Goal: Information Seeking & Learning: Check status

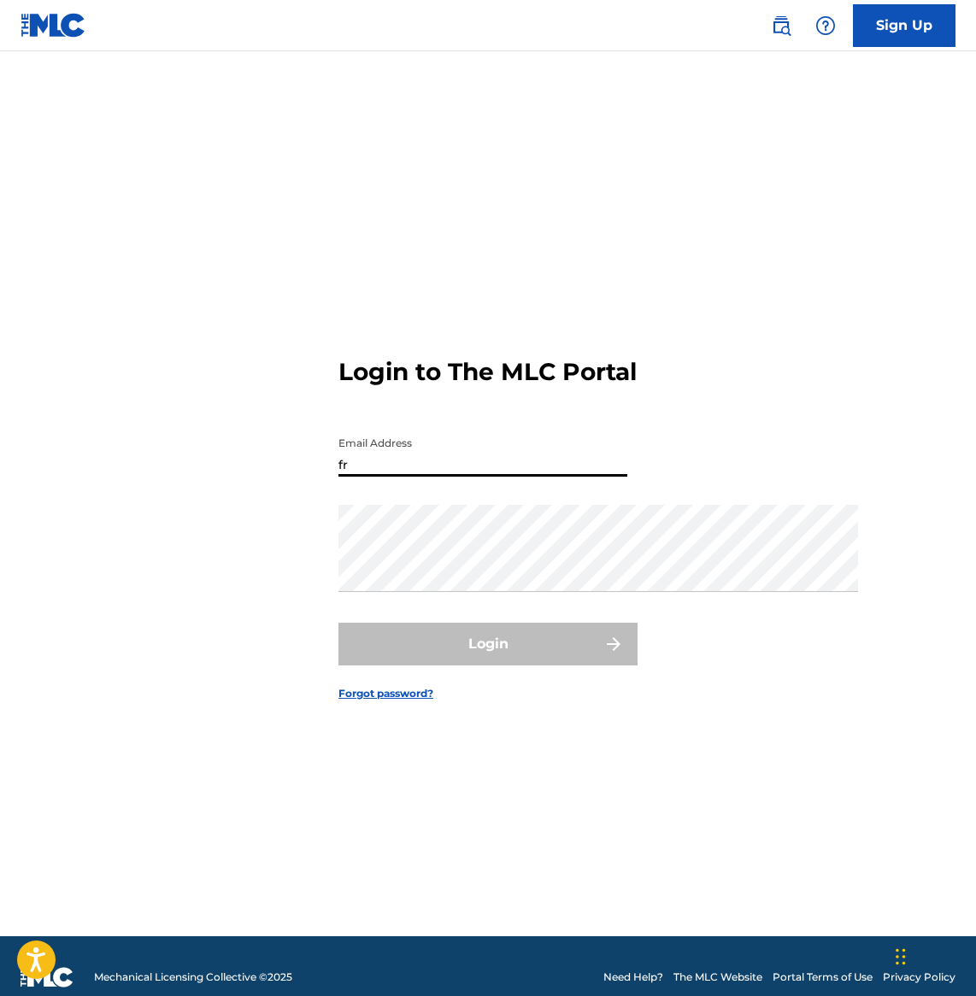
type input "f"
type input "t"
type input "[DOMAIN_NAME][EMAIL_ADDRESS][DOMAIN_NAME]"
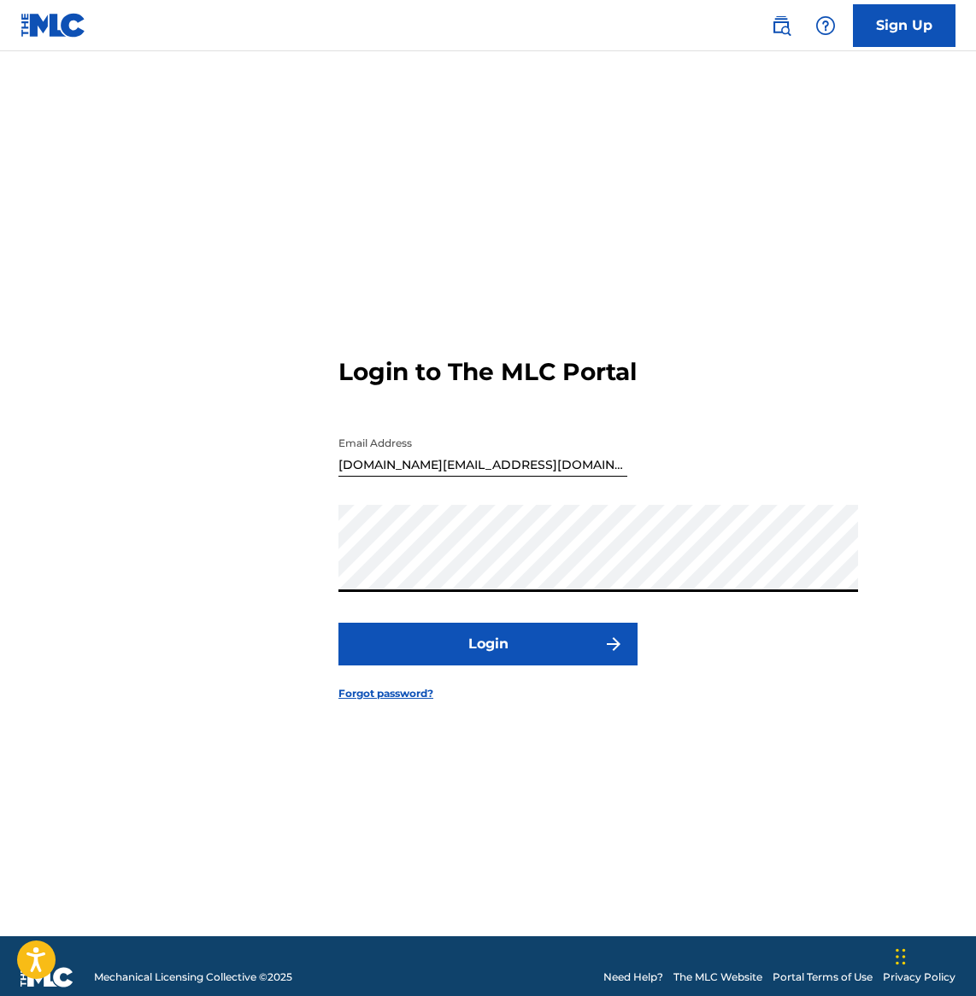
click at [488, 666] on button "Login" at bounding box center [487, 644] width 299 height 43
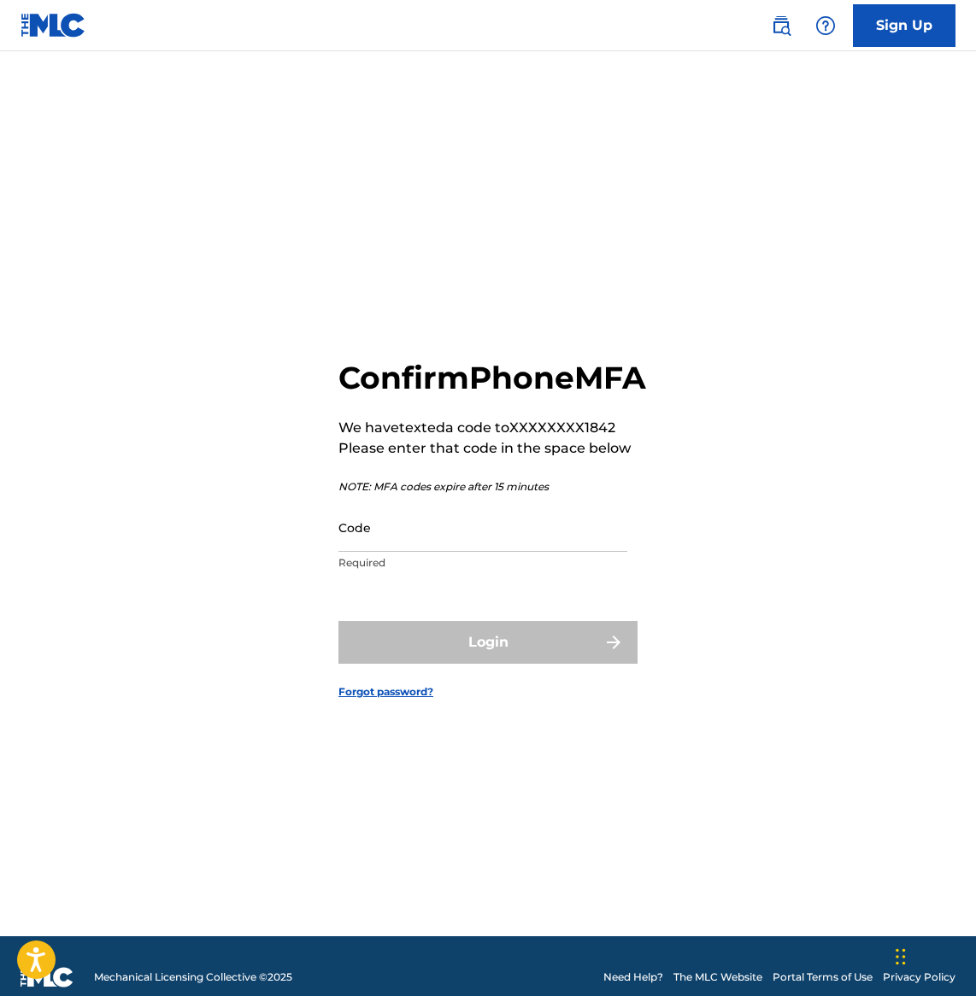
click at [439, 509] on input "Code" at bounding box center [482, 527] width 289 height 49
type input "5"
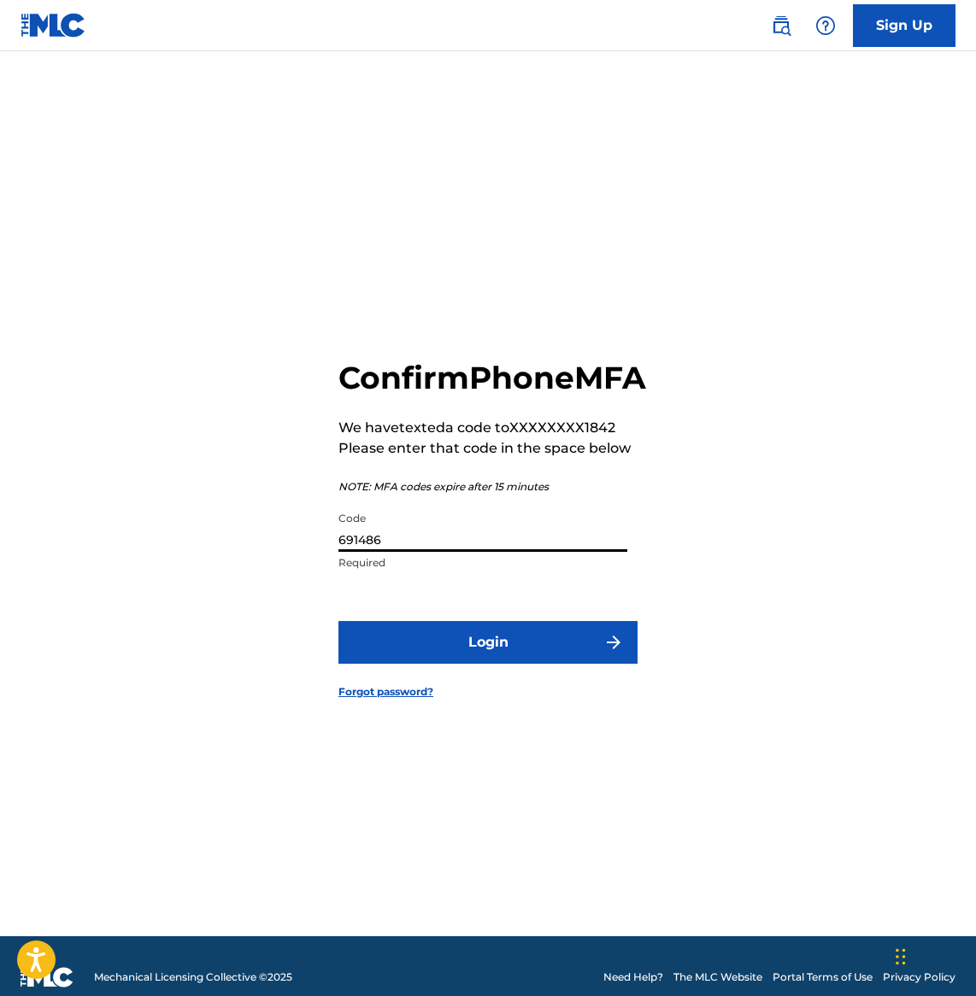
type input "691486"
click at [488, 664] on button "Login" at bounding box center [487, 642] width 299 height 43
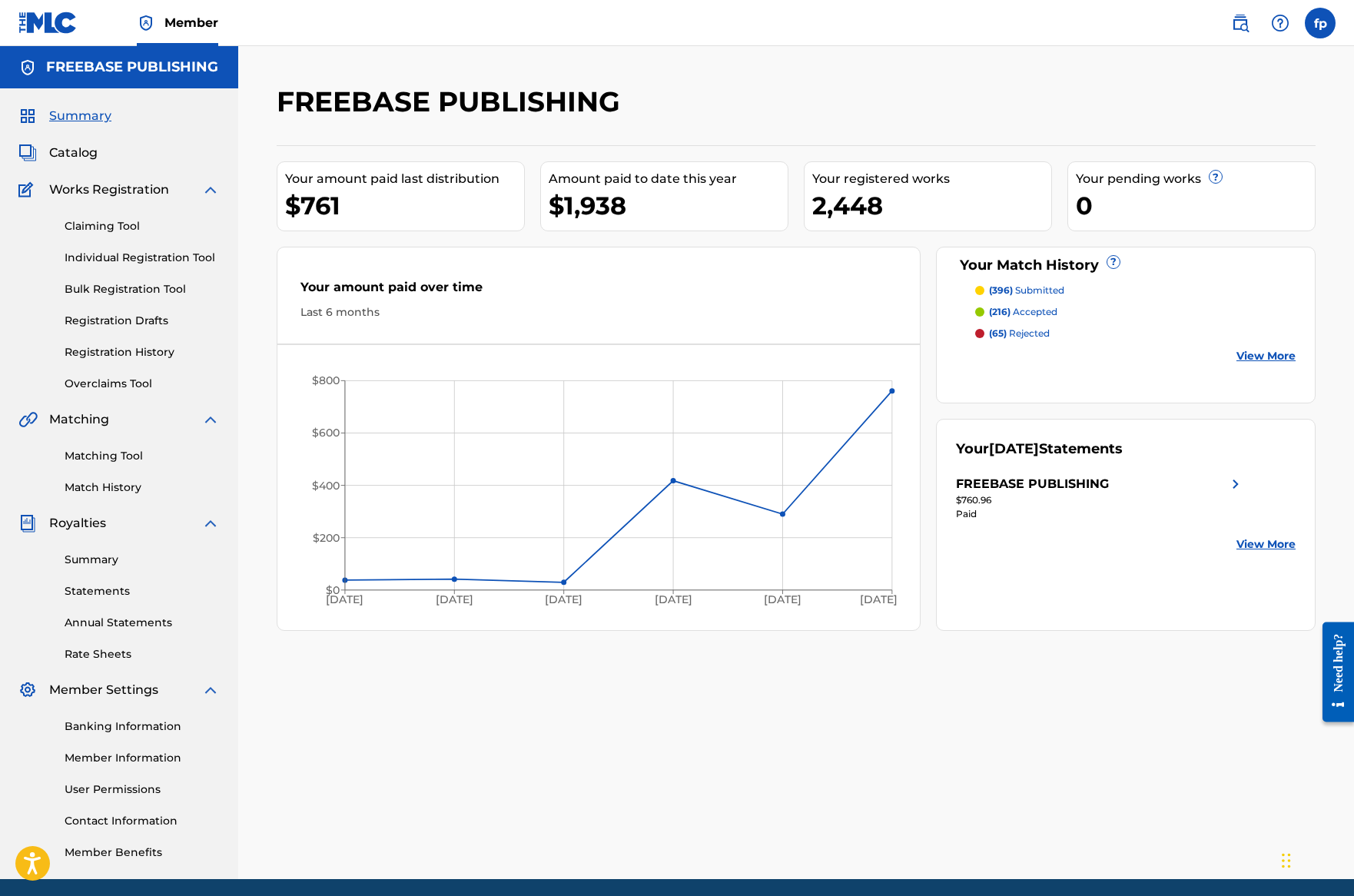
click at [220, 392] on div "Claiming Tool Individual Registration Tool Bulk Registration Tool Registration …" at bounding box center [120, 295] width 202 height 193
click at [220, 298] on link "Bulk Registration Tool" at bounding box center [142, 290] width 156 height 16
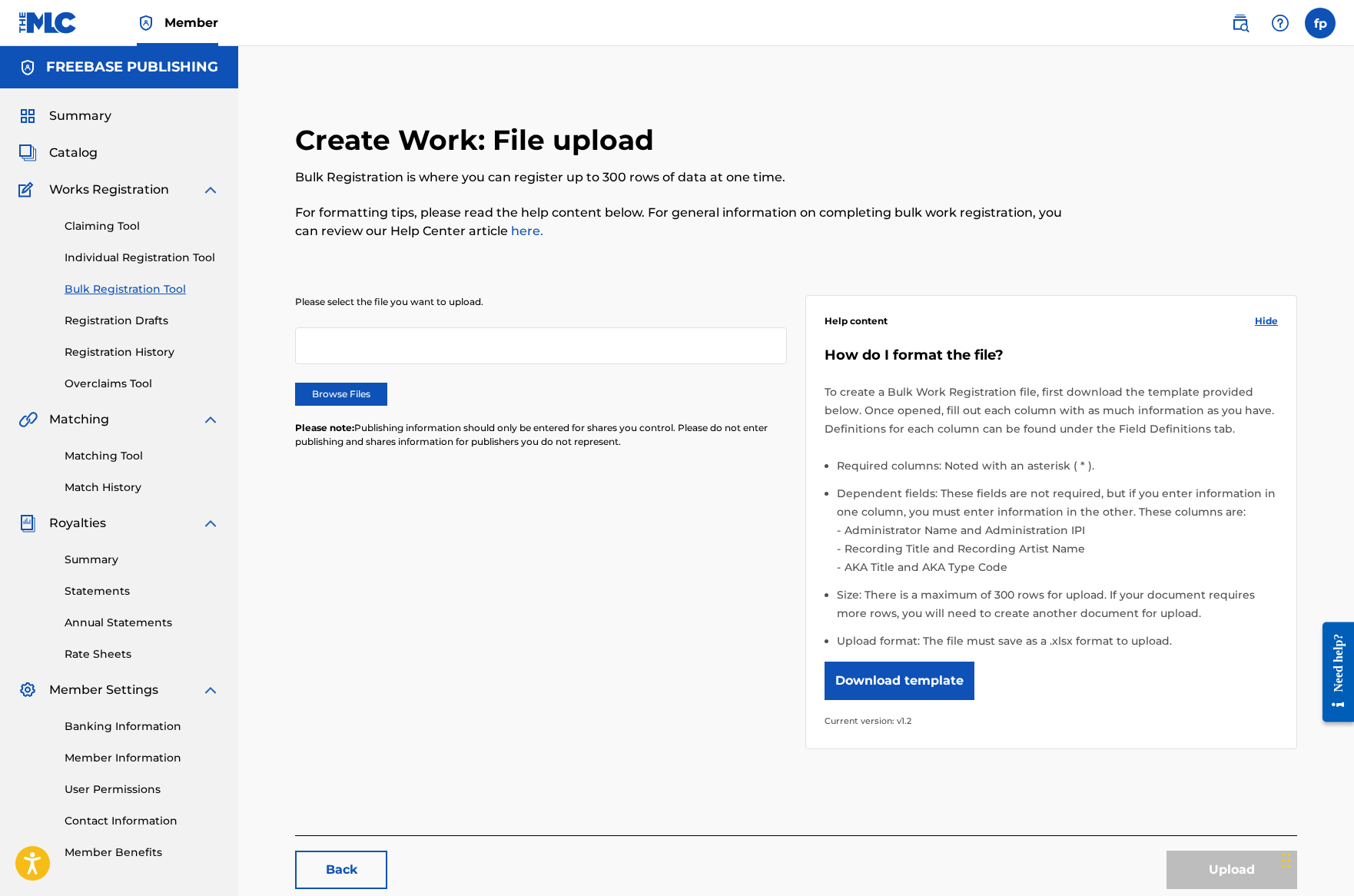
click at [220, 266] on link "Individual Registration Tool" at bounding box center [142, 258] width 156 height 16
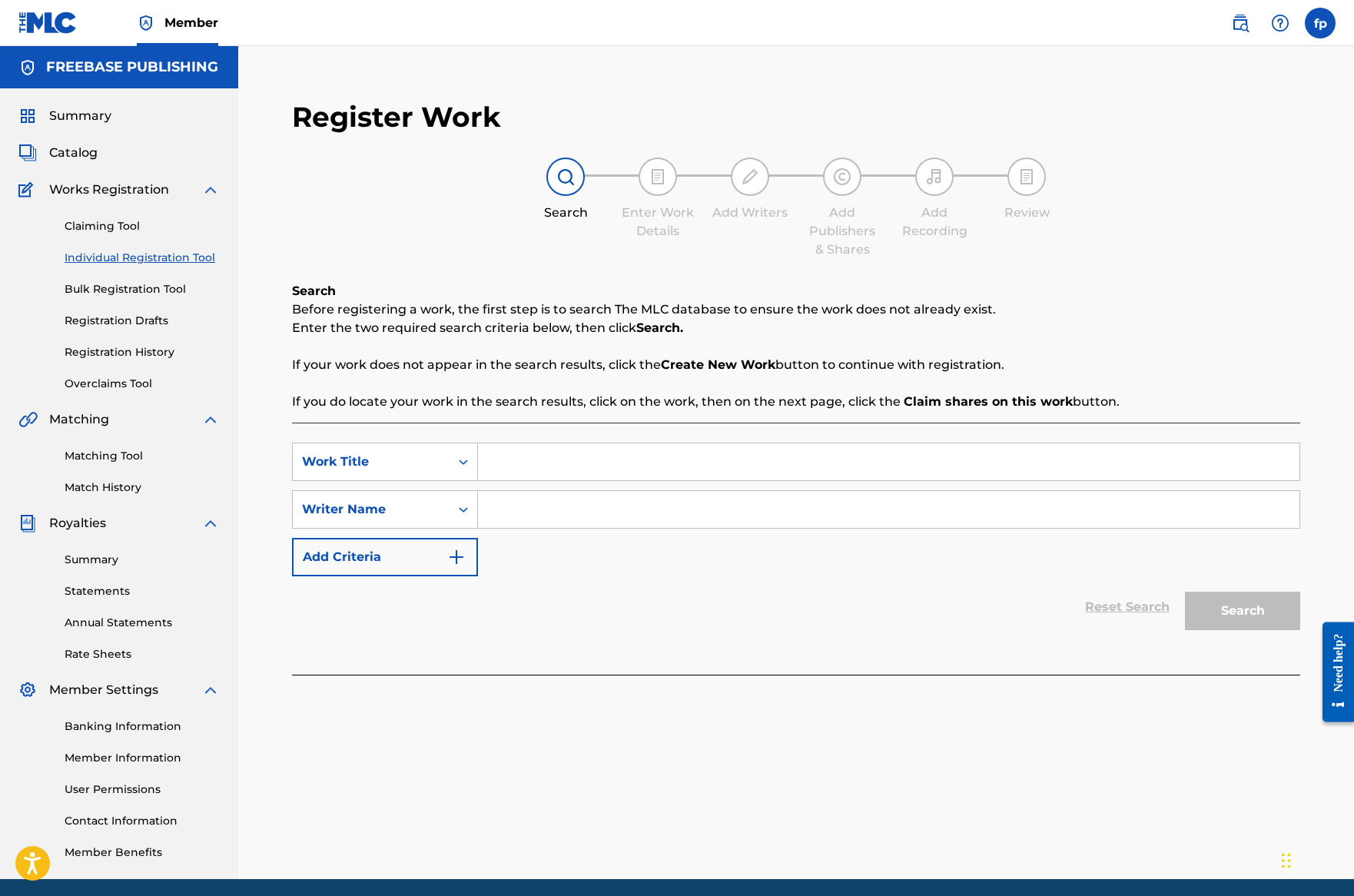
click at [165, 386] on div "Claiming Tool Individual Registration Tool Bulk Registration Tool Registration …" at bounding box center [120, 295] width 202 height 193
click at [163, 392] on div "Claiming Tool Individual Registration Tool Bulk Registration Tool Registration …" at bounding box center [120, 295] width 202 height 193
click at [160, 235] on link "Claiming Tool" at bounding box center [142, 227] width 156 height 16
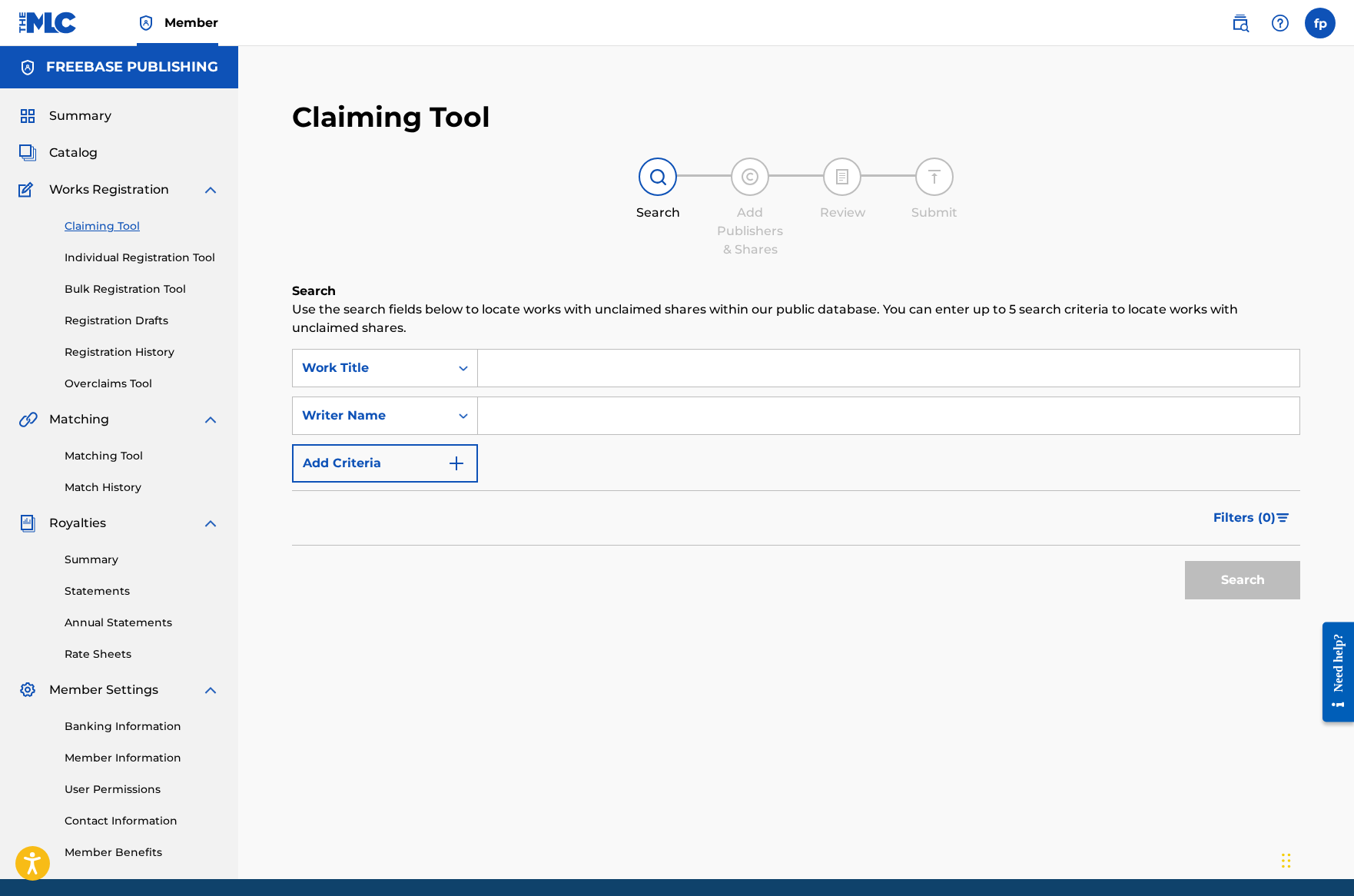
click at [158, 199] on span "Works Registration" at bounding box center [109, 190] width 120 height 19
click at [98, 162] on span "Catalog" at bounding box center [74, 153] width 49 height 19
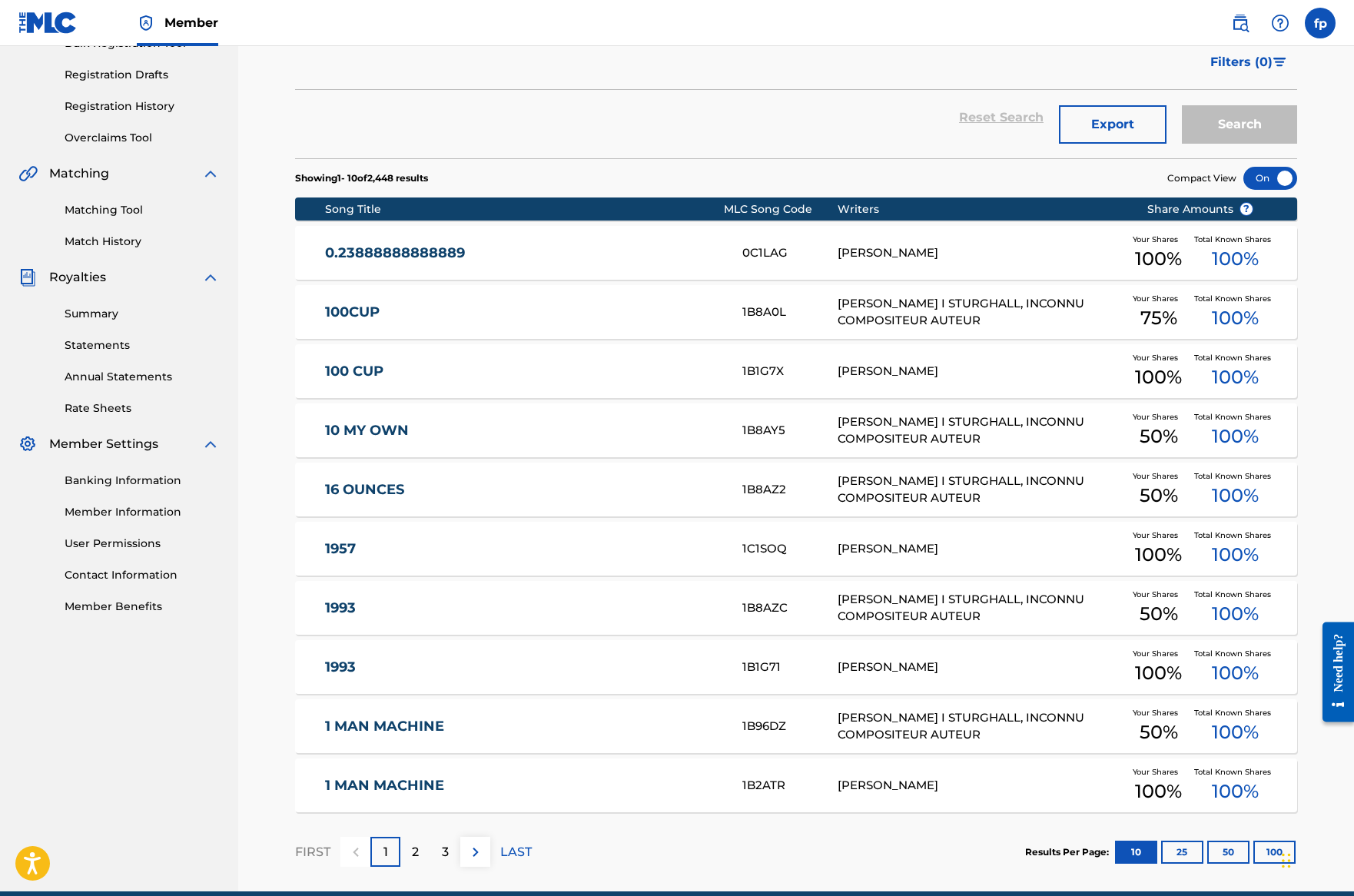
scroll to position [234, 0]
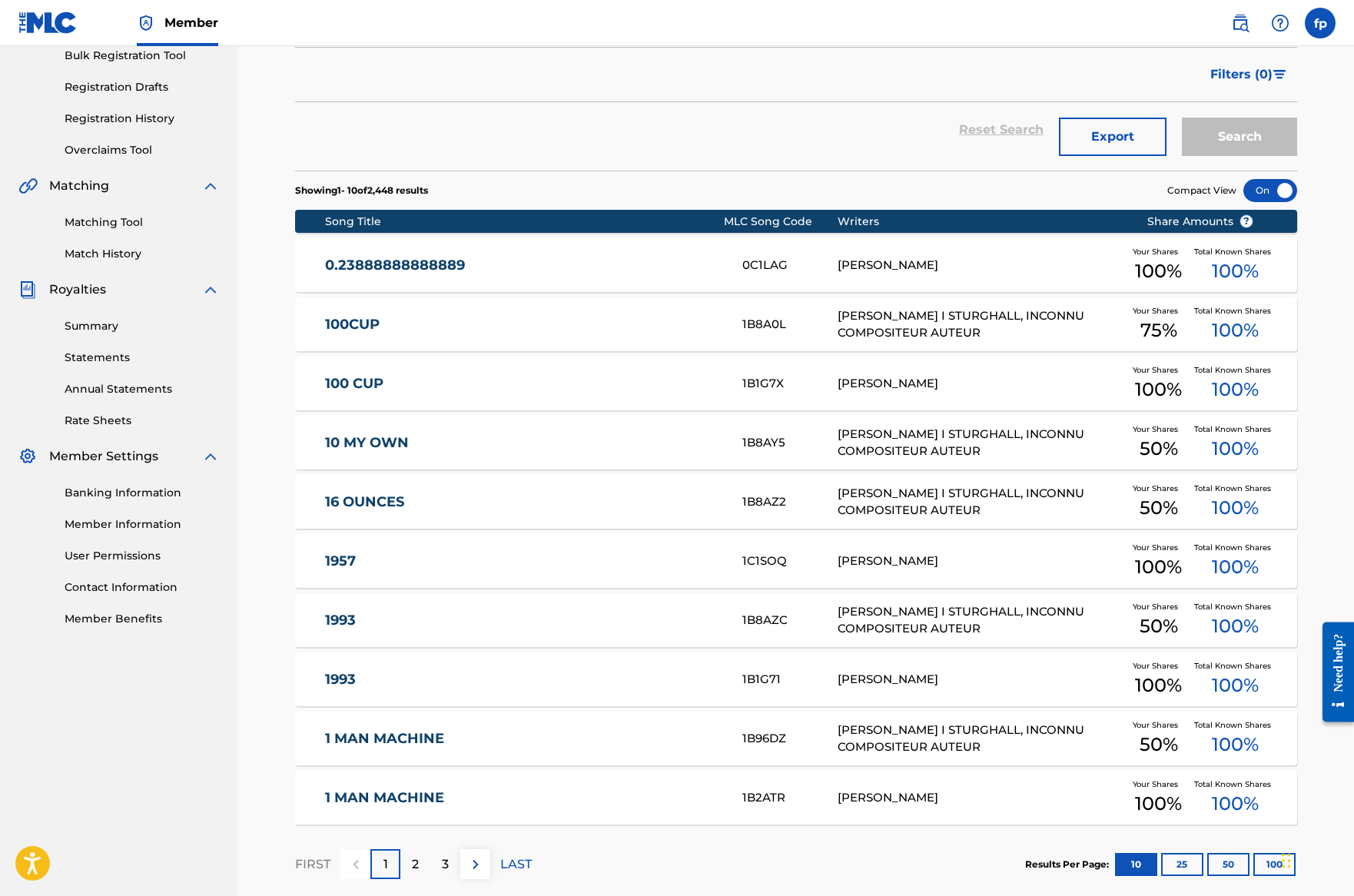
click at [166, 230] on link "Matching Tool" at bounding box center [142, 222] width 156 height 16
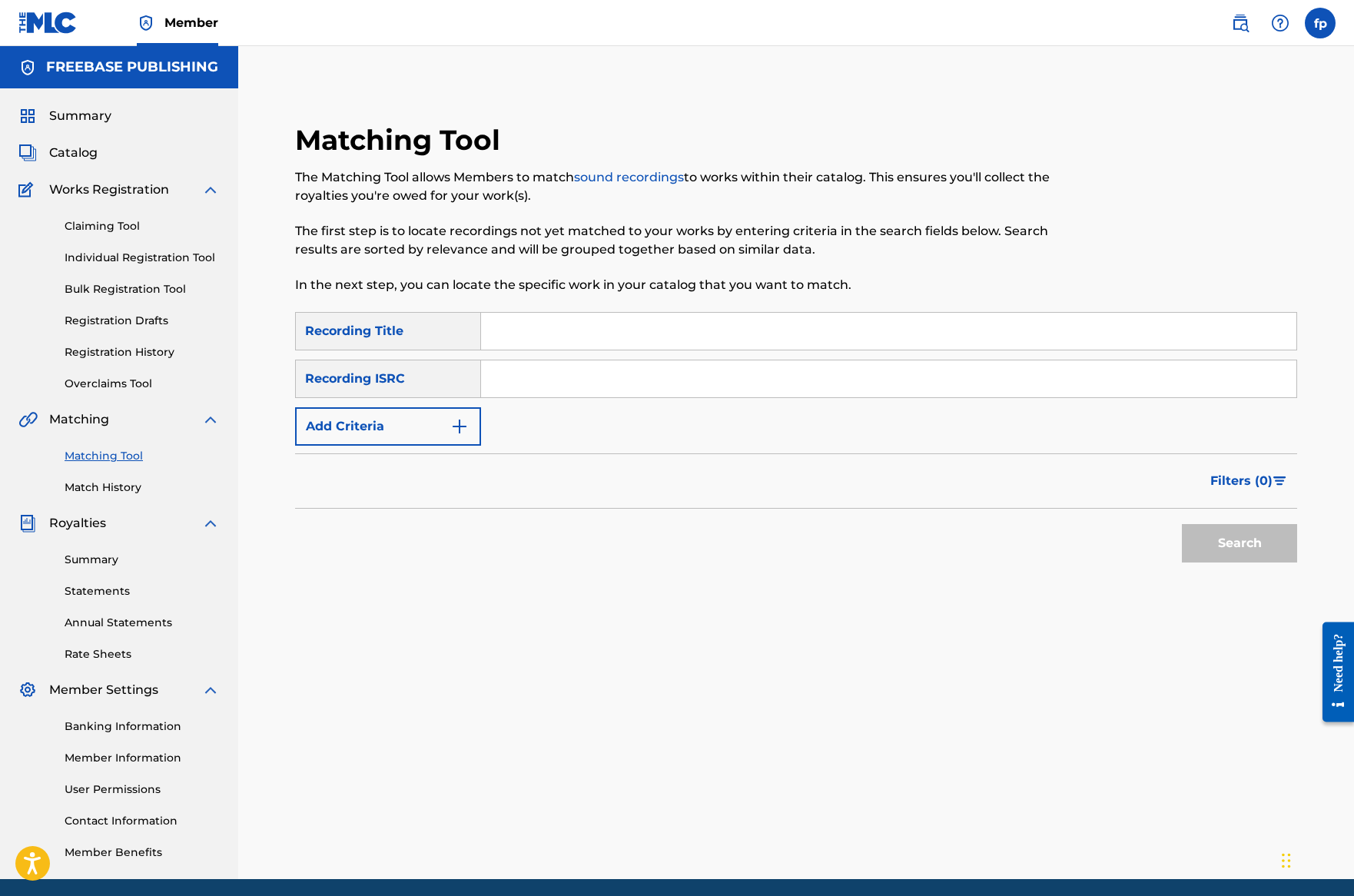
click at [171, 496] on div "Matching Tool Match History" at bounding box center [120, 462] width 202 height 67
click at [169, 496] on link "Match History" at bounding box center [142, 488] width 156 height 16
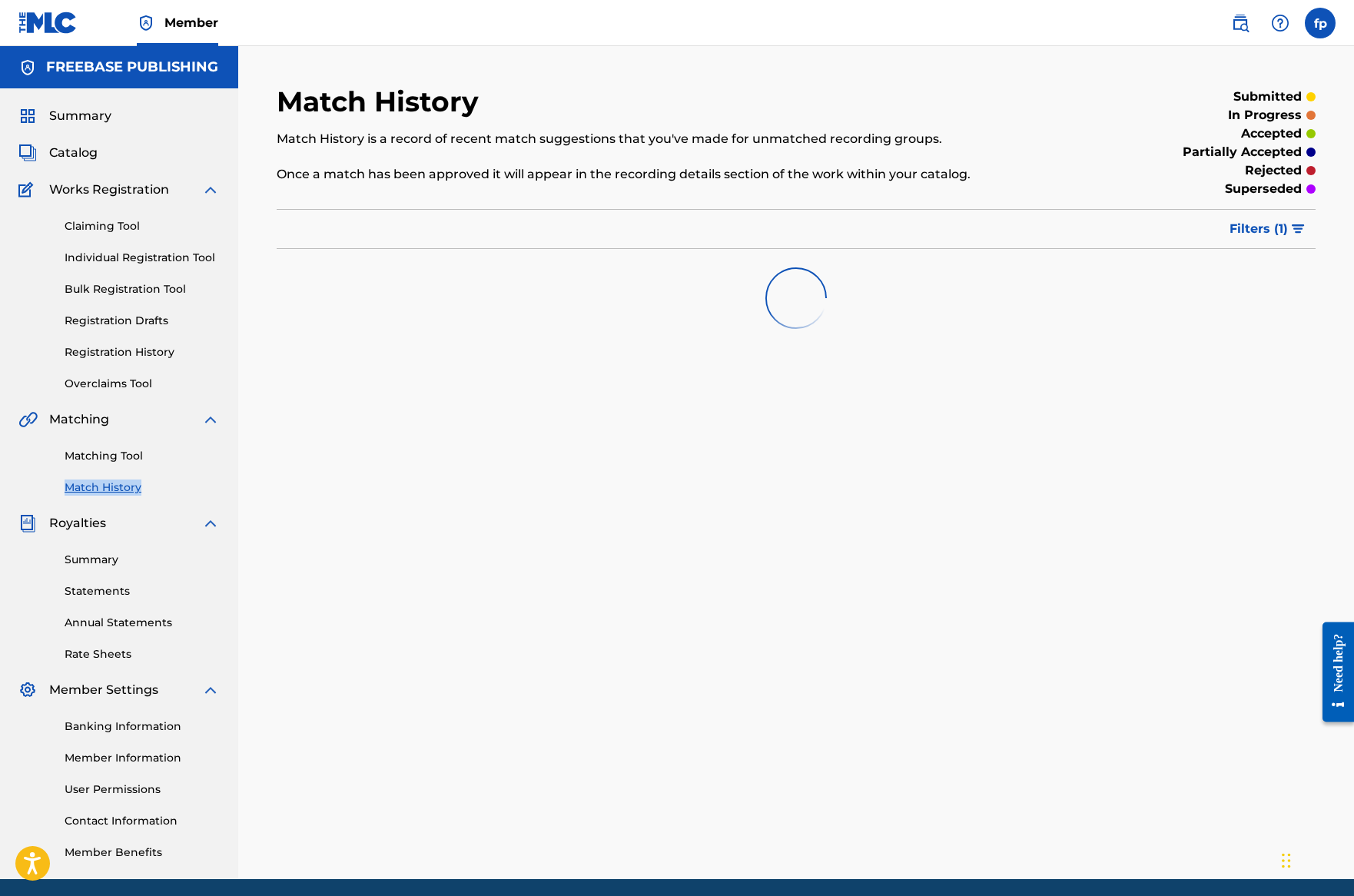
click at [877, 248] on button "Filters ( 1 )" at bounding box center [1269, 228] width 95 height 39
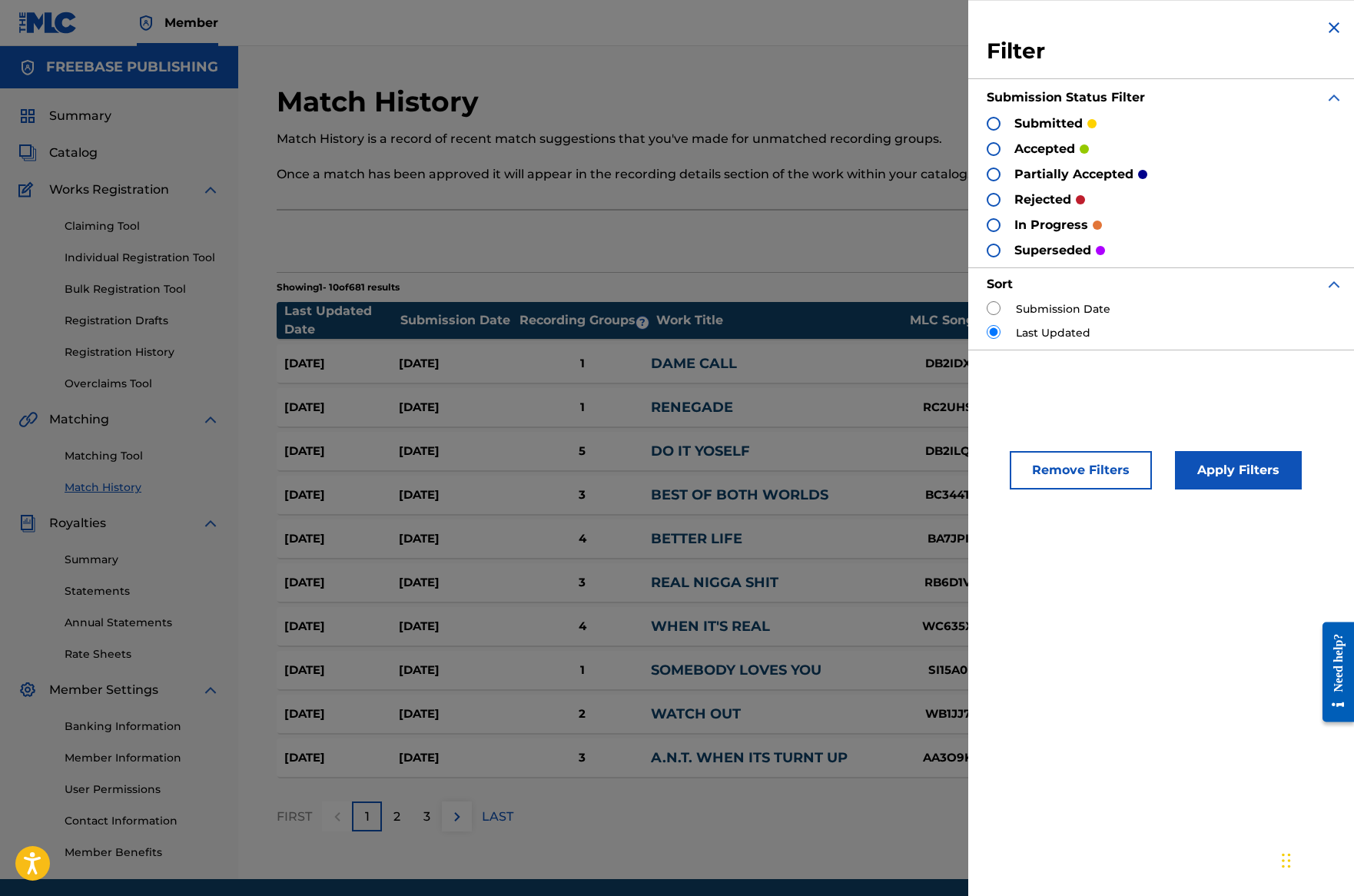
click at [877, 66] on h3 "Filter" at bounding box center [1165, 51] width 356 height 28
click at [877, 37] on img at bounding box center [1334, 28] width 19 height 19
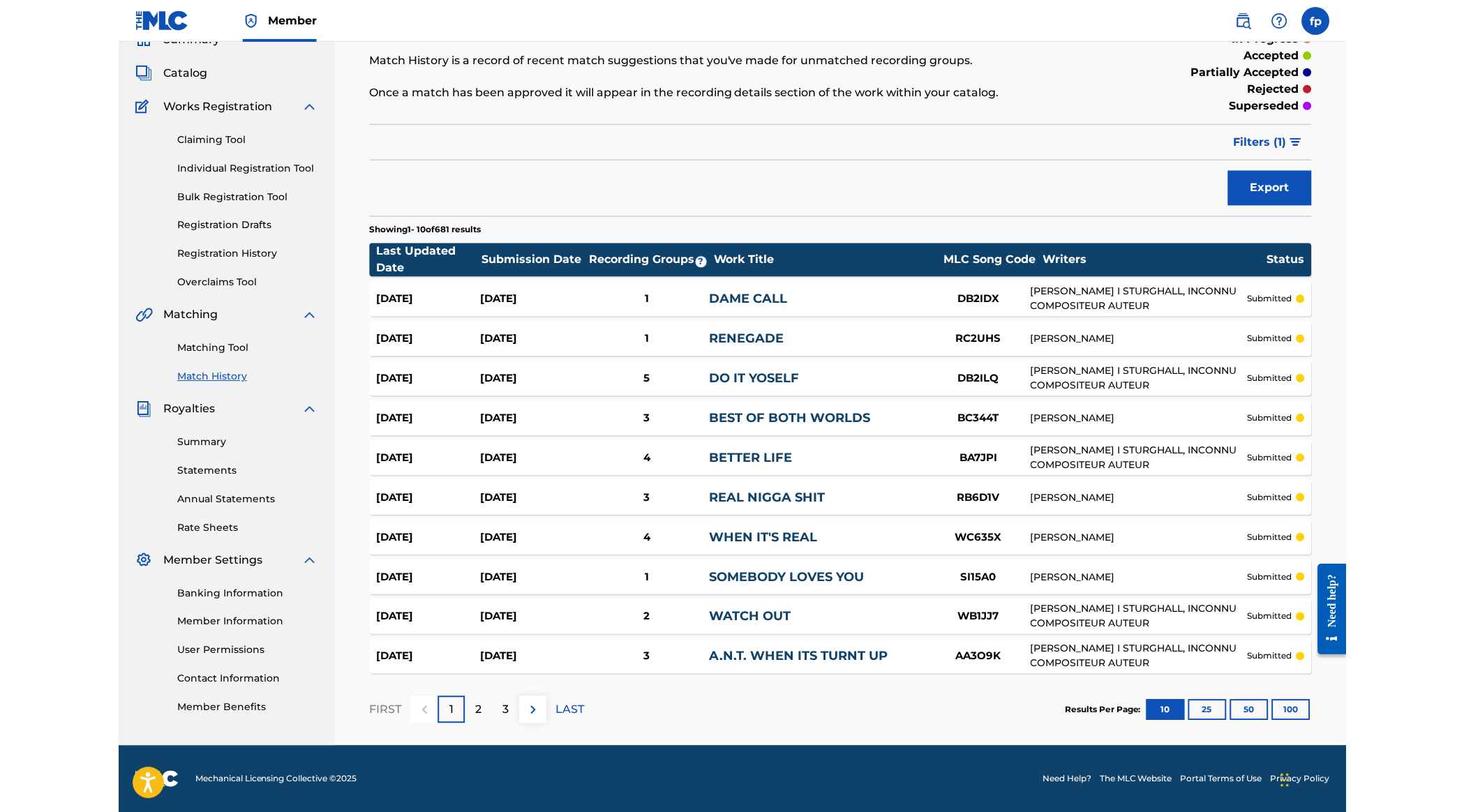
scroll to position [644, 0]
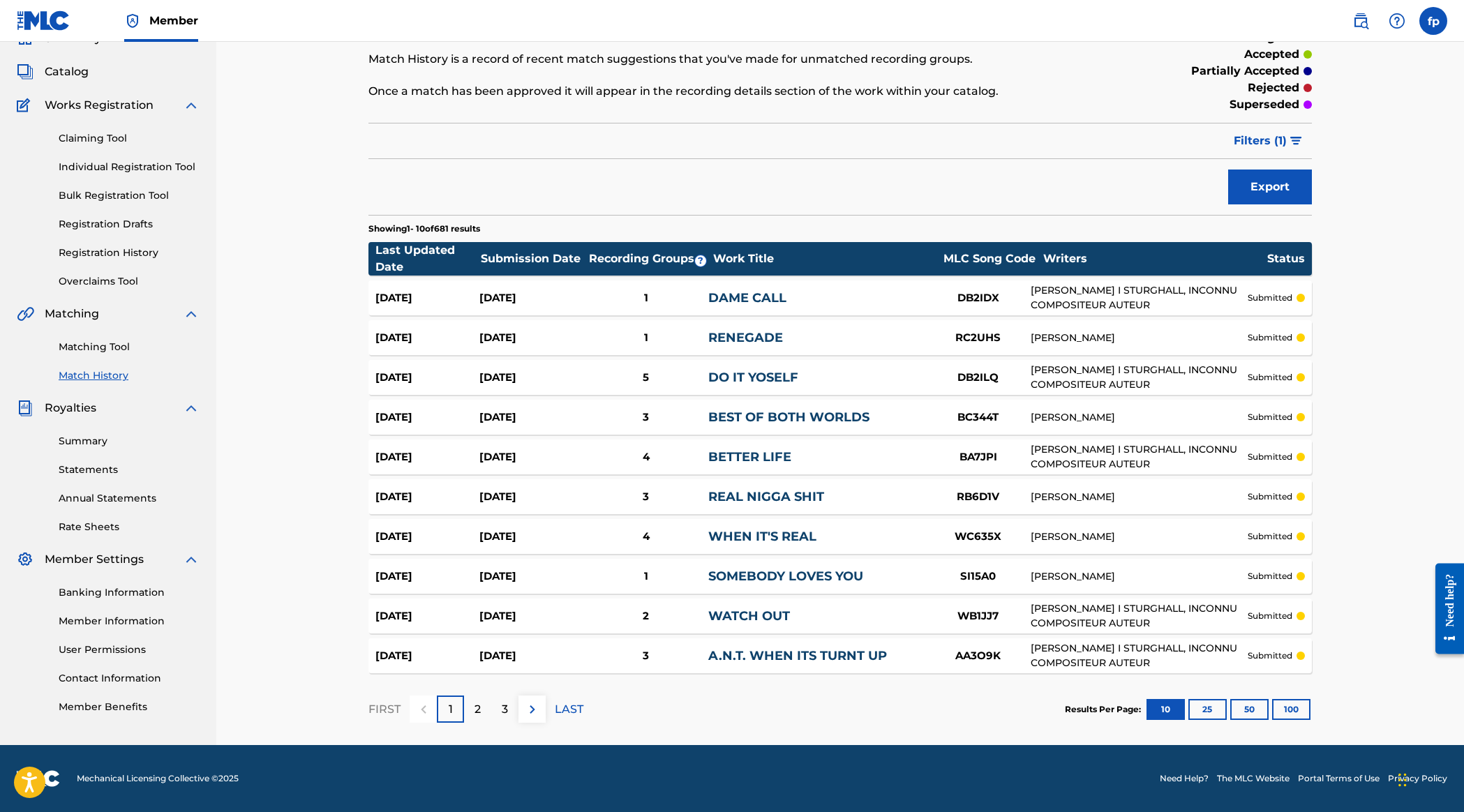
click at [797, 699] on button "100" at bounding box center [1292, 710] width 38 height 21
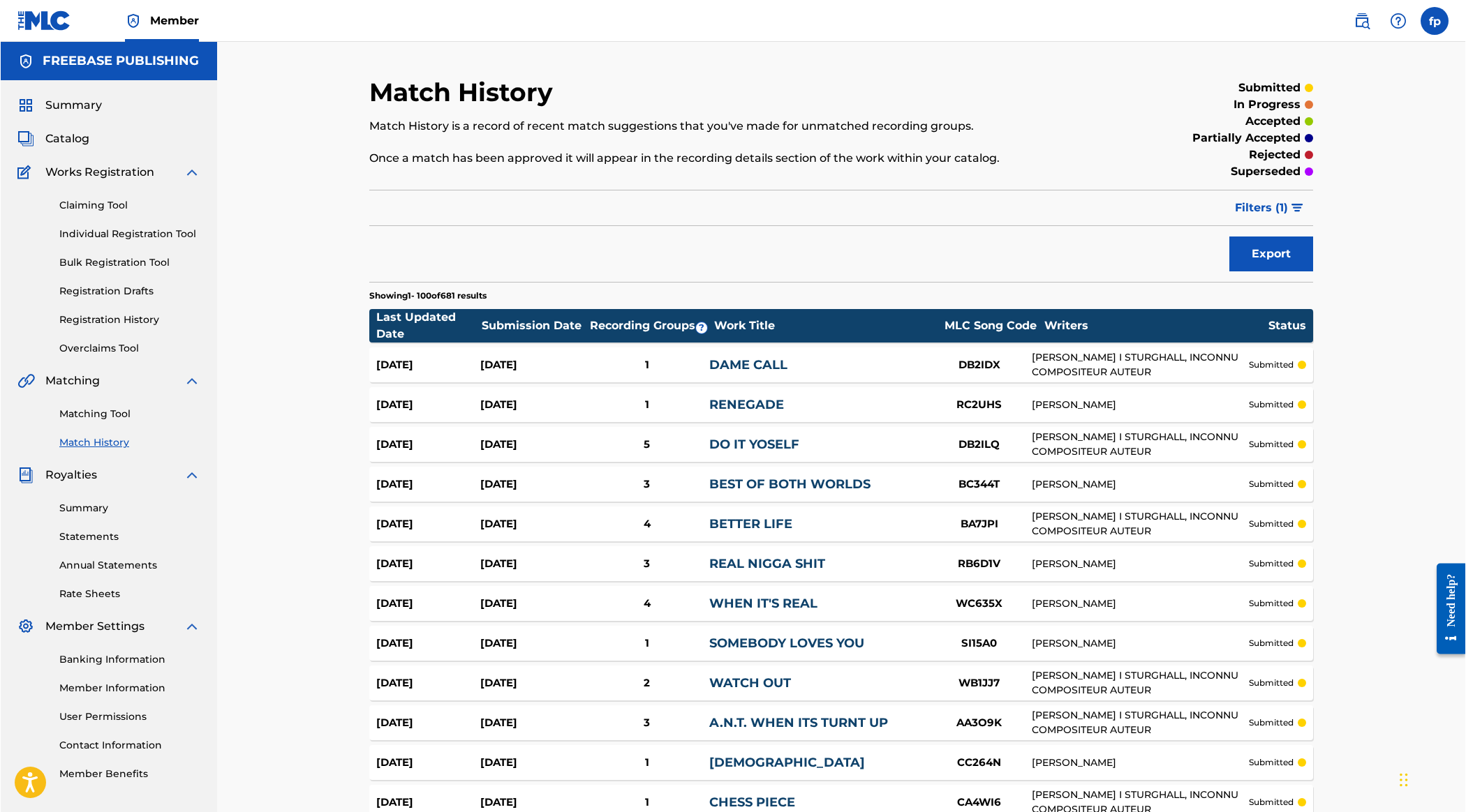
scroll to position [6, 0]
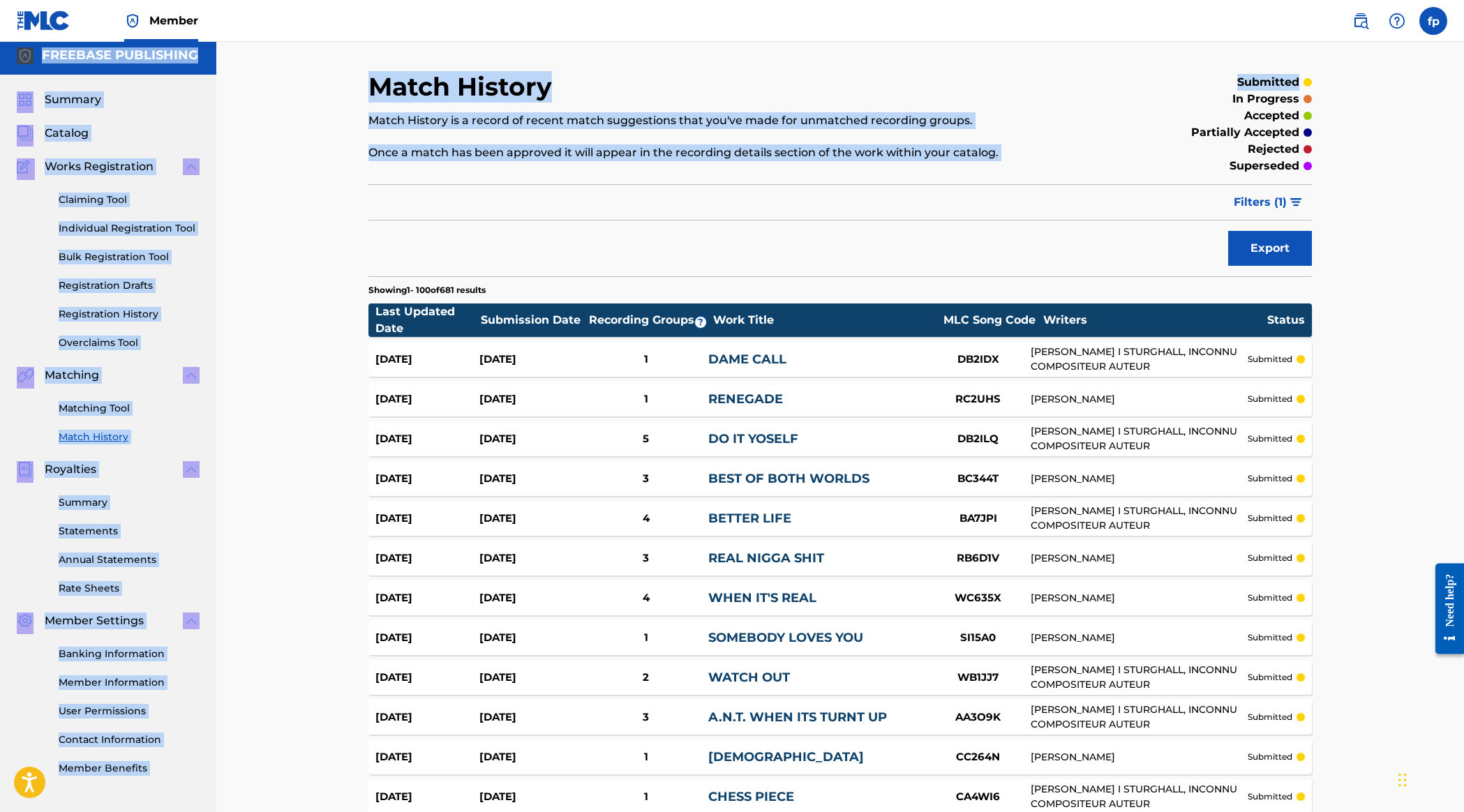
drag, startPoint x: 1462, startPoint y: 67, endPoint x: 1462, endPoint y: 78, distance: 11.0
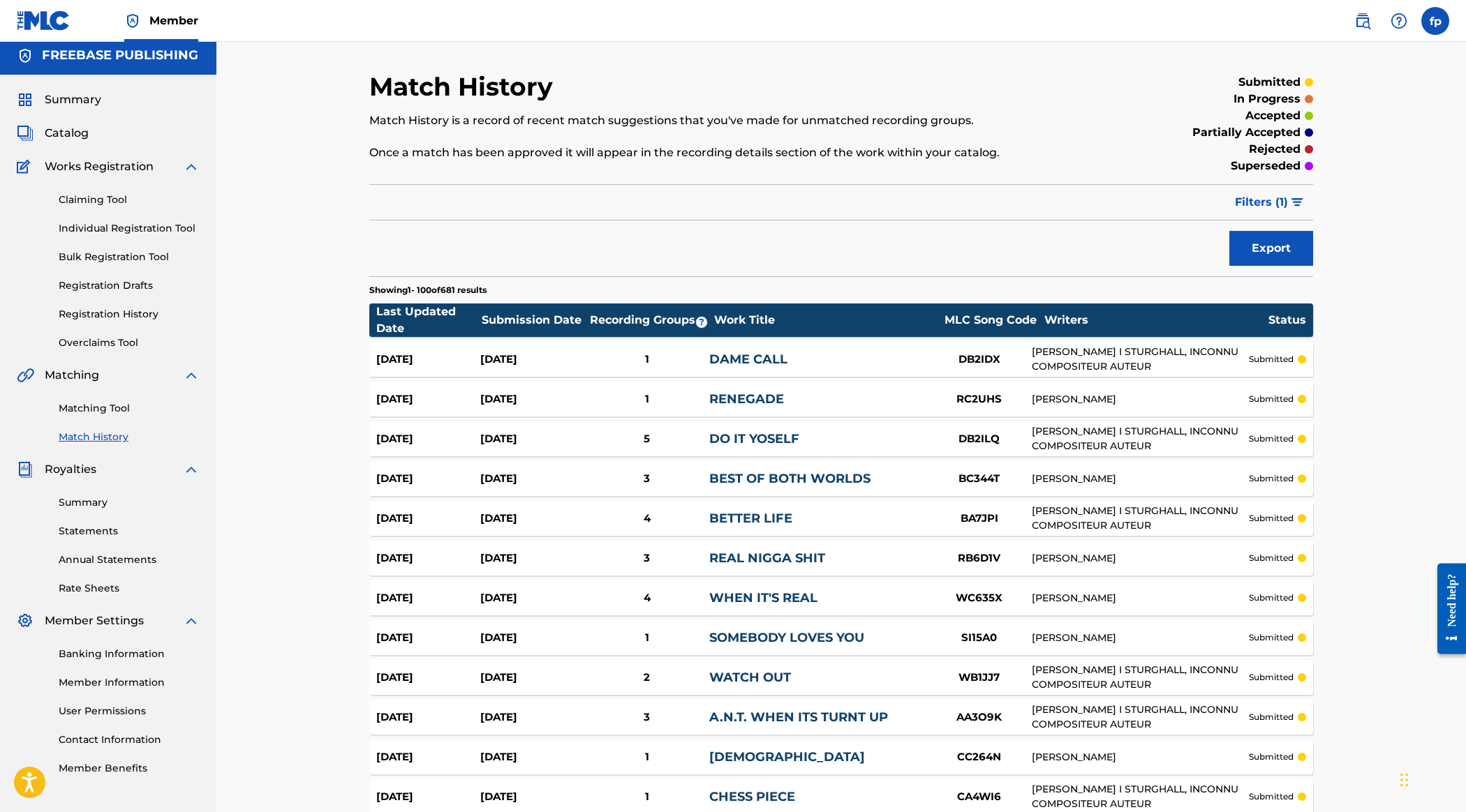
drag, startPoint x: 1286, startPoint y: 128, endPoint x: 1360, endPoint y: 118, distance: 74.7
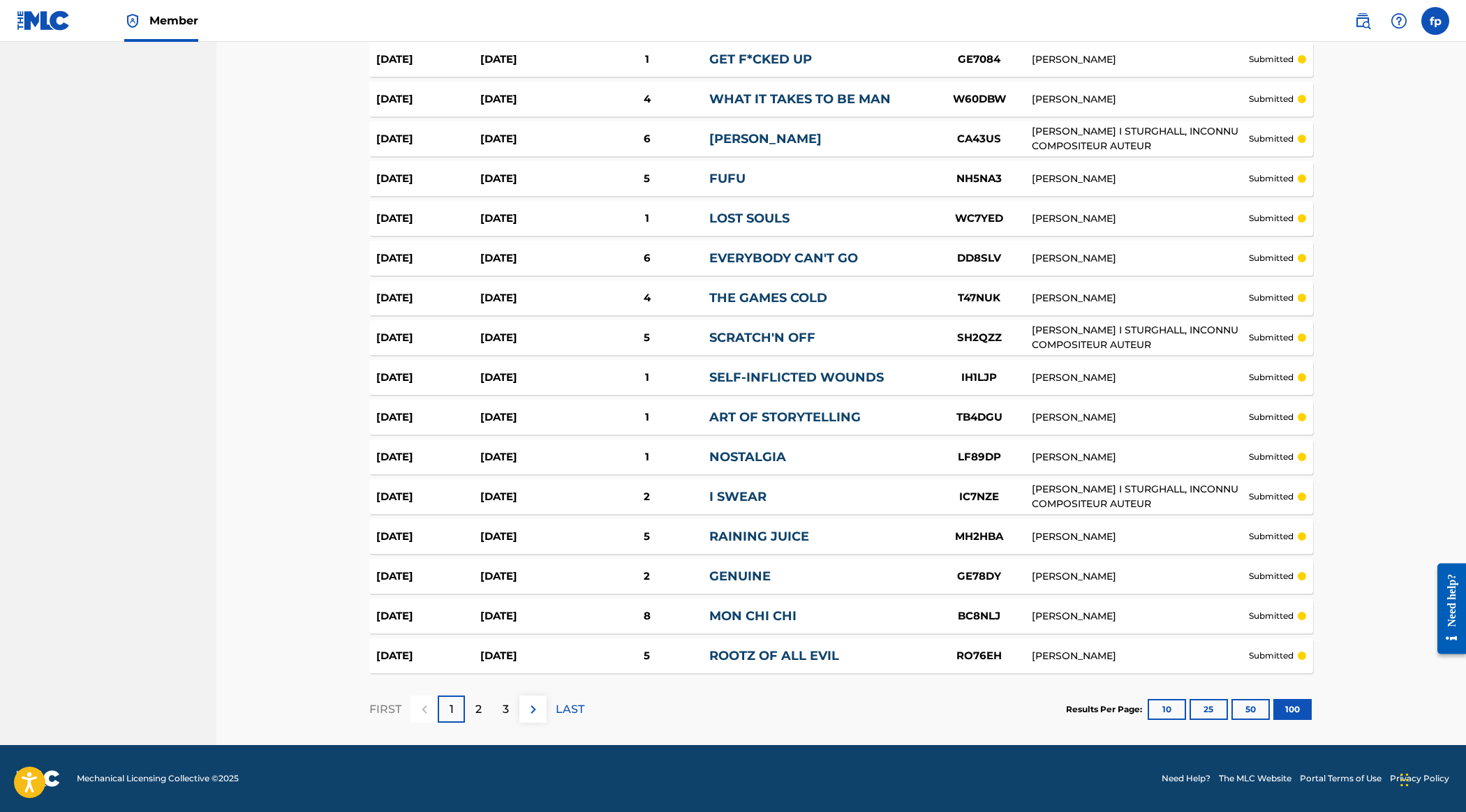
scroll to position [6736, 0]
click at [584, 702] on p "LAST" at bounding box center [570, 710] width 29 height 17
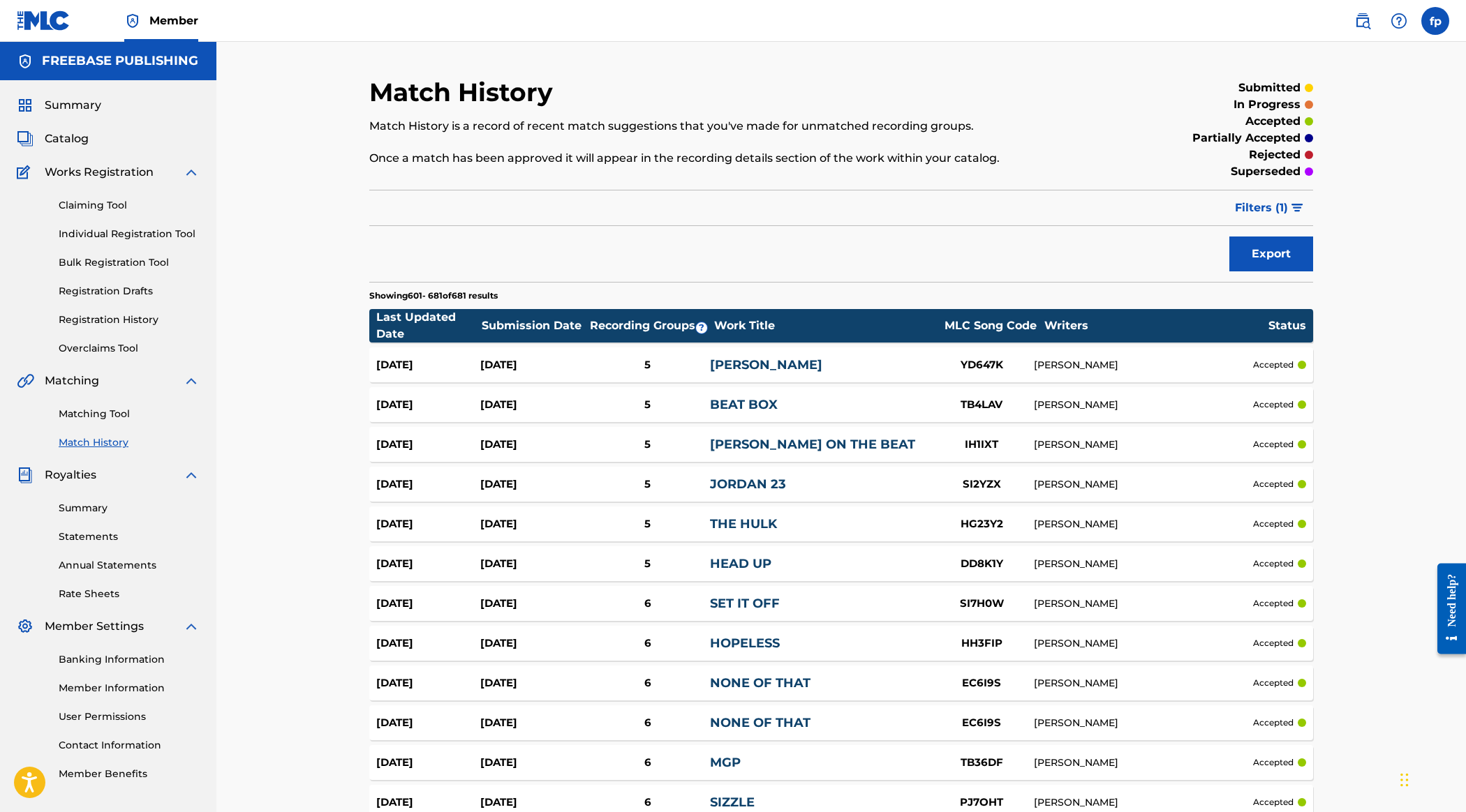
scroll to position [0, 0]
click at [797, 216] on span "Filters ( 1 )" at bounding box center [1261, 207] width 53 height 17
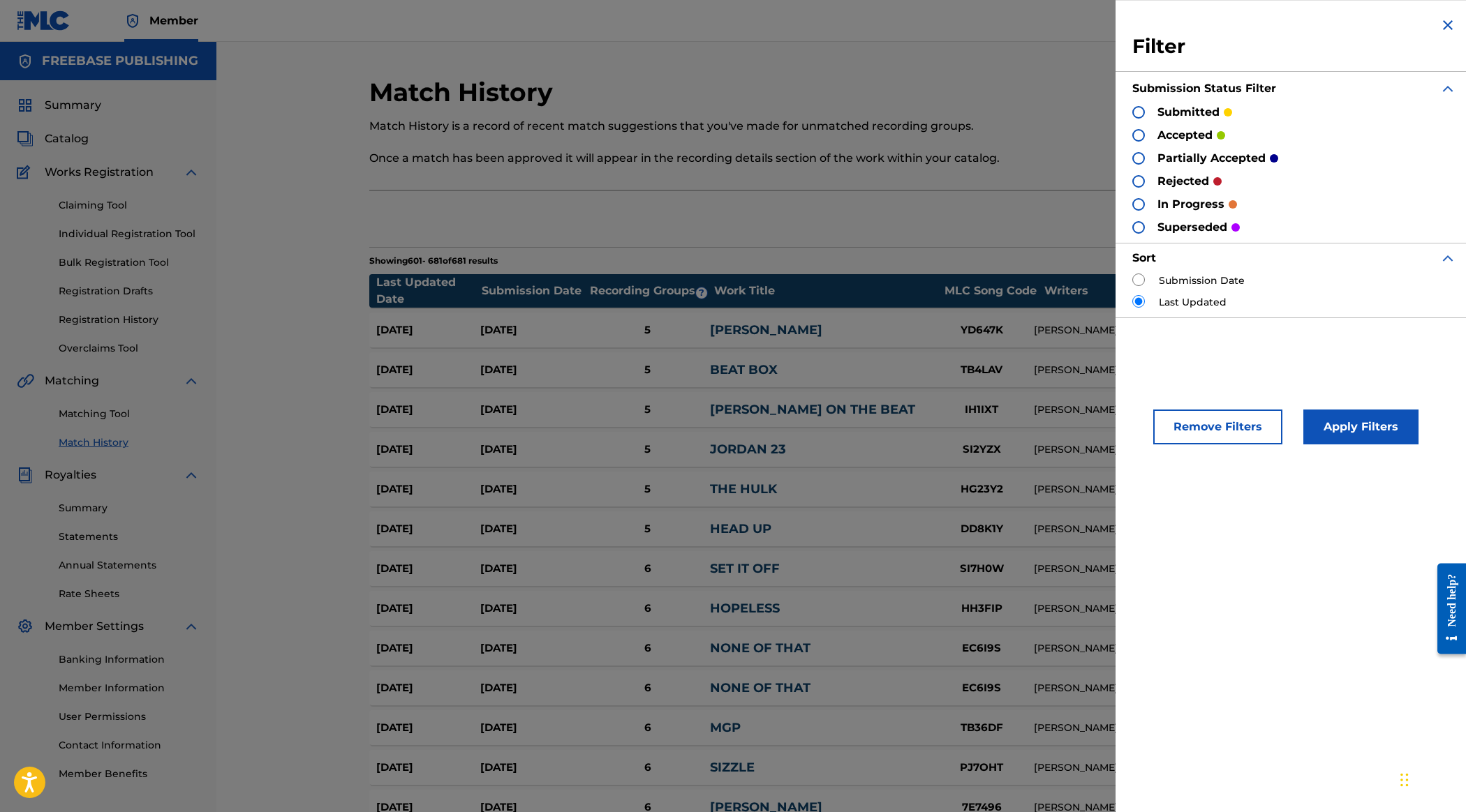
click at [797, 288] on label "Submission Date" at bounding box center [1201, 281] width 86 height 15
click at [797, 288] on div "Submission Date" at bounding box center [1294, 281] width 324 height 15
click at [797, 286] on input "radio" at bounding box center [1138, 279] width 12 height 12
radio input "true"
click at [797, 444] on button "Apply Filters" at bounding box center [1361, 427] width 115 height 35
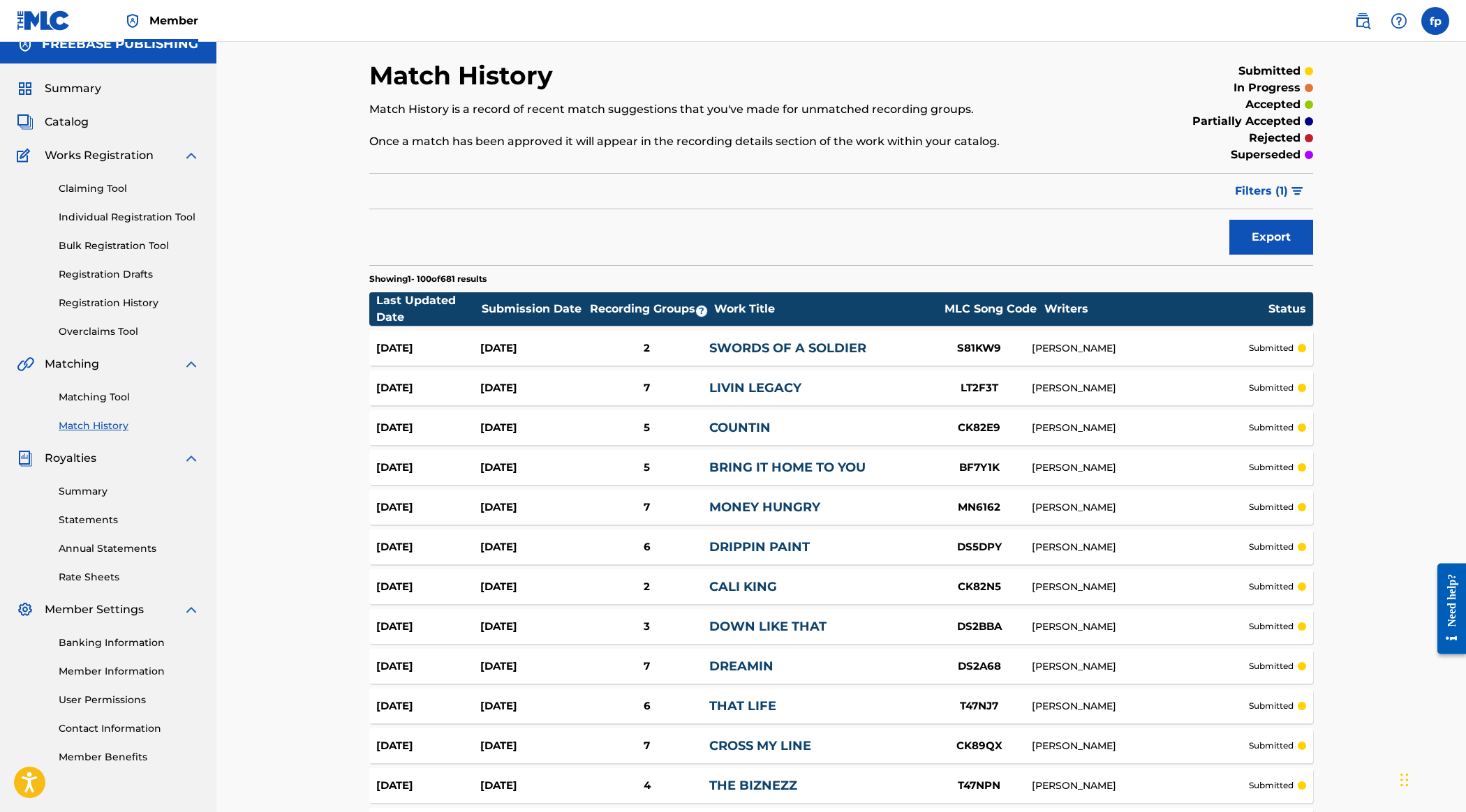
scroll to position [18, 0]
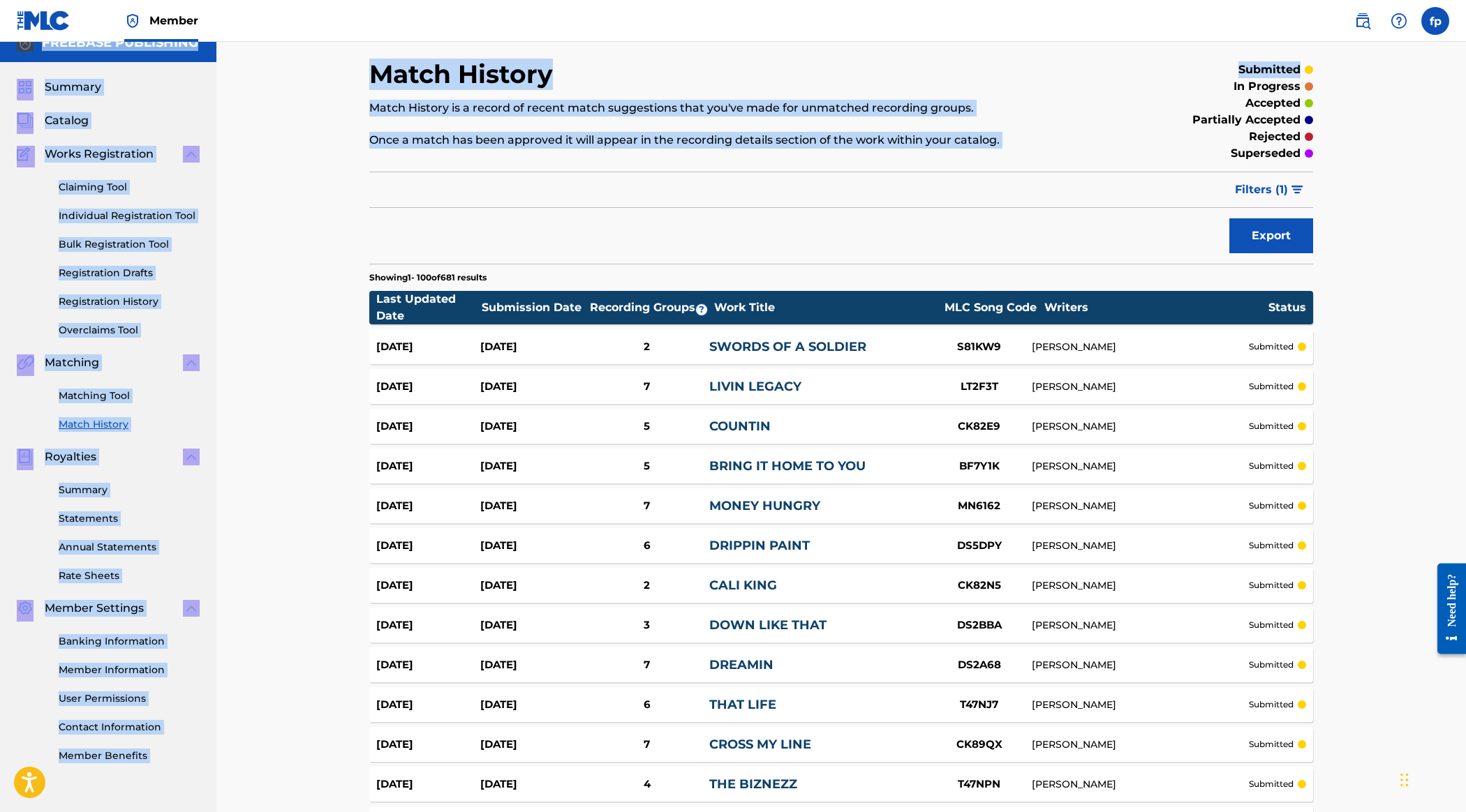
drag, startPoint x: 1464, startPoint y: 67, endPoint x: 1462, endPoint y: 89, distance: 22.1
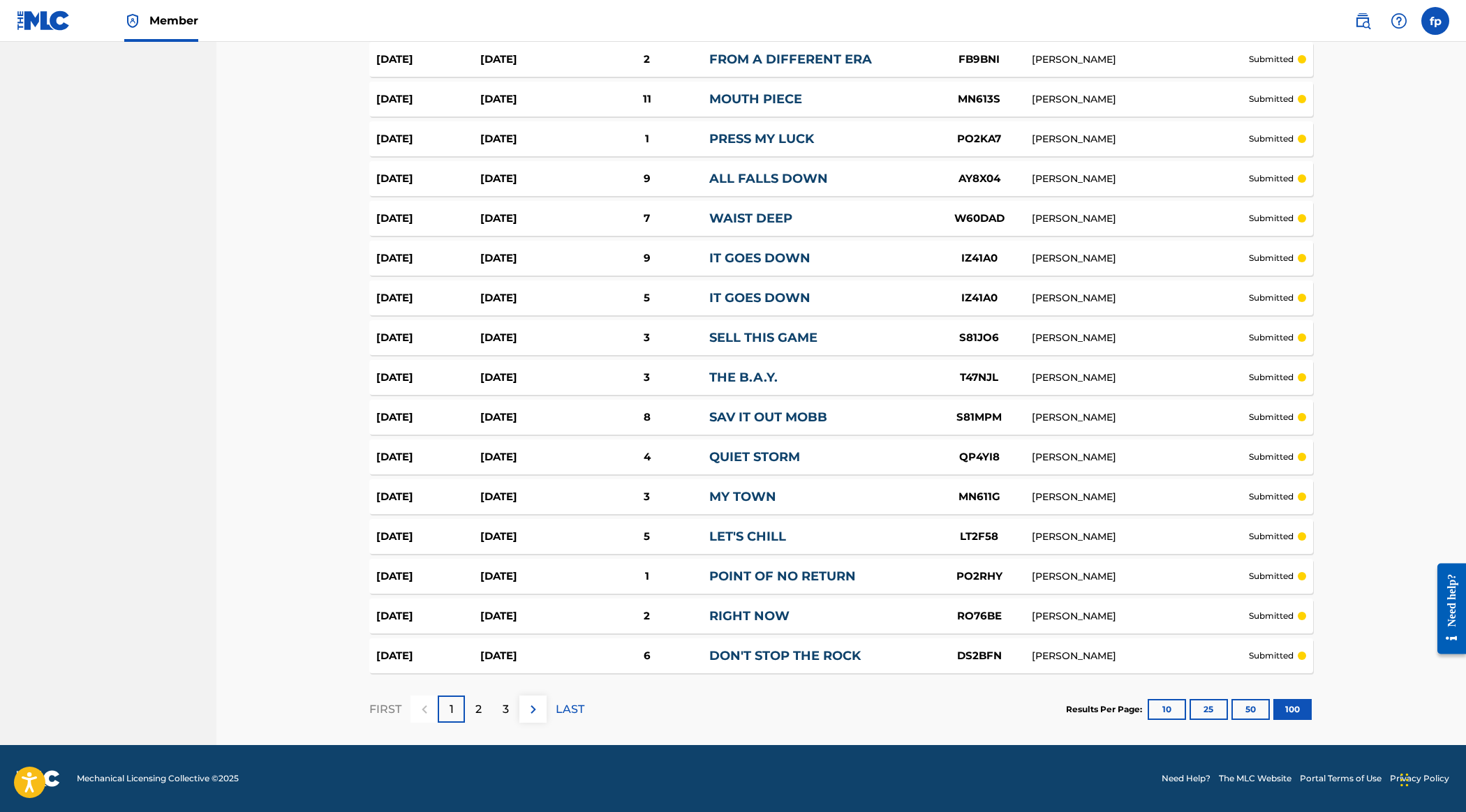
scroll to position [6736, 0]
click at [509, 702] on p "3" at bounding box center [506, 710] width 7 height 17
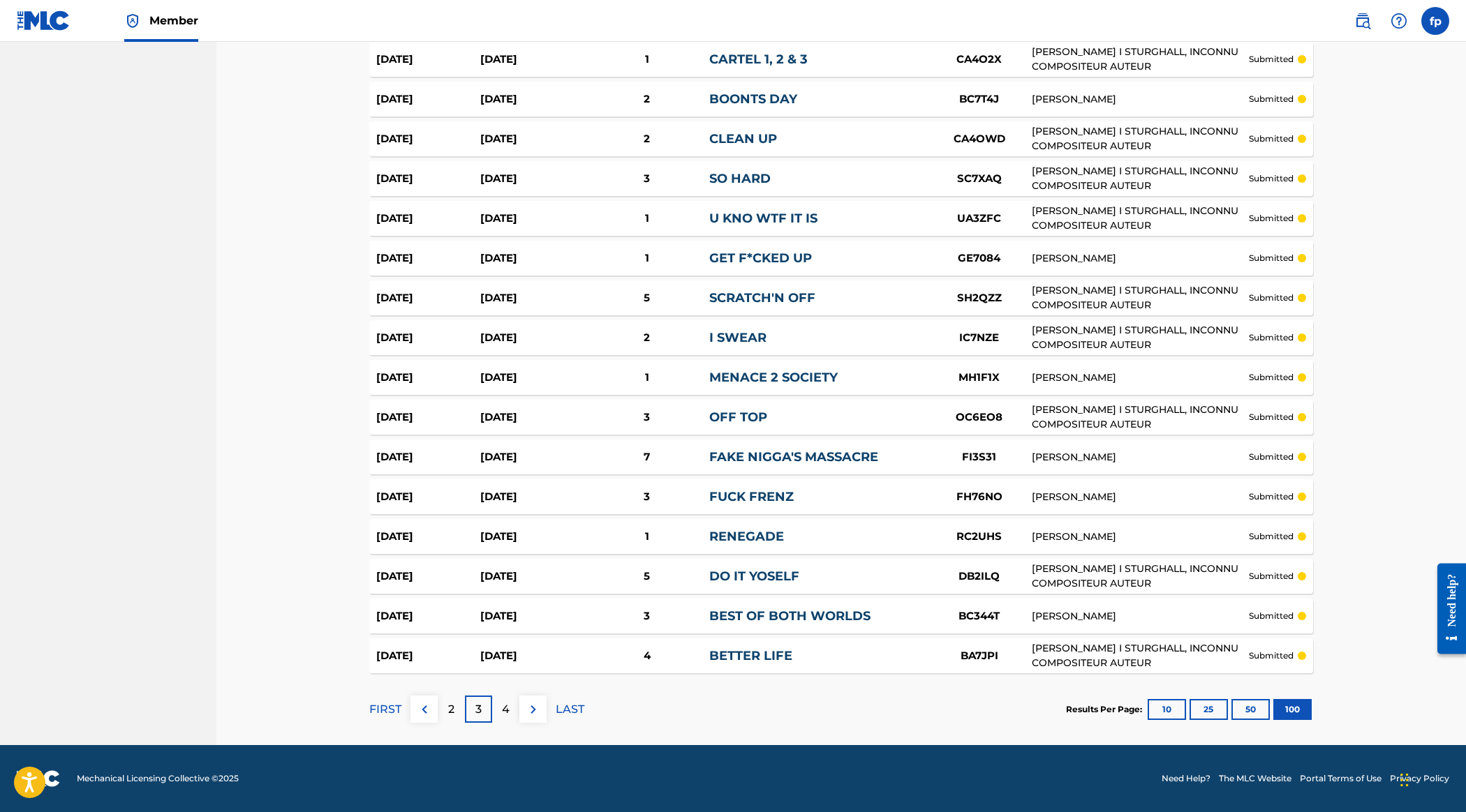
scroll to position [6714, 0]
click at [520, 696] on div "4" at bounding box center [505, 709] width 27 height 27
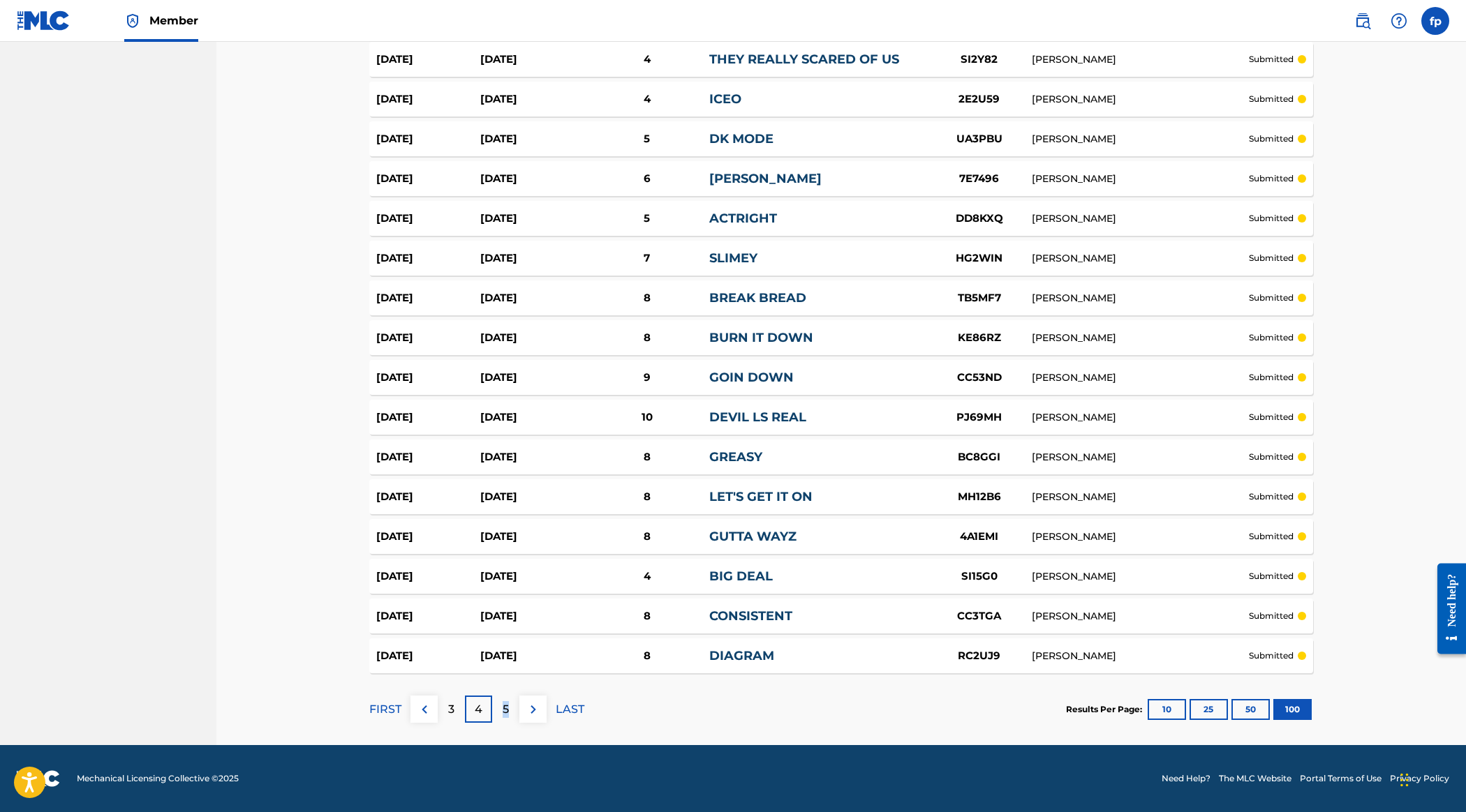
click at [509, 702] on p "5" at bounding box center [506, 710] width 7 height 17
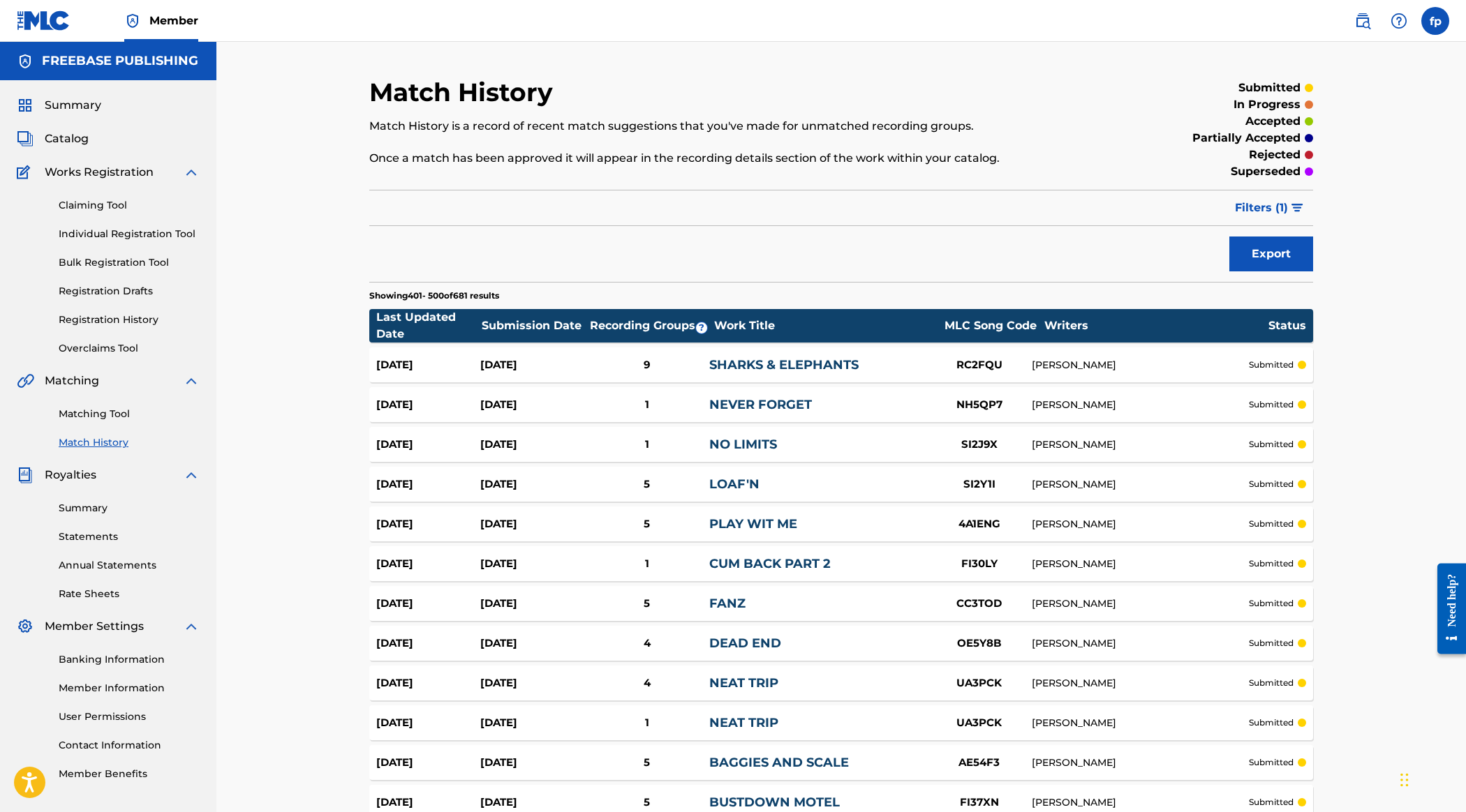
scroll to position [0, 0]
click at [170, 299] on link "Registration Drafts" at bounding box center [129, 292] width 141 height 15
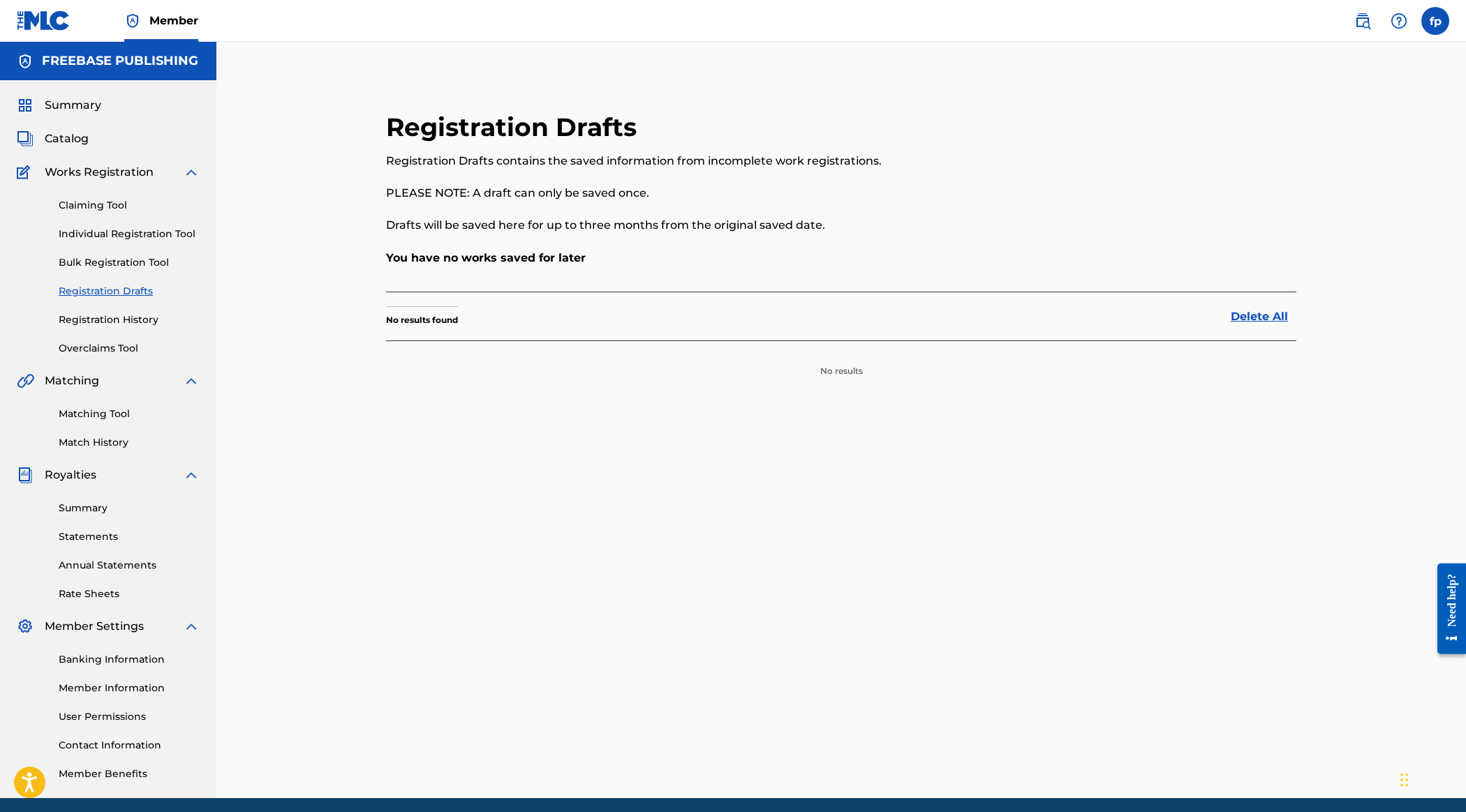
click at [199, 356] on div "Claiming Tool Individual Registration Tool Bulk Registration Tool Registration …" at bounding box center [109, 268] width 183 height 175
click at [199, 328] on link "Registration History" at bounding box center [129, 320] width 141 height 15
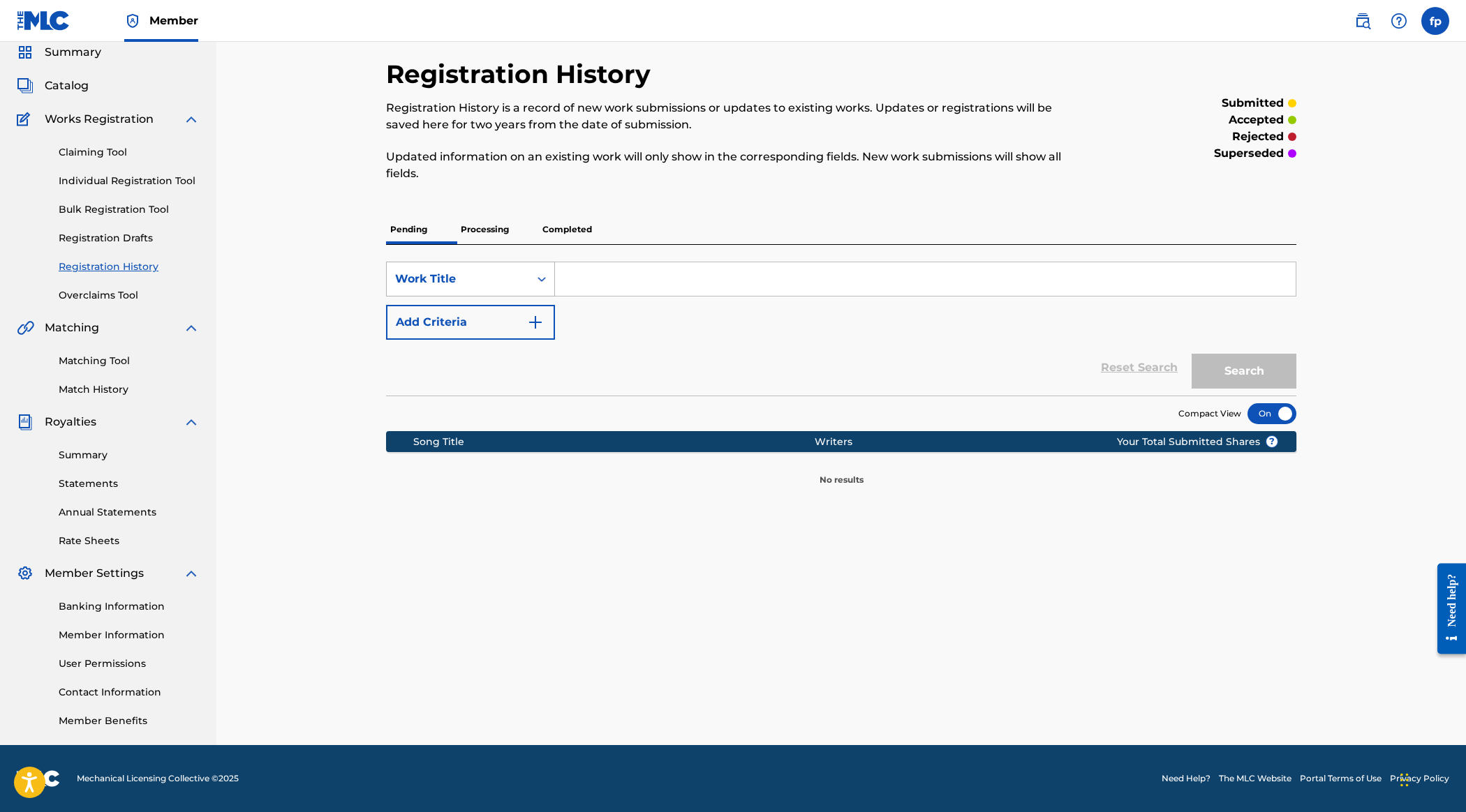
scroll to position [8, 0]
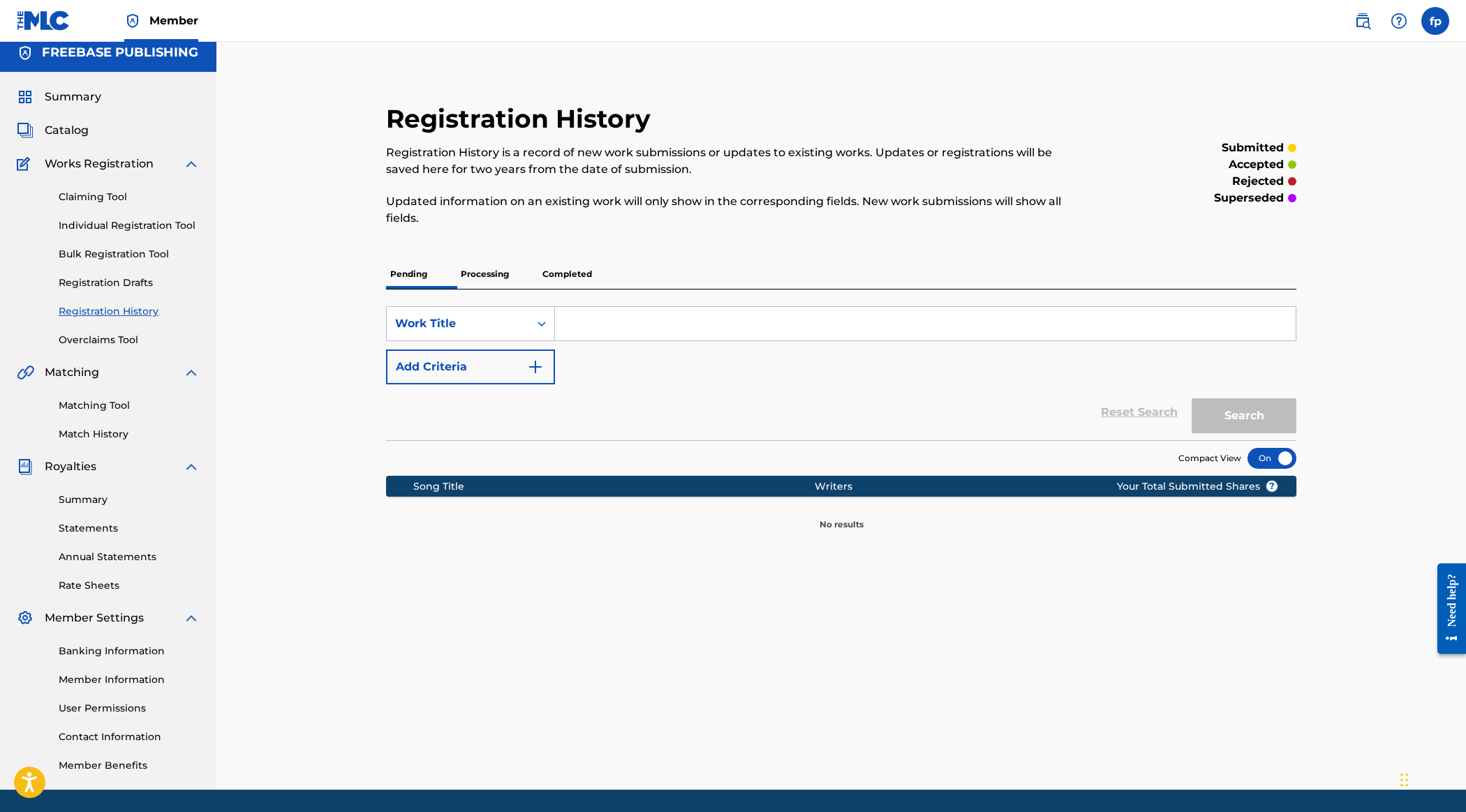
click at [513, 289] on p "Processing" at bounding box center [485, 274] width 56 height 29
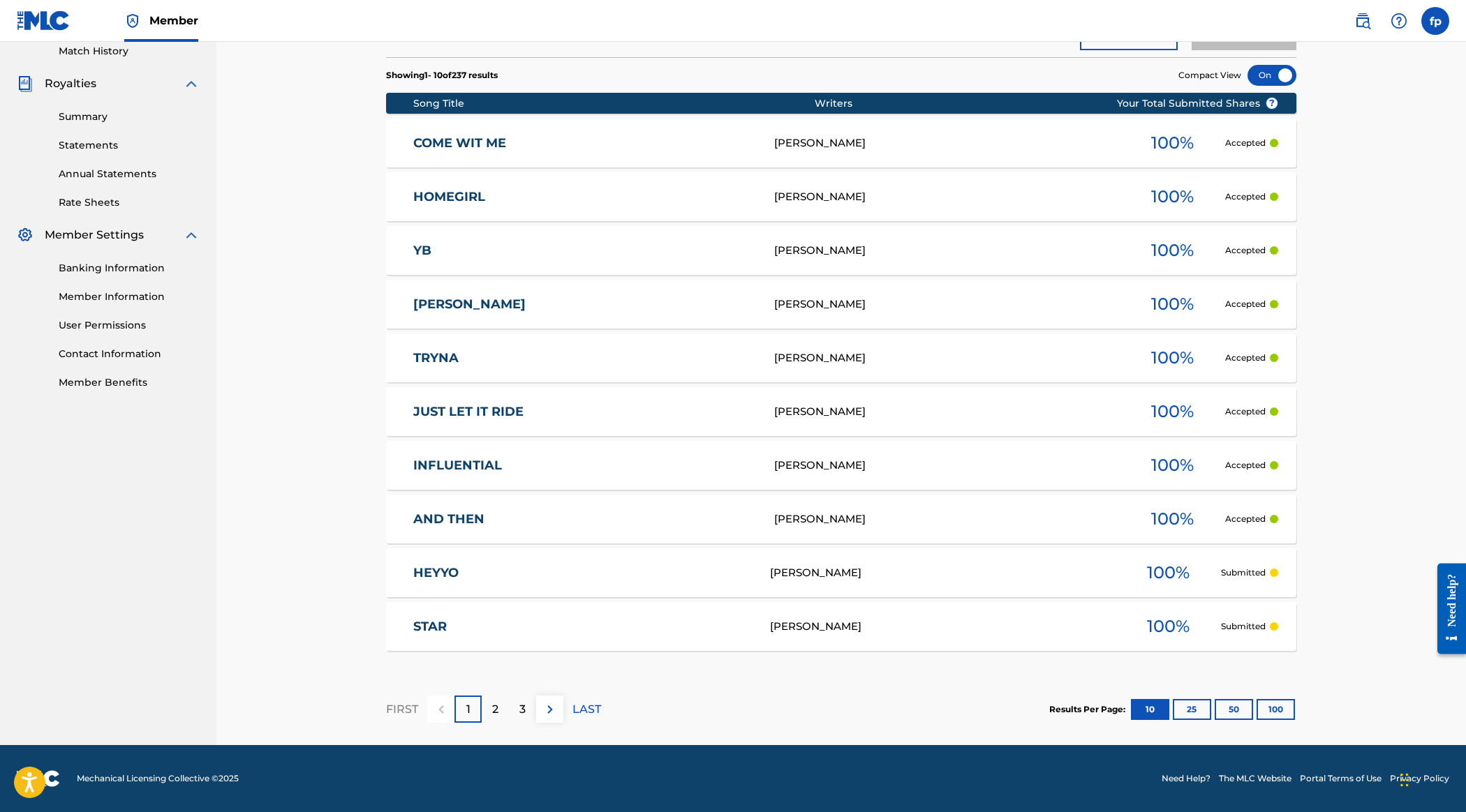
scroll to position [808, 0]
click at [509, 696] on div "2" at bounding box center [495, 709] width 27 height 27
click at [536, 696] on div "3" at bounding box center [522, 709] width 27 height 27
click at [536, 696] on div "4" at bounding box center [522, 709] width 27 height 27
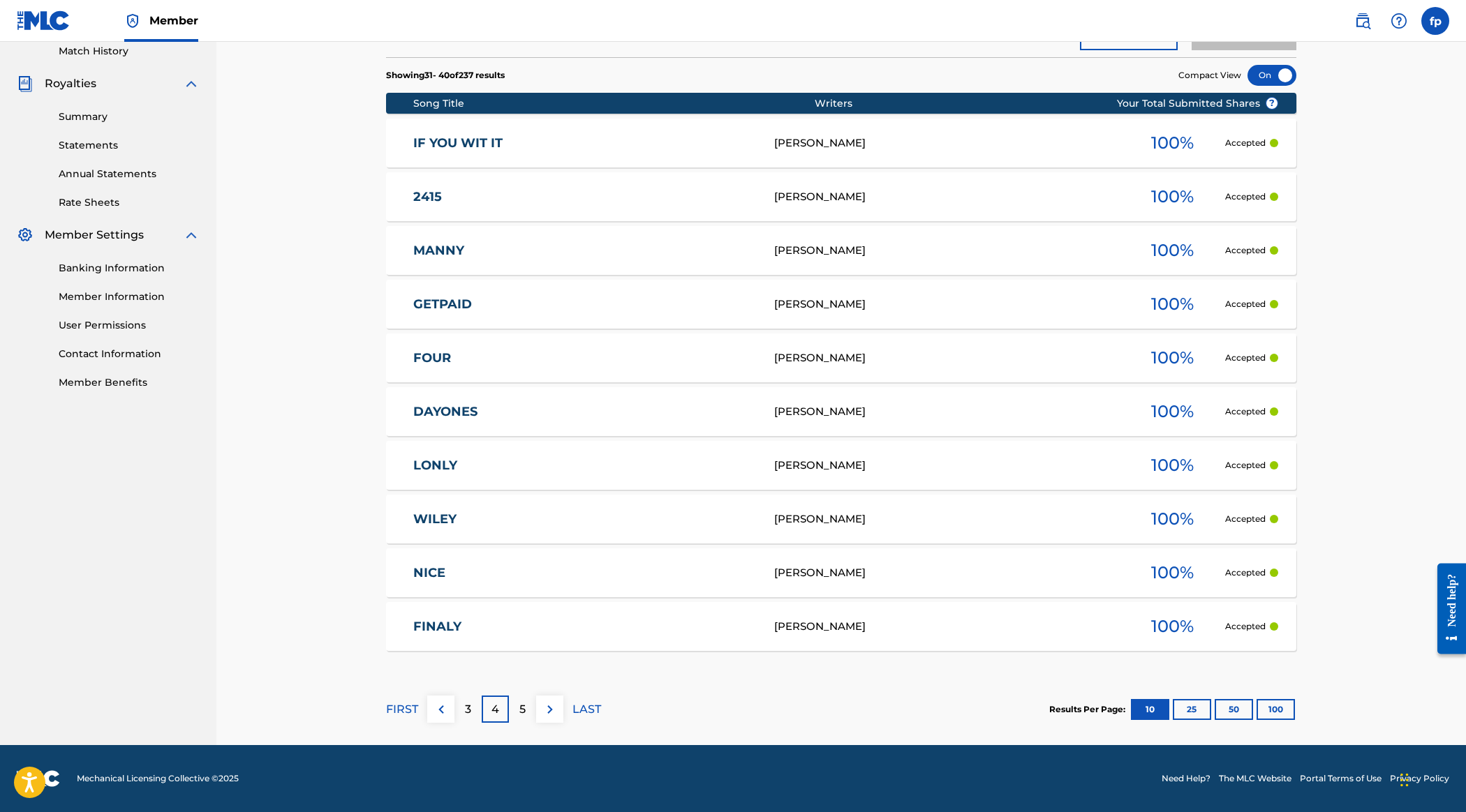
click at [536, 696] on div "5" at bounding box center [522, 709] width 27 height 27
click at [536, 696] on div "6" at bounding box center [522, 709] width 27 height 27
click at [536, 696] on div "7" at bounding box center [522, 709] width 27 height 27
click at [536, 696] on div "8" at bounding box center [522, 709] width 27 height 27
click at [536, 696] on div "9" at bounding box center [522, 709] width 27 height 27
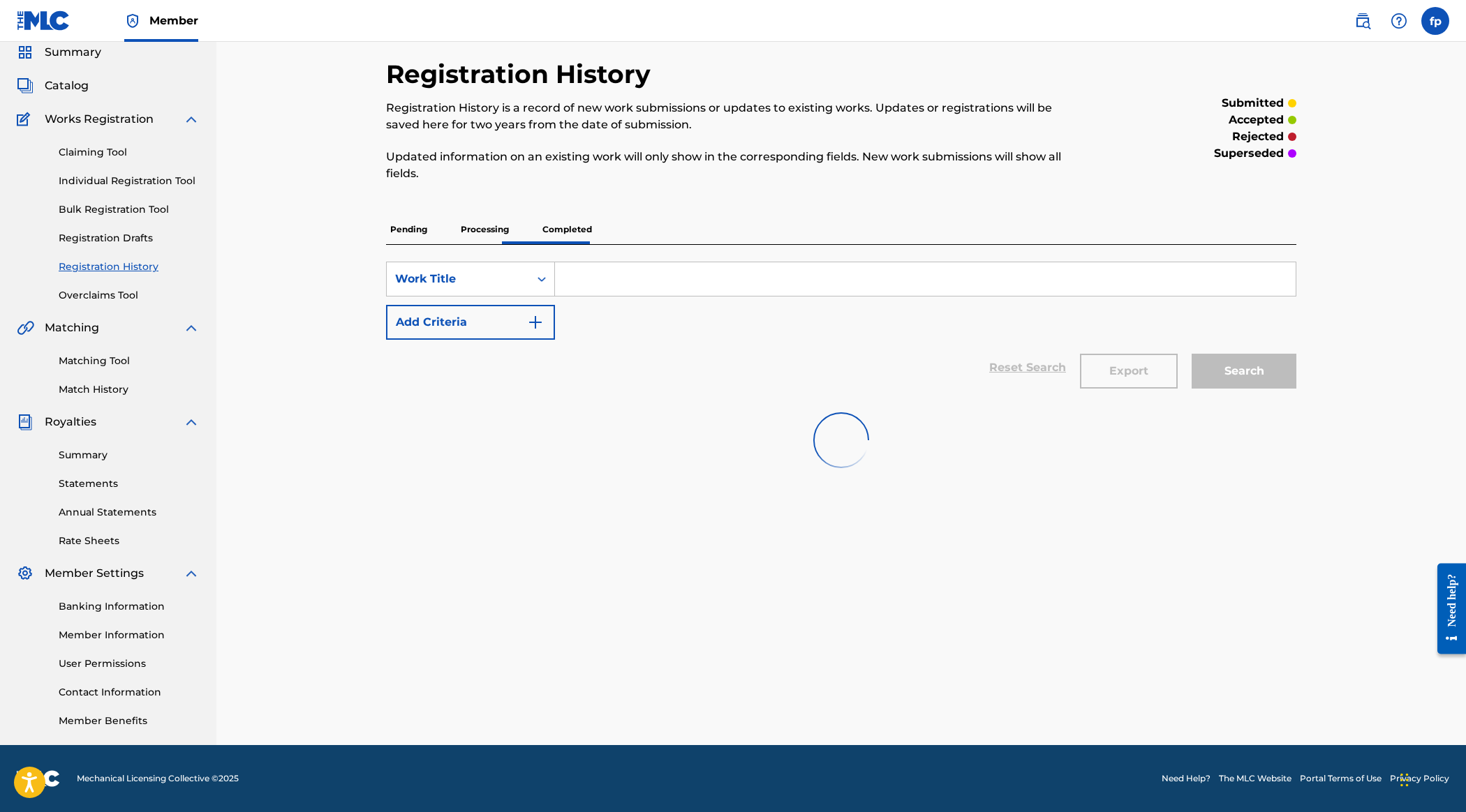
scroll to position [808, 0]
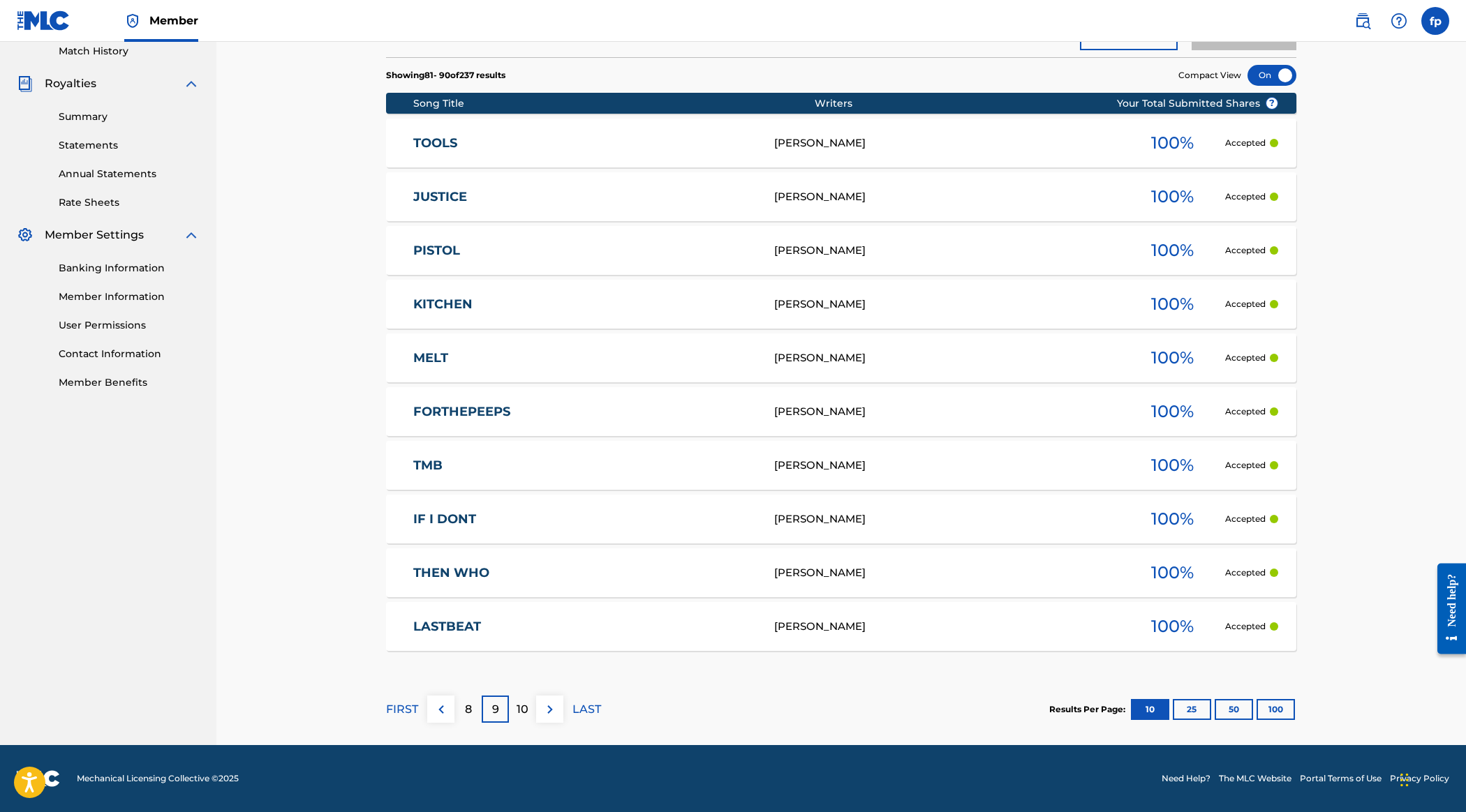
click at [529, 702] on p "10" at bounding box center [522, 710] width 12 height 17
click at [601, 673] on div "FIRST 9 10 11 LAST" at bounding box center [493, 709] width 215 height 72
click at [527, 702] on p "11" at bounding box center [523, 710] width 8 height 17
click at [536, 696] on div "12" at bounding box center [522, 709] width 27 height 27
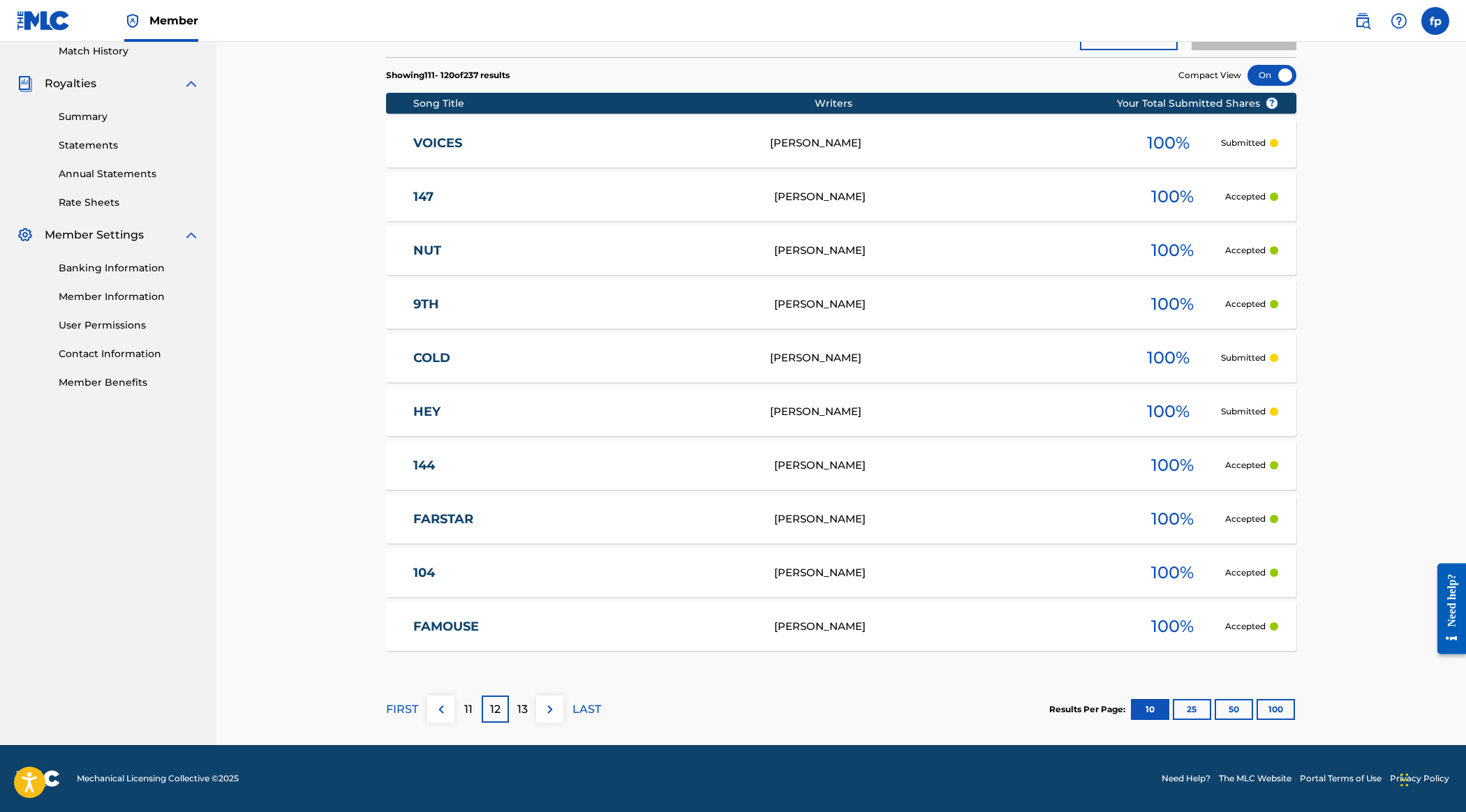
click at [601, 673] on div "FIRST 11 12 13 LAST" at bounding box center [493, 709] width 215 height 72
click at [797, 699] on button "100" at bounding box center [1276, 710] width 38 height 21
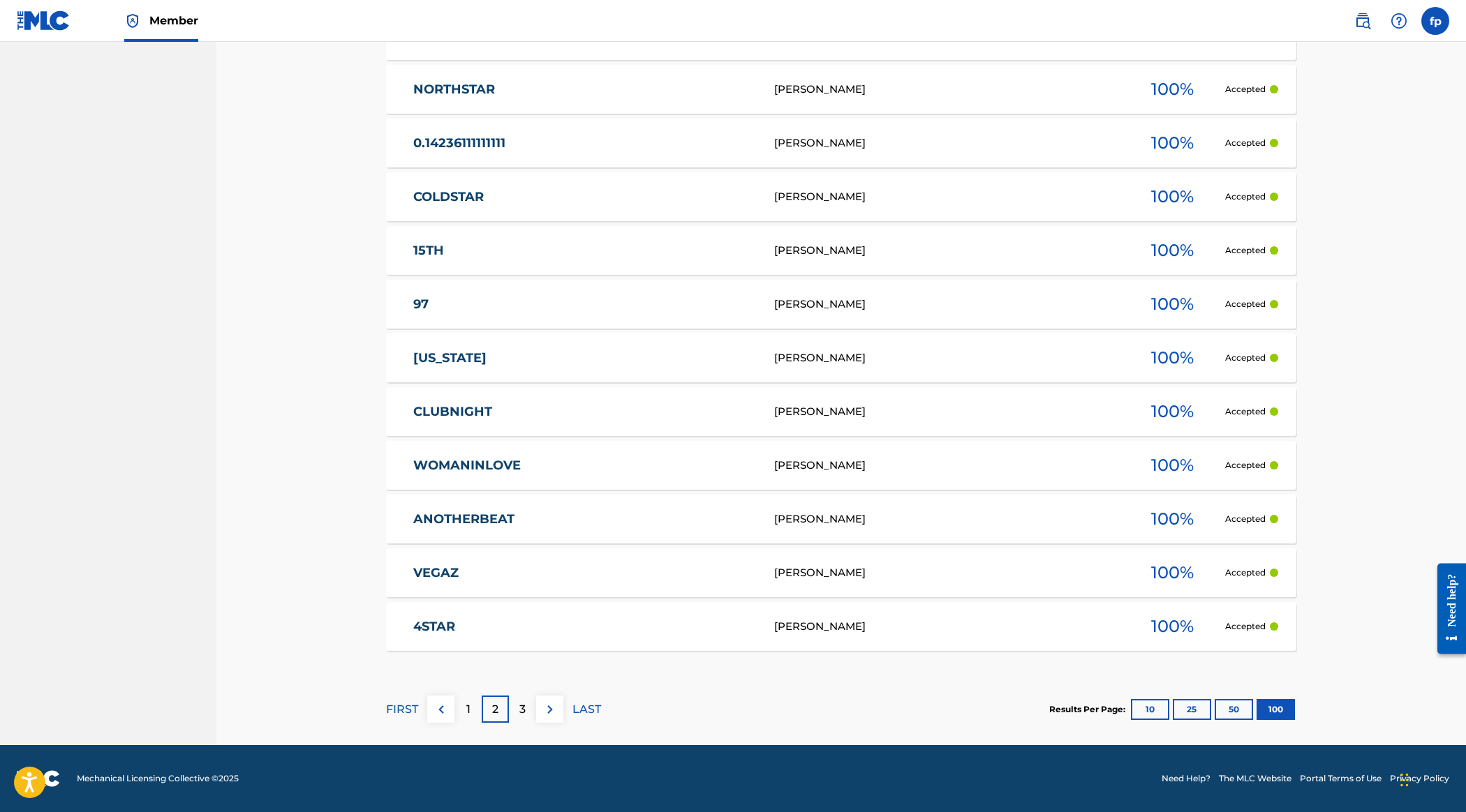
click at [536, 696] on div "3" at bounding box center [522, 709] width 27 height 27
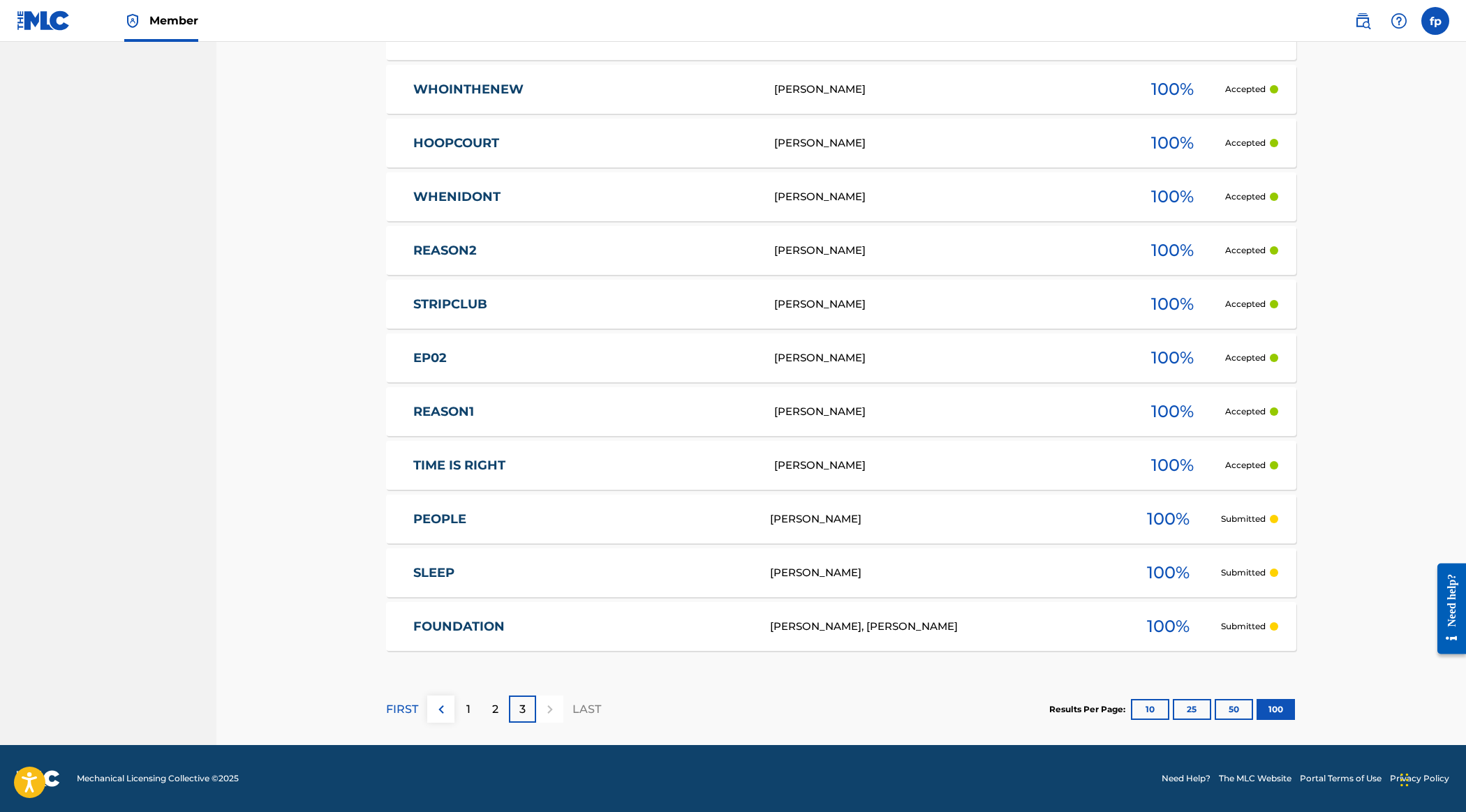
scroll to position [2260, 0]
click at [563, 696] on div at bounding box center [549, 709] width 27 height 27
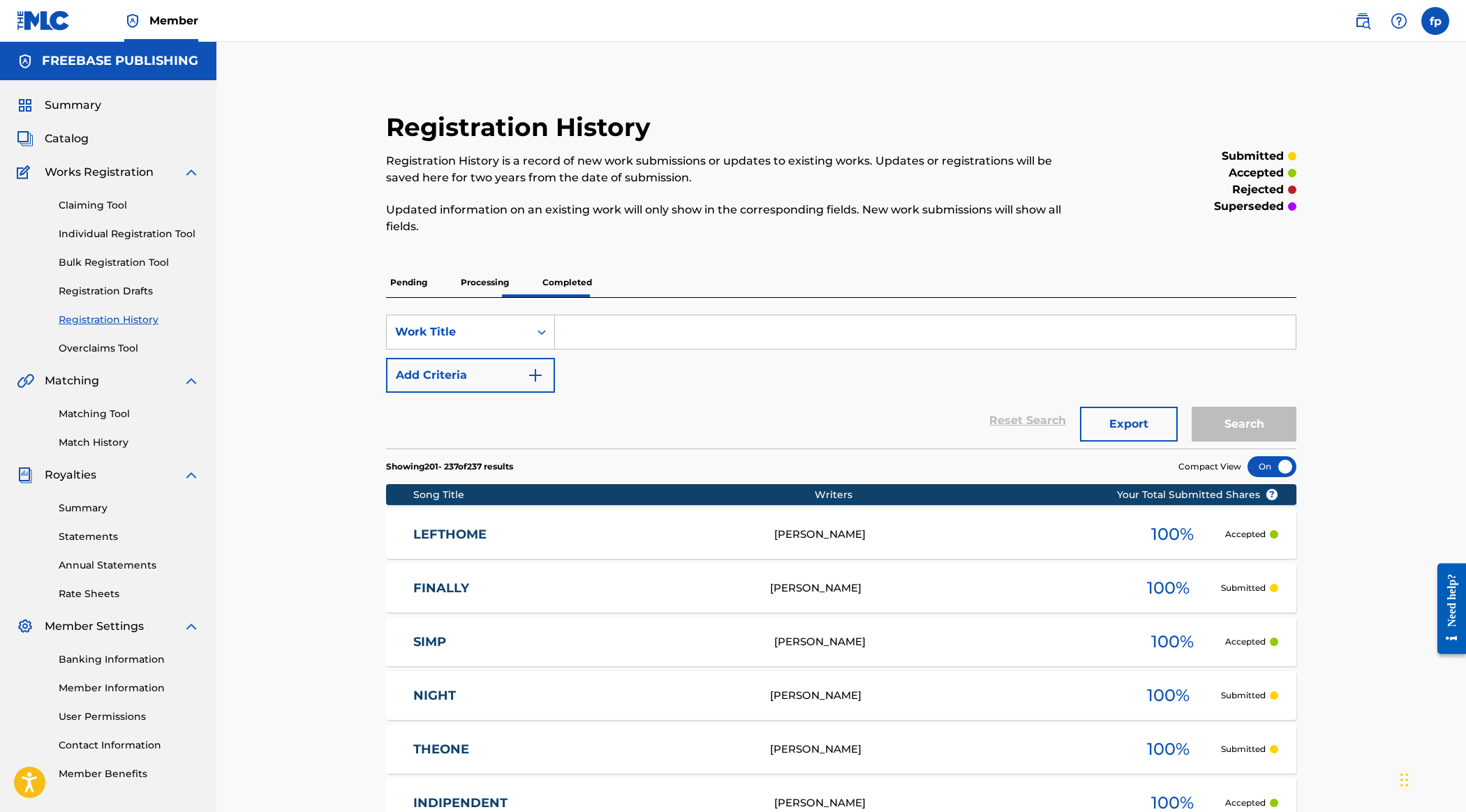
scroll to position [0, 0]
click at [597, 297] on p "Completed" at bounding box center [567, 283] width 58 height 29
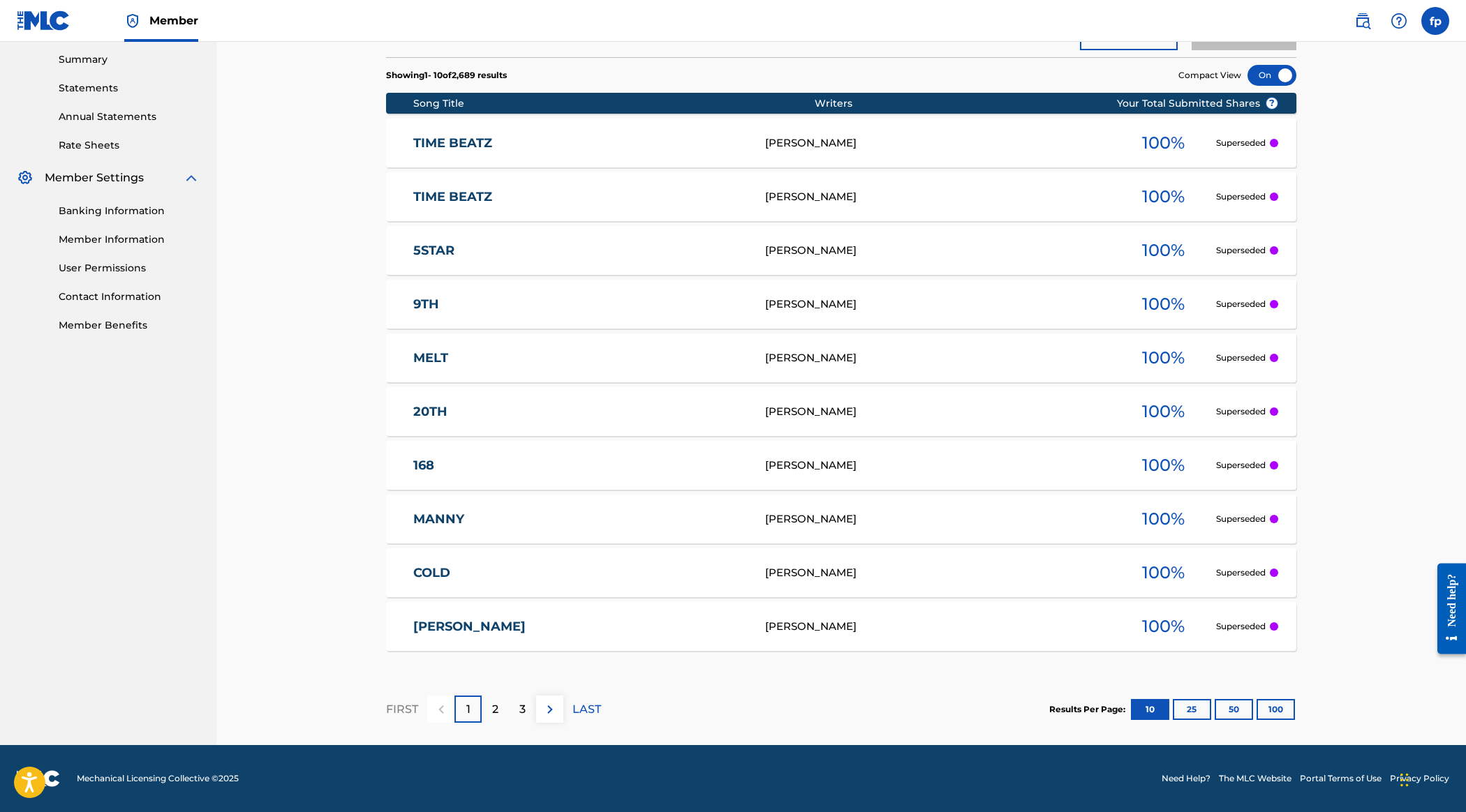
scroll to position [666, 0]
click at [509, 696] on div "2" at bounding box center [495, 709] width 27 height 27
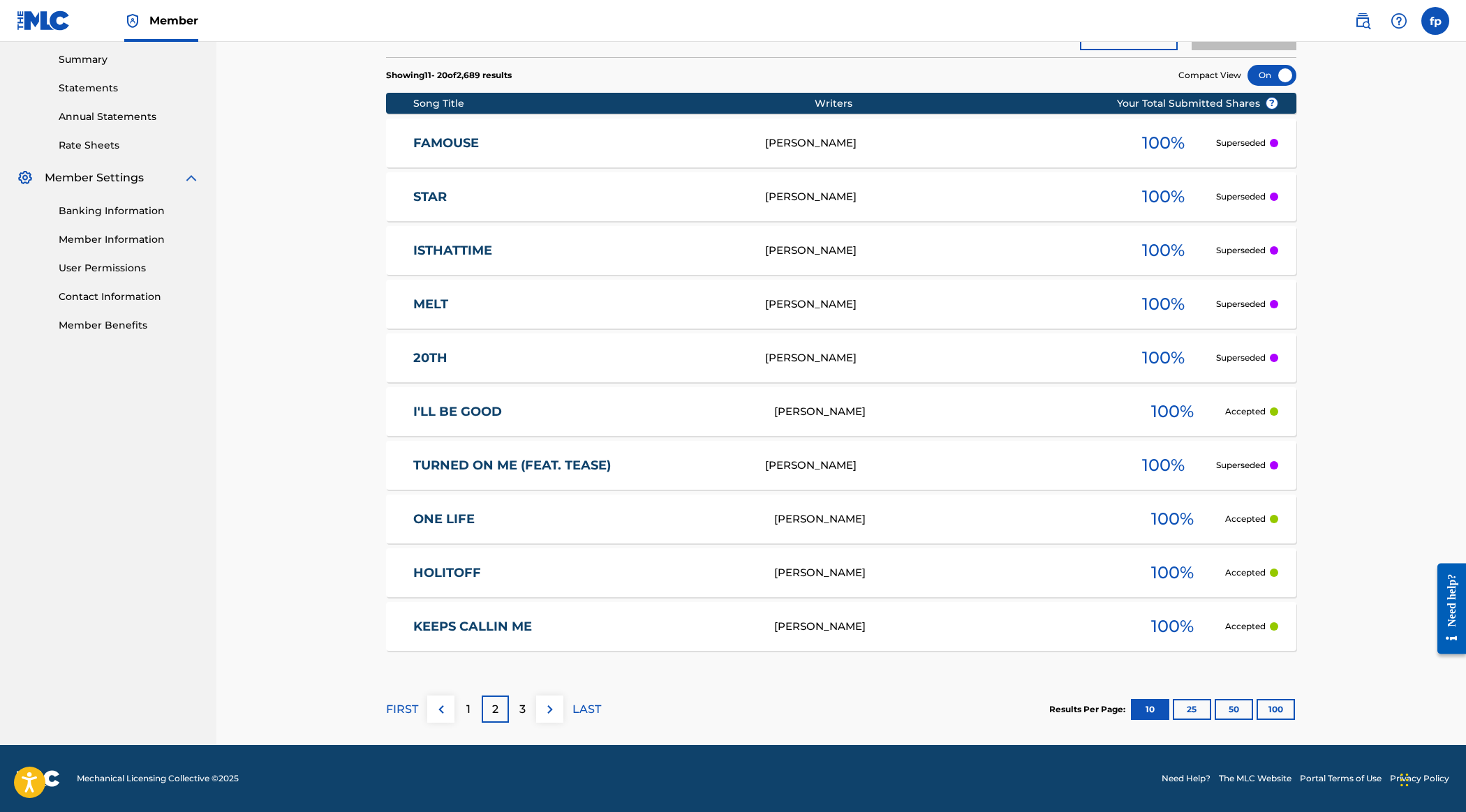
scroll to position [853, 0]
click at [509, 696] on div "2" at bounding box center [495, 709] width 27 height 27
click at [536, 696] on div "3" at bounding box center [522, 709] width 27 height 27
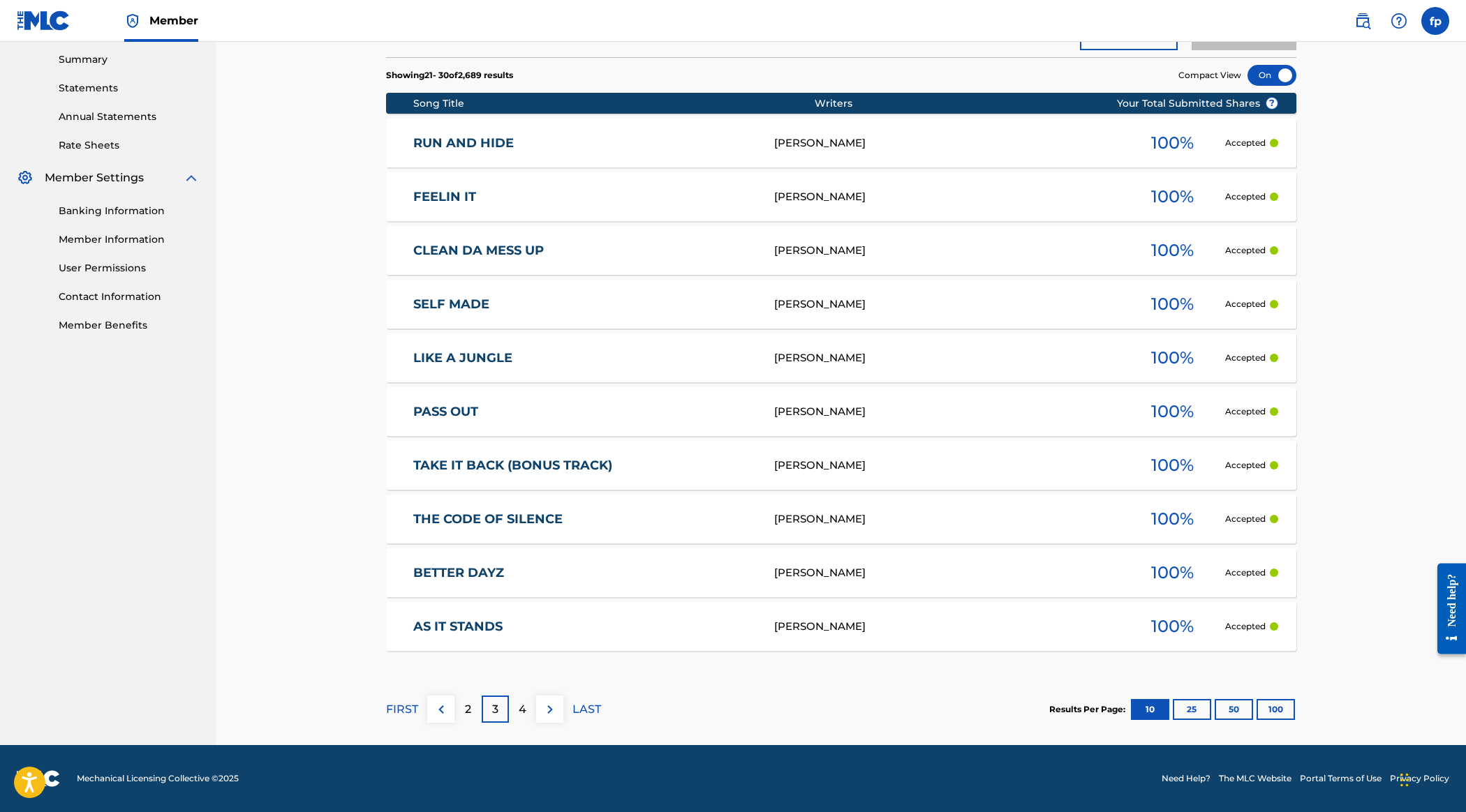
click at [536, 696] on div "4" at bounding box center [522, 709] width 27 height 27
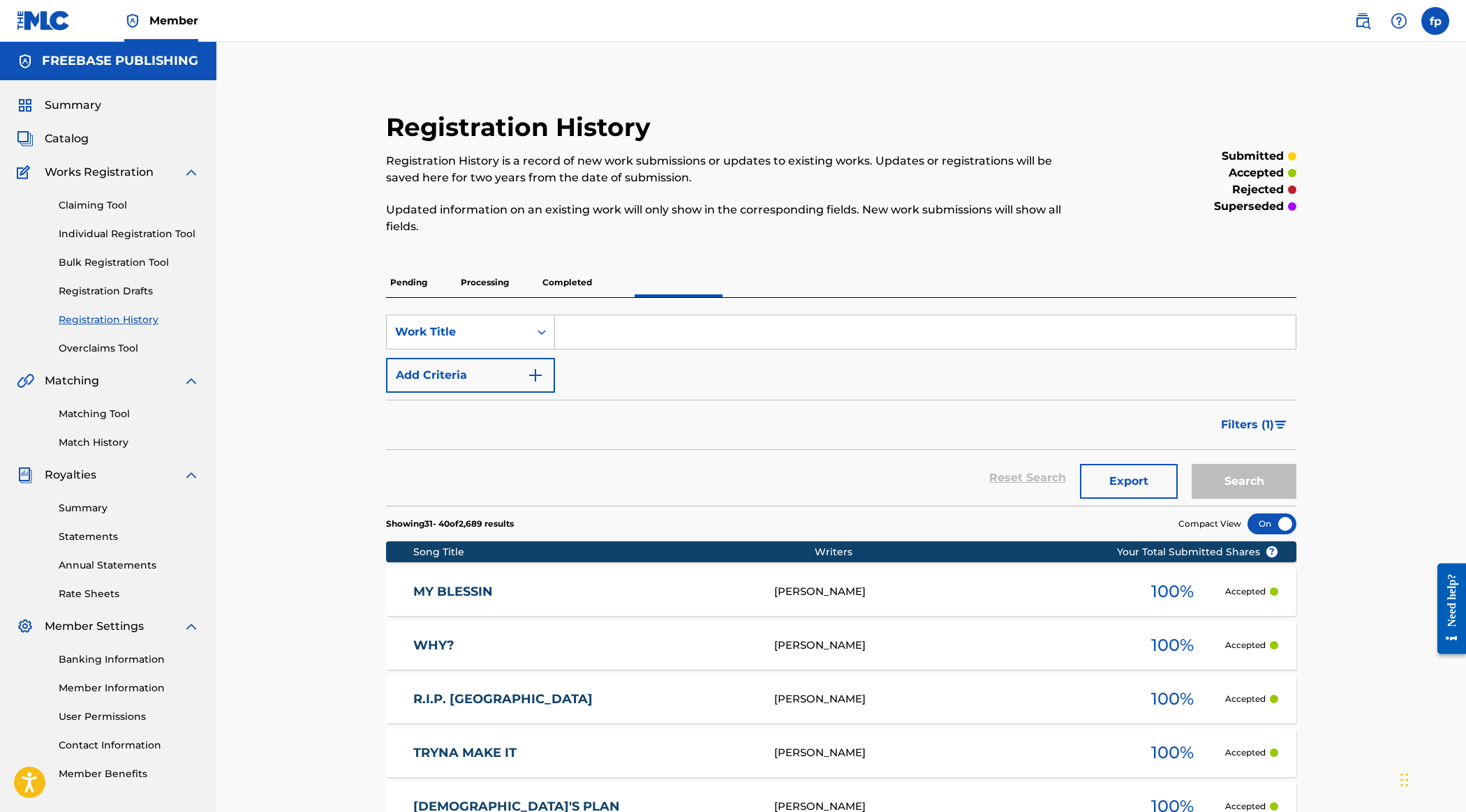
scroll to position [0, 0]
click at [141, 270] on link "Bulk Registration Tool" at bounding box center [129, 263] width 141 height 15
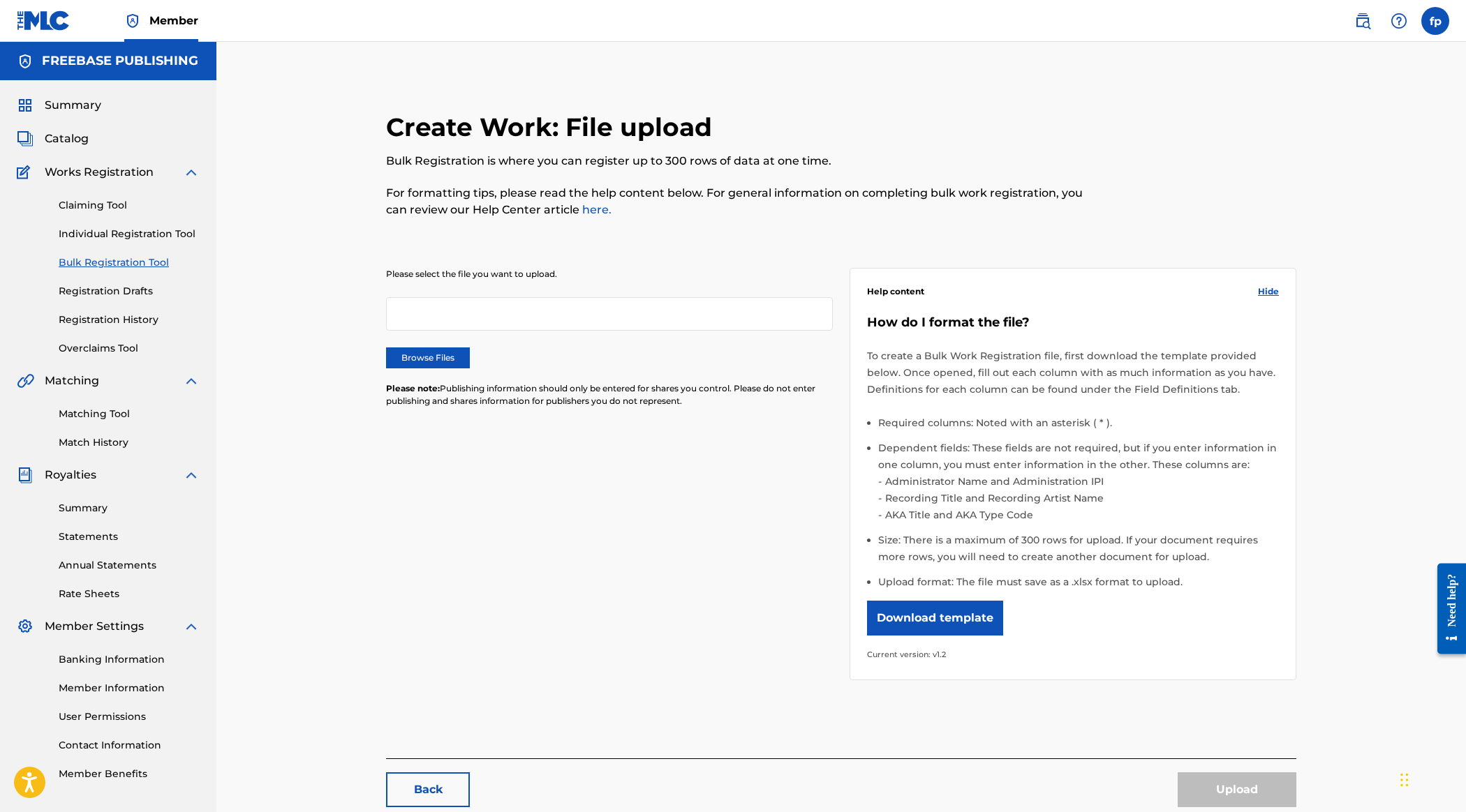
click at [89, 147] on span "Catalog" at bounding box center [67, 139] width 44 height 17
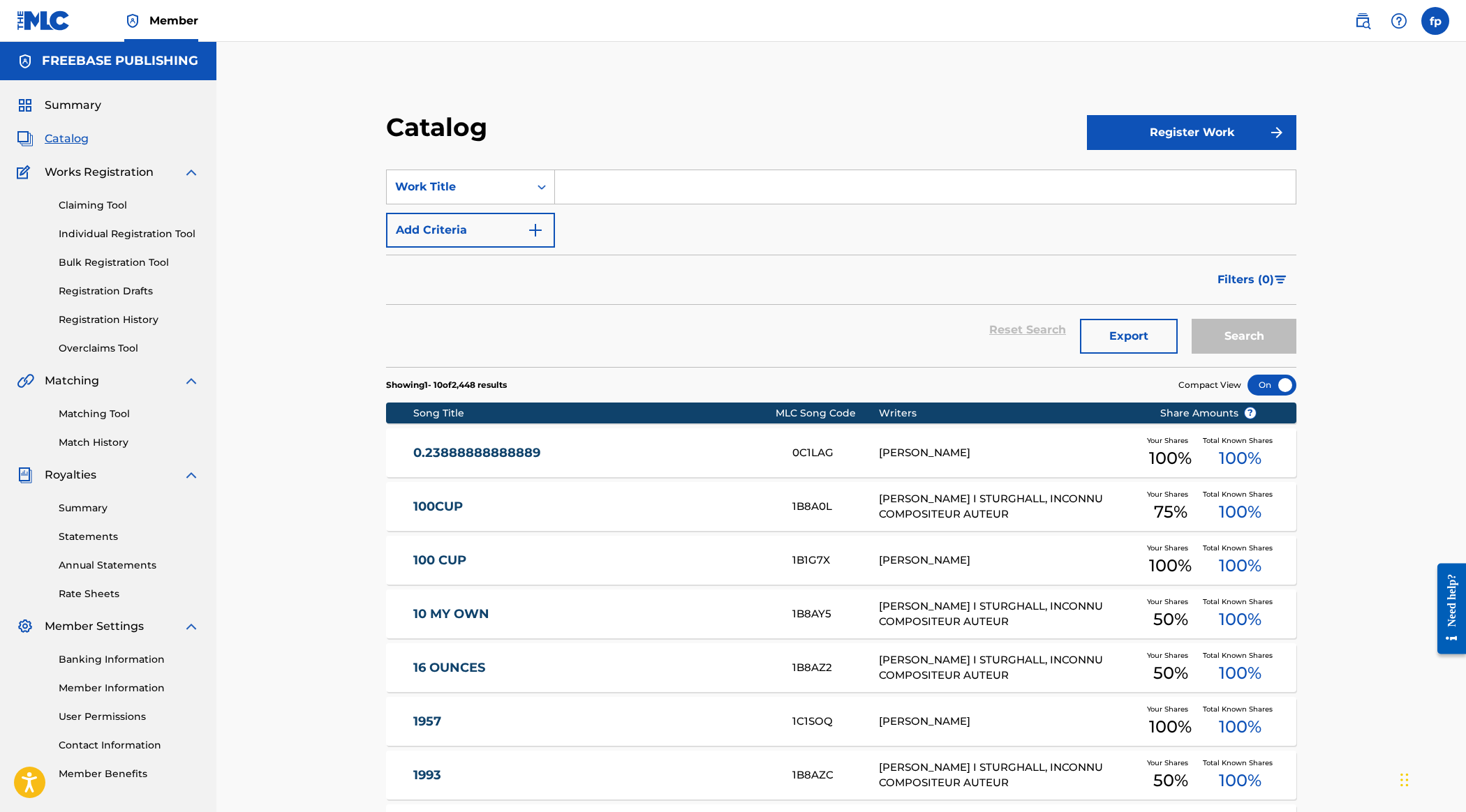
click at [797, 250] on div "Catalog Register Work SearchWithCriteriaa6717155-e7bb-405d-8f3a-8a00afd2d7e8 Wo…" at bounding box center [841, 555] width 977 height 956
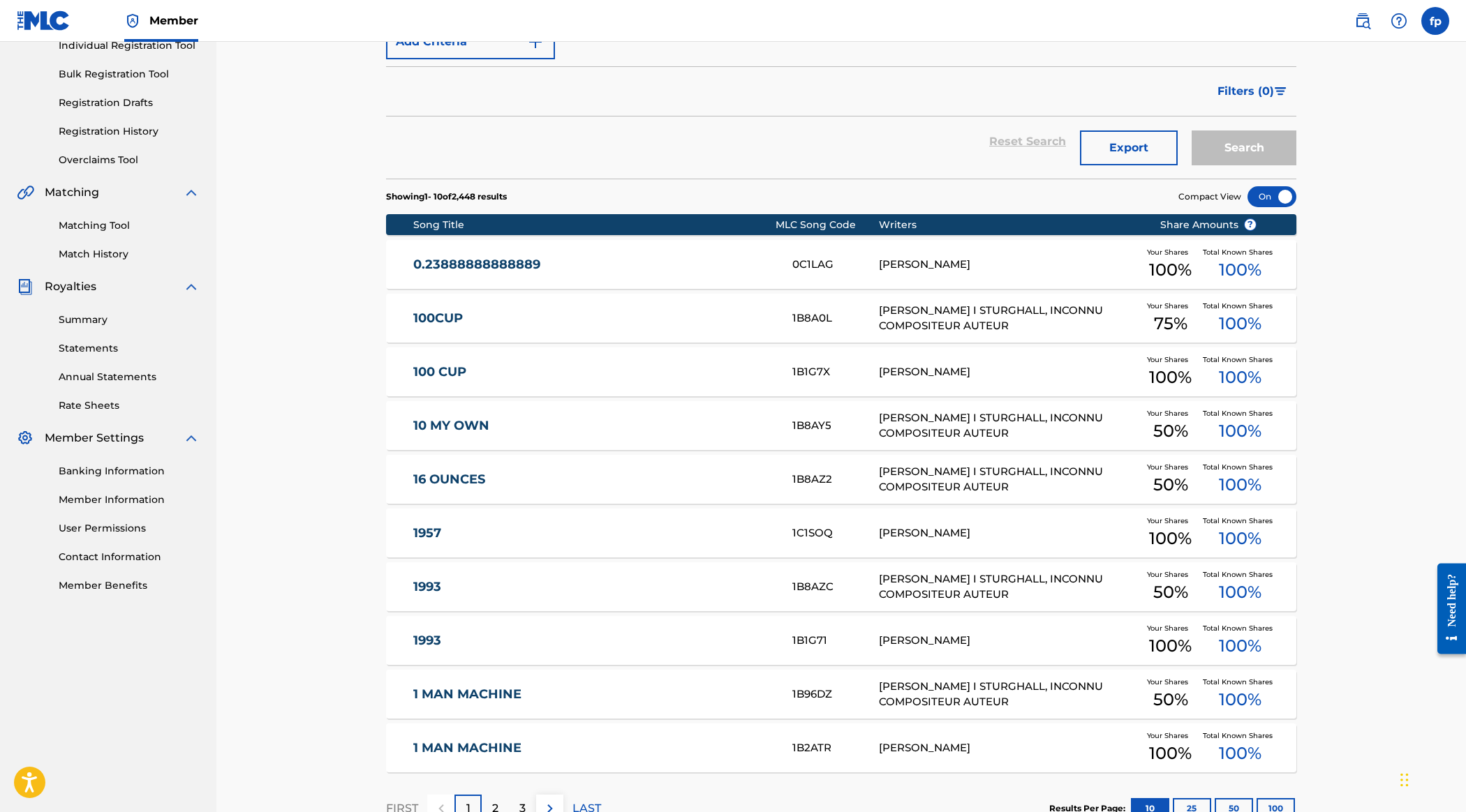
scroll to position [194, 0]
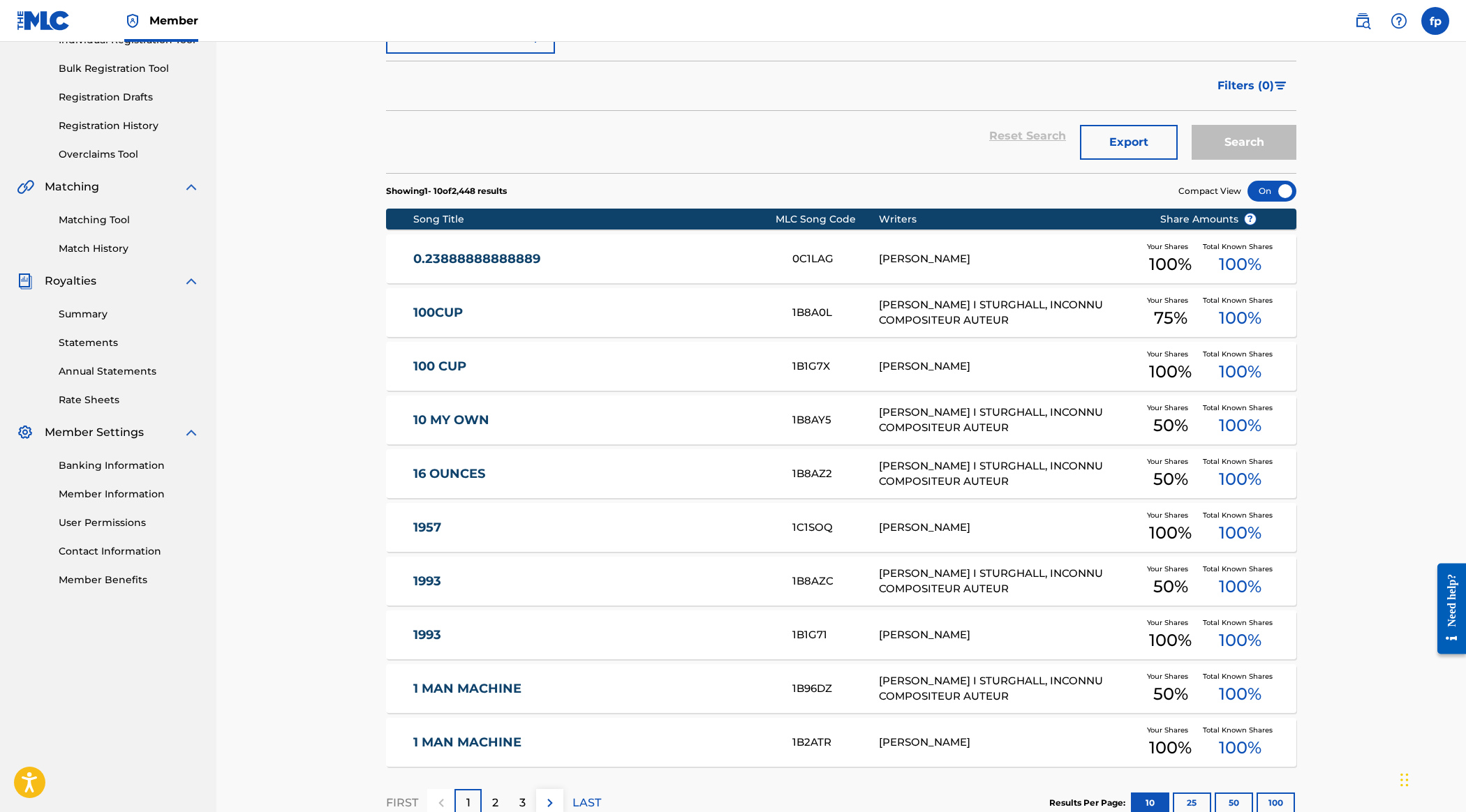
click at [150, 162] on div "Claiming Tool Individual Registration Tool Bulk Registration Tool Registration …" at bounding box center [109, 74] width 183 height 175
click at [154, 47] on link "Individual Registration Tool" at bounding box center [129, 40] width 141 height 15
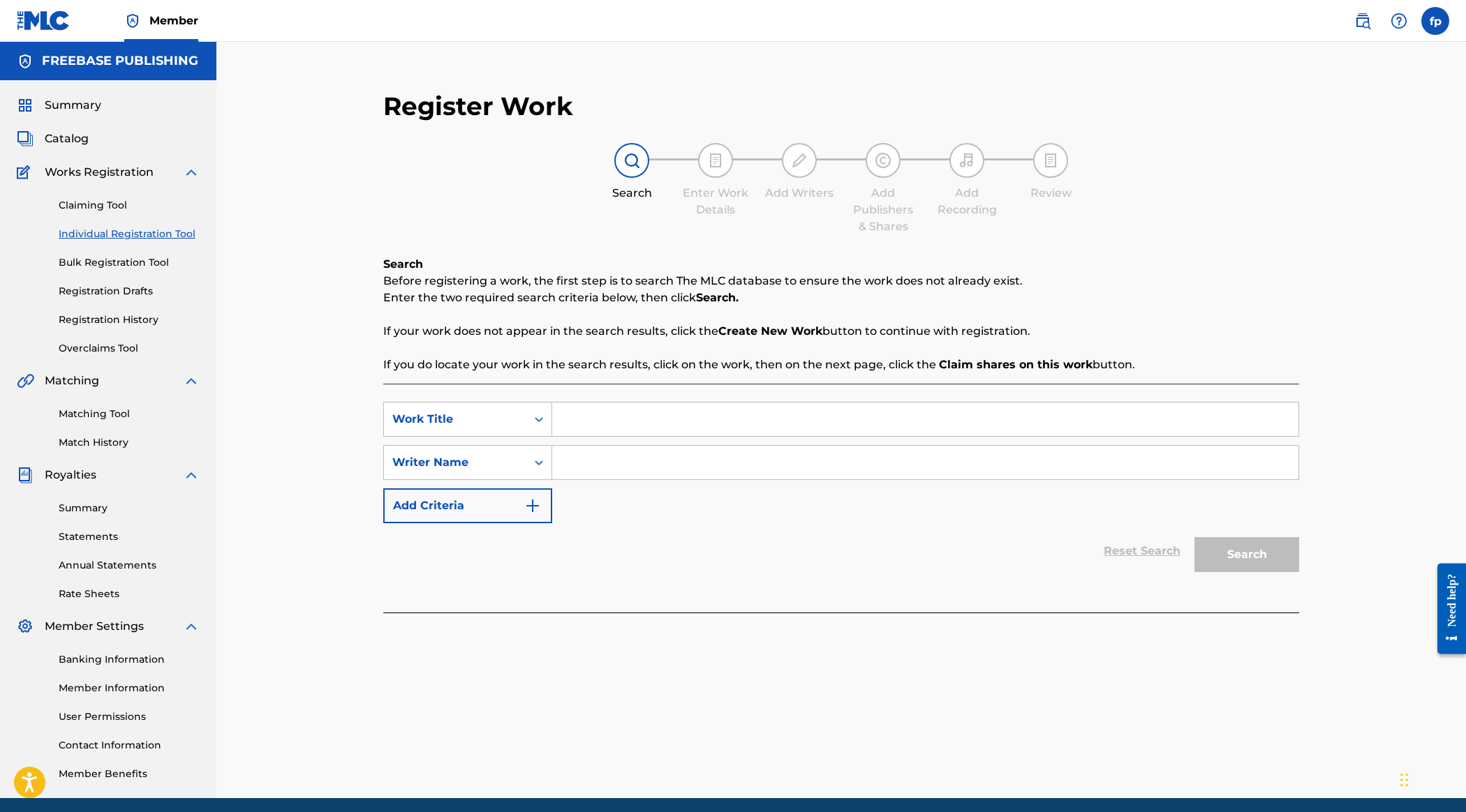
click at [199, 270] on link "Bulk Registration Tool" at bounding box center [129, 263] width 141 height 15
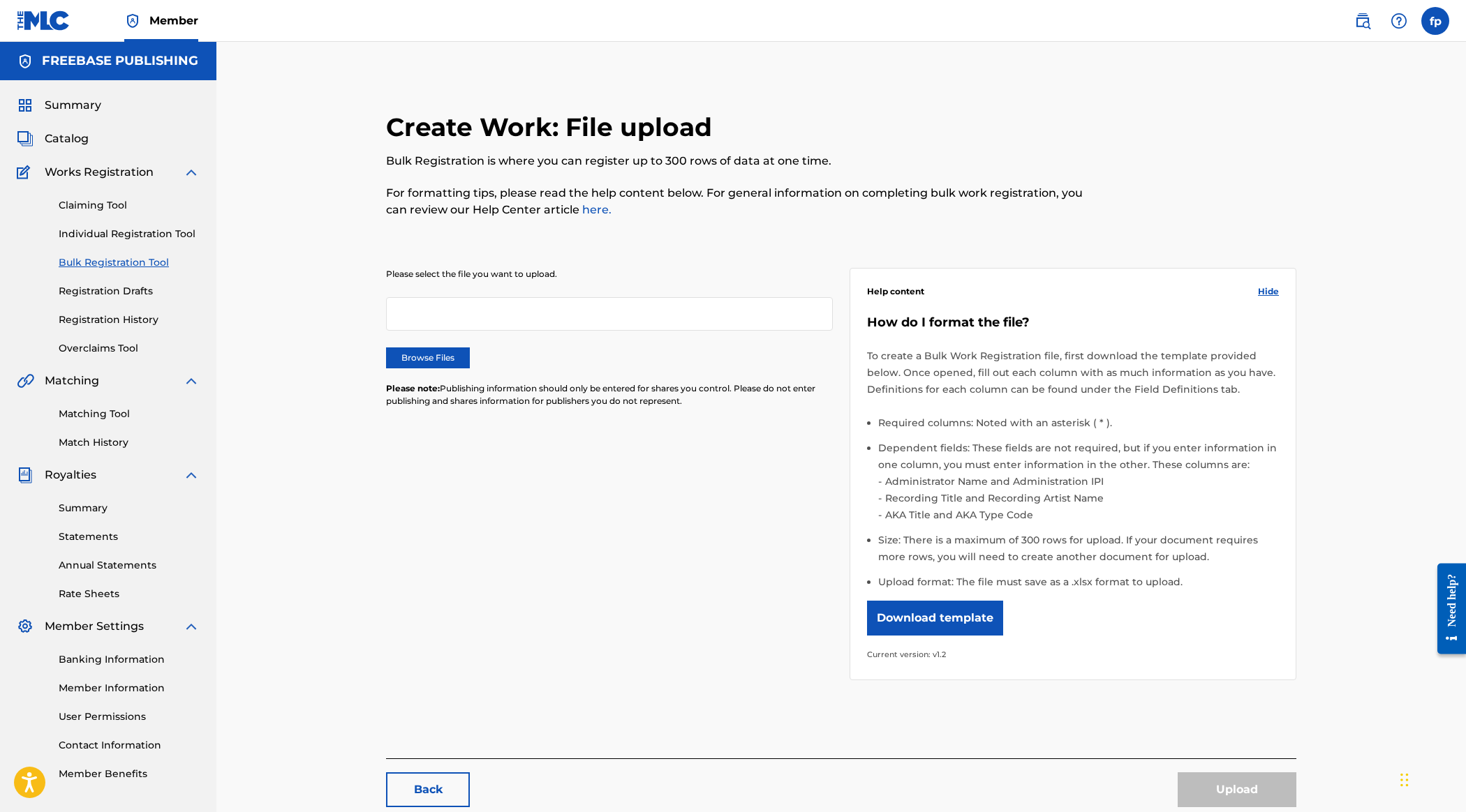
click at [163, 343] on div "Claiming Tool Individual Registration Tool Bulk Registration Tool Registration …" at bounding box center [109, 268] width 183 height 175
click at [163, 213] on link "Claiming Tool" at bounding box center [129, 206] width 141 height 15
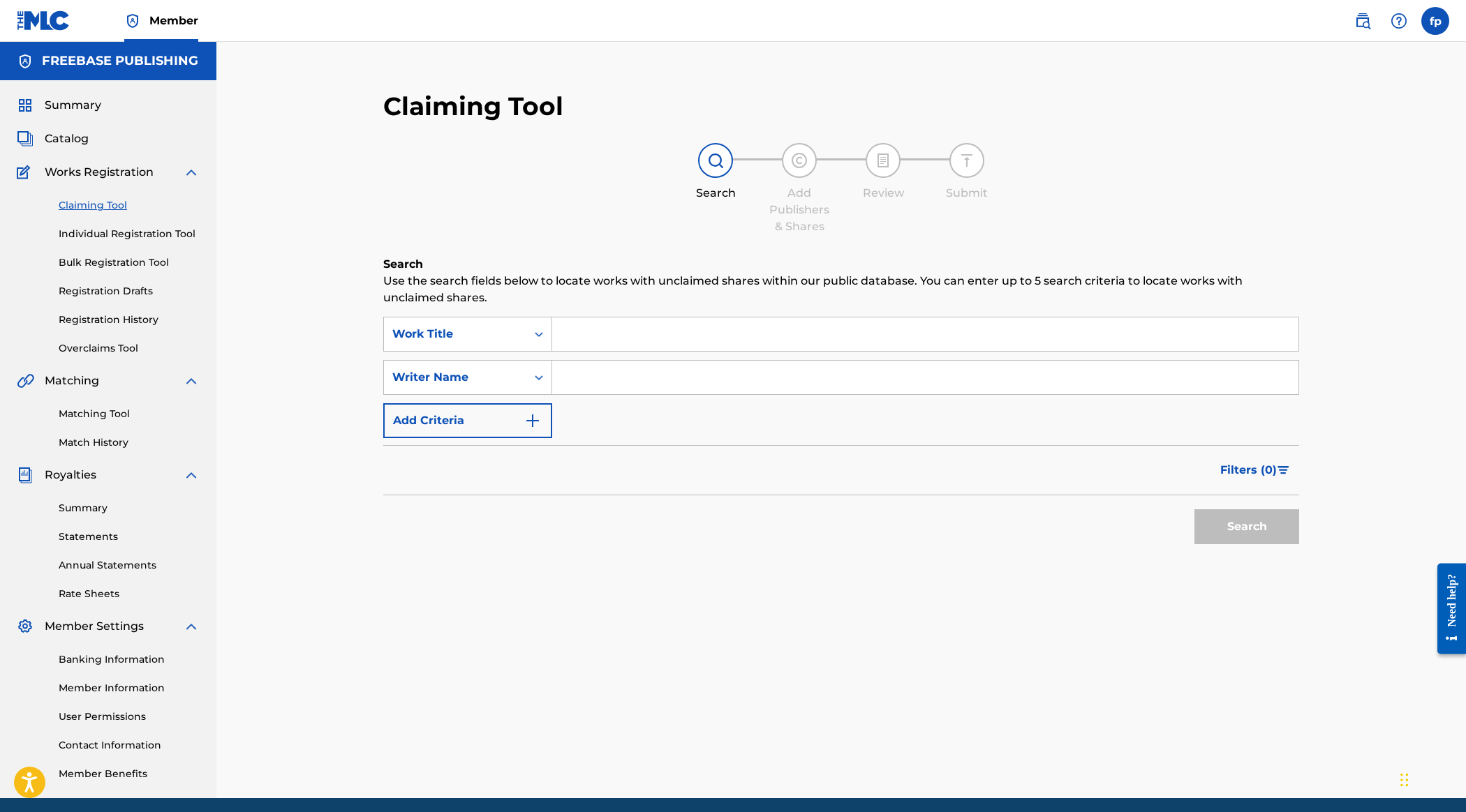
click at [144, 422] on link "Matching Tool" at bounding box center [129, 414] width 141 height 15
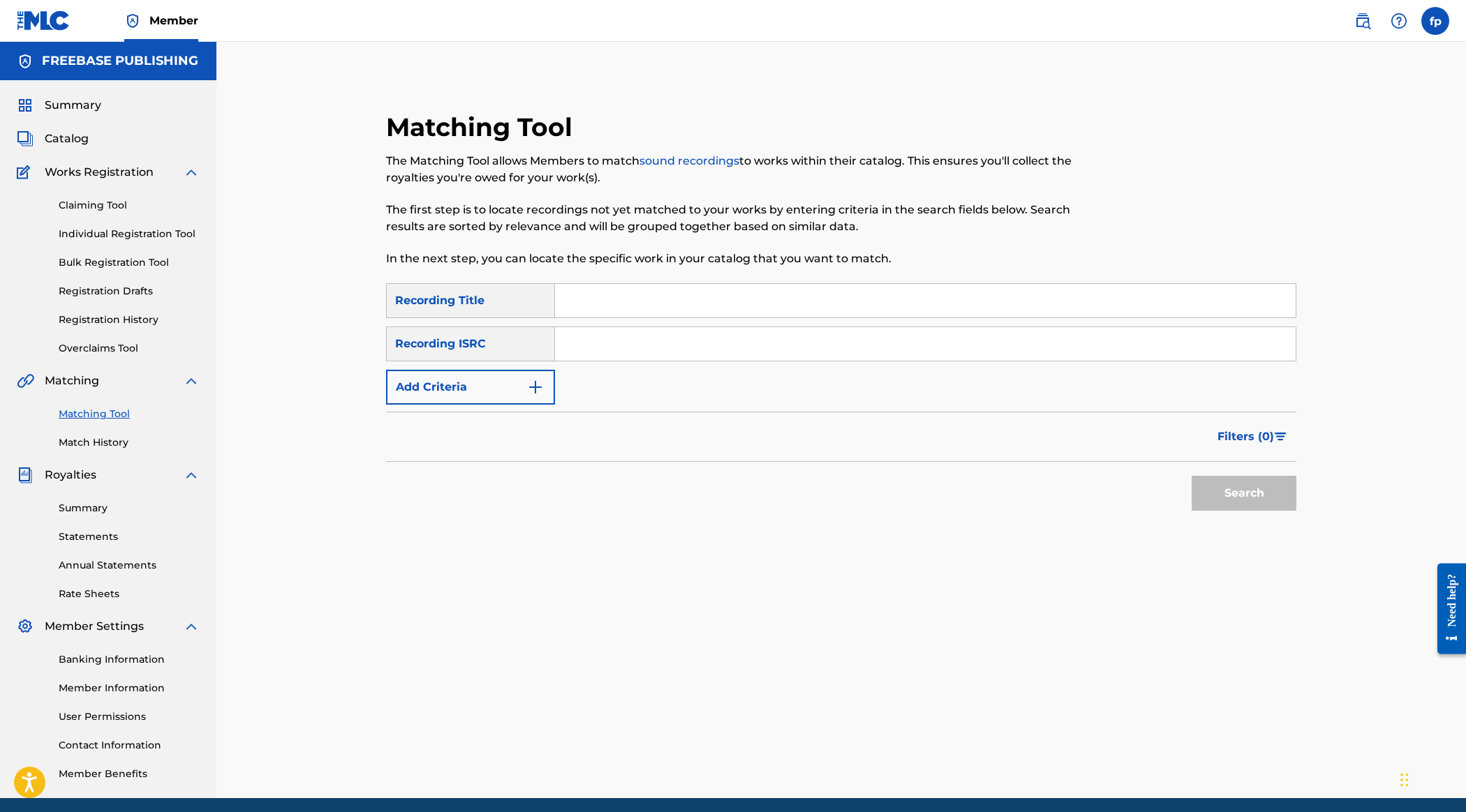
click at [175, 422] on link "Matching Tool" at bounding box center [129, 414] width 141 height 15
drag, startPoint x: 1462, startPoint y: 427, endPoint x: 1462, endPoint y: 441, distance: 14.0
click at [797, 441] on div "Matching Tool The Matching Tool allows Members to match sound recordings to wor…" at bounding box center [841, 437] width 977 height 721
click at [151, 422] on link "Matching Tool" at bounding box center [129, 414] width 141 height 15
click at [555, 319] on div "Recording Title" at bounding box center [470, 301] width 169 height 35
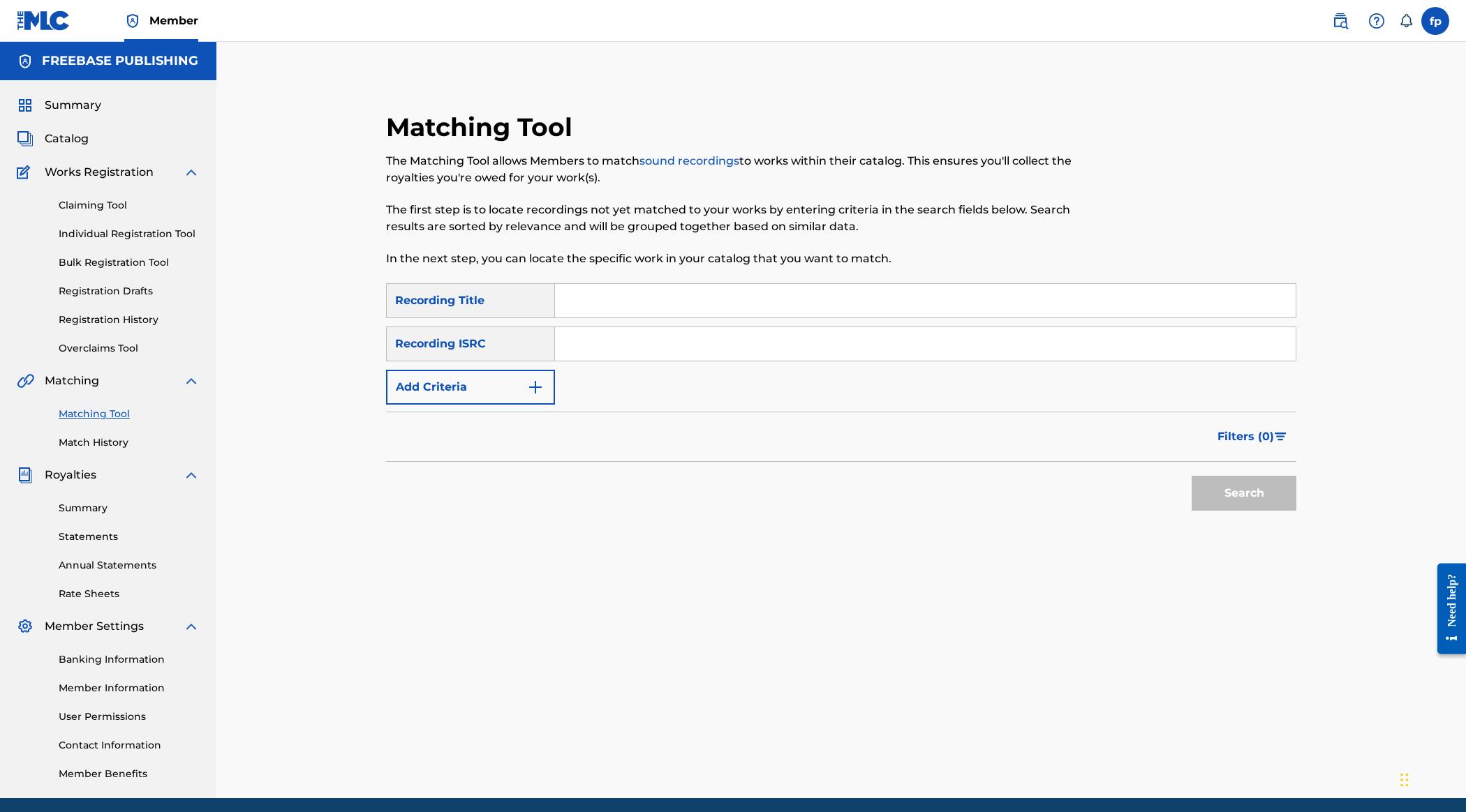
click at [828, 318] on input "Search Form" at bounding box center [925, 301] width 740 height 33
click at [555, 405] on button "Add Criteria" at bounding box center [470, 387] width 169 height 35
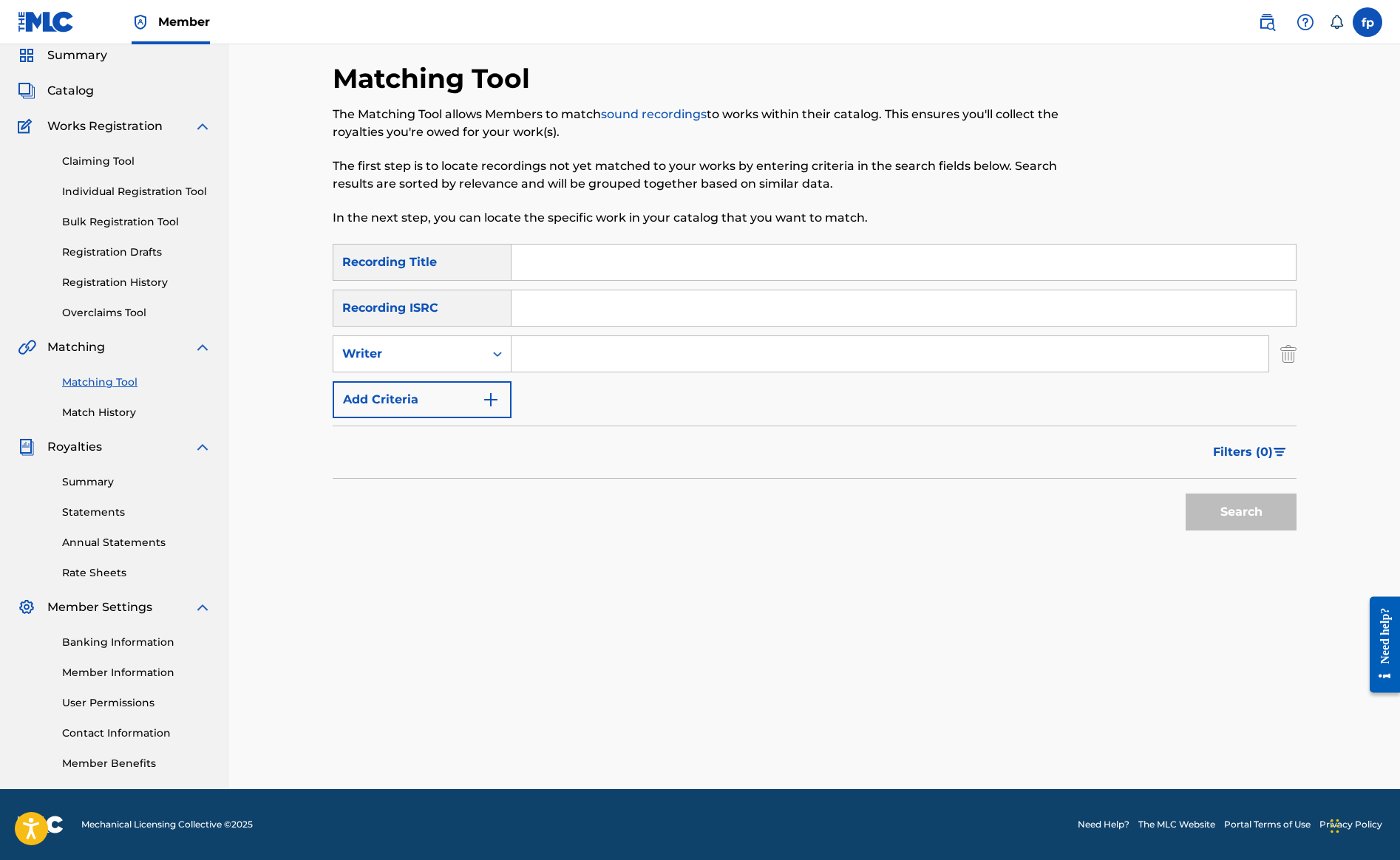
scroll to position [142, 0]
click at [832, 372] on input "Search Form" at bounding box center [889, 354] width 757 height 35
click at [1236, 530] on button "Search" at bounding box center [1241, 512] width 111 height 37
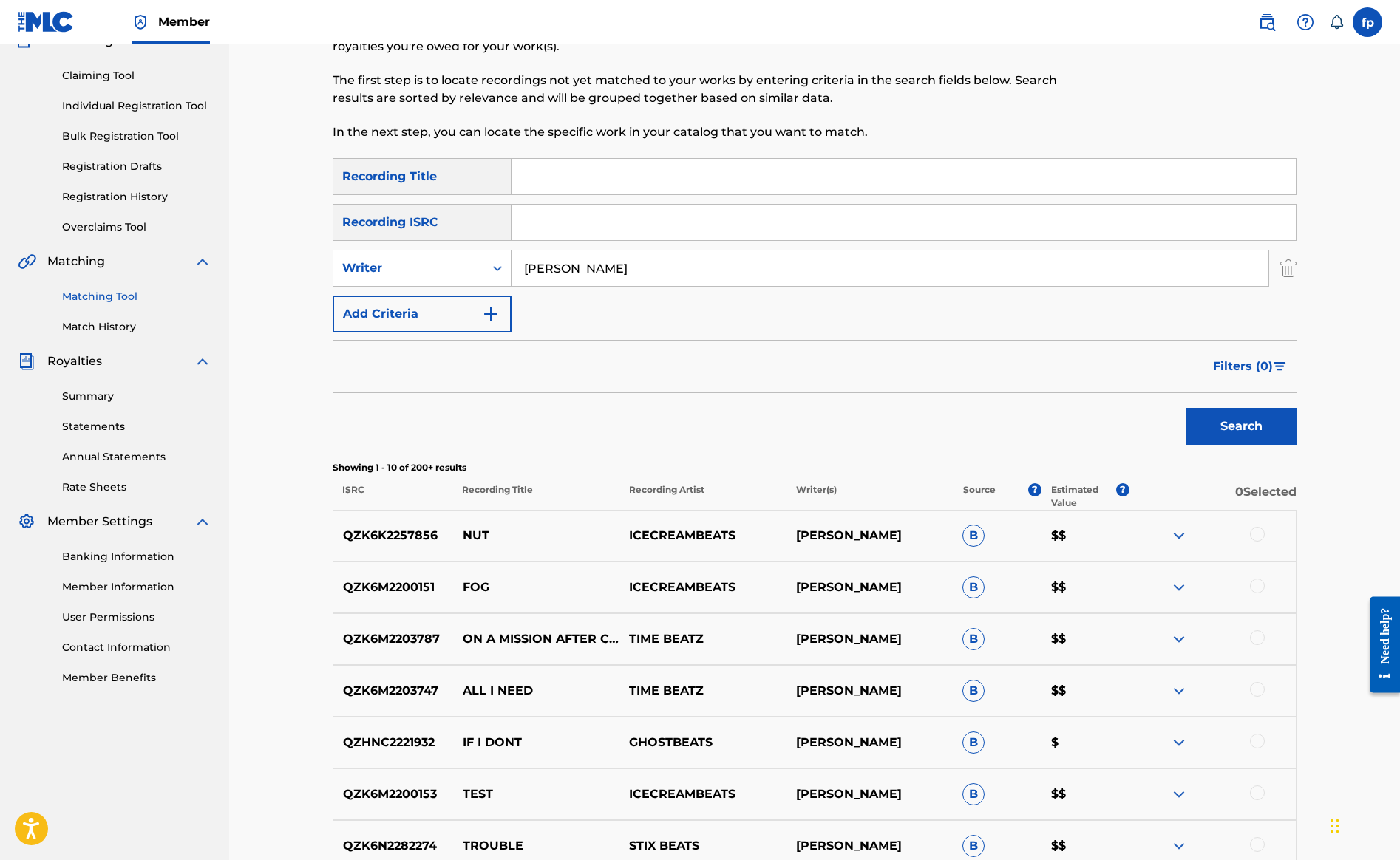
type input "fabian p"
click at [934, 394] on div "Filters ( 0 )" at bounding box center [814, 367] width 964 height 54
click at [1242, 445] on button "Search" at bounding box center [1241, 427] width 111 height 37
click at [1314, 349] on div "Matching Tool The Matching Tool allows Members to match sound recordings to wor…" at bounding box center [814, 557] width 999 height 1162
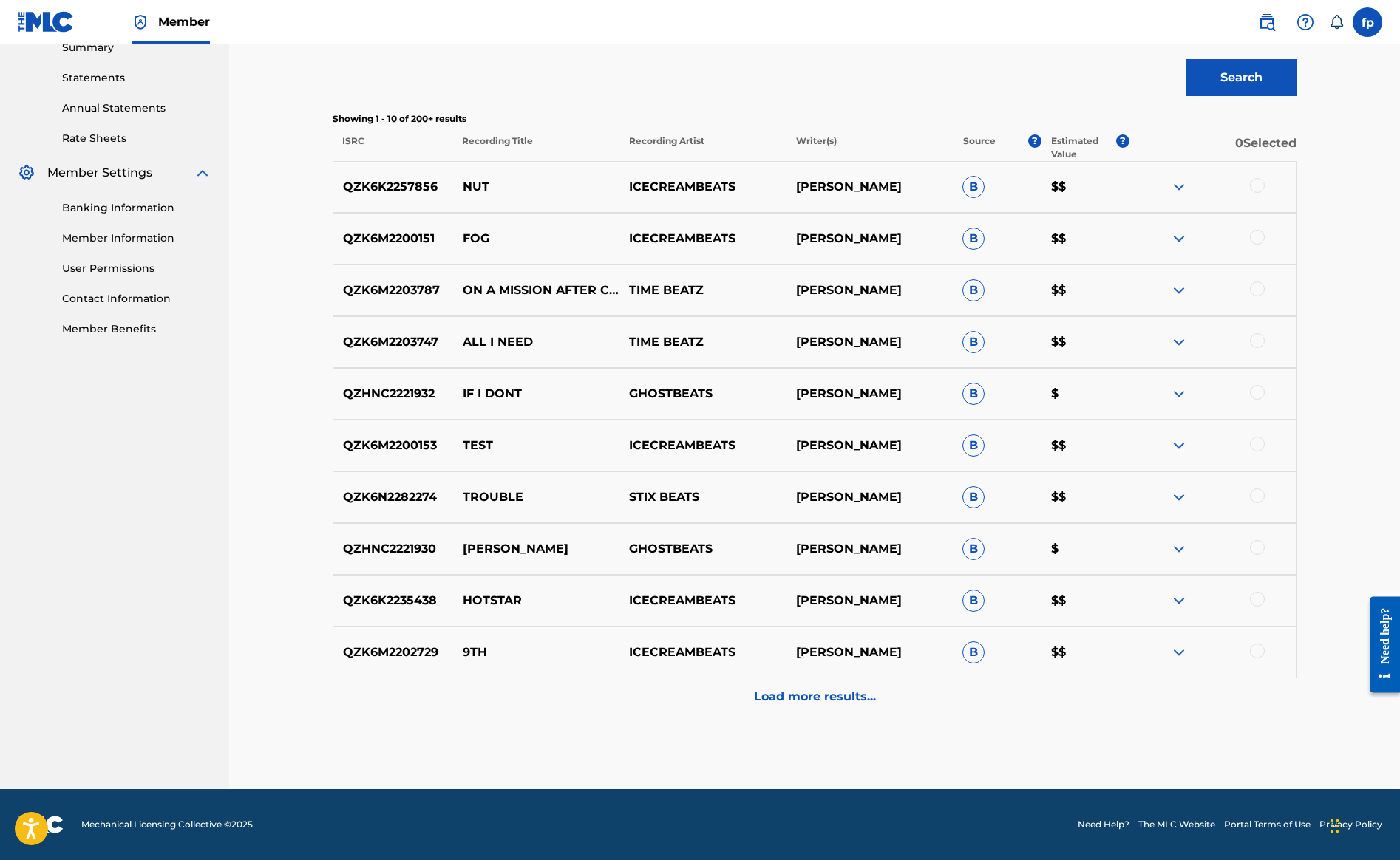
scroll to position [747, 0]
click at [1297, 36] on button "Filters ( 0 )" at bounding box center [1250, 17] width 93 height 37
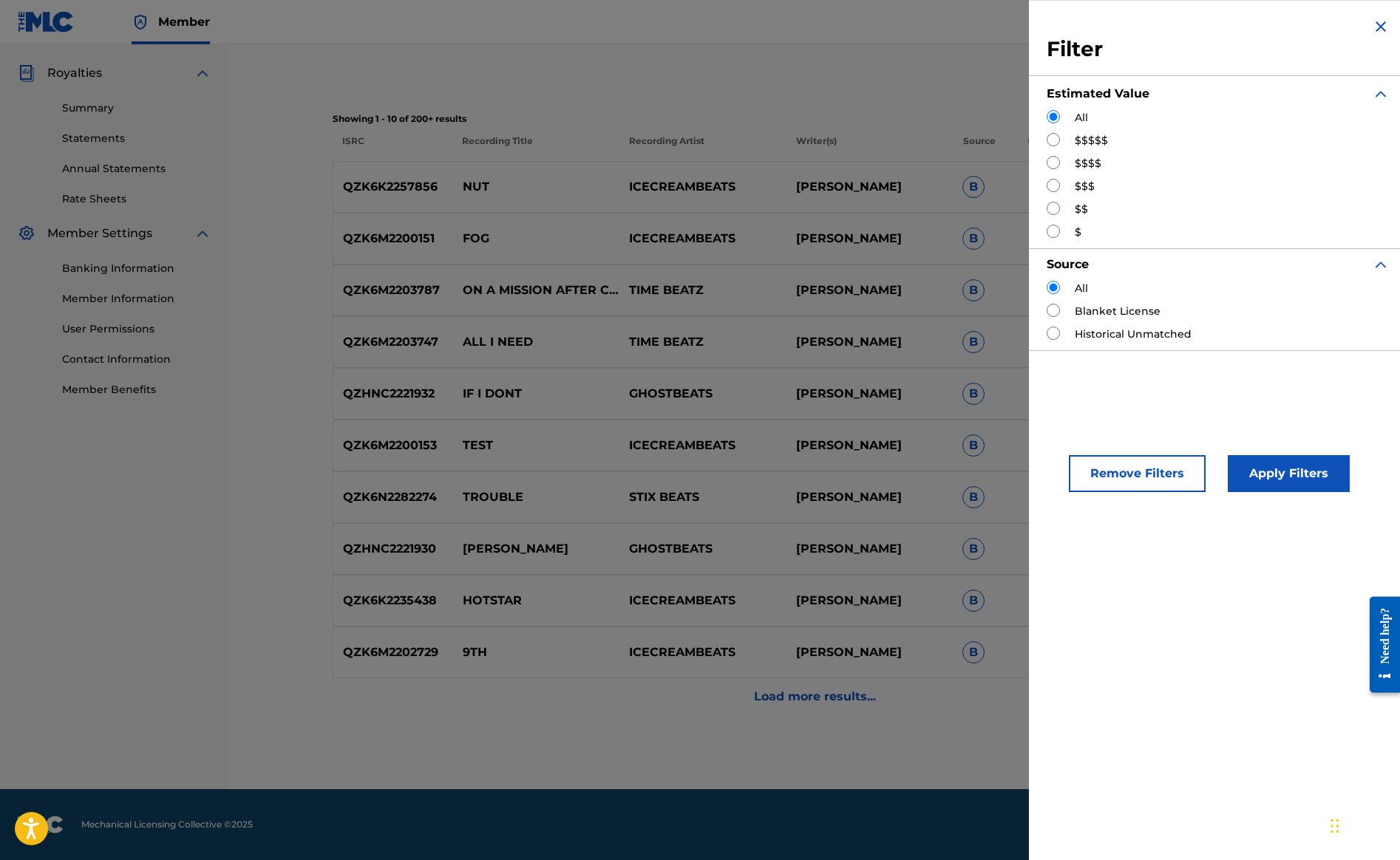
click at [1047, 215] on input "Search Form" at bounding box center [1053, 208] width 13 height 13
radio input "true"
click at [1228, 492] on button "Apply Filters" at bounding box center [1288, 473] width 122 height 37
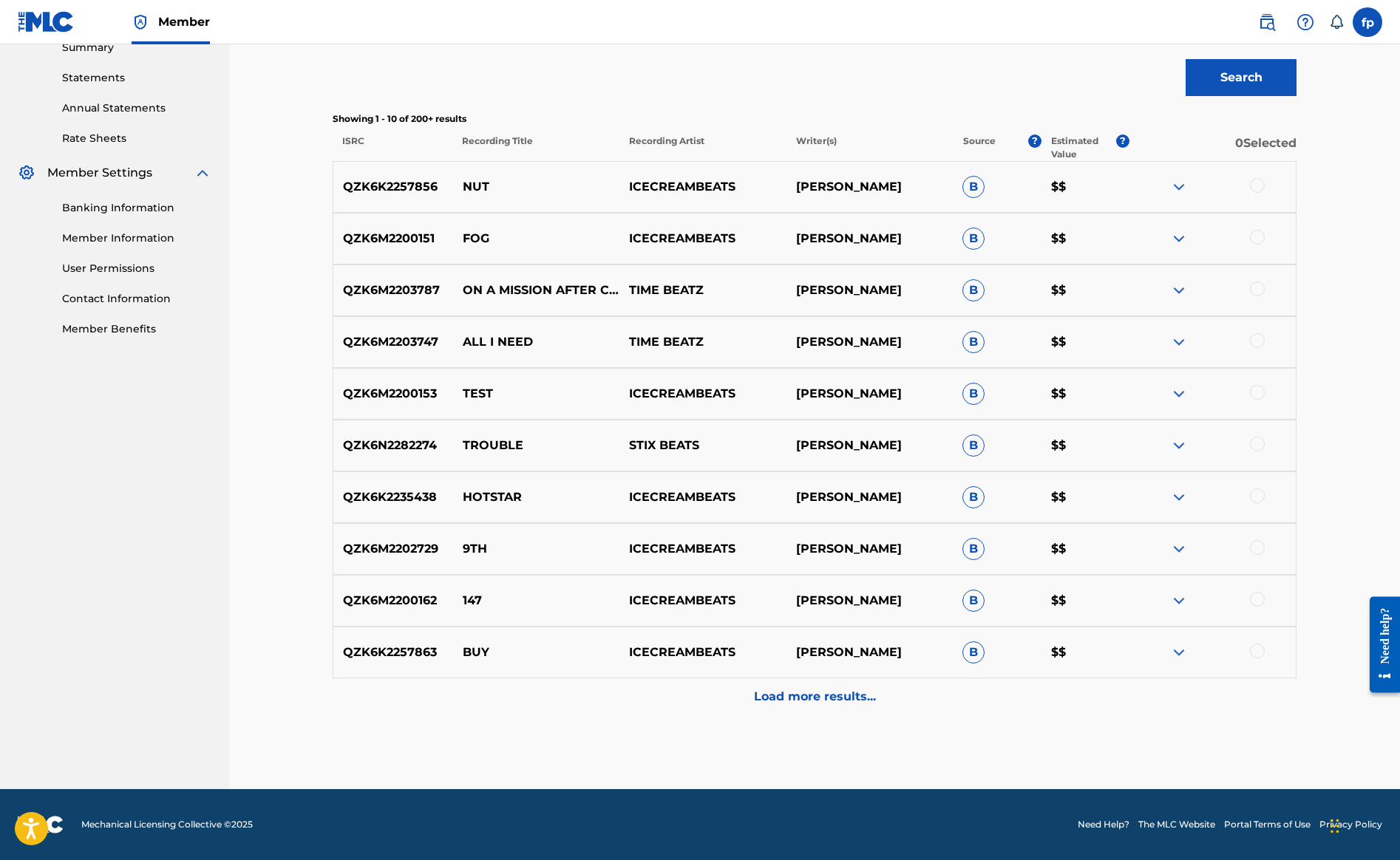
drag, startPoint x: 1398, startPoint y: 420, endPoint x: 1402, endPoint y: 408, distance: 12.6
click at [1314, 432] on div "Matching Tool The Matching Tool allows Members to match sound recordings to wor…" at bounding box center [814, 208] width 999 height 1162
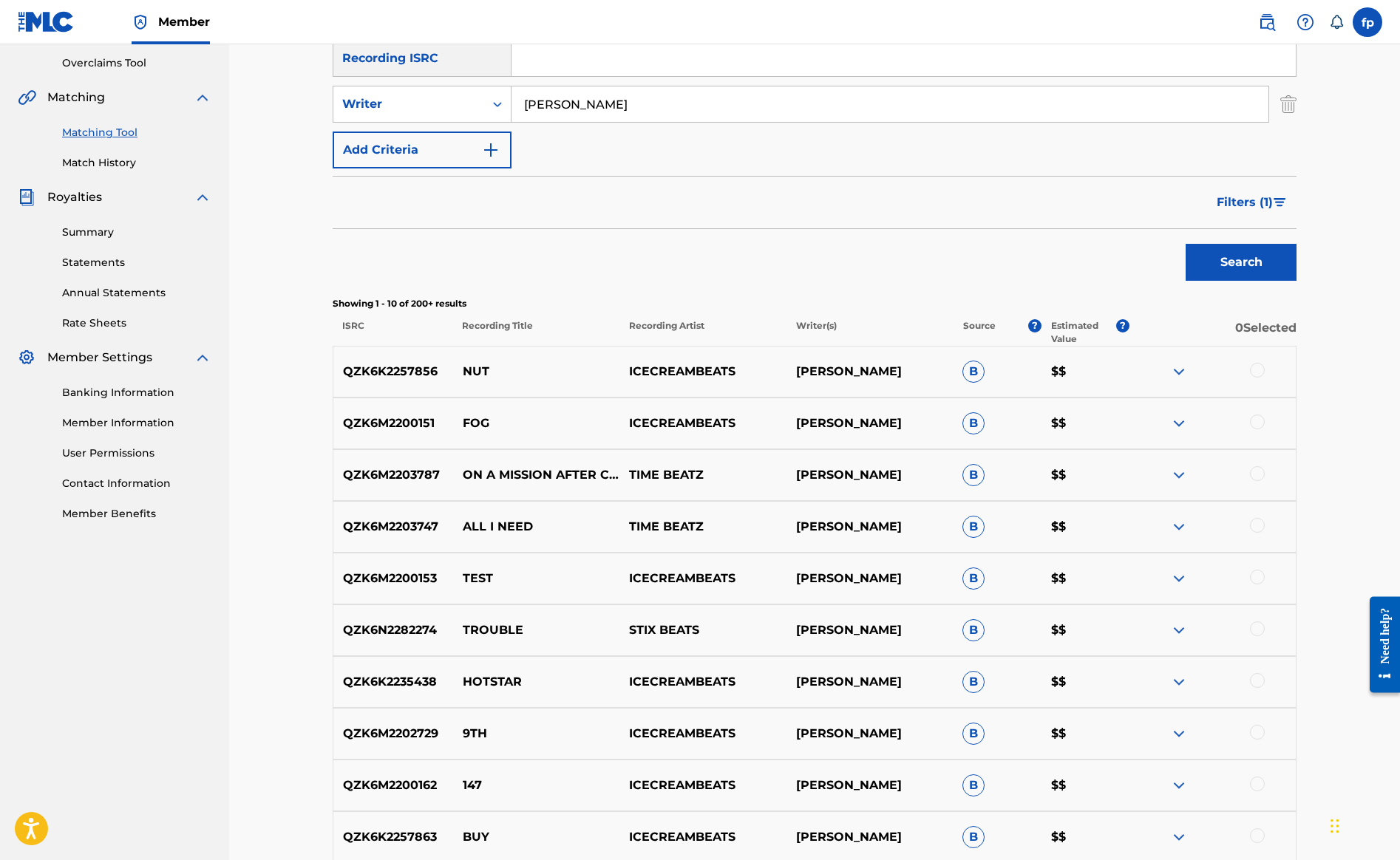
scroll to position [312, 0]
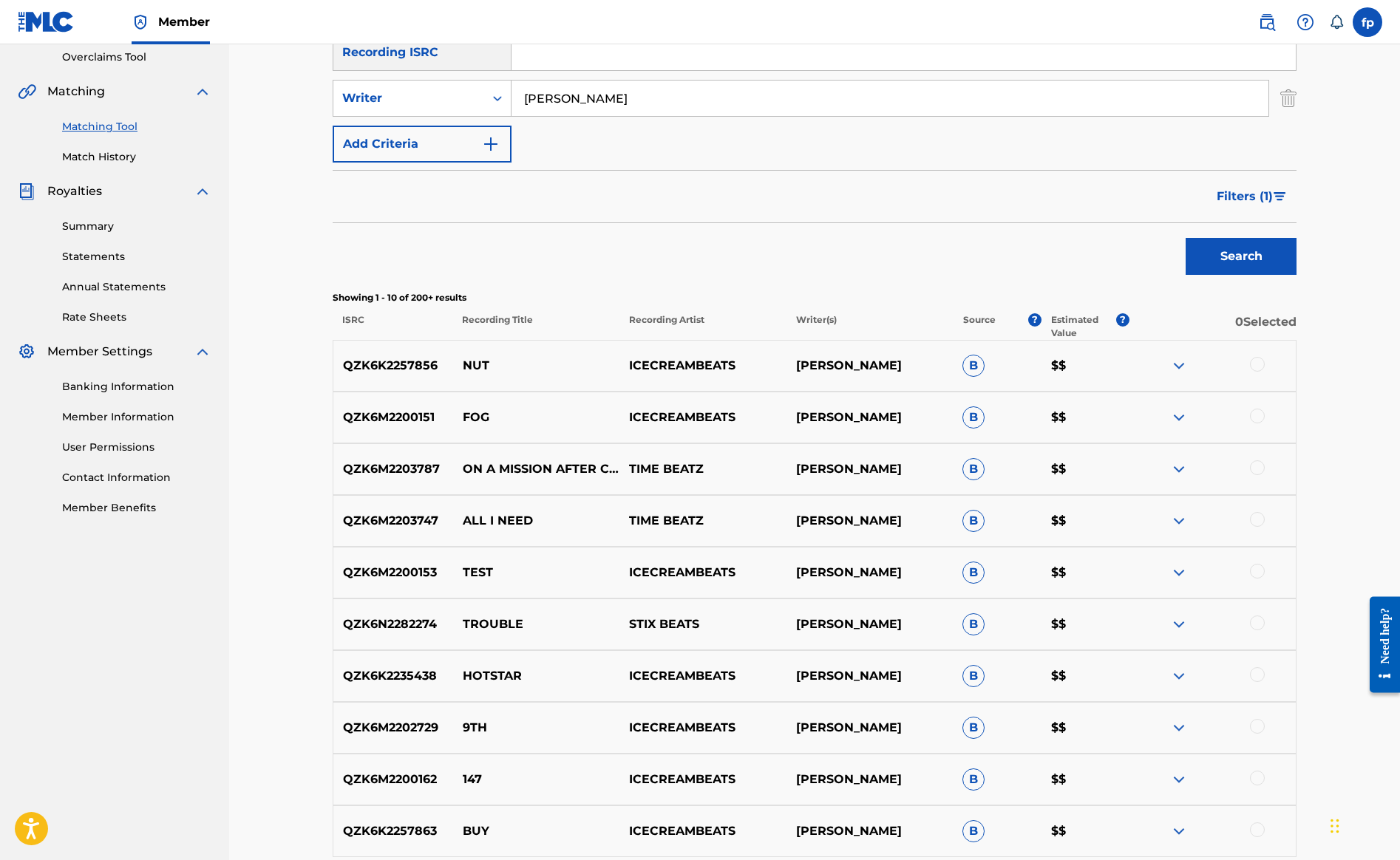
click at [453, 375] on p "QZK6K2257856" at bounding box center [393, 366] width 119 height 18
copy p "QZK6K2257856"
click at [1400, 342] on html "Accessibility Screen-Reader Guide, Feedback, and Issue Reporting | New window M…" at bounding box center [700, 118] width 1400 height 860
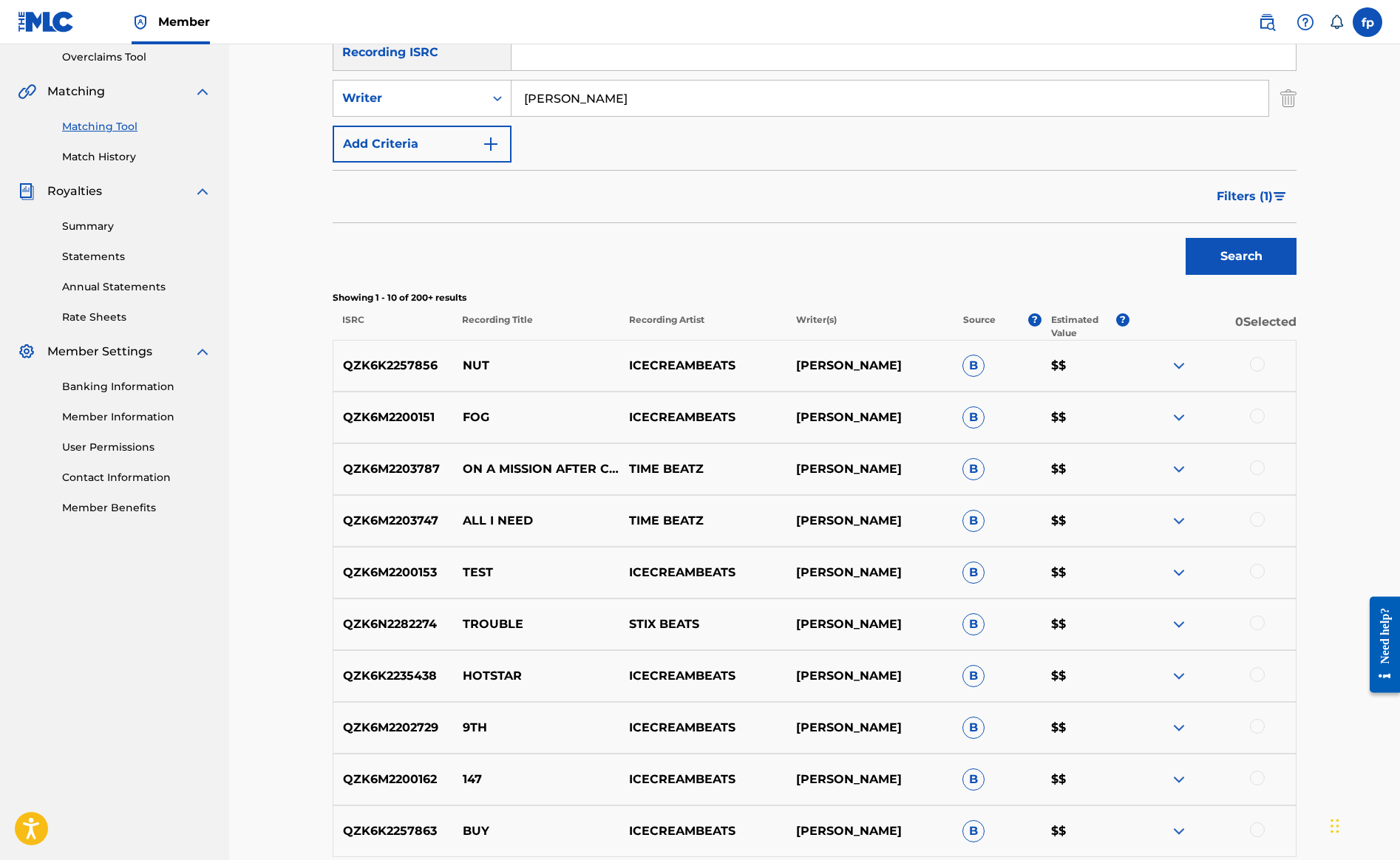
click at [1314, 348] on div "Matching Tool The Matching Tool allows Members to match sound recordings to wor…" at bounding box center [814, 387] width 999 height 1162
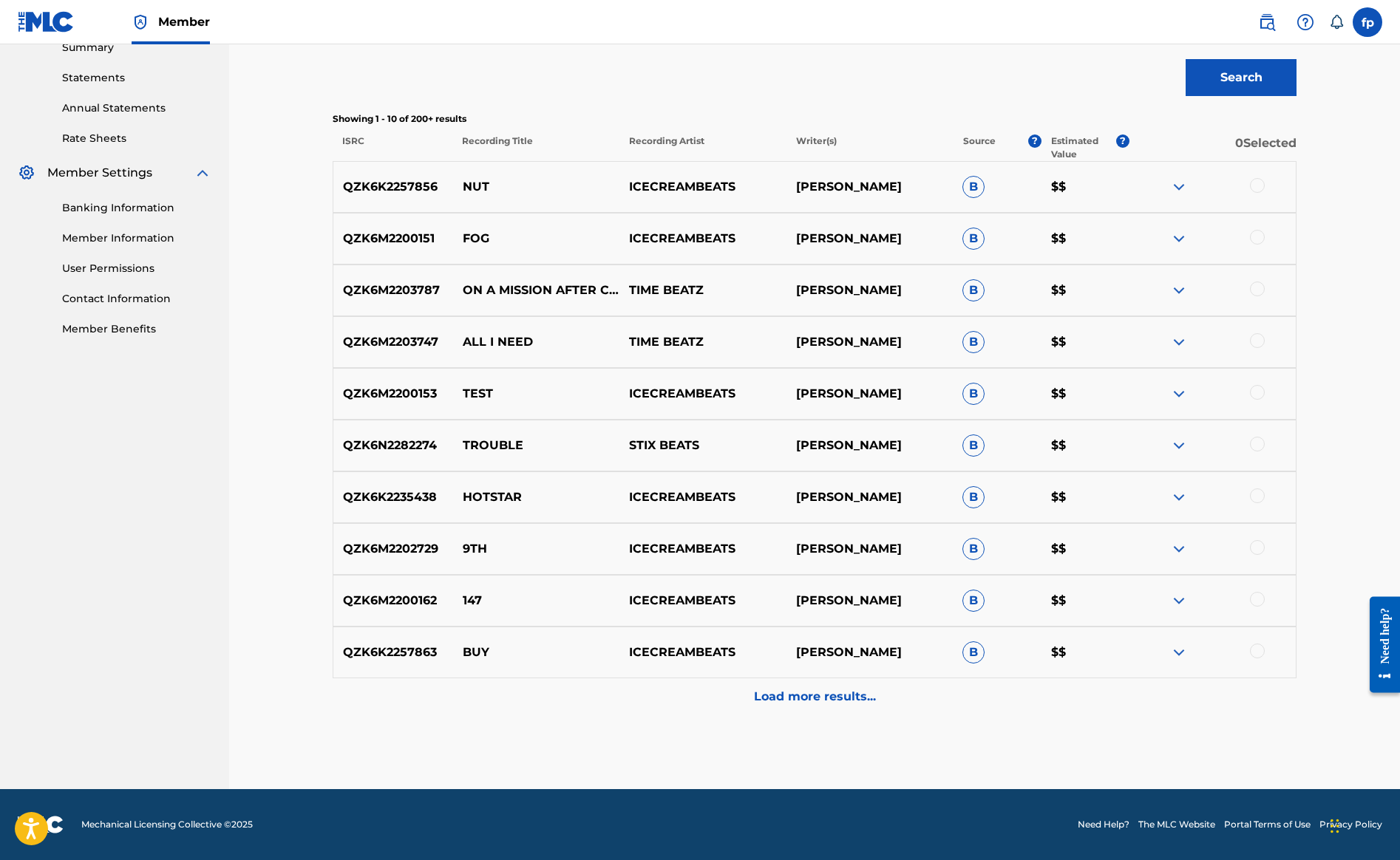
scroll to position [924, 0]
click at [517, 265] on div "QZK6M2200151 FOG ICECREAMBEATS FABIAN P B $$" at bounding box center [814, 239] width 964 height 52
click at [516, 265] on div "QZK6M2200151 FOG ICECREAMBEATS FABIAN P B $$" at bounding box center [814, 239] width 964 height 52
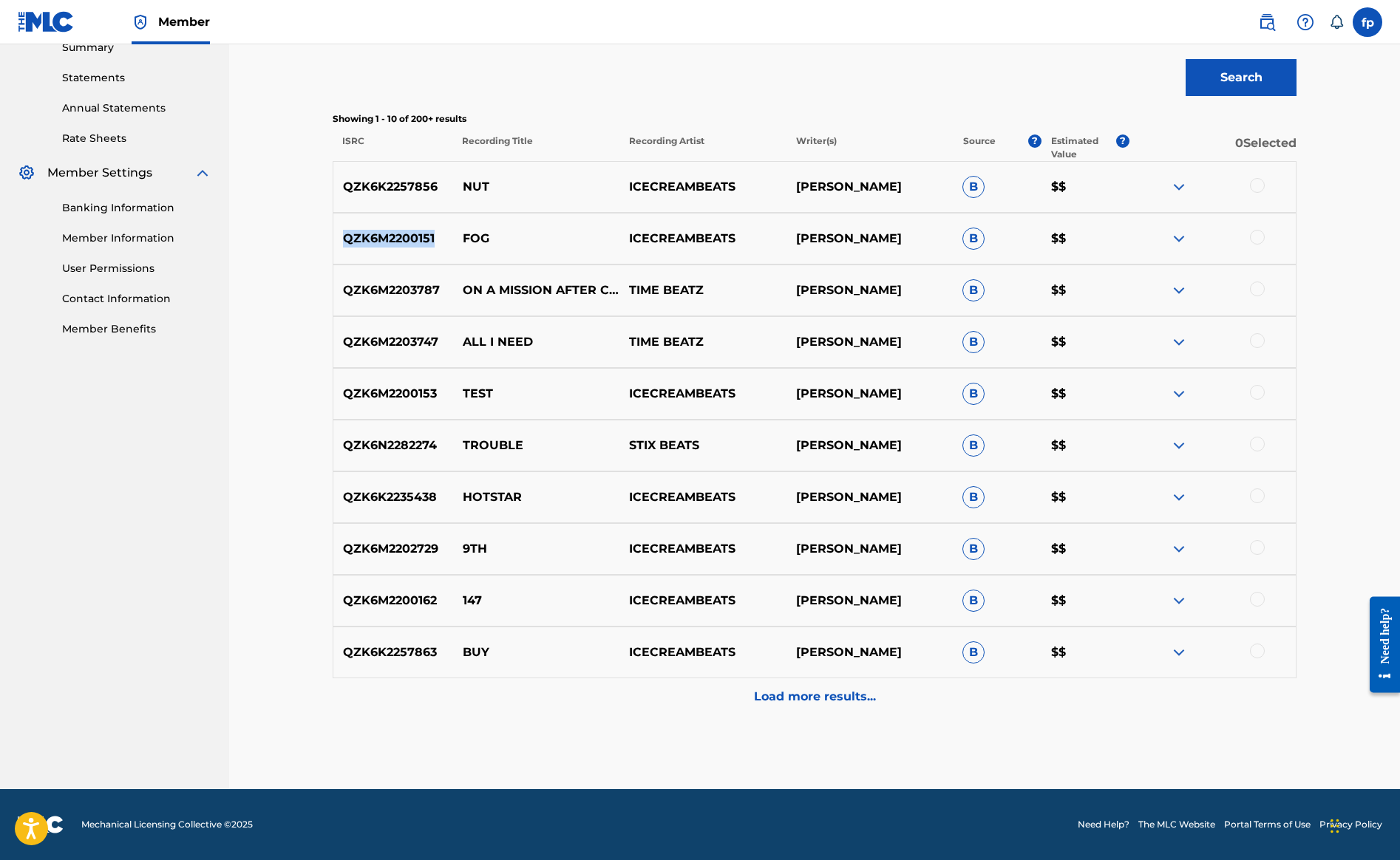
click at [453, 247] on p "QZK6M2200151" at bounding box center [393, 239] width 119 height 18
copy p "QZK6M2200151"
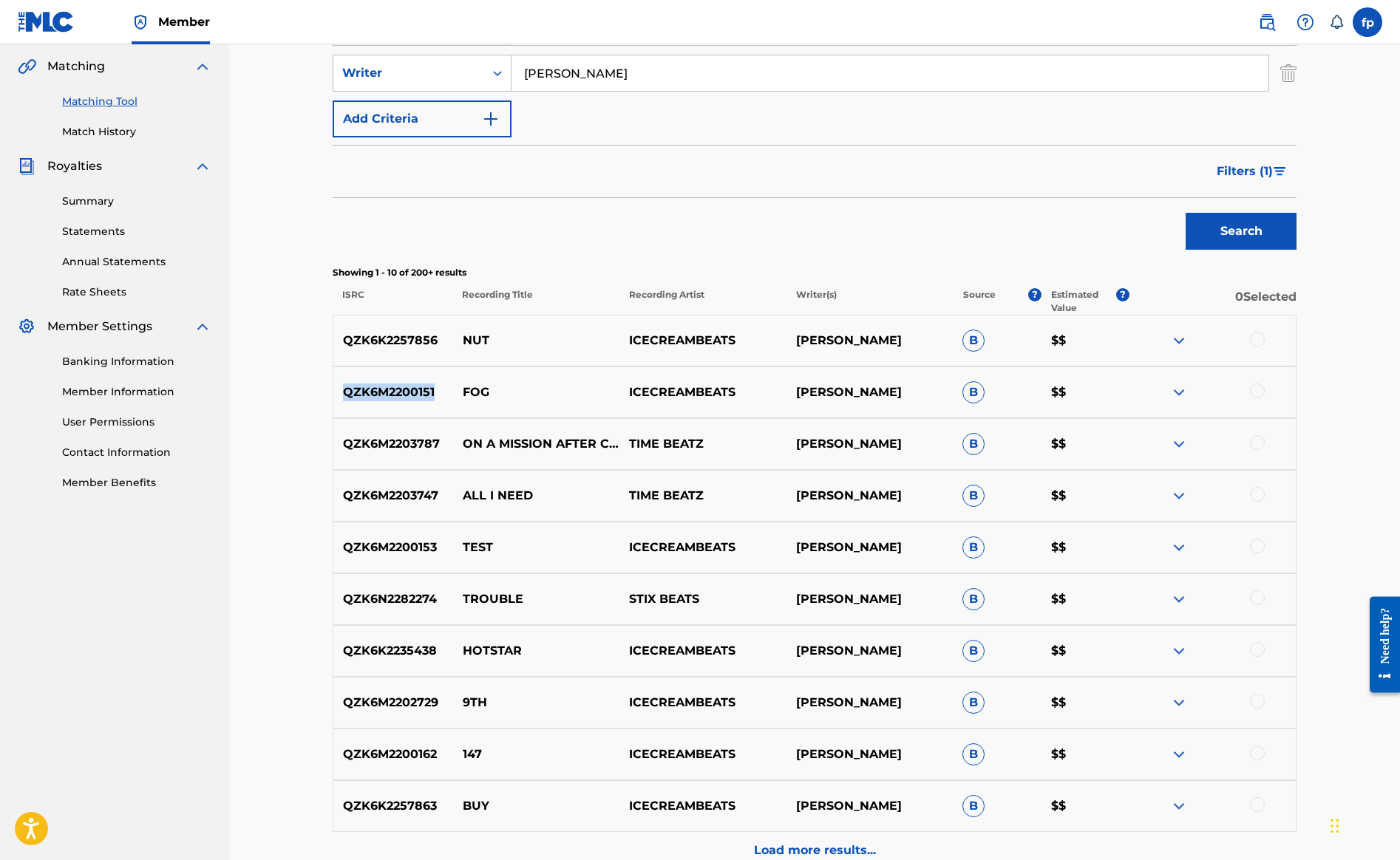
scroll to position [652, 0]
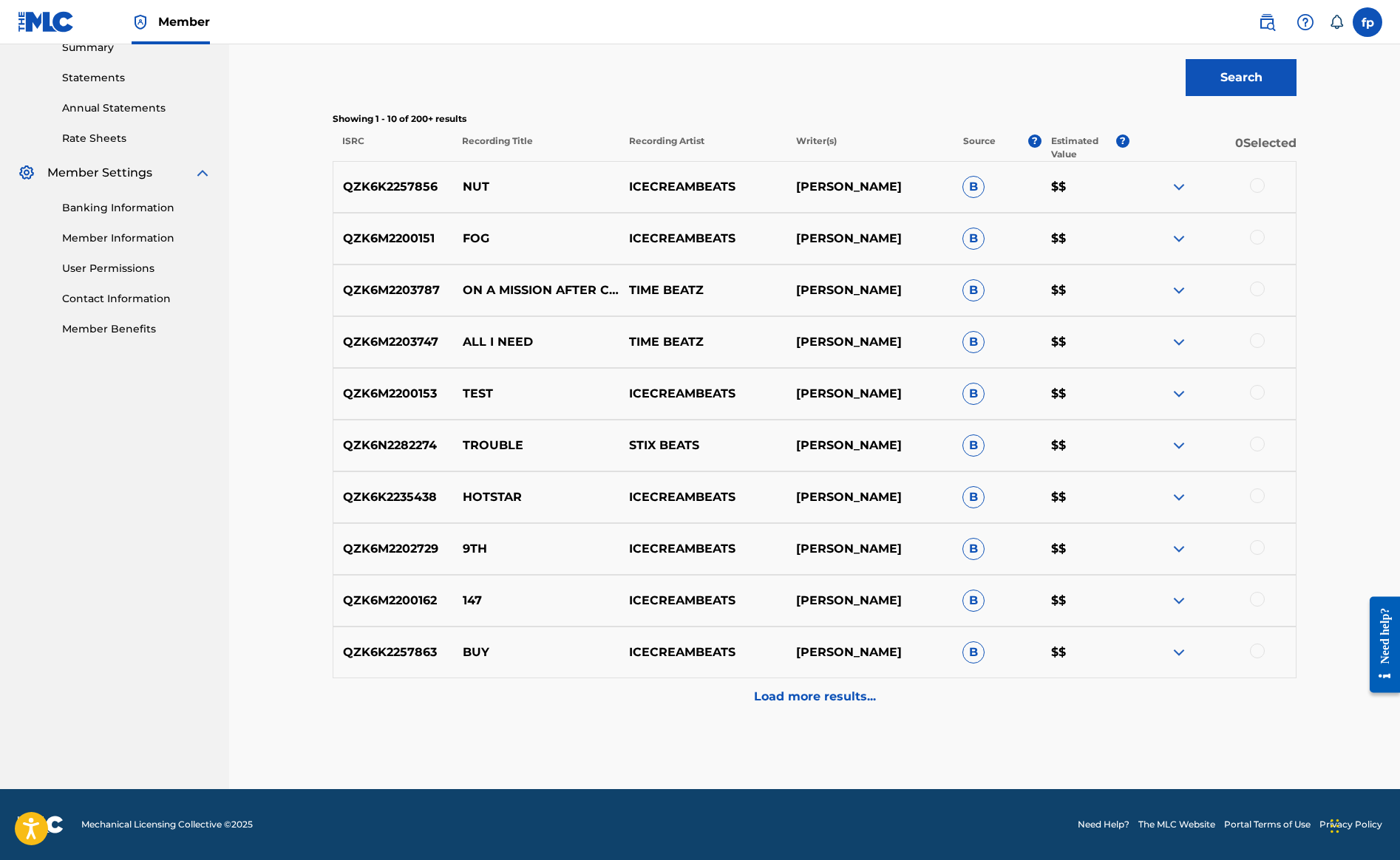
click at [600, 299] on p "ON A MISSION AFTER CHESE" at bounding box center [536, 291] width 166 height 18
click at [620, 299] on p "ON A MISSION AFTER CHESE" at bounding box center [536, 291] width 166 height 18
copy p "ON A MISSION AFTER CHESE"
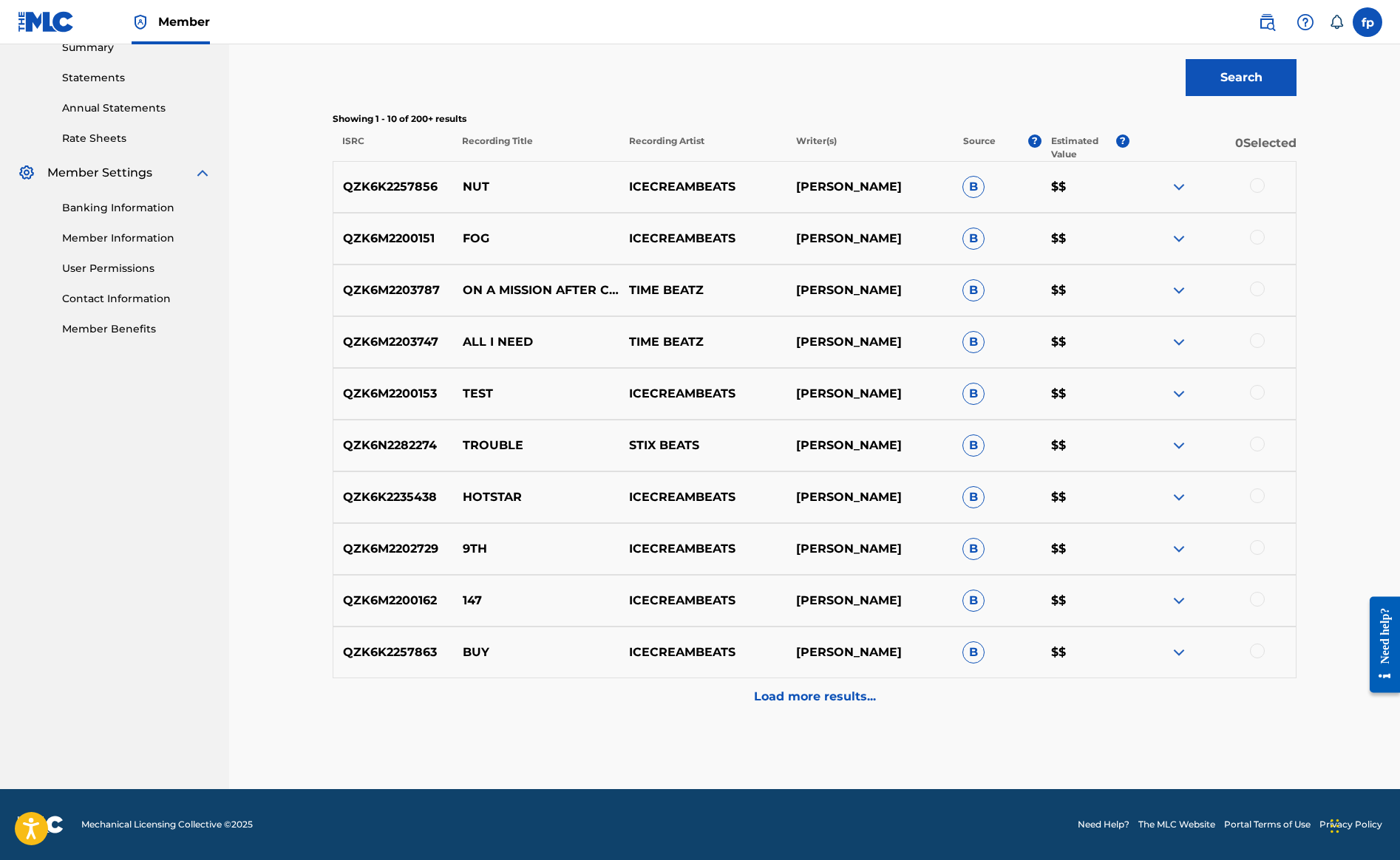
click at [789, 317] on div "QZK6M2203787 ON A MISSION AFTER CHESE TIME BEATZ FABIAN P B $$" at bounding box center [814, 291] width 964 height 52
click at [788, 317] on div "QZK6M2203787 ON A MISSION AFTER CHESE TIME BEATZ FABIAN P B $$" at bounding box center [814, 291] width 964 height 52
copy p "TIME BEATZ"
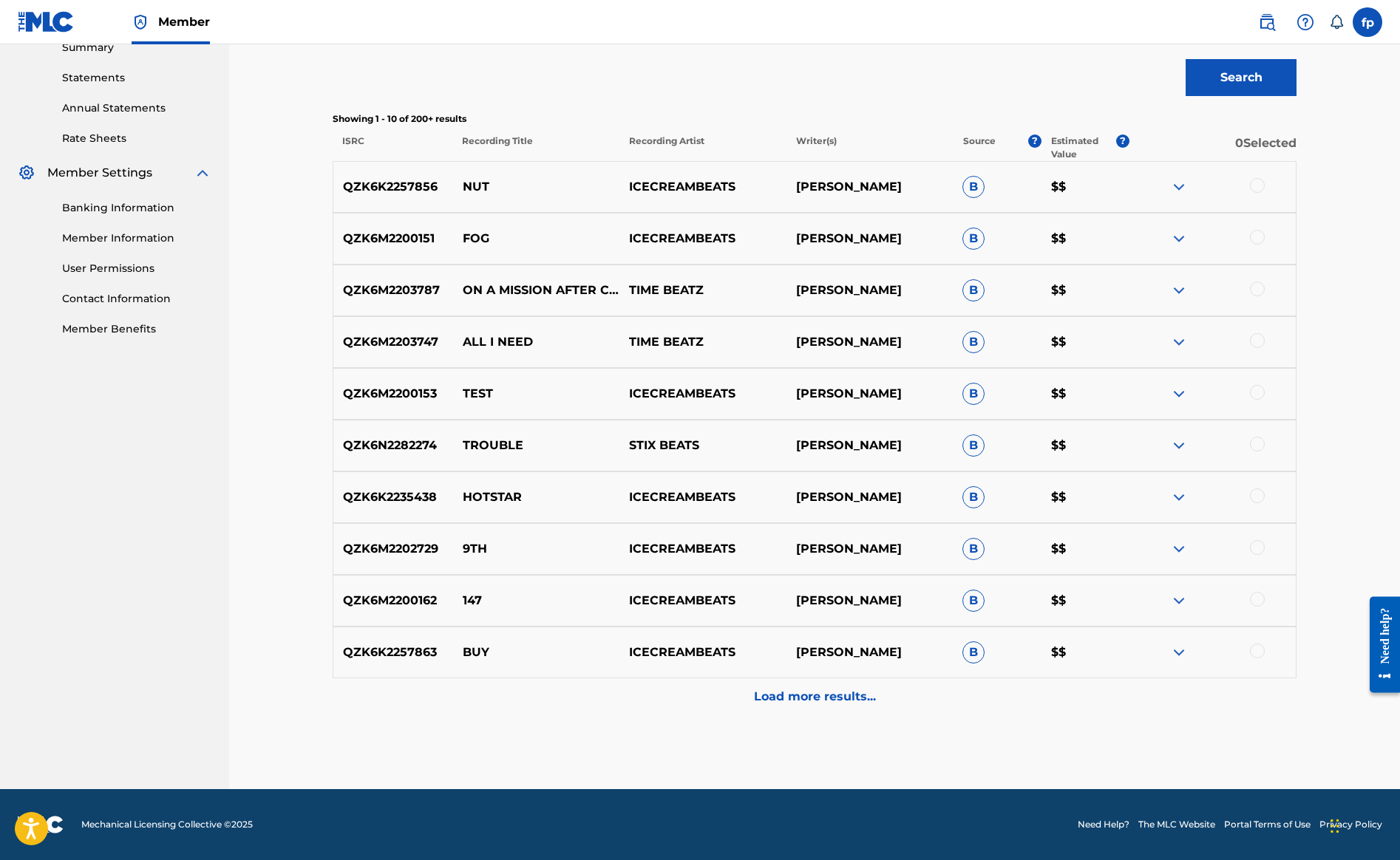
click at [934, 299] on p "FABIAN P" at bounding box center [870, 291] width 166 height 18
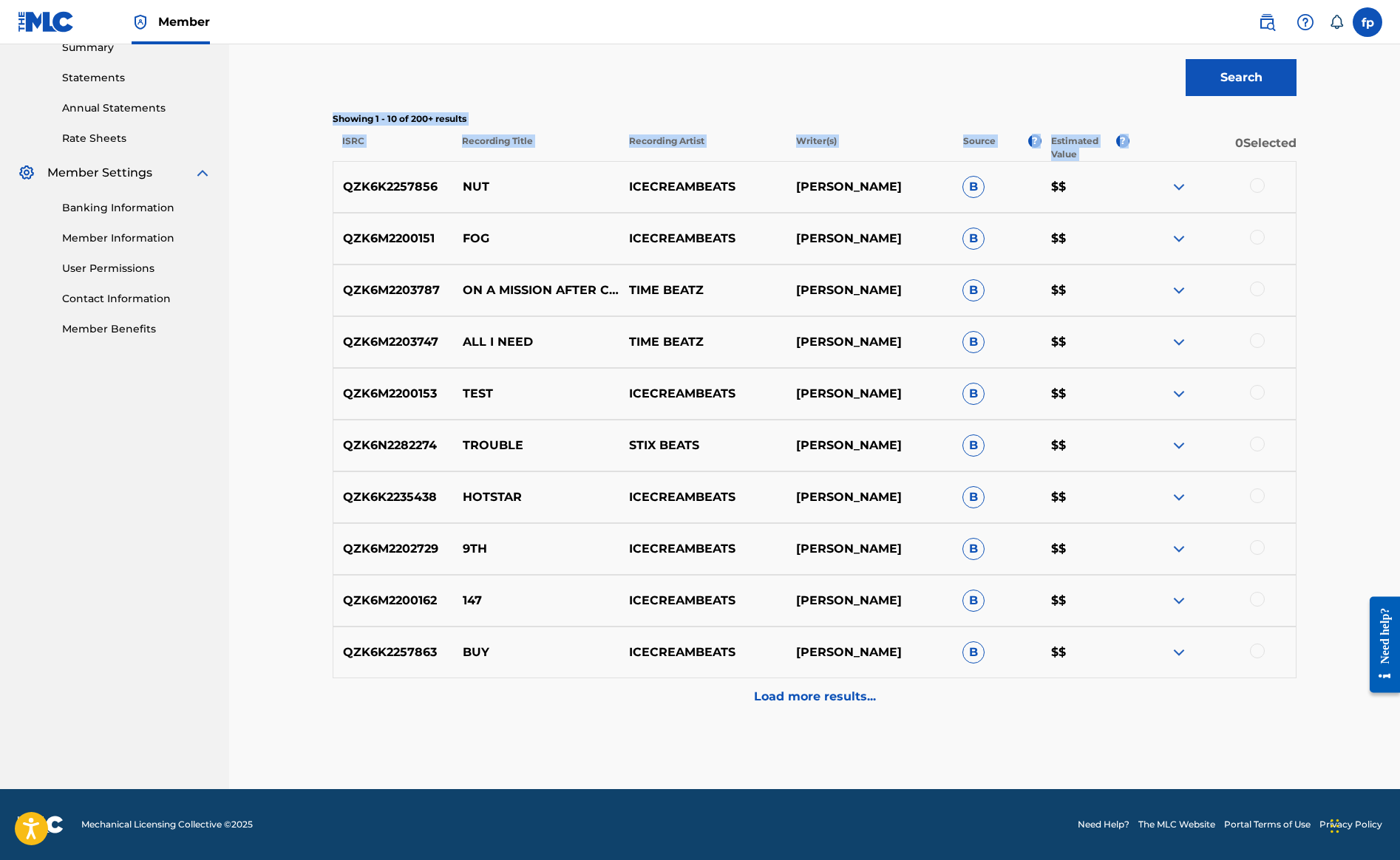
drag, startPoint x: 1397, startPoint y: 390, endPoint x: 1397, endPoint y: 348, distance: 42.0
click at [1333, 348] on div "Matching Tool The Matching Tool allows Members to match sound recordings to wor…" at bounding box center [814, 190] width 1035 height 1199
click at [1333, 343] on div "Matching Tool The Matching Tool allows Members to match sound recordings to wor…" at bounding box center [814, 190] width 1035 height 1199
click at [453, 196] on p "QZK6K2257856" at bounding box center [393, 187] width 119 height 18
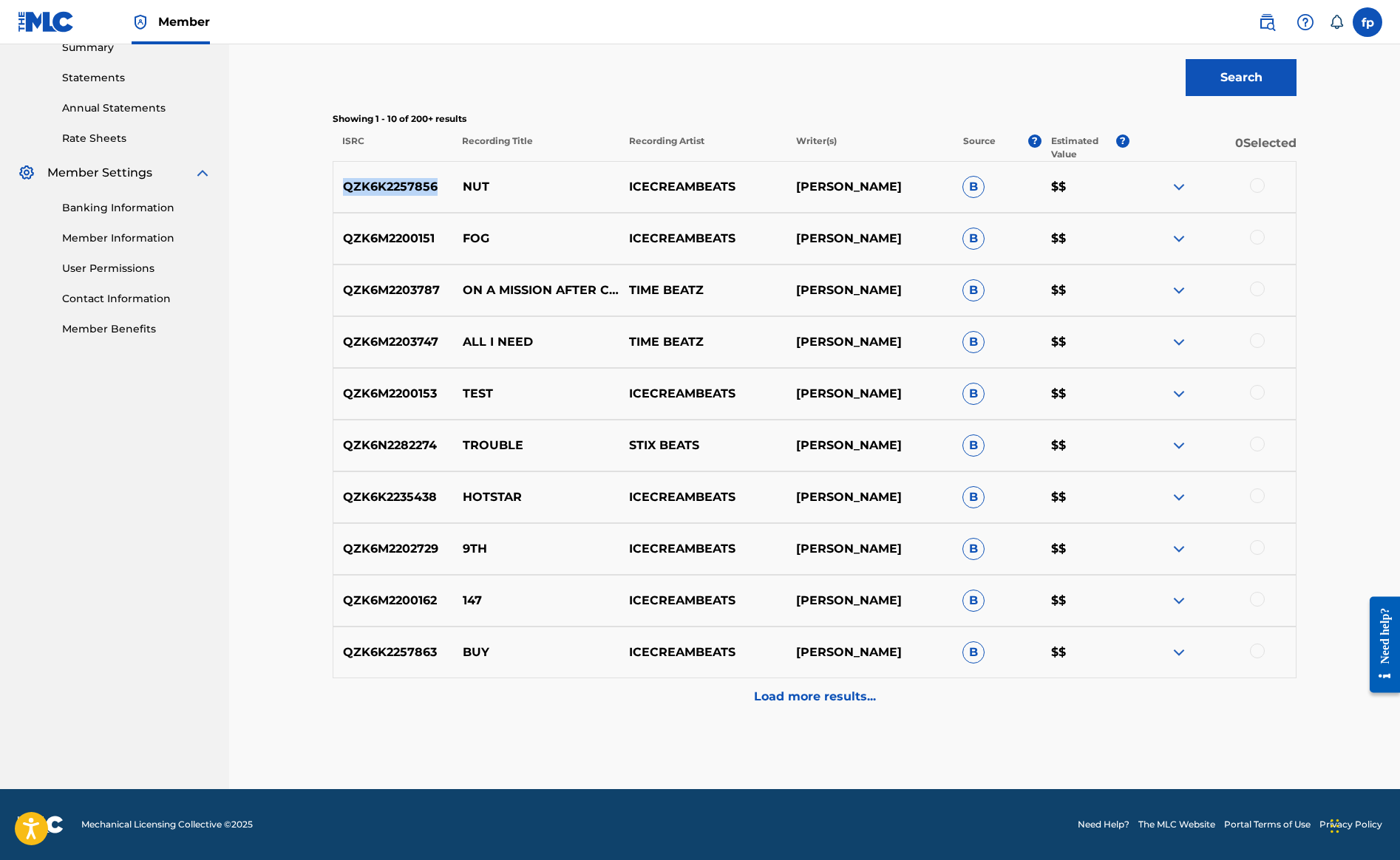
click at [453, 196] on p "QZK6K2257856" at bounding box center [393, 187] width 119 height 18
copy p "QZK6K2257856"
click at [453, 196] on p "QZK6K2257856" at bounding box center [393, 187] width 119 height 18
copy p "QZK6K2257856"
click at [620, 351] on p "ALL I NEED" at bounding box center [536, 342] width 166 height 18
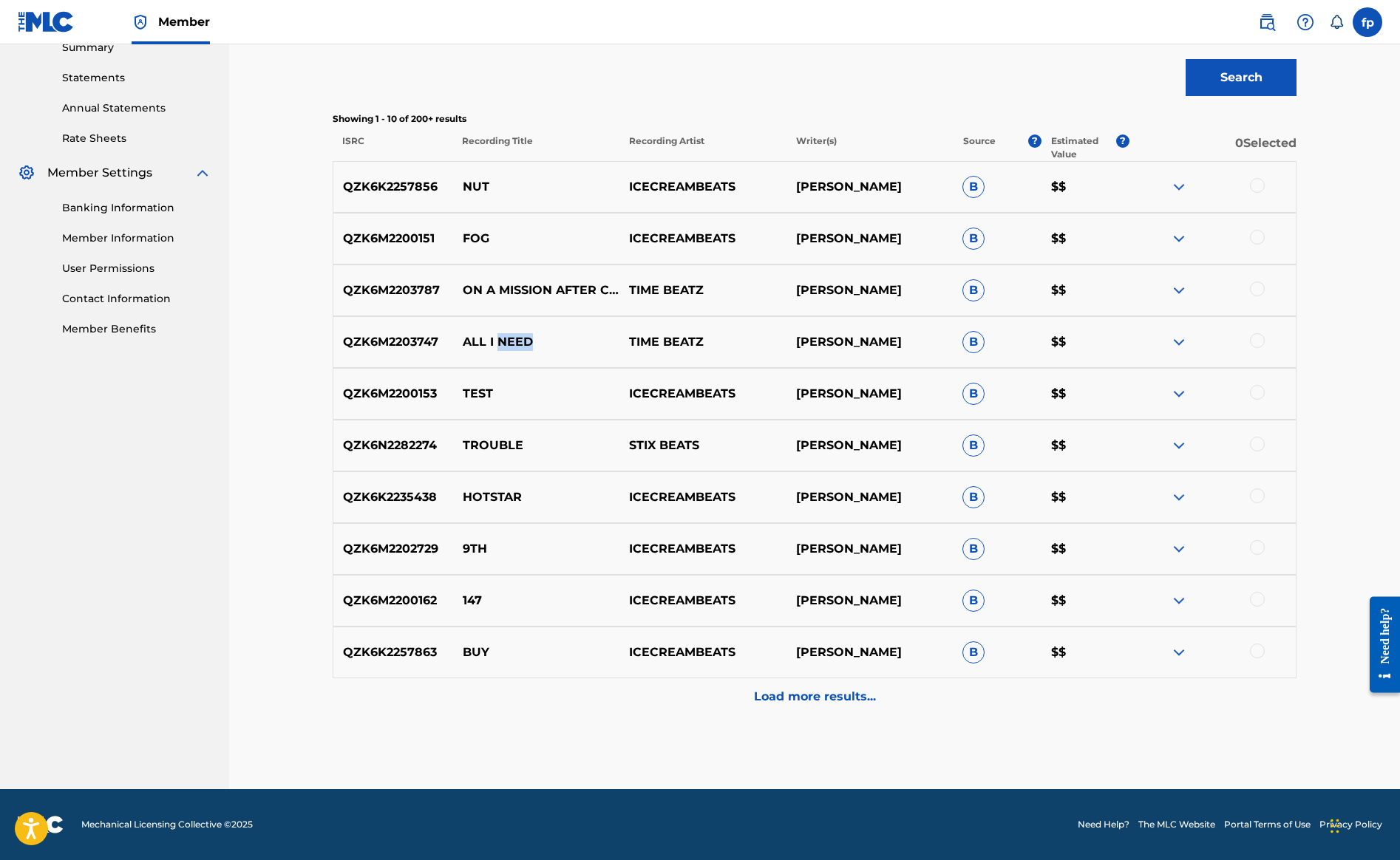
click at [620, 351] on p "ALL I NEED" at bounding box center [536, 342] width 166 height 18
copy p "ALL I NEED"
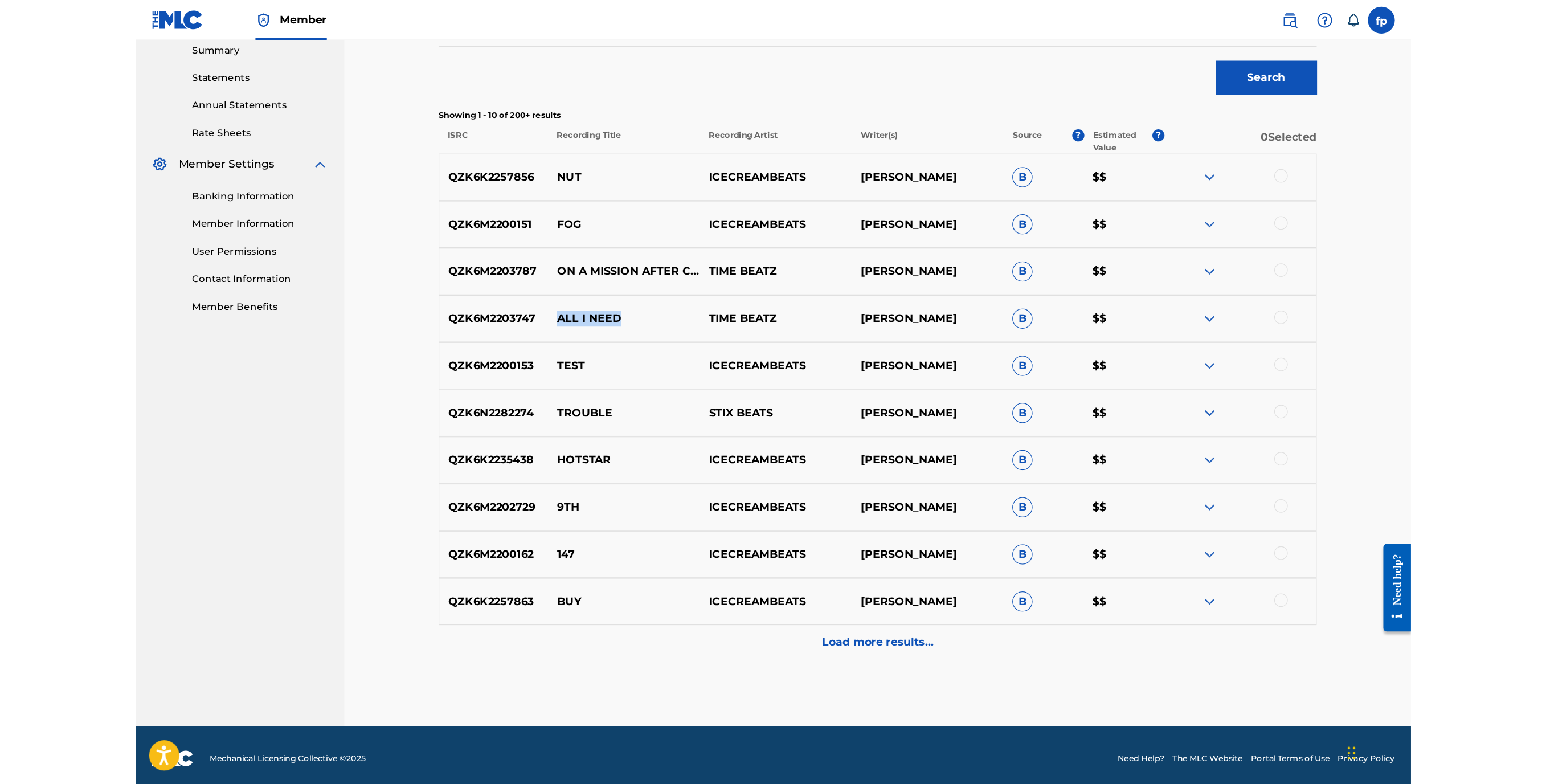
scroll to position [375, 0]
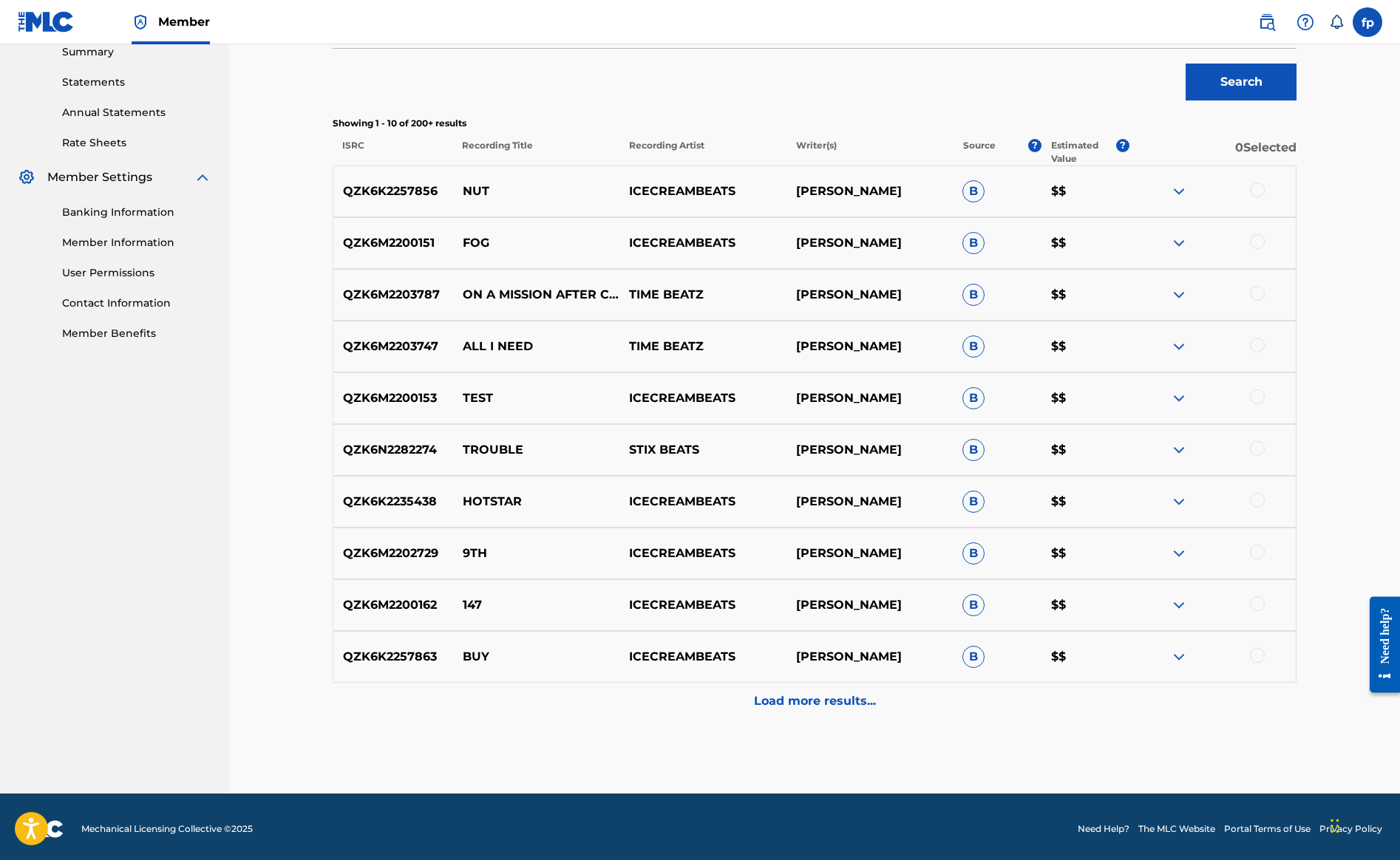
click at [1265, 197] on div at bounding box center [1257, 189] width 15 height 15
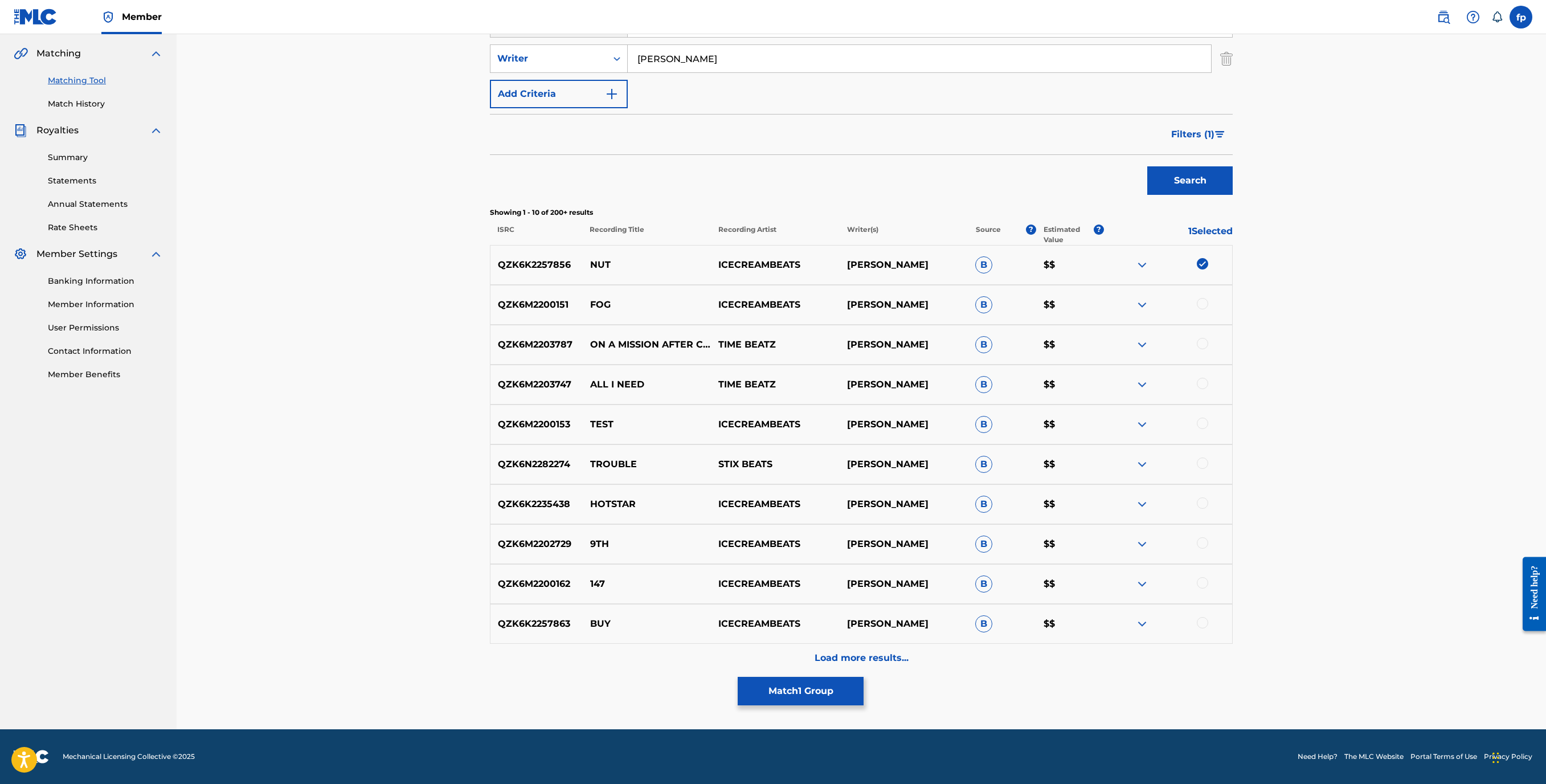
click at [863, 663] on button "Match 1 Group" at bounding box center [800, 691] width 126 height 29
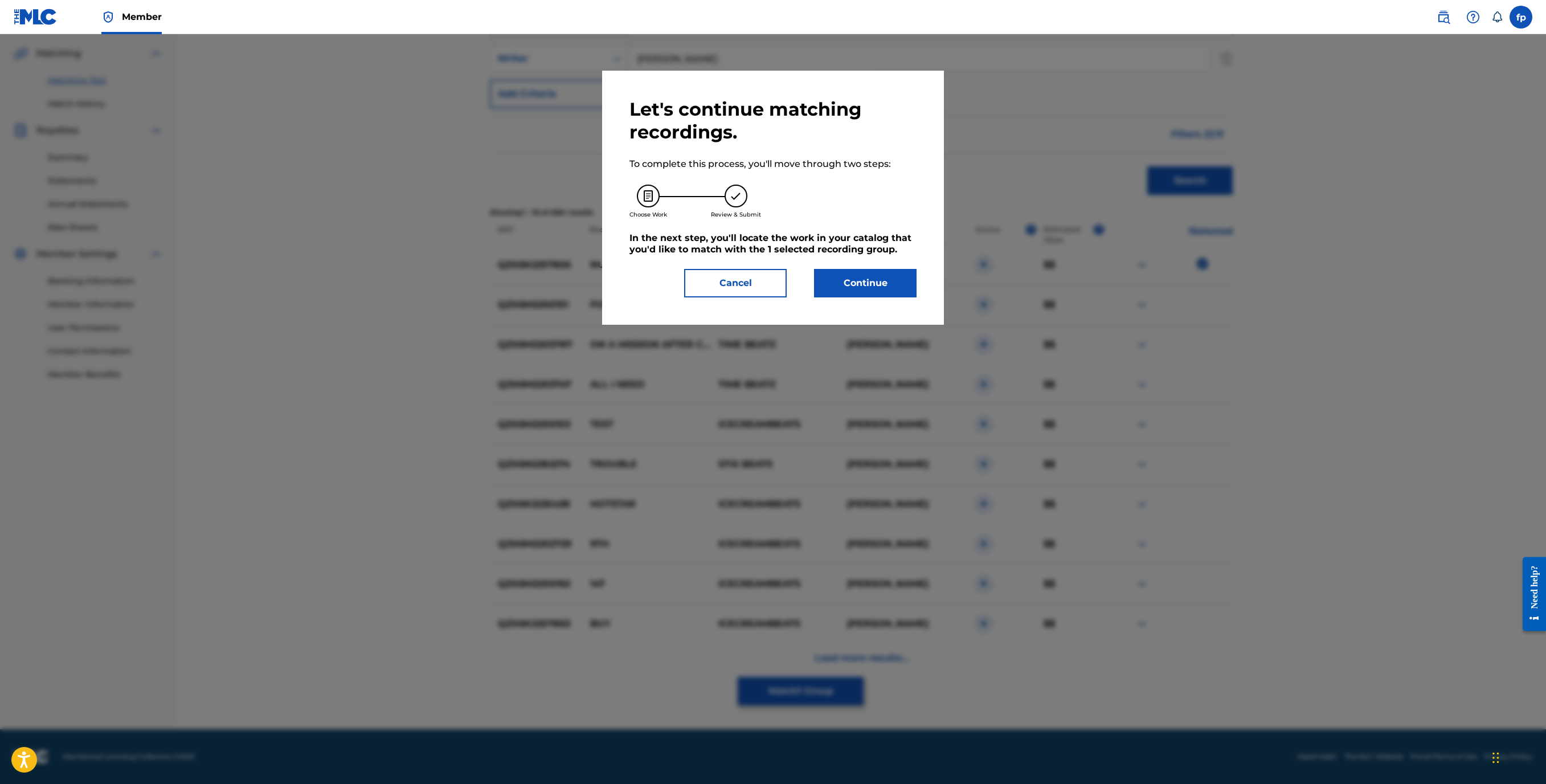
click at [859, 297] on button "Continue" at bounding box center [865, 283] width 103 height 29
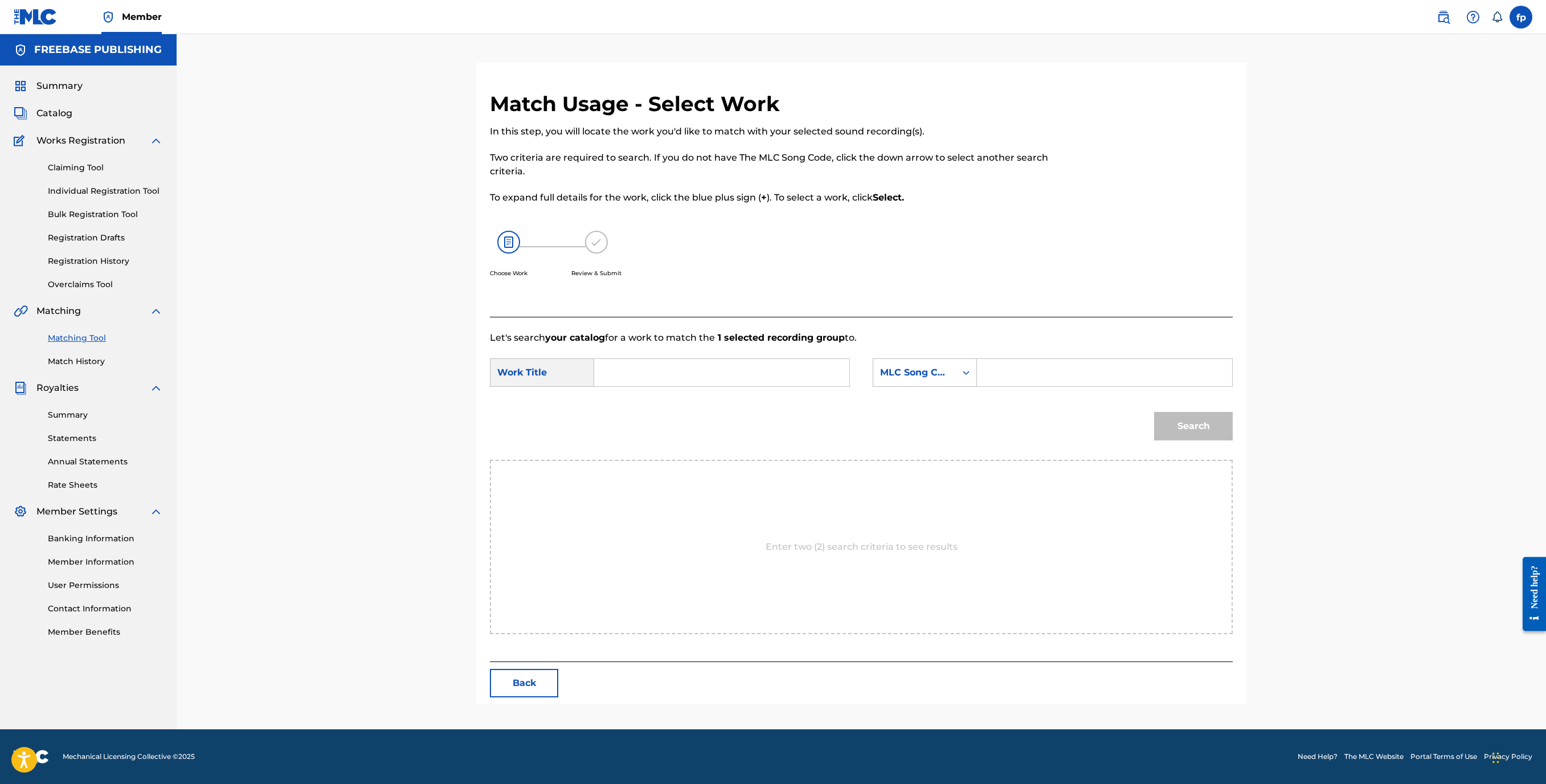
click at [667, 359] on input "Search Form" at bounding box center [722, 372] width 236 height 27
type input "n"
type input "NUT"
click at [956, 362] on div "MLC Song Code" at bounding box center [915, 373] width 83 height 21
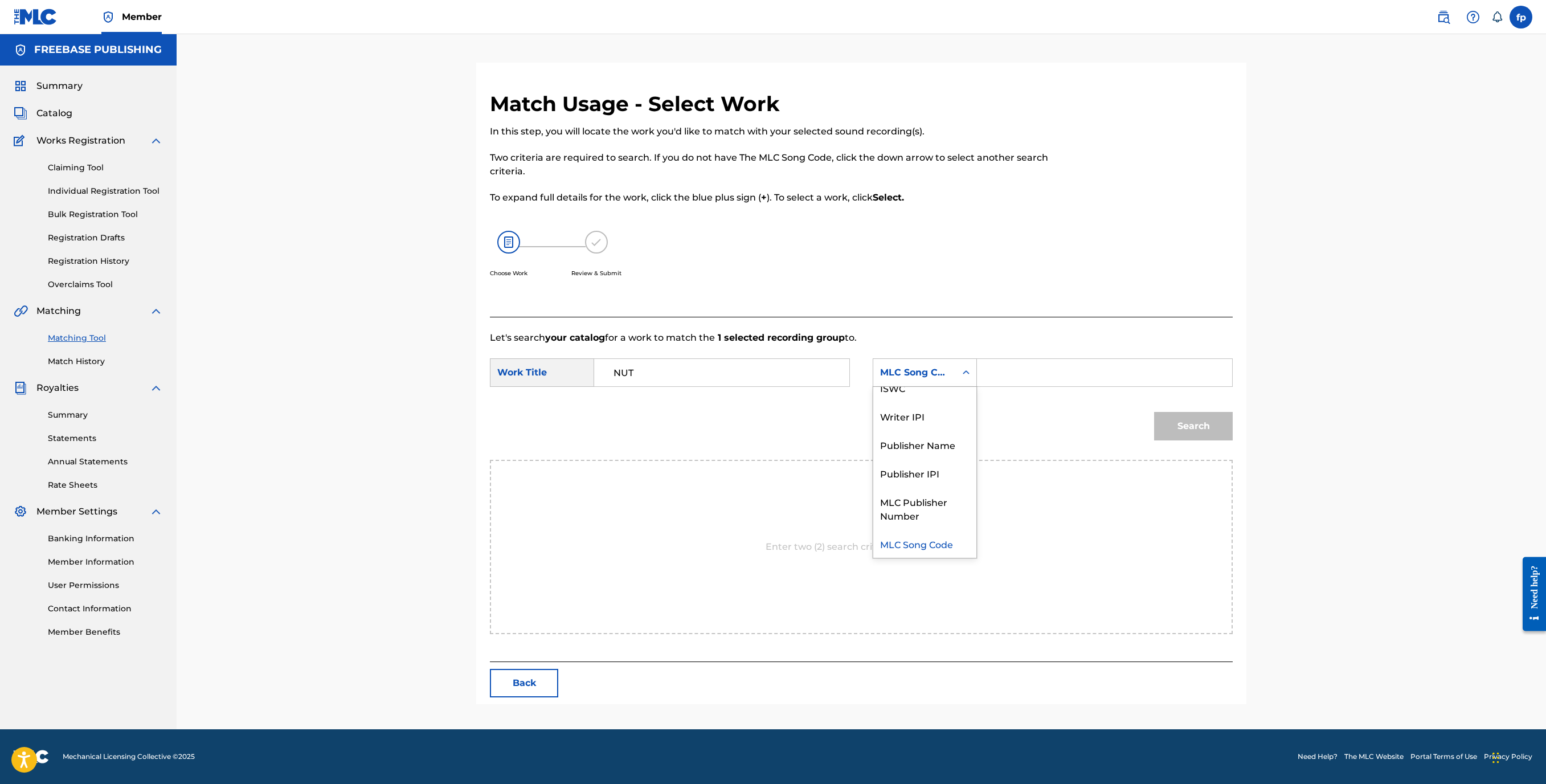
scroll to position [0, 0]
click at [976, 387] on div "Writer Name" at bounding box center [925, 401] width 103 height 29
click at [1195, 359] on input "Search Form" at bounding box center [1105, 372] width 236 height 27
type input "P"
click at [949, 366] on div "Writer Name" at bounding box center [914, 373] width 69 height 14
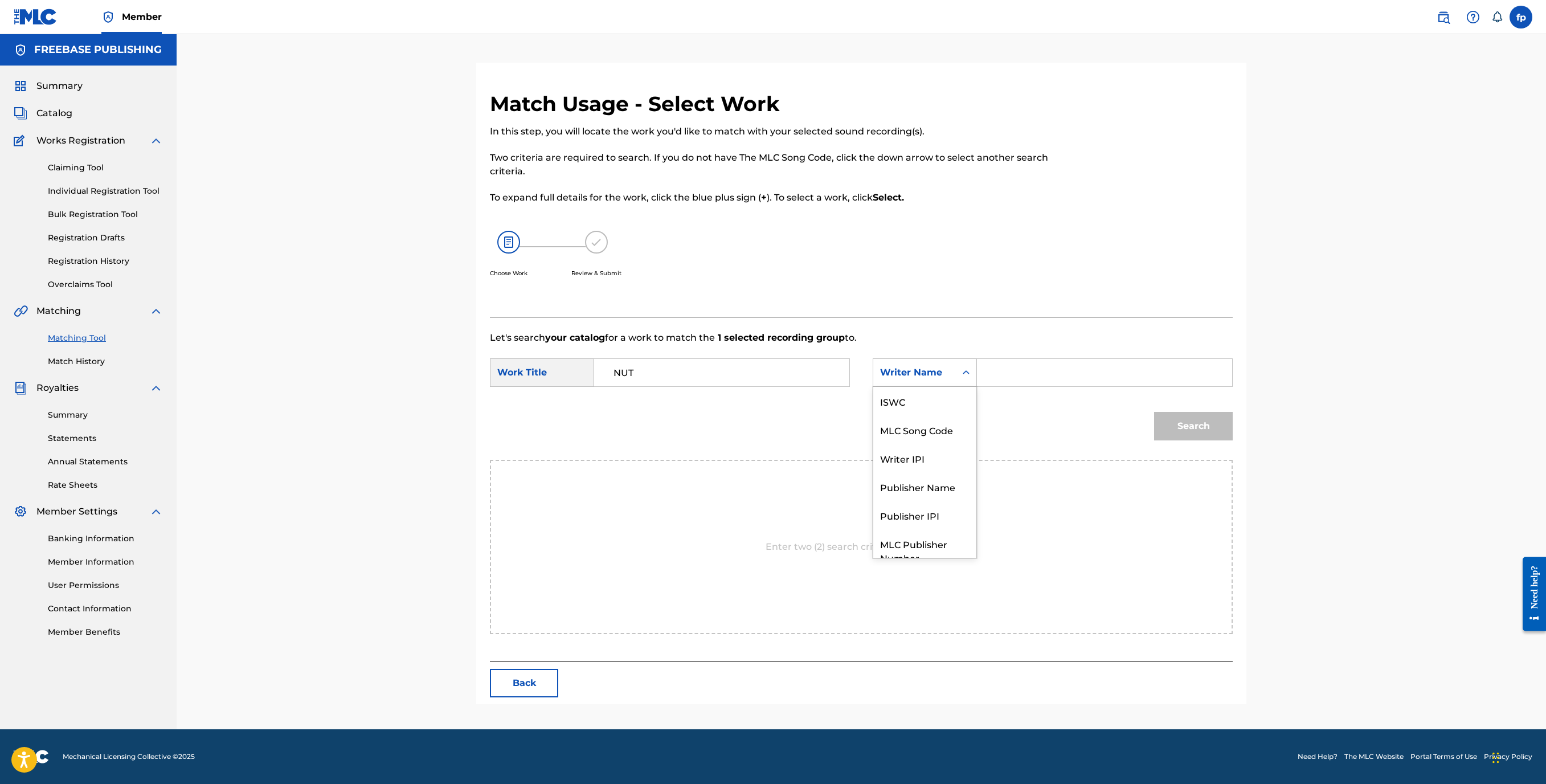
scroll to position [119, 0]
click at [976, 430] on div "Publisher Name" at bounding box center [925, 444] width 103 height 29
click at [1165, 359] on input "Search Form" at bounding box center [1105, 372] width 236 height 27
type input "Freebase"
click at [1195, 412] on button "Search" at bounding box center [1193, 426] width 79 height 29
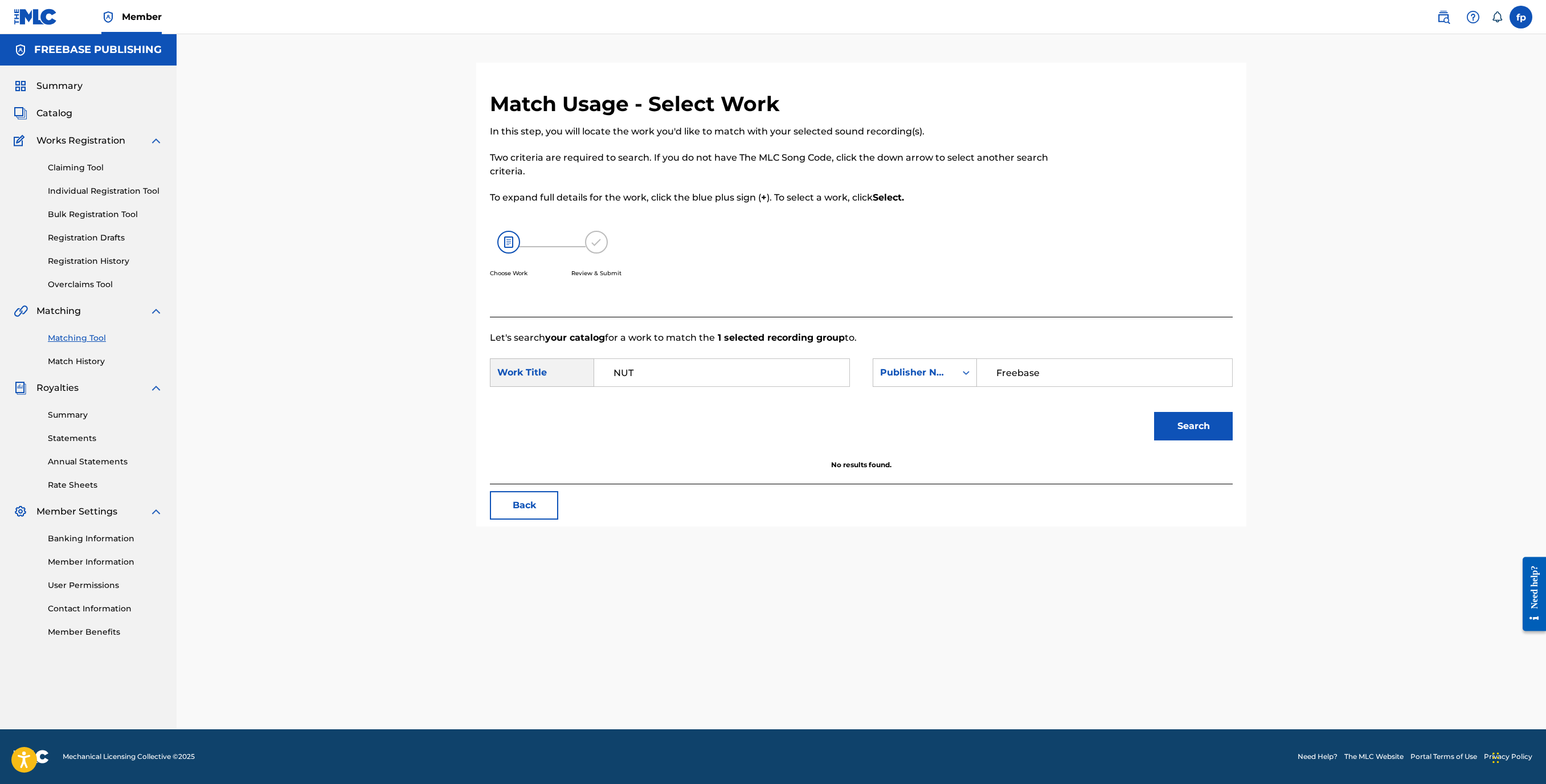
scroll to position [90, 0]
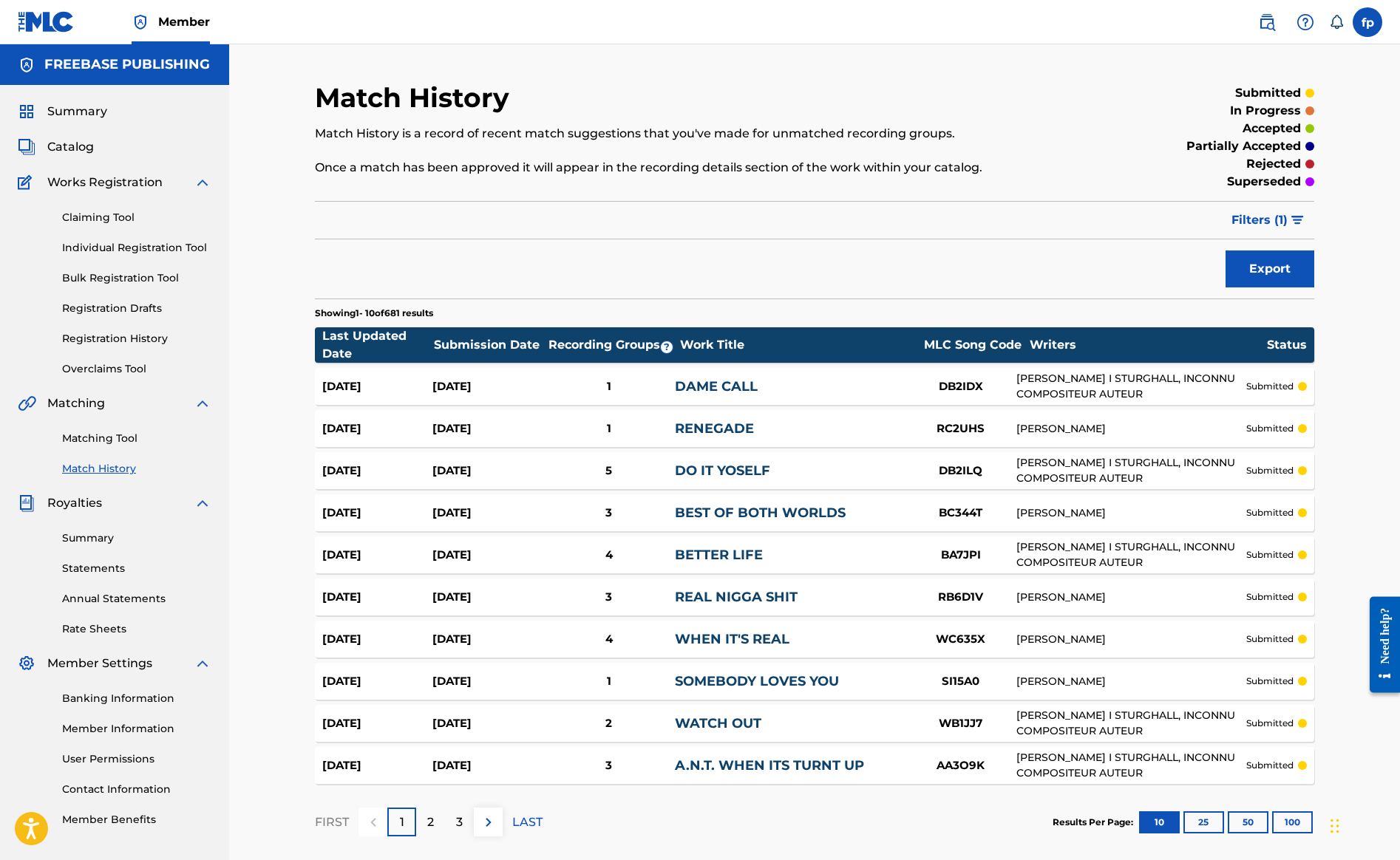
click at [190, 446] on link "Matching Tool" at bounding box center [137, 439] width 150 height 16
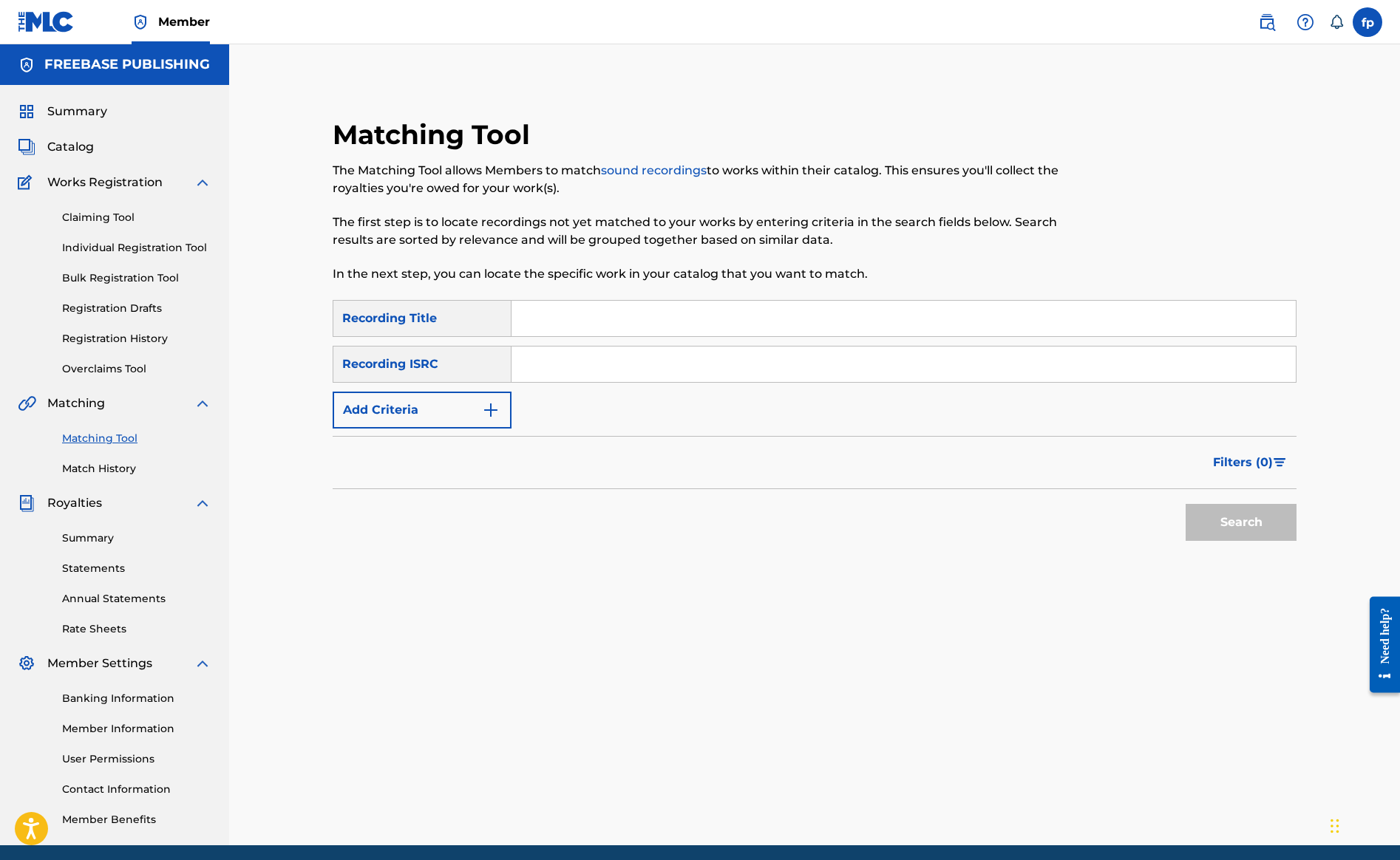
click at [954, 382] on input "Search Form" at bounding box center [903, 364] width 784 height 35
paste input "QZK6K2257856"
type input "QZK6K2257856"
click at [1260, 541] on button "Search" at bounding box center [1241, 523] width 111 height 37
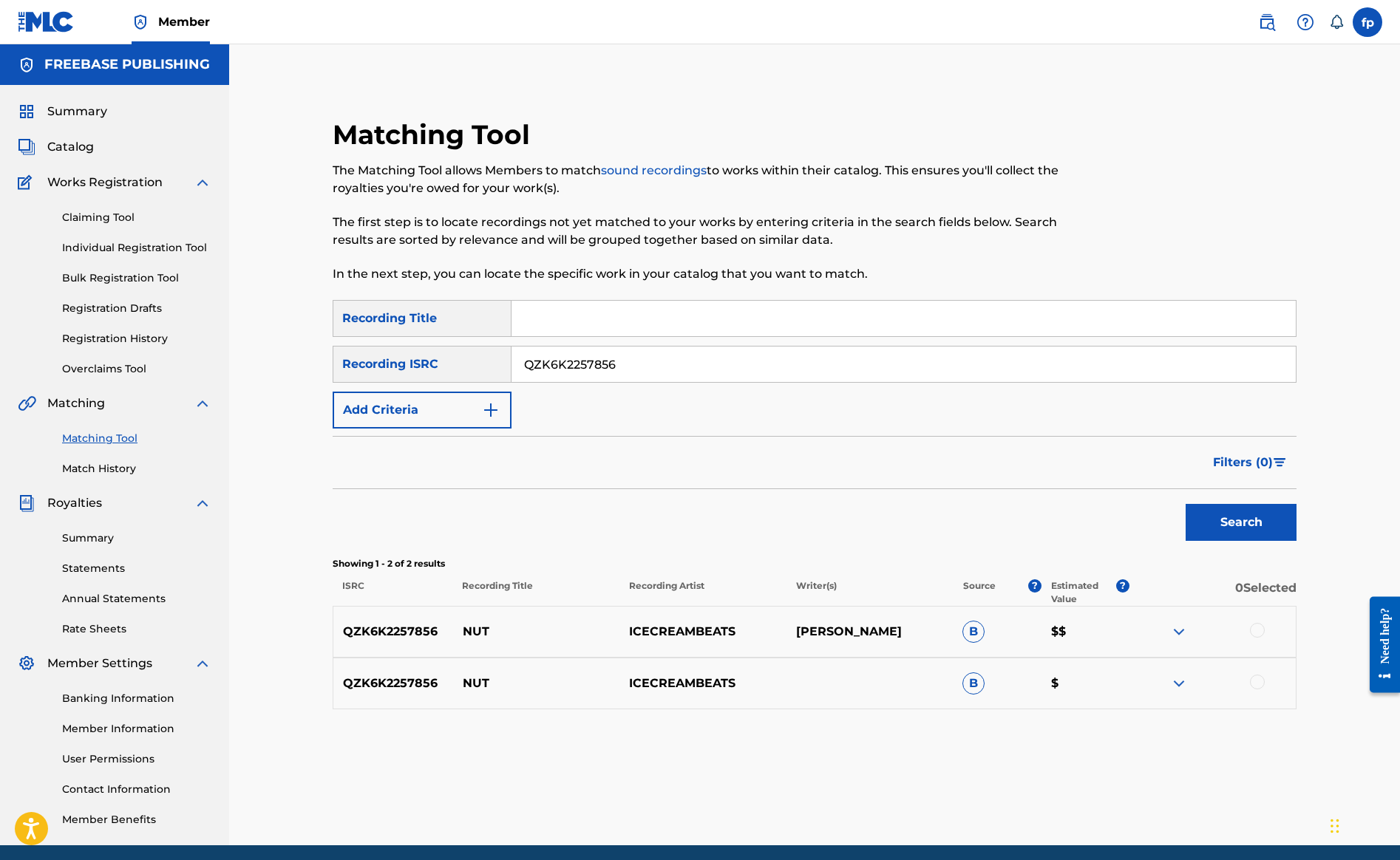
click at [1276, 300] on div at bounding box center [1185, 209] width 222 height 182
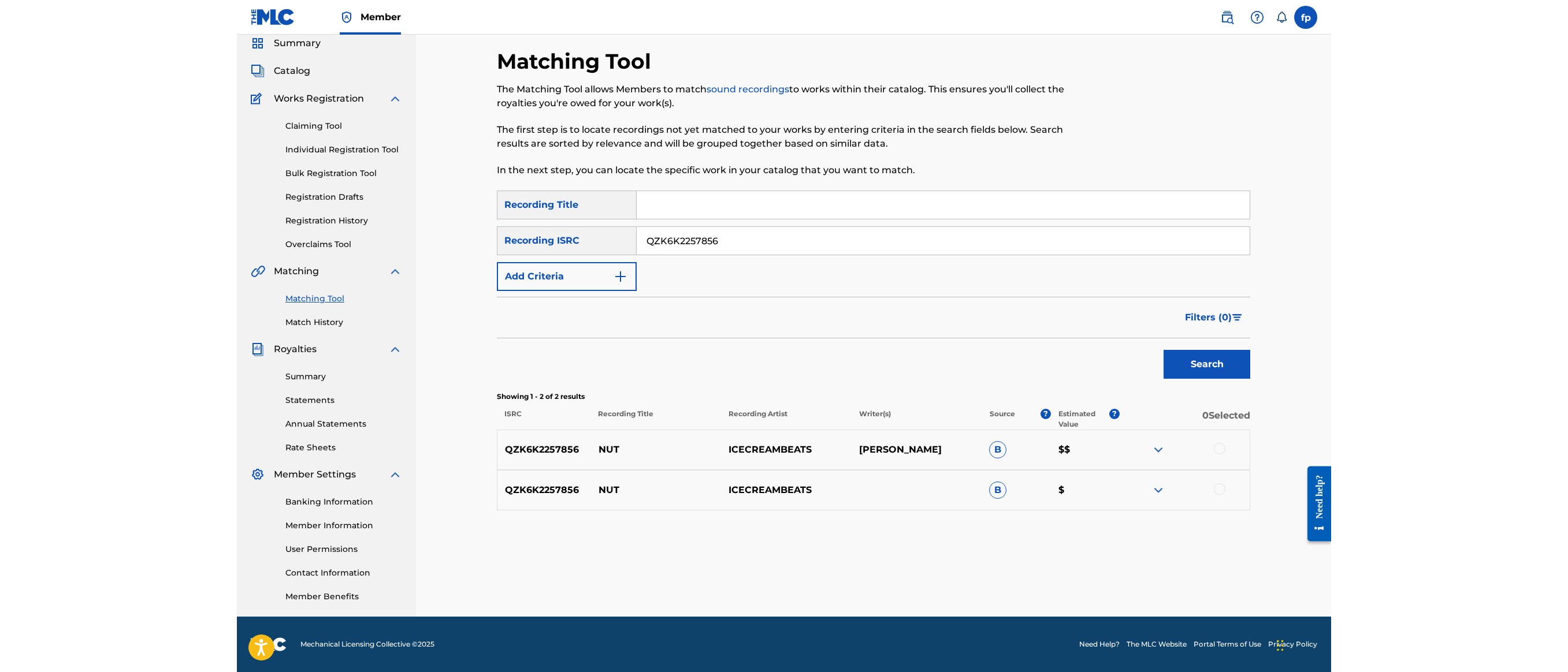
scroll to position [502, 0]
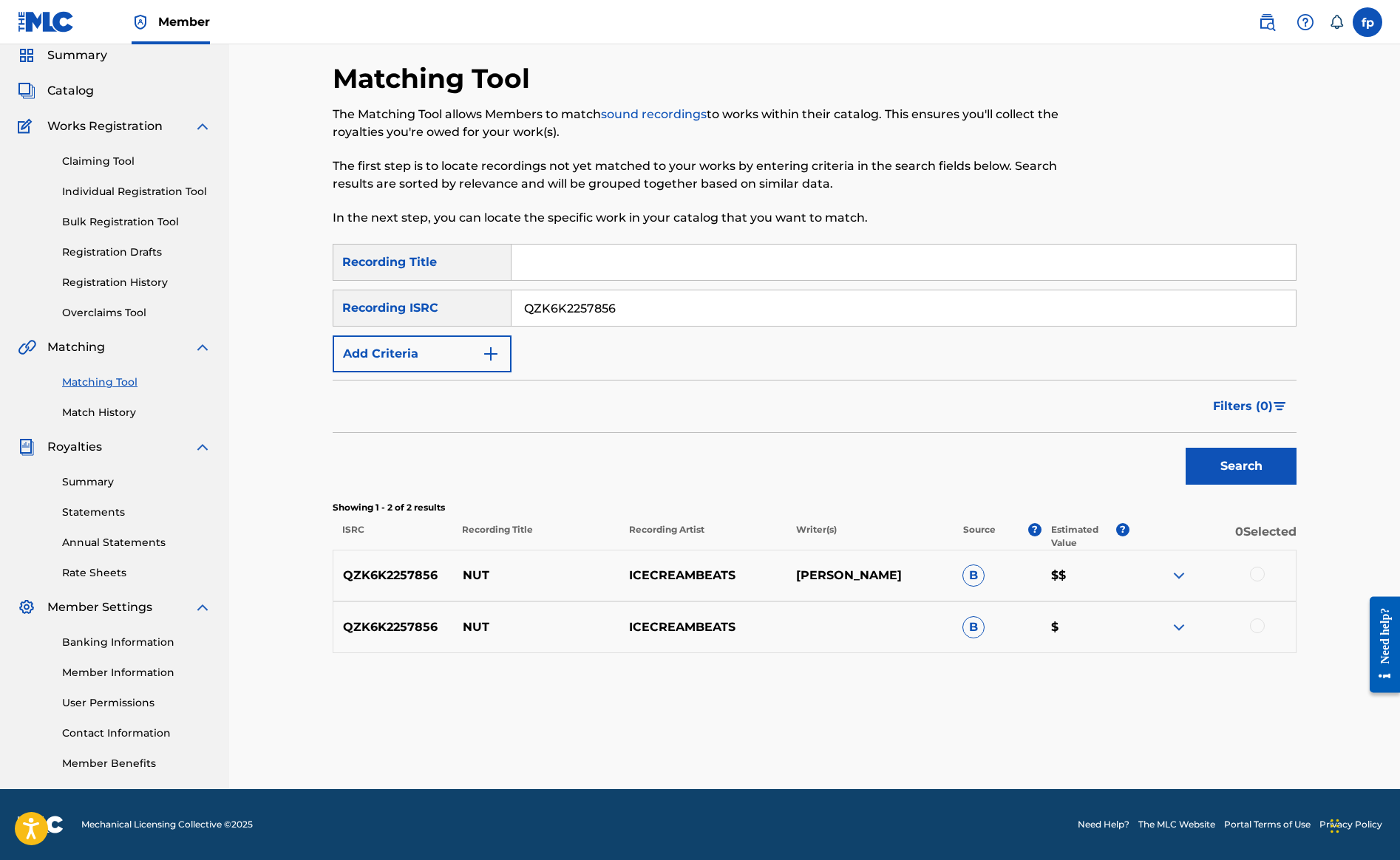
click at [1265, 567] on div at bounding box center [1257, 574] width 15 height 15
click at [1265, 619] on div at bounding box center [1257, 626] width 15 height 15
drag, startPoint x: 1210, startPoint y: 254, endPoint x: 1175, endPoint y: 383, distance: 133.7
click at [1175, 384] on div "SearchWithCriteria5bc68af8-a89e-43c3-a56d-160488d652f2 Recording Title SearchWi…" at bounding box center [814, 448] width 964 height 409
click at [1149, 615] on div "Matching Tool The Matching Tool allows Members to match sound recordings to wor…" at bounding box center [814, 395] width 964 height 665
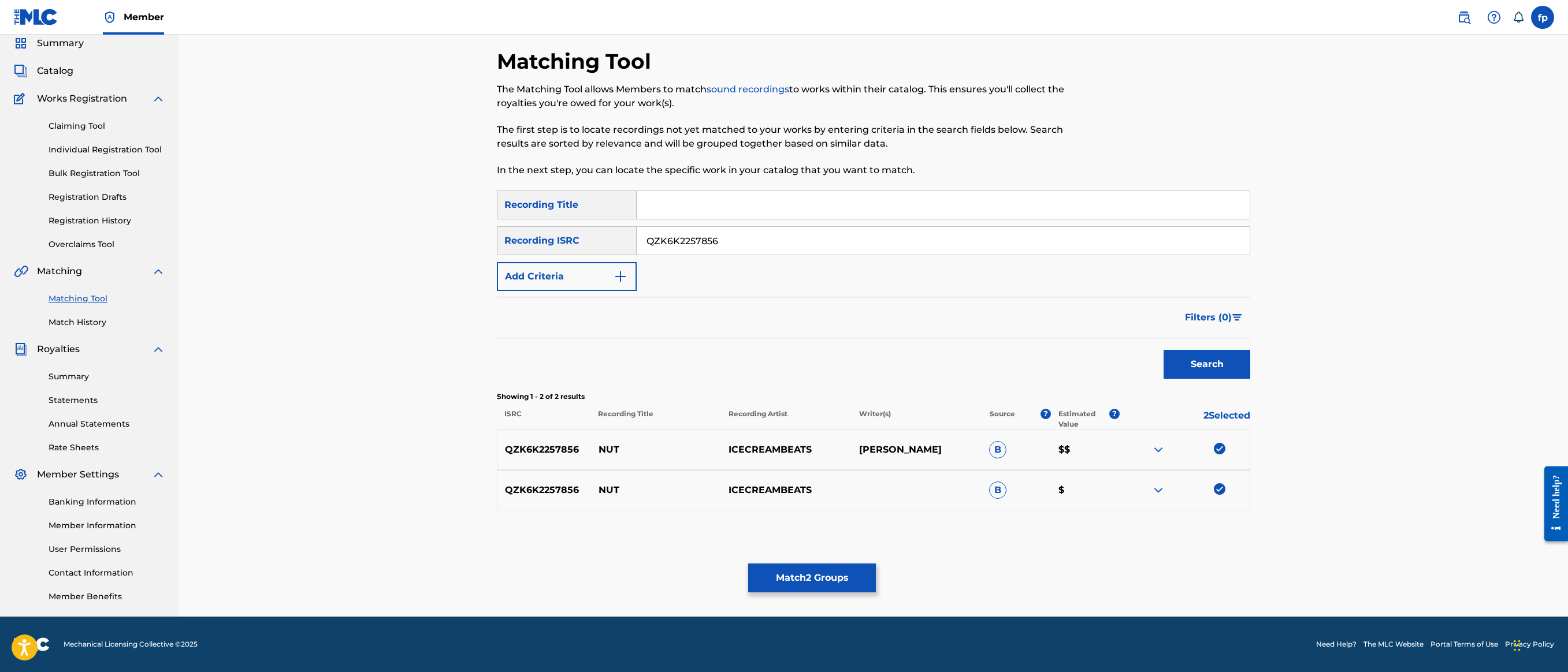
click at [1212, 533] on div "Matching Tool The Matching Tool allows Members to match sound recordings to wor…" at bounding box center [874, 318] width 809 height 597
click at [876, 564] on button "Match 2 Groups" at bounding box center [811, 578] width 128 height 29
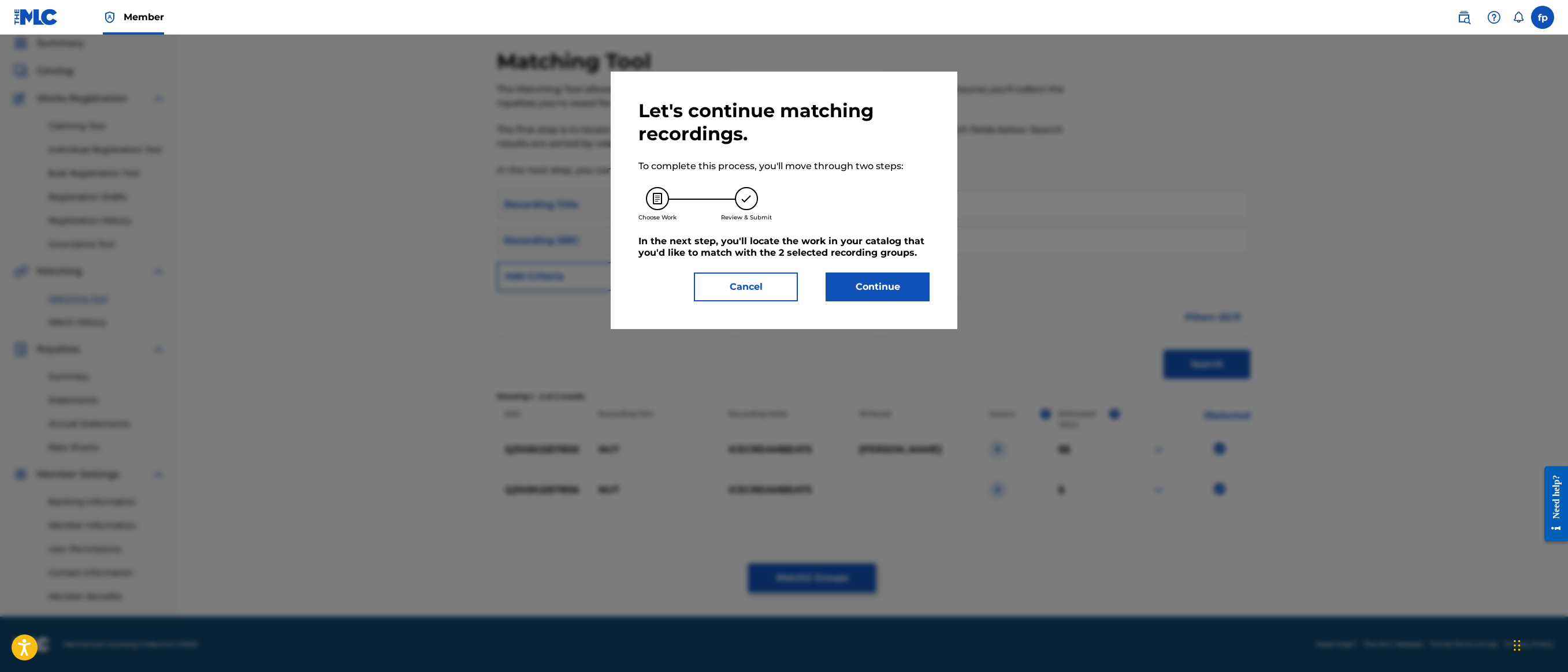
click at [930, 302] on button "Continue" at bounding box center [878, 287] width 104 height 29
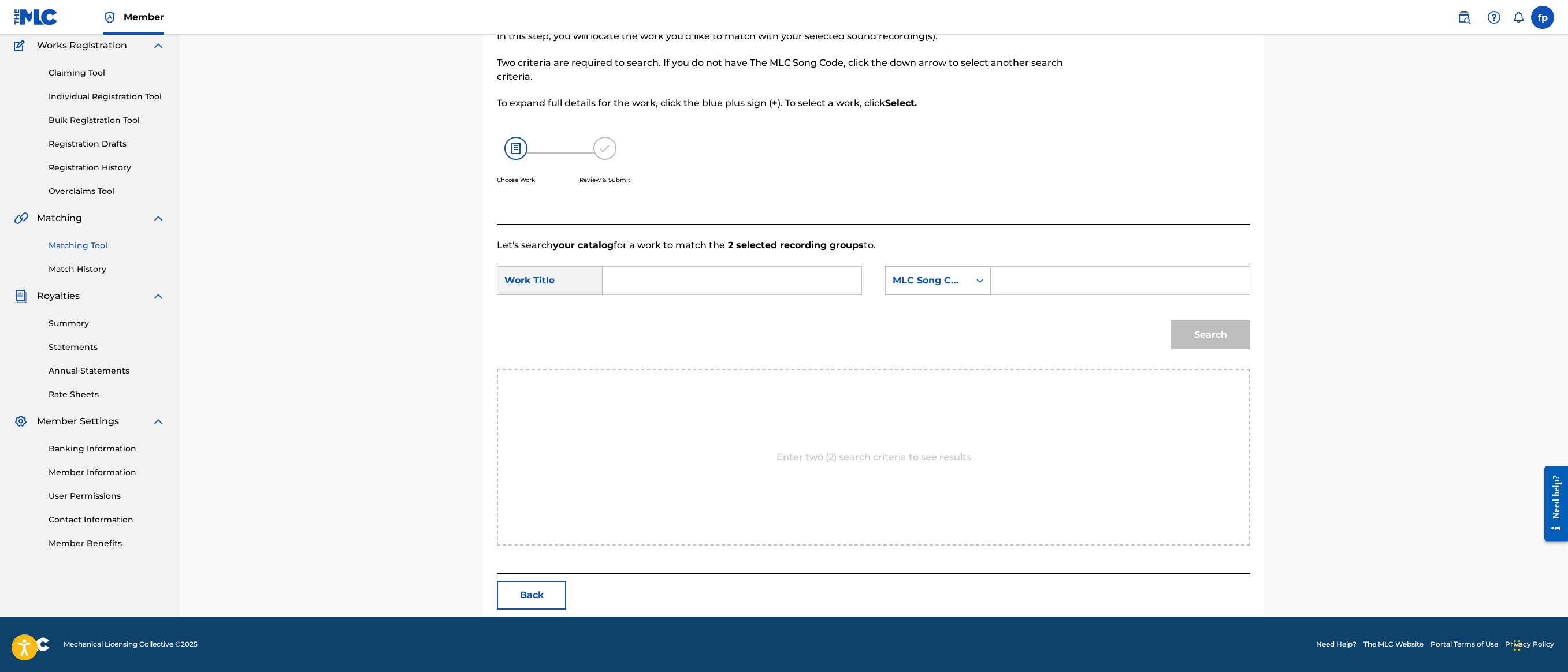
click at [713, 266] on div "SearchWithCriteria073fc2fa-93c3-432f-84fe-b6012522ee8e Work Title SearchWithCri…" at bounding box center [874, 284] width 753 height 36
click at [714, 267] on input "Search Form" at bounding box center [732, 281] width 239 height 28
type input "nut"
drag, startPoint x: 1064, startPoint y: 164, endPoint x: 1058, endPoint y: 148, distance: 17.1
click at [1065, 309] on div "Search" at bounding box center [874, 339] width 753 height 60
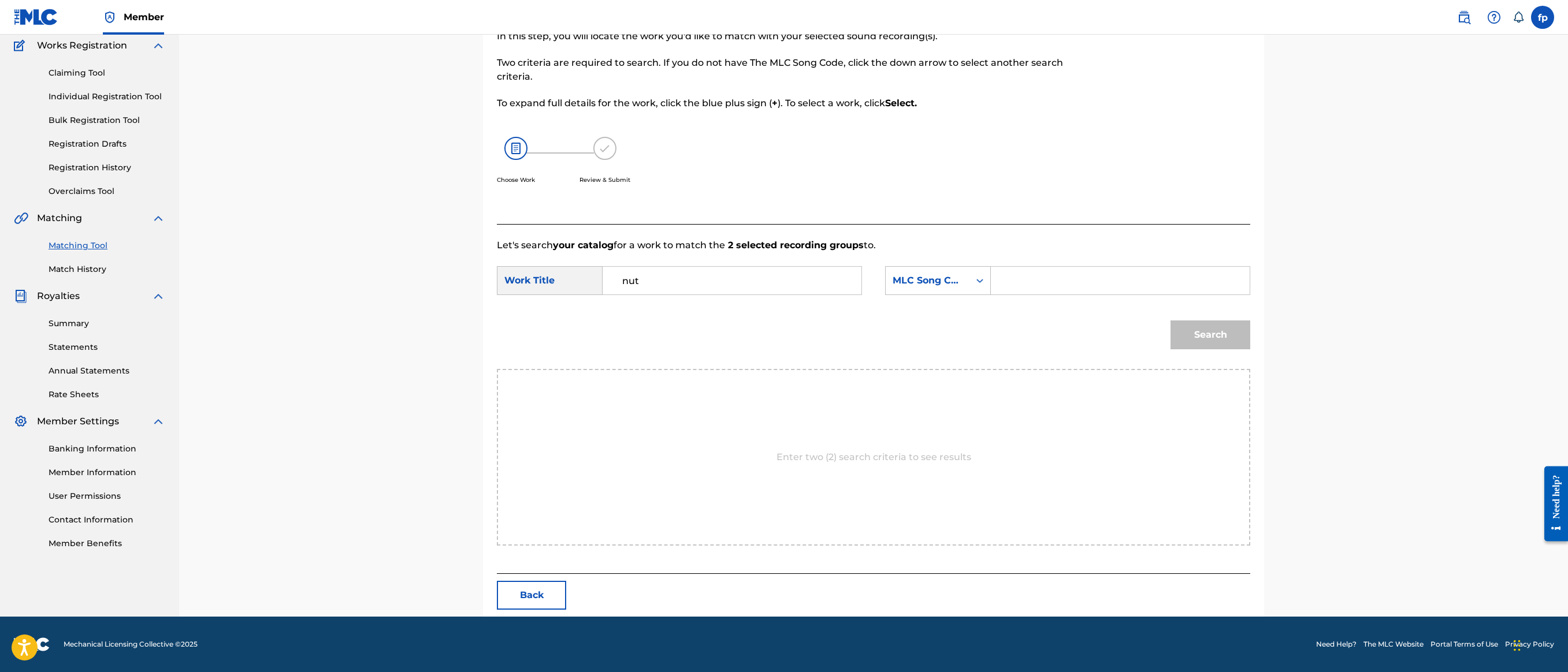
click at [1060, 266] on div "SearchWithCriteria073fc2fa-93c3-432f-84fe-b6012522ee8e Work Title nut SearchWit…" at bounding box center [874, 284] width 753 height 36
click at [991, 266] on div "MLC Song Code" at bounding box center [938, 281] width 105 height 29
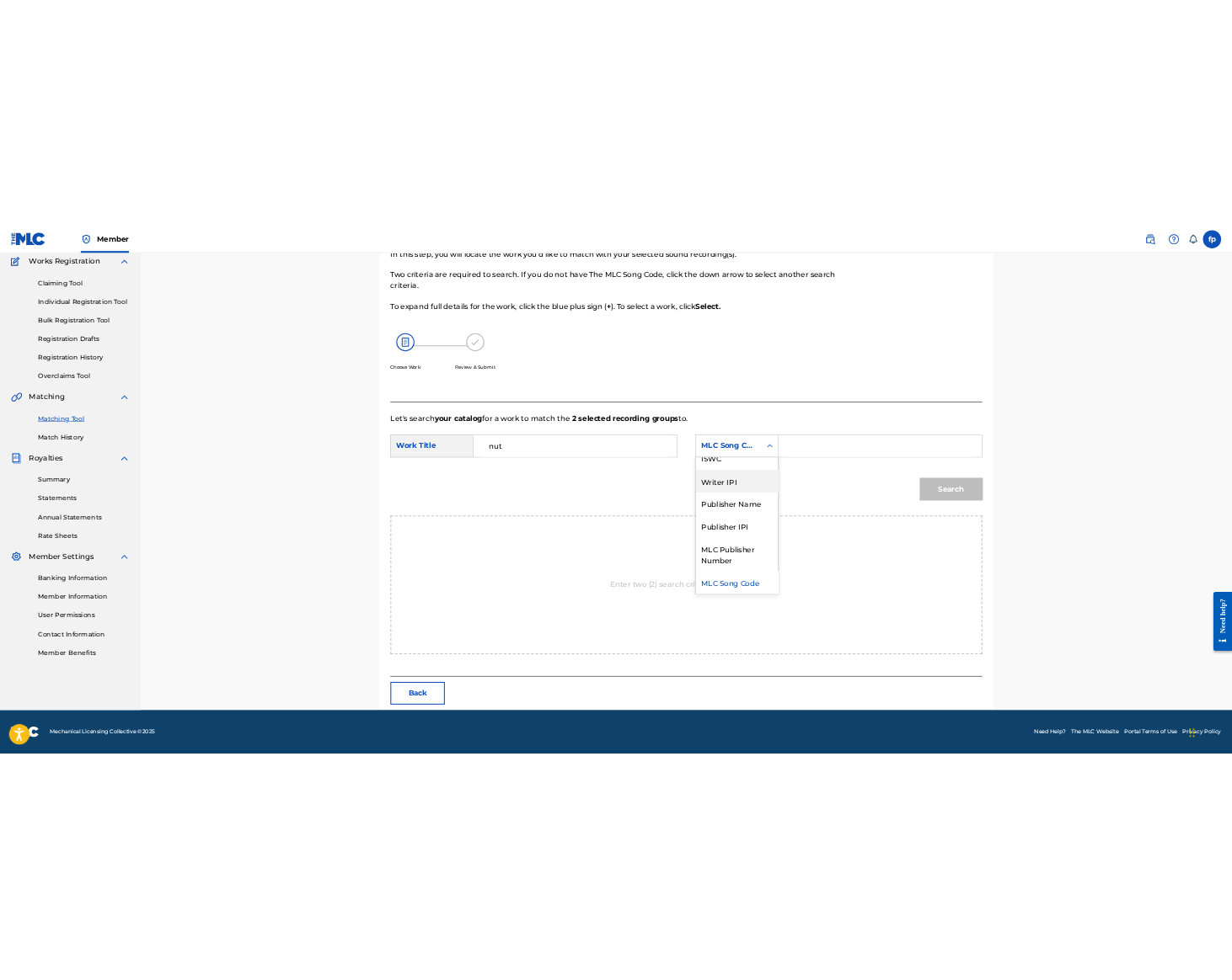
scroll to position [0, 0]
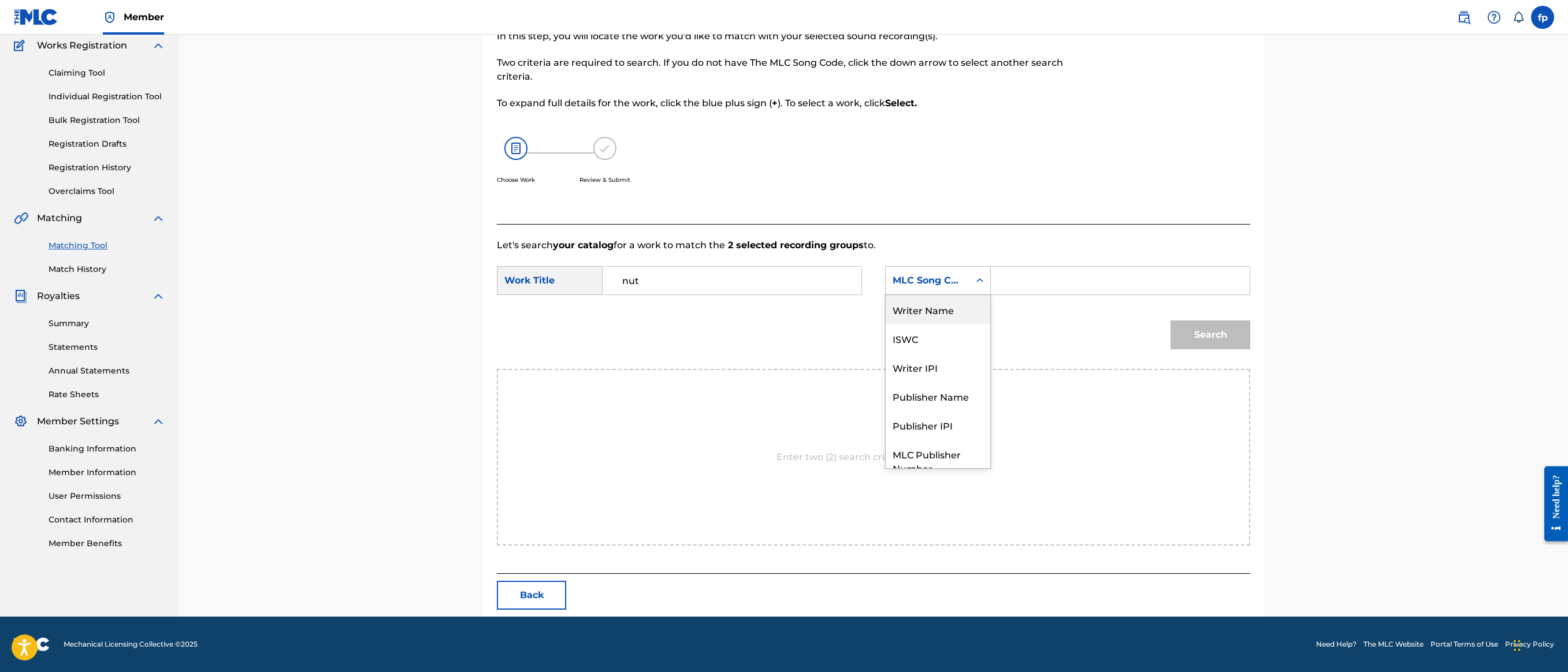
click at [990, 295] on div "Writer Name" at bounding box center [938, 310] width 105 height 29
click at [1212, 267] on input "Search Form" at bounding box center [1120, 281] width 239 height 28
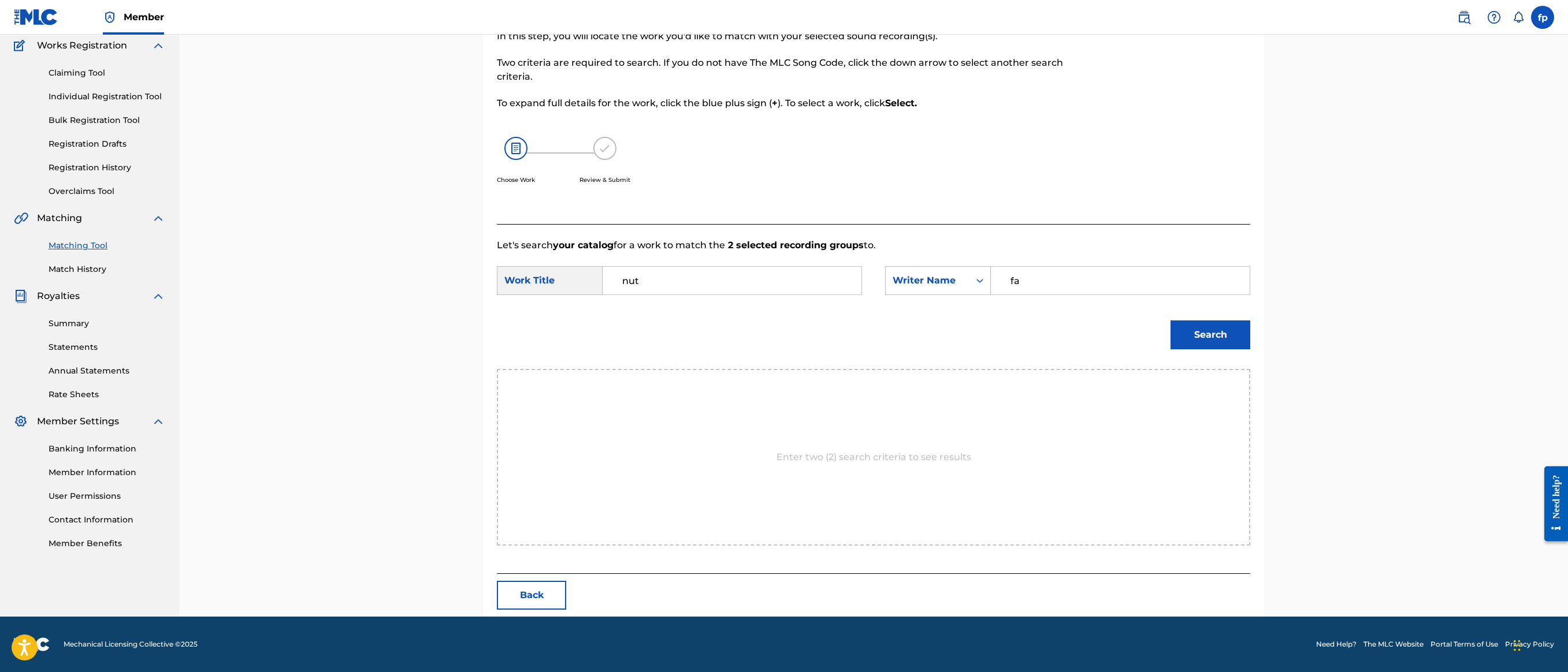
type input "f"
type input "[PERSON_NAME]"
click at [1212, 320] on button "Search" at bounding box center [1210, 335] width 80 height 29
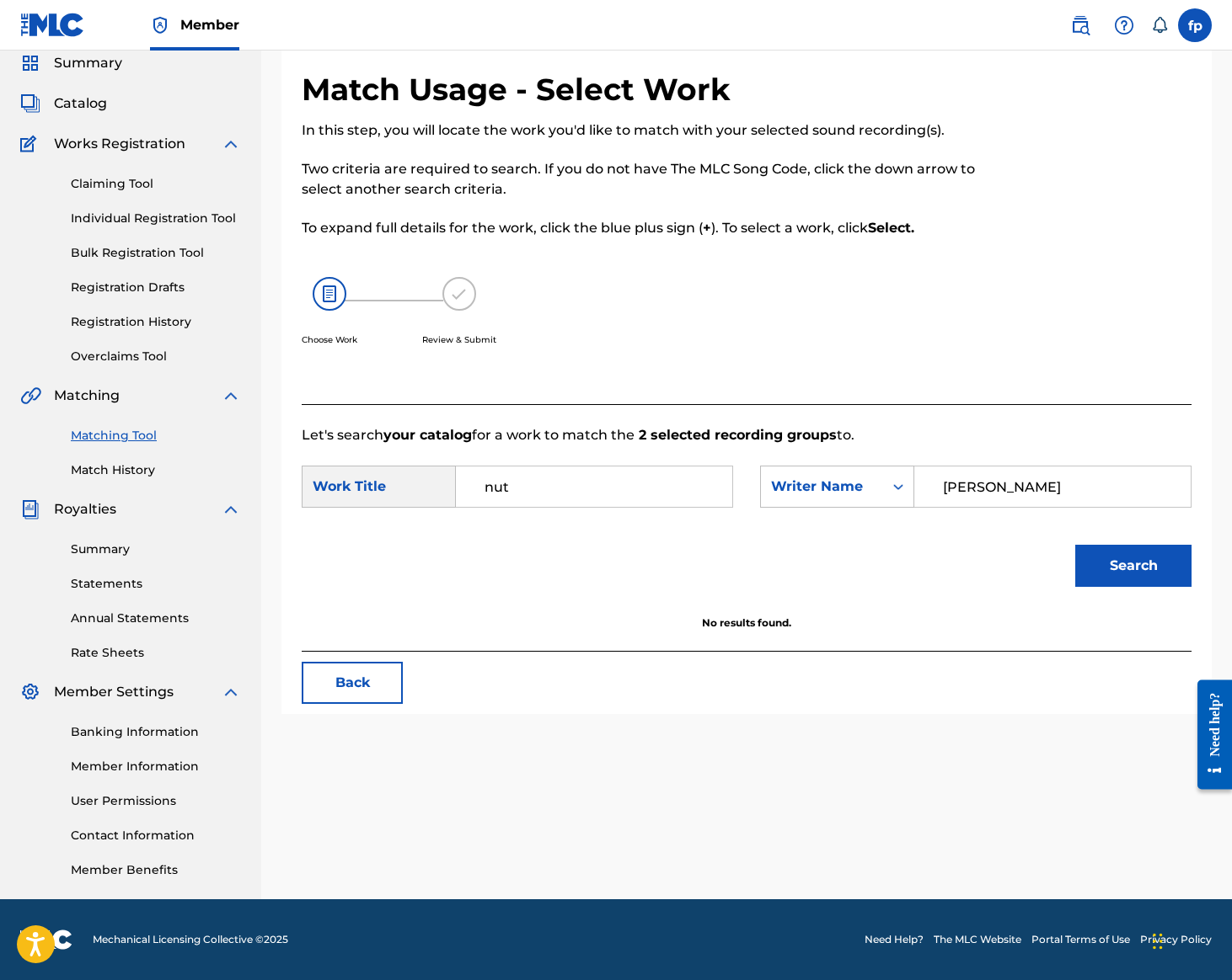
click at [190, 610] on link "Annual Statements" at bounding box center [156, 619] width 171 height 18
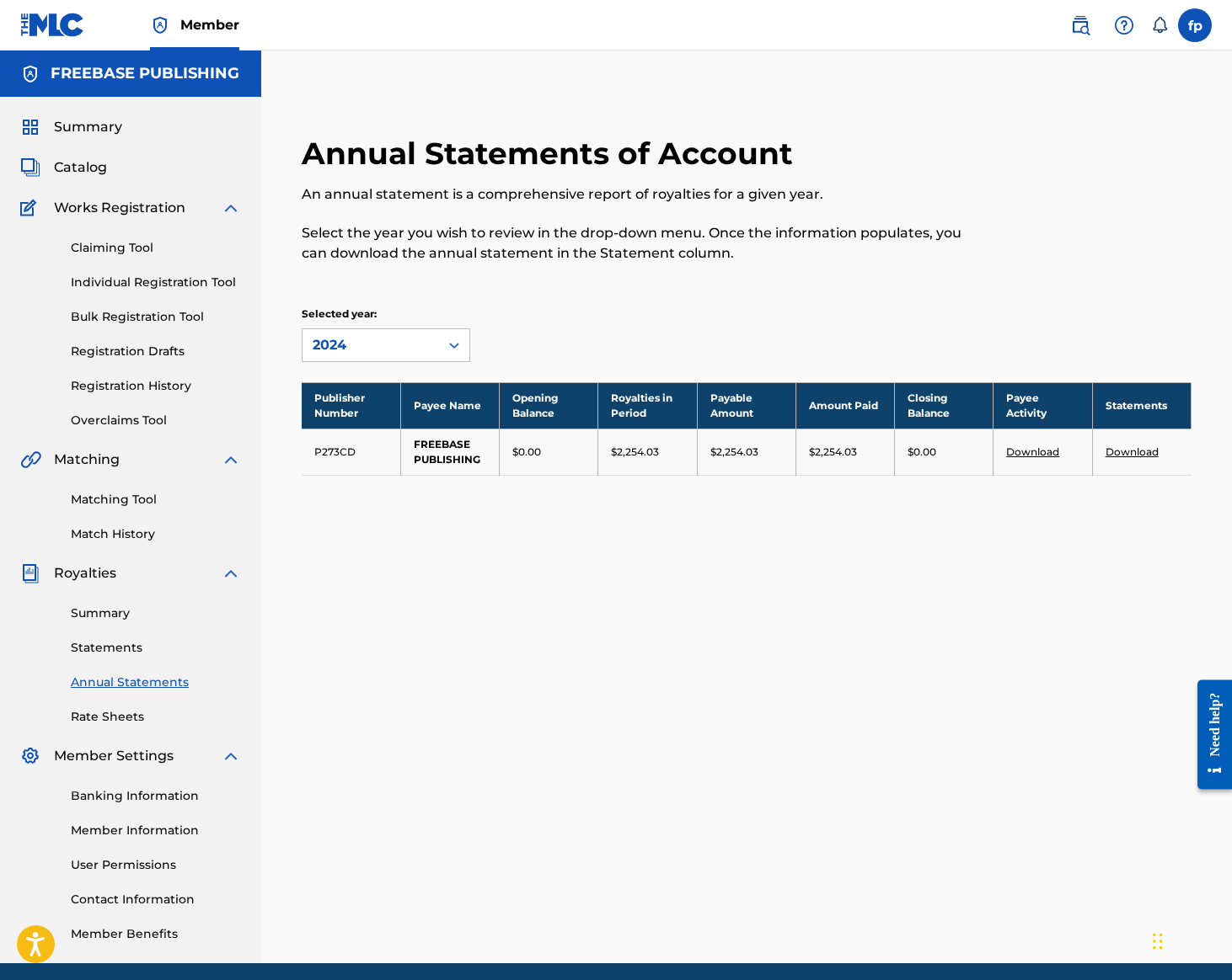
click at [216, 395] on link "Registration History" at bounding box center [156, 386] width 171 height 18
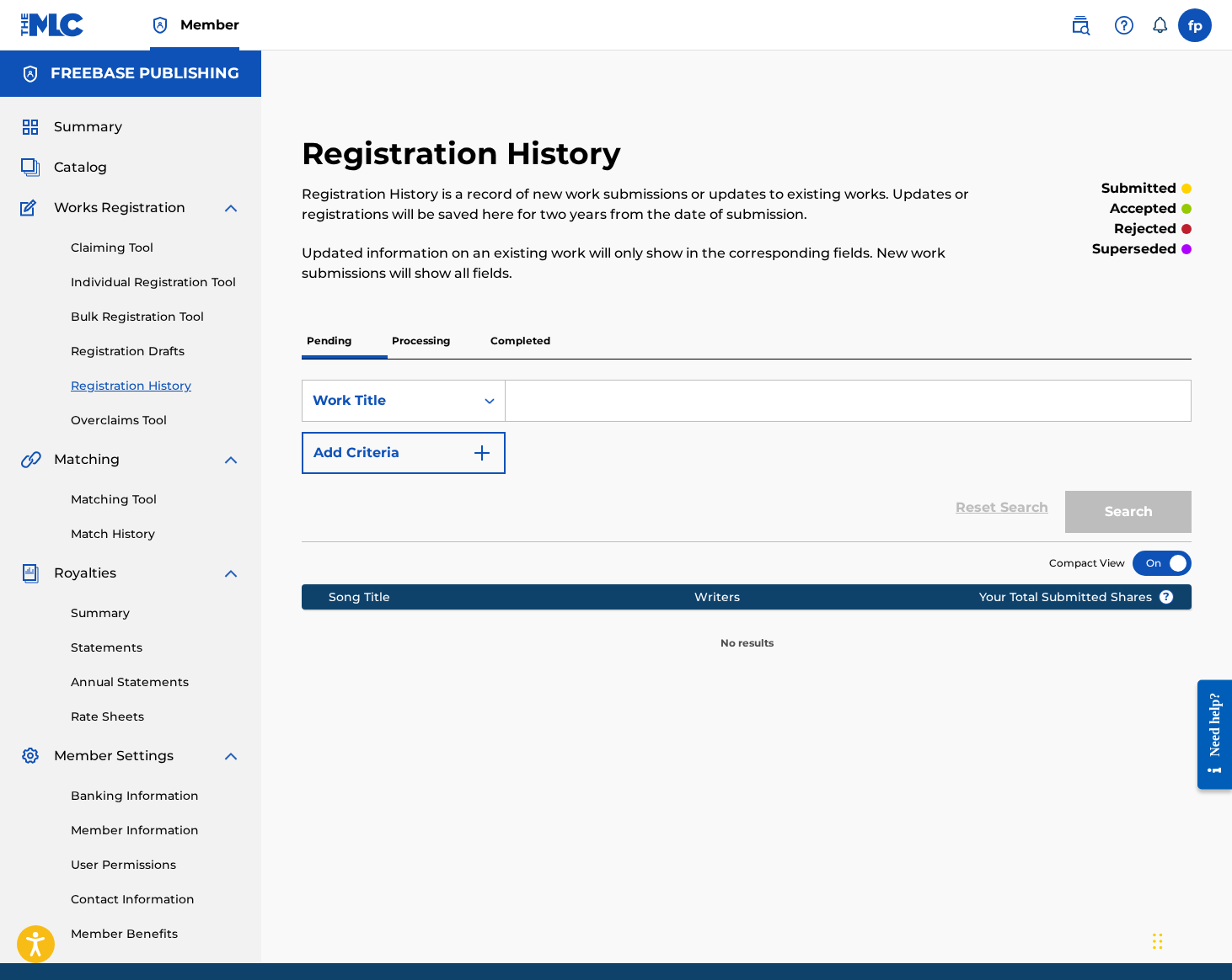
click at [241, 326] on link "Bulk Registration Tool" at bounding box center [156, 317] width 171 height 18
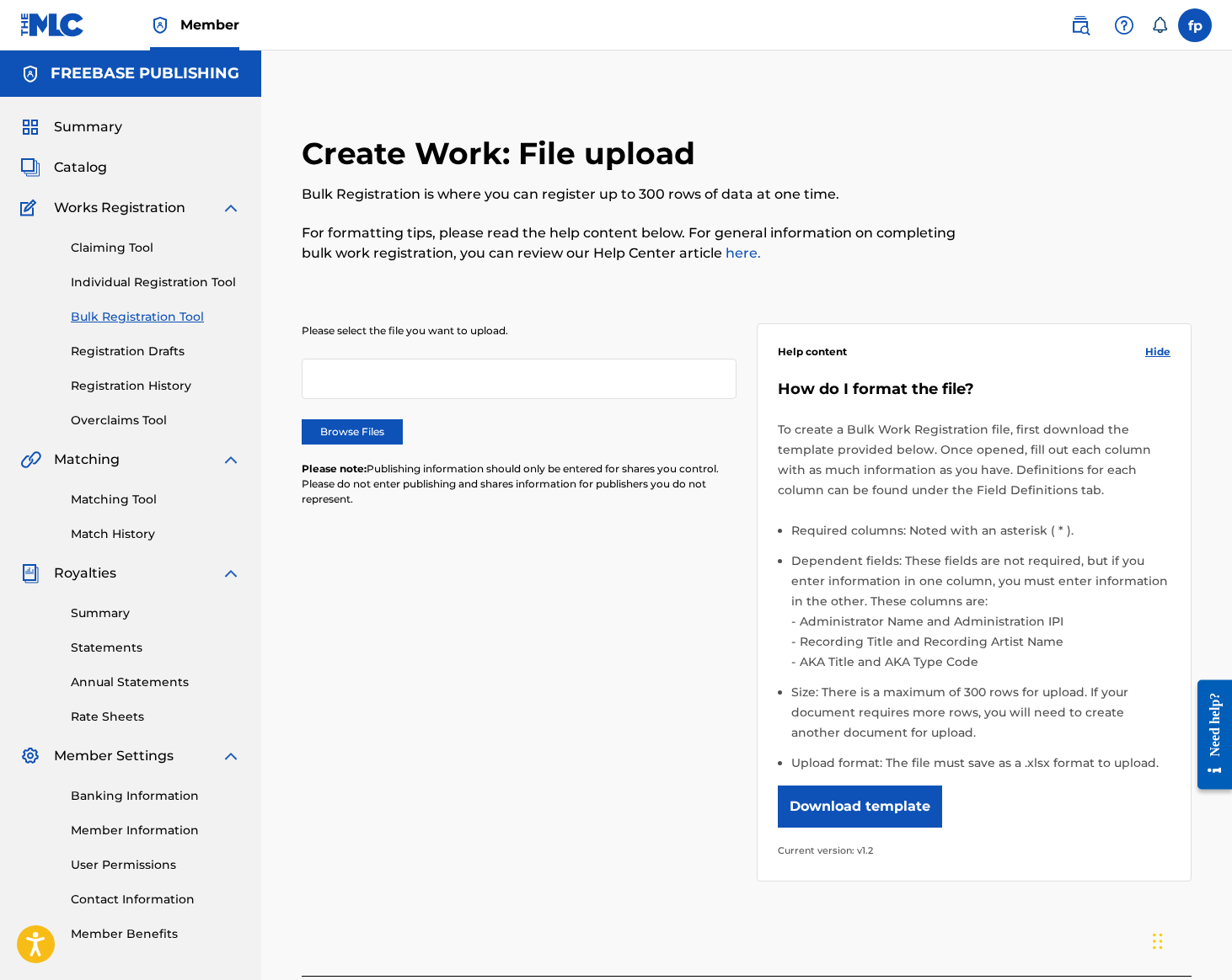
click at [209, 509] on link "Matching Tool" at bounding box center [156, 500] width 171 height 18
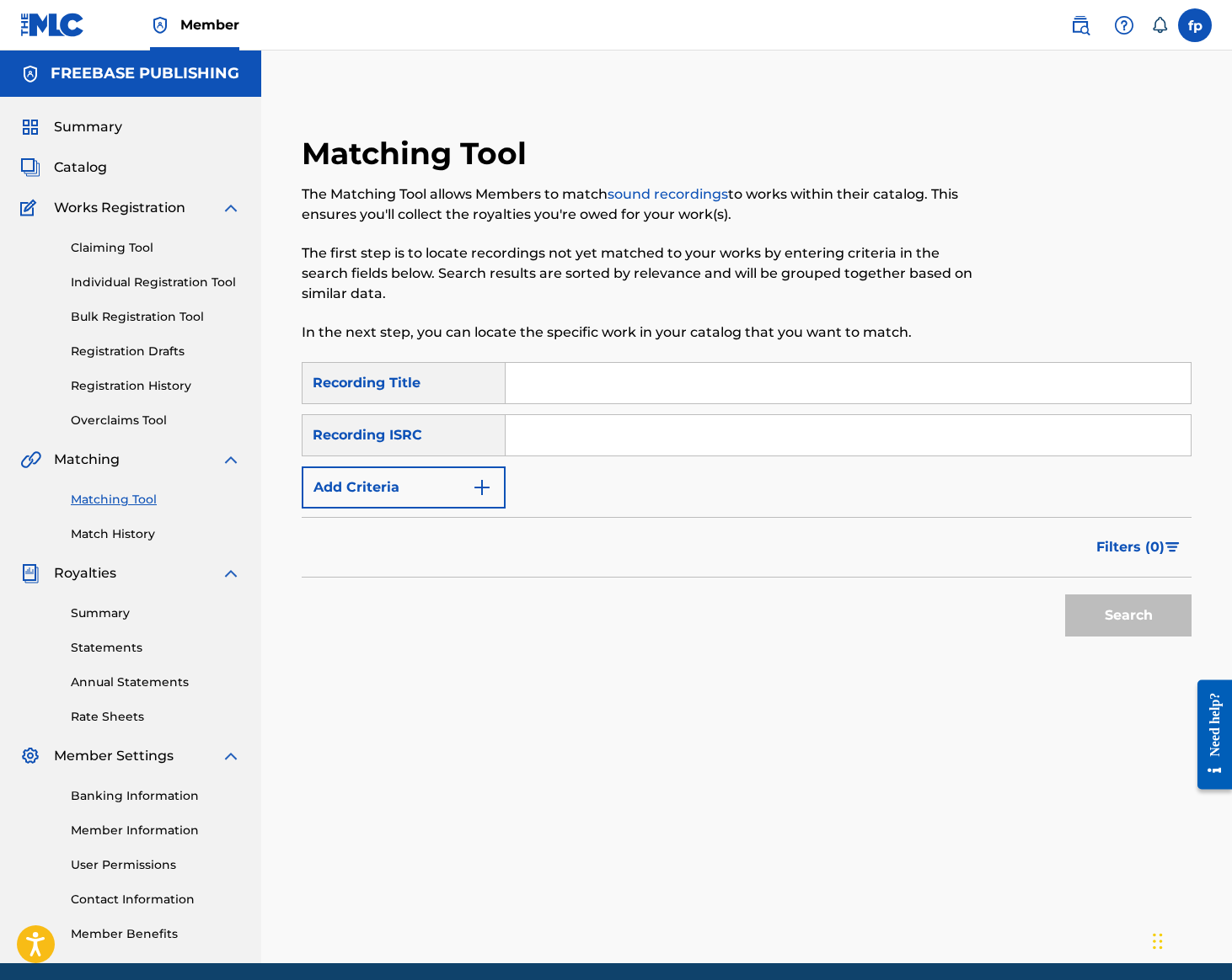
click at [1065, 455] on input "Search Form" at bounding box center [848, 435] width 686 height 40
paste input "QZK6M2200151"
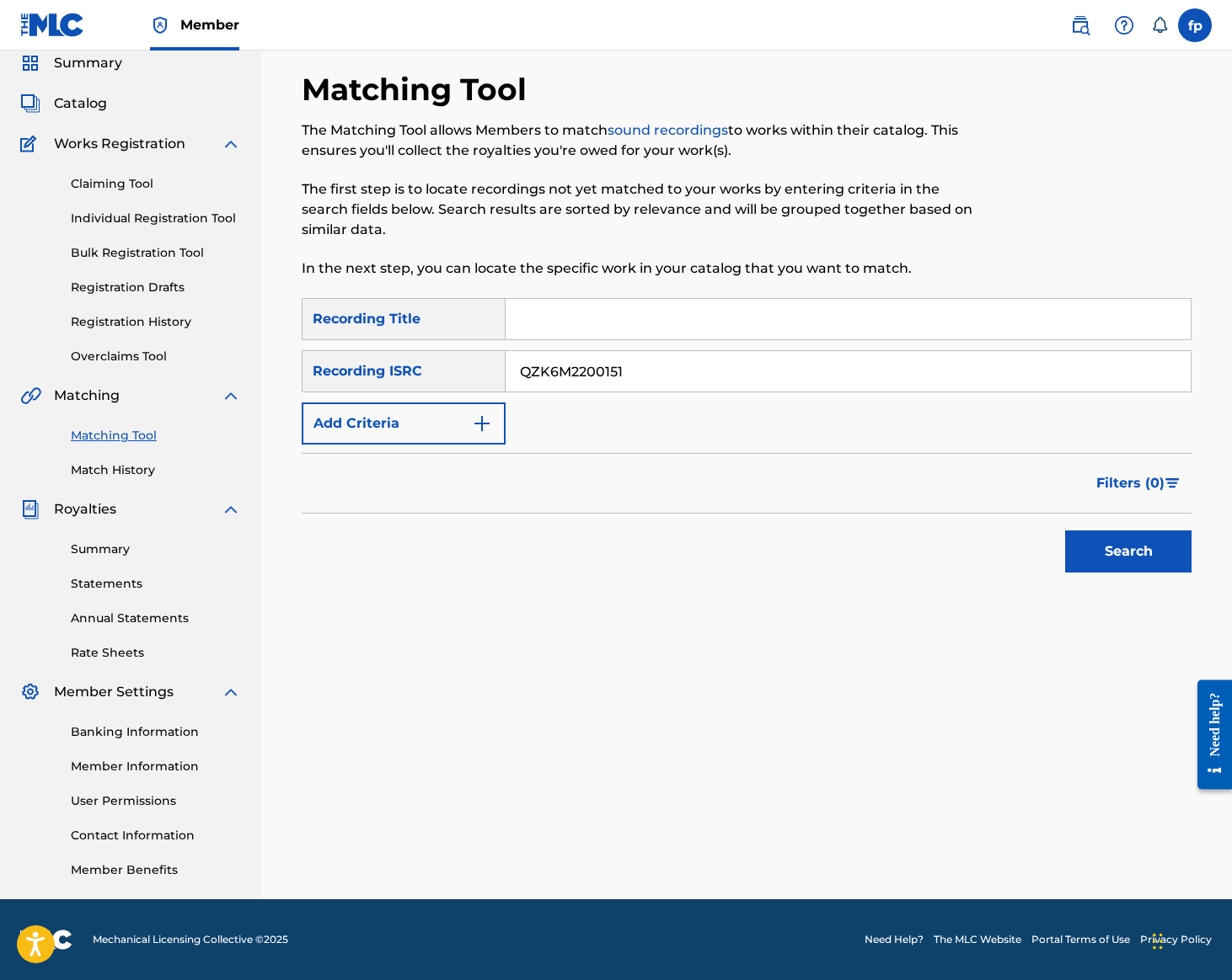
type input "QZK6M2200151"
click at [1065, 573] on button "Search" at bounding box center [1128, 551] width 126 height 42
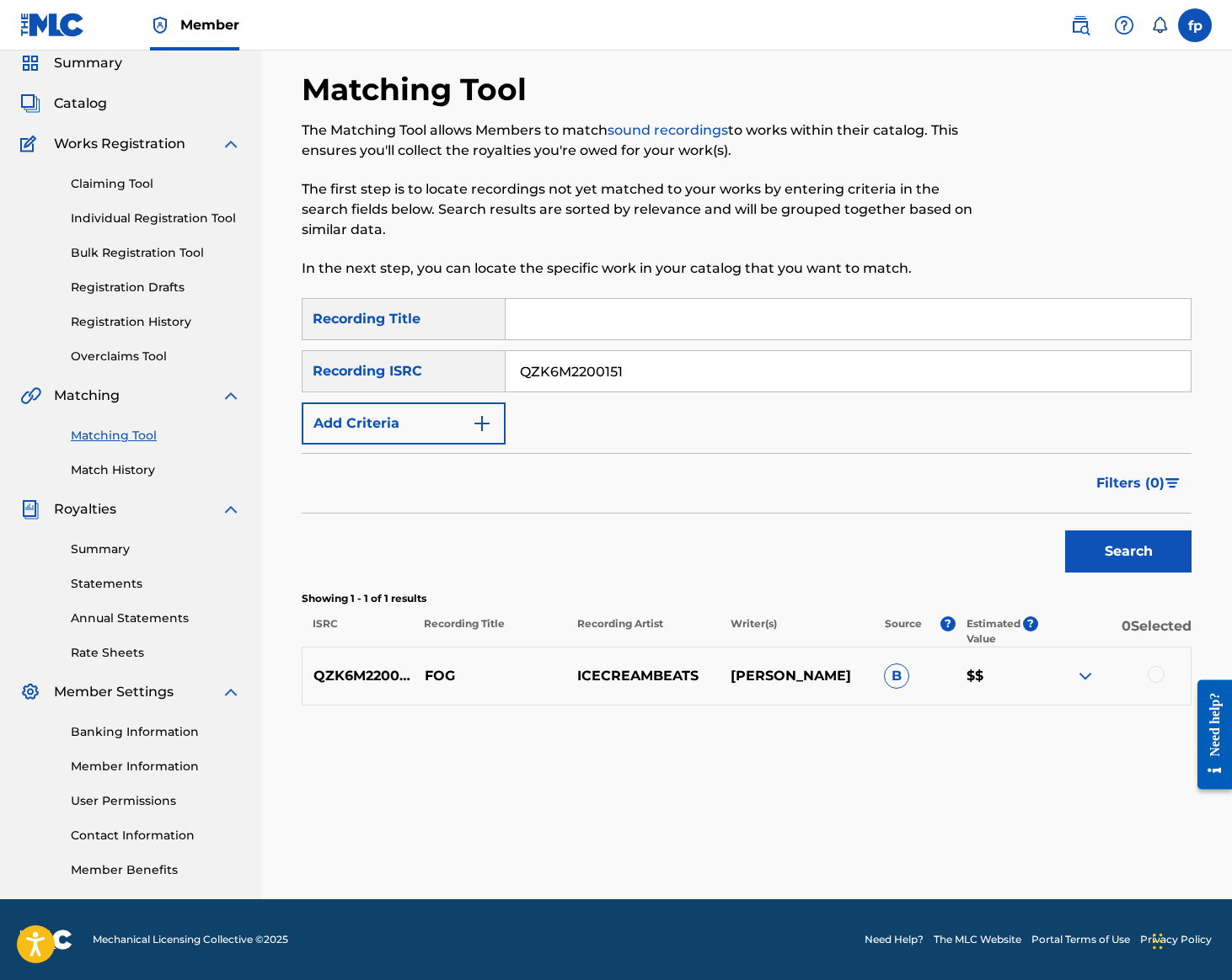
scroll to position [732, 0]
click at [1148, 666] on div at bounding box center [1156, 674] width 17 height 17
click at [1080, 822] on button "Match 1 Group" at bounding box center [1119, 843] width 186 height 42
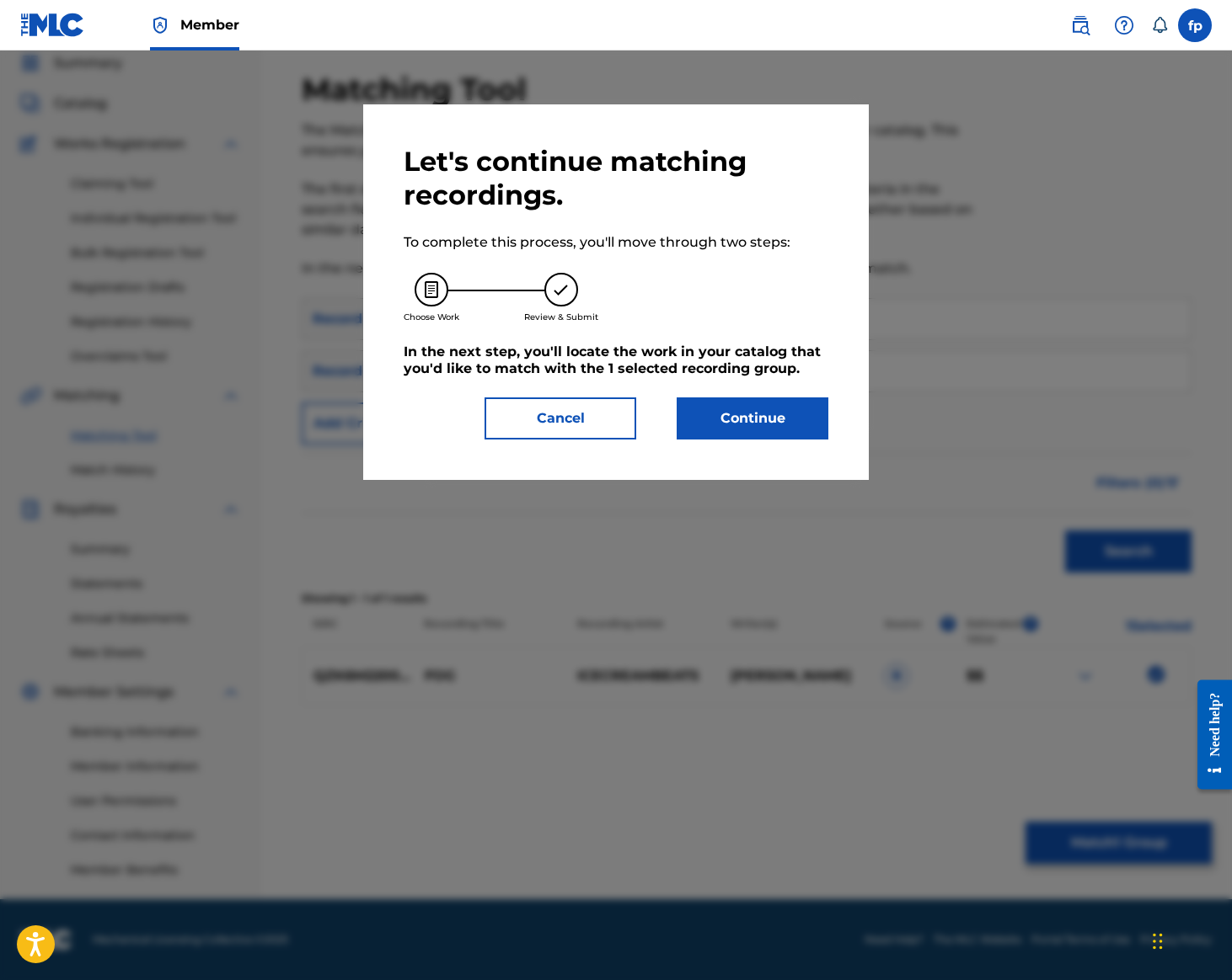
click at [829, 440] on button "Continue" at bounding box center [753, 418] width 152 height 42
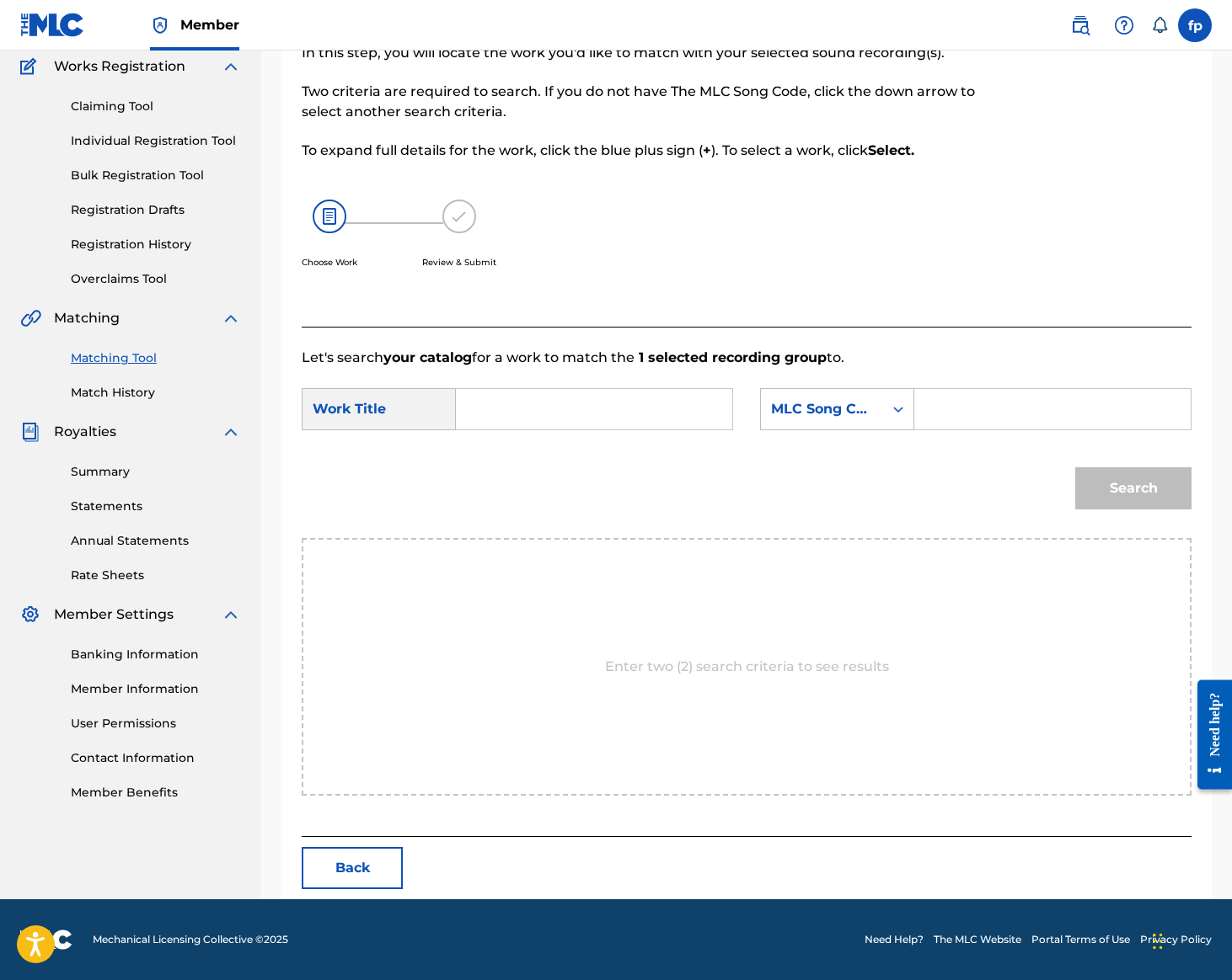
click at [402, 847] on button "Back" at bounding box center [352, 868] width 102 height 42
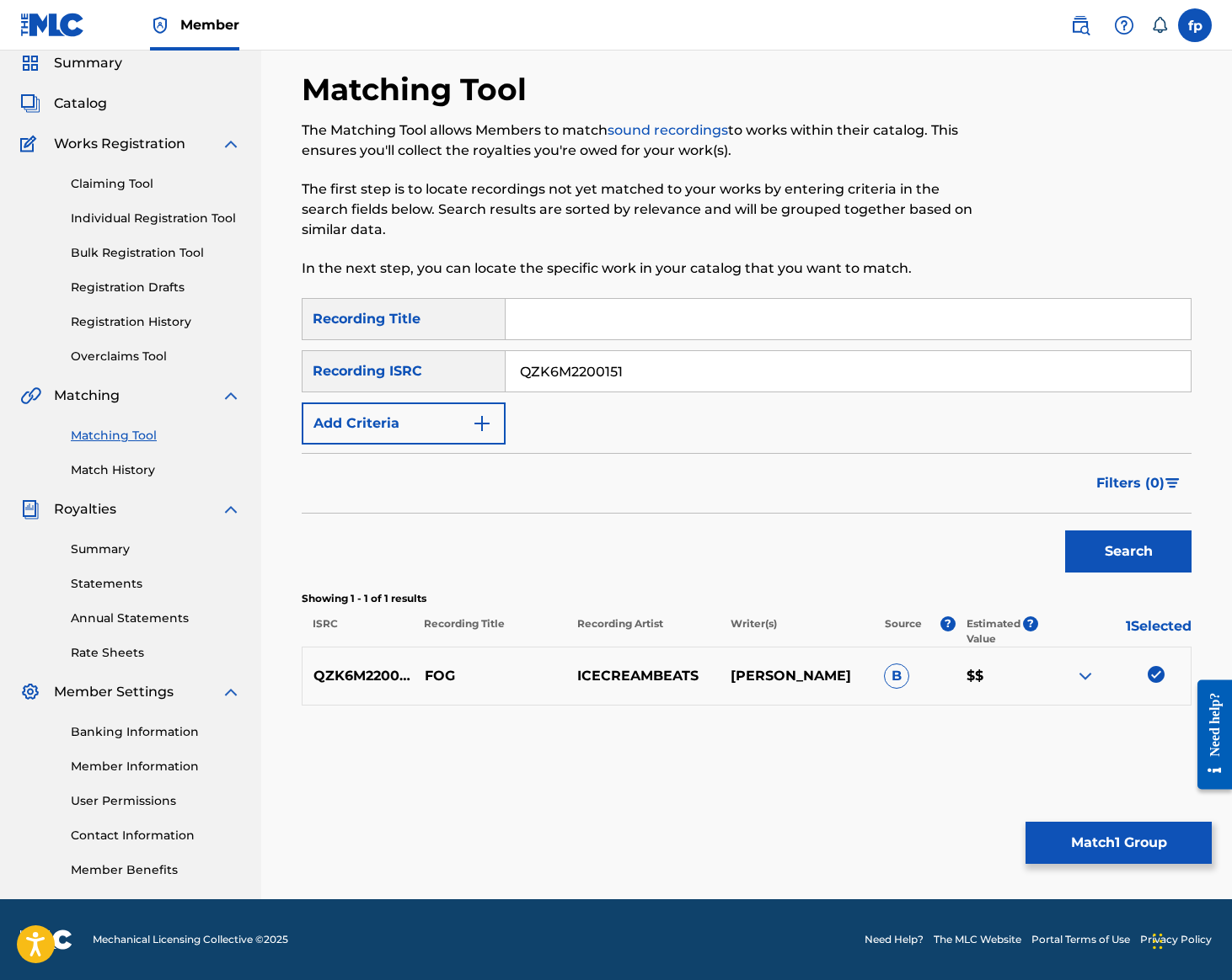
click at [1026, 822] on button "Match 1 Group" at bounding box center [1119, 843] width 186 height 42
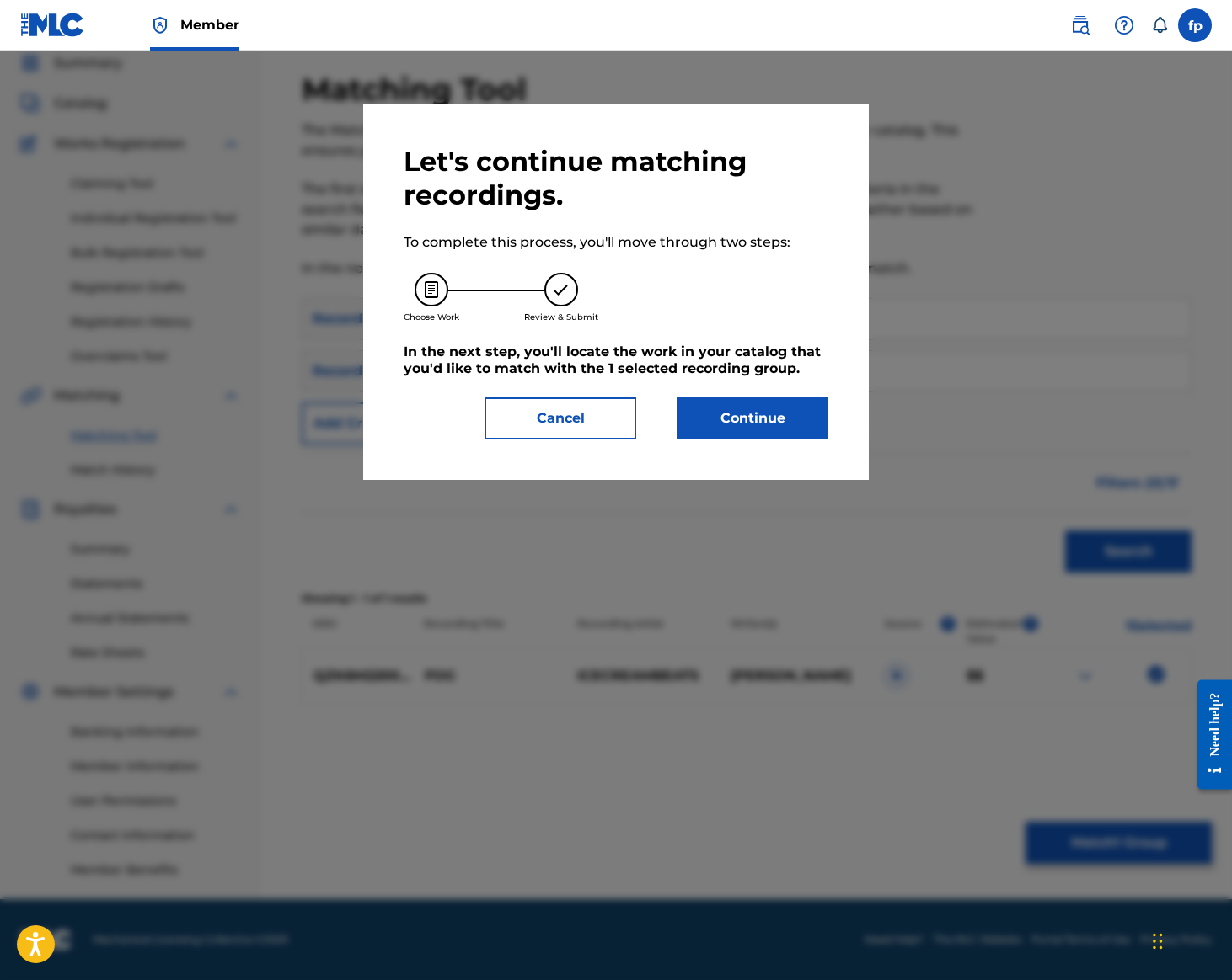
click at [829, 440] on button "Continue" at bounding box center [753, 418] width 152 height 42
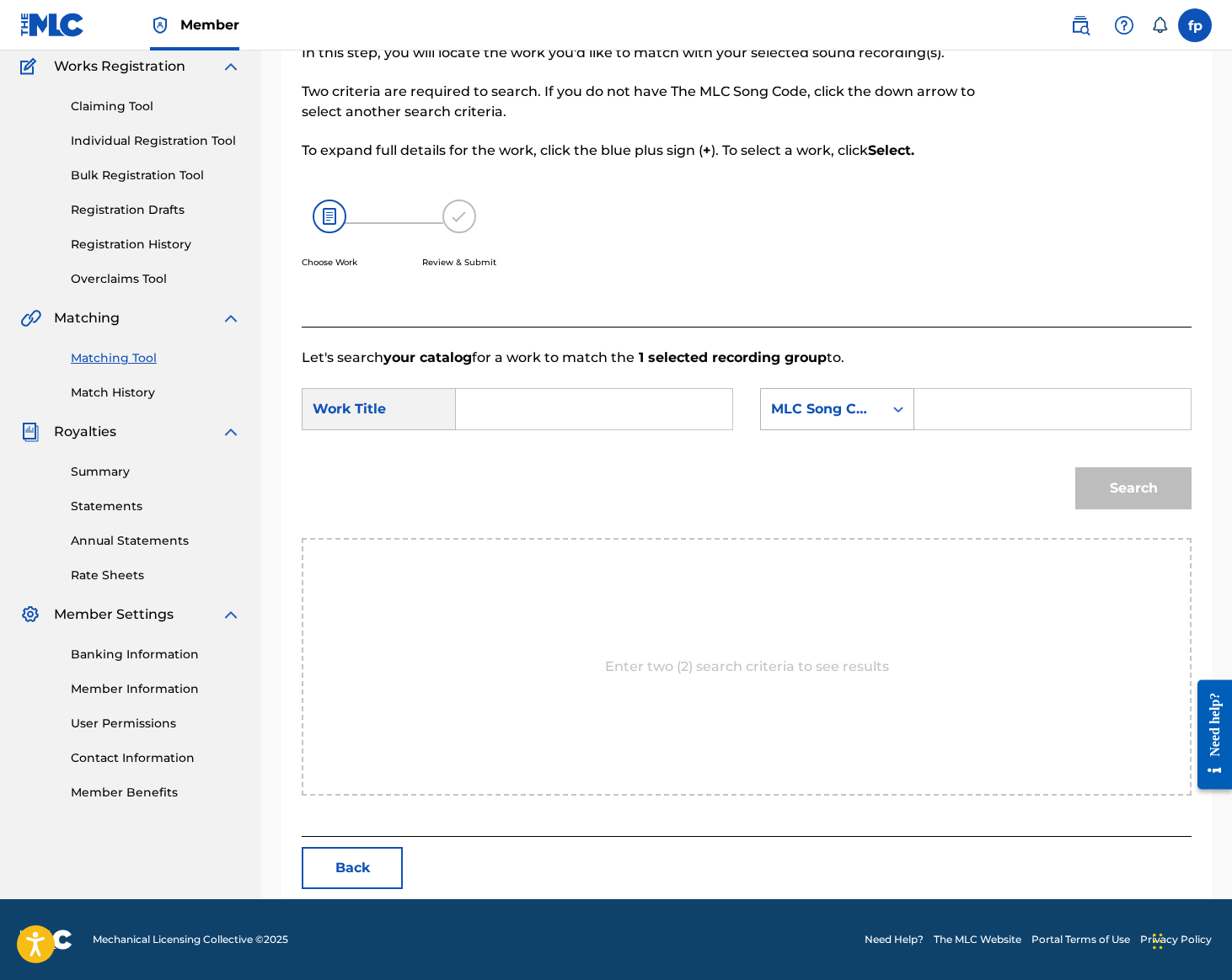
click at [772, 393] on div "MLC Song Code" at bounding box center [822, 409] width 122 height 32
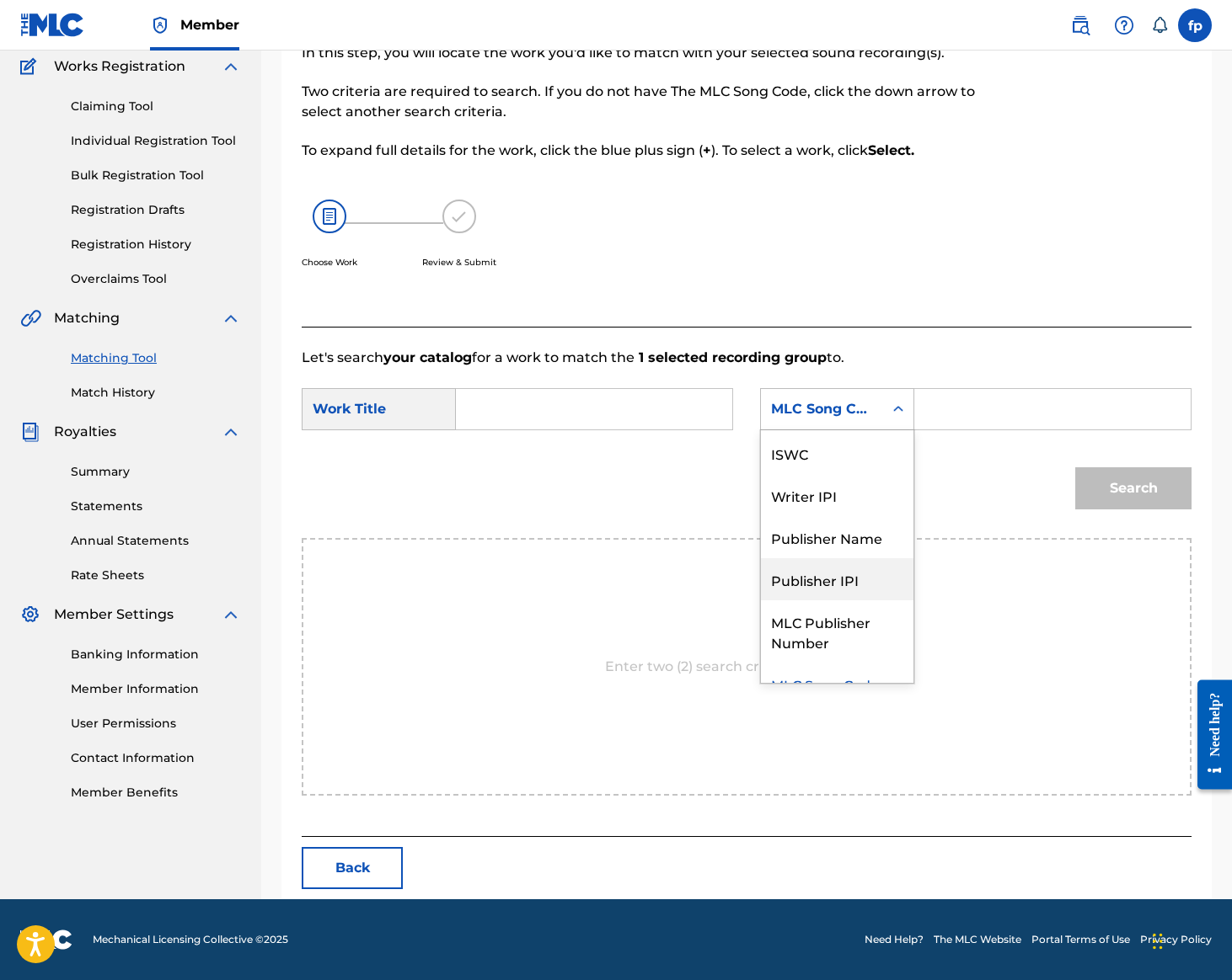
scroll to position [0, 0]
click at [882, 451] on div "Search" at bounding box center [747, 494] width 890 height 88
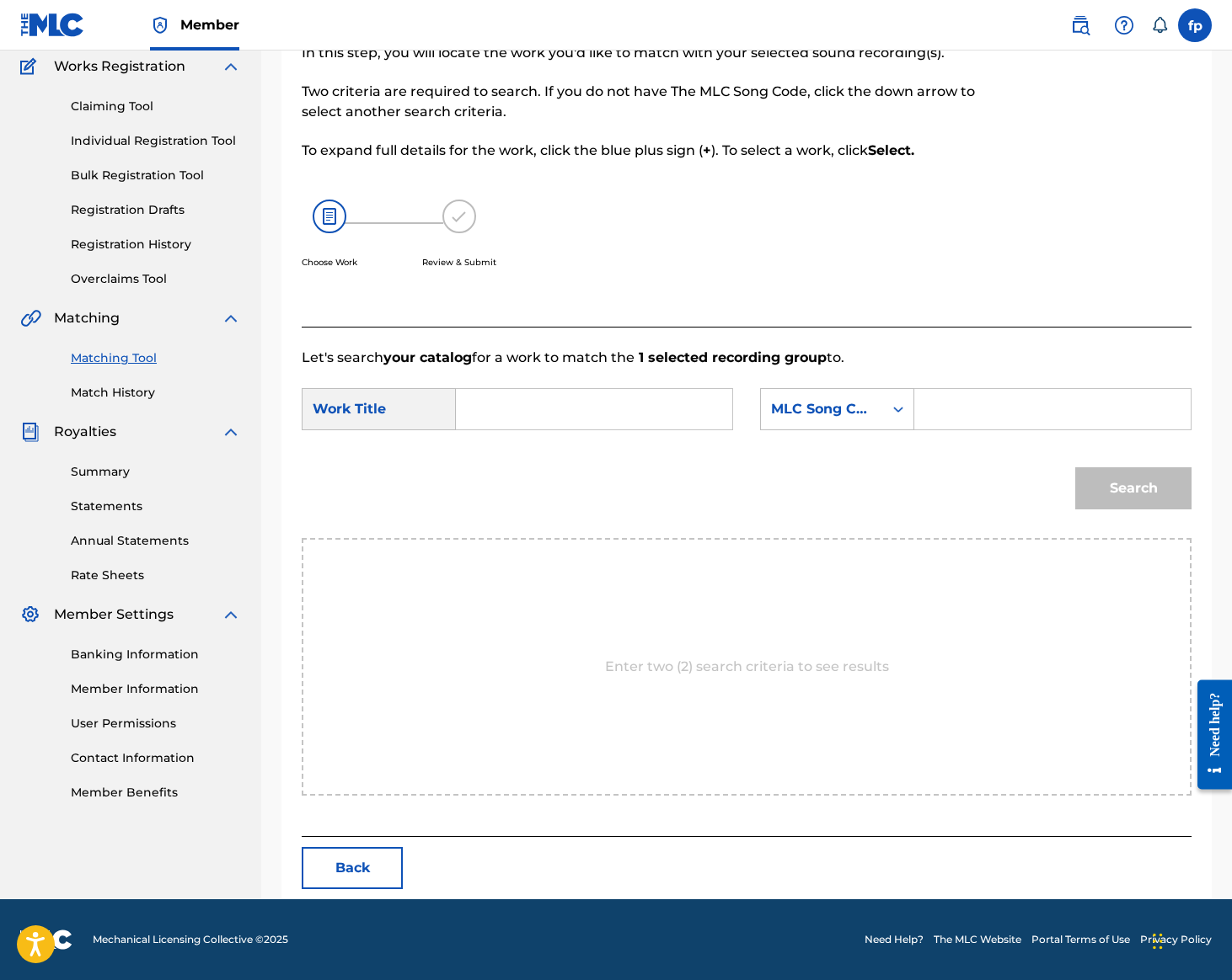
click at [718, 389] on input "Search Form" at bounding box center [594, 409] width 248 height 40
type input "f"
type input "fog"
click at [761, 393] on div "MLC Song Code" at bounding box center [822, 409] width 122 height 32
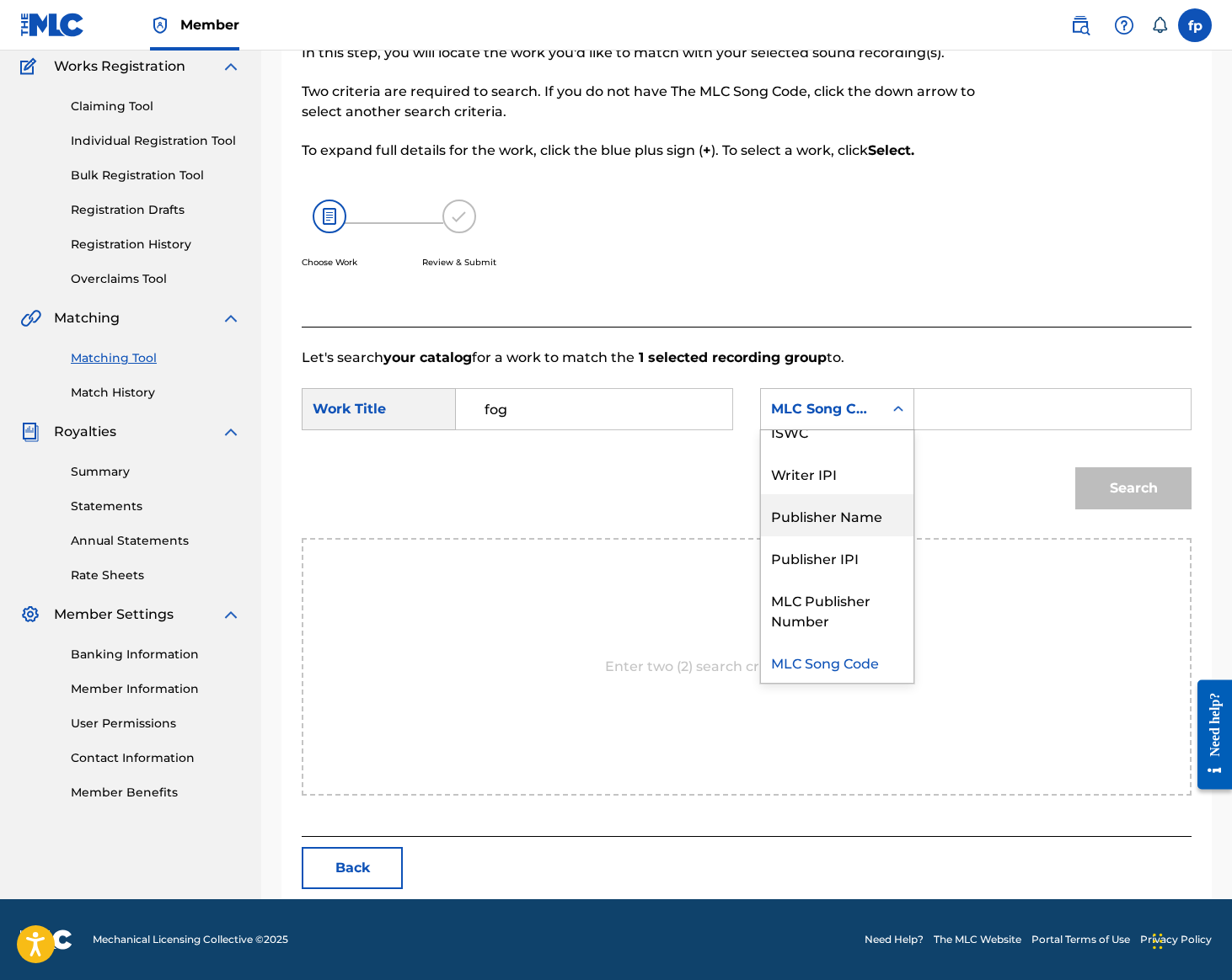
click at [761, 495] on div "Publisher Name" at bounding box center [836, 516] width 153 height 42
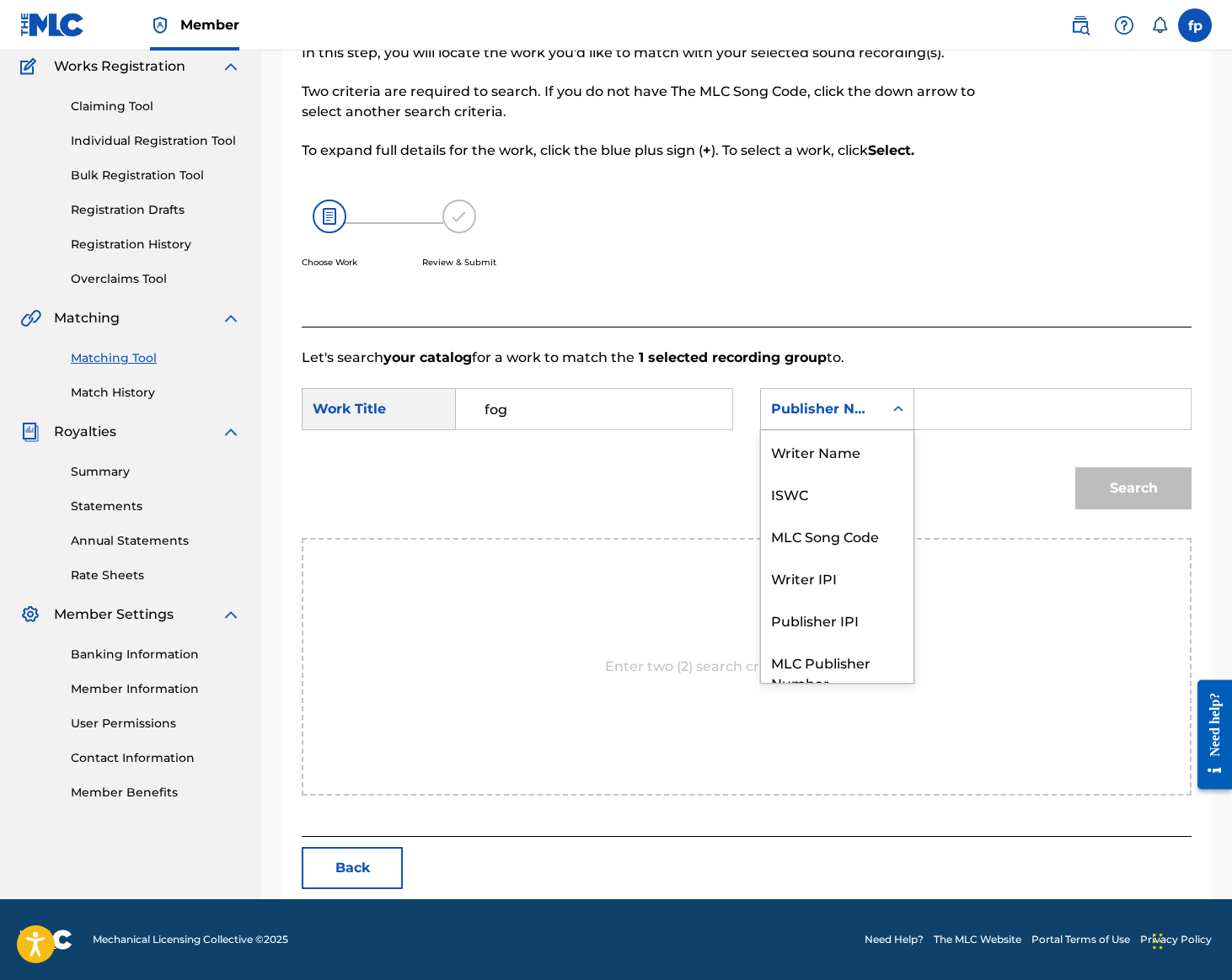
click at [761, 393] on div "Publisher Name" at bounding box center [822, 409] width 122 height 32
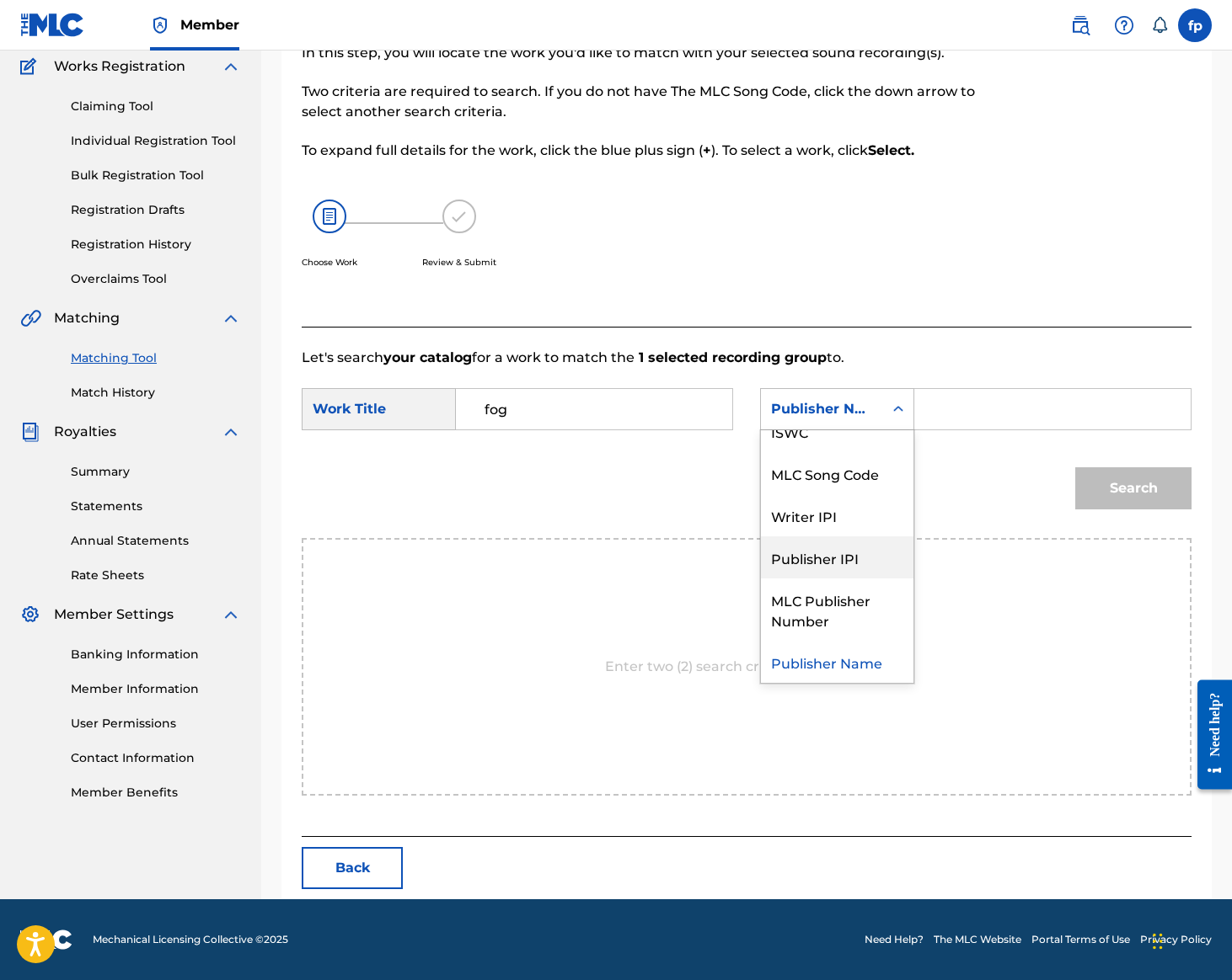
scroll to position [0, 0]
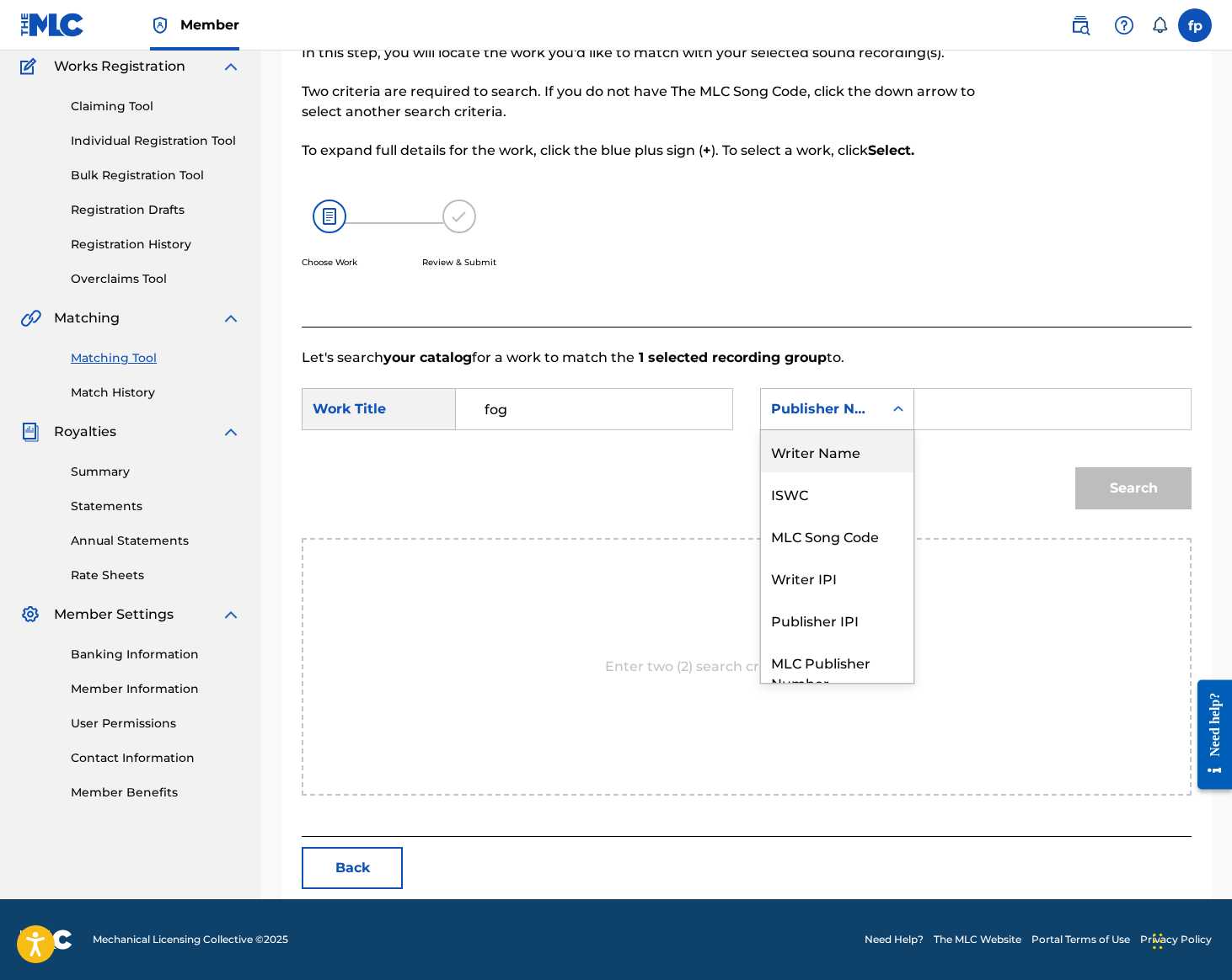
click at [761, 431] on div "Writer Name" at bounding box center [836, 452] width 153 height 42
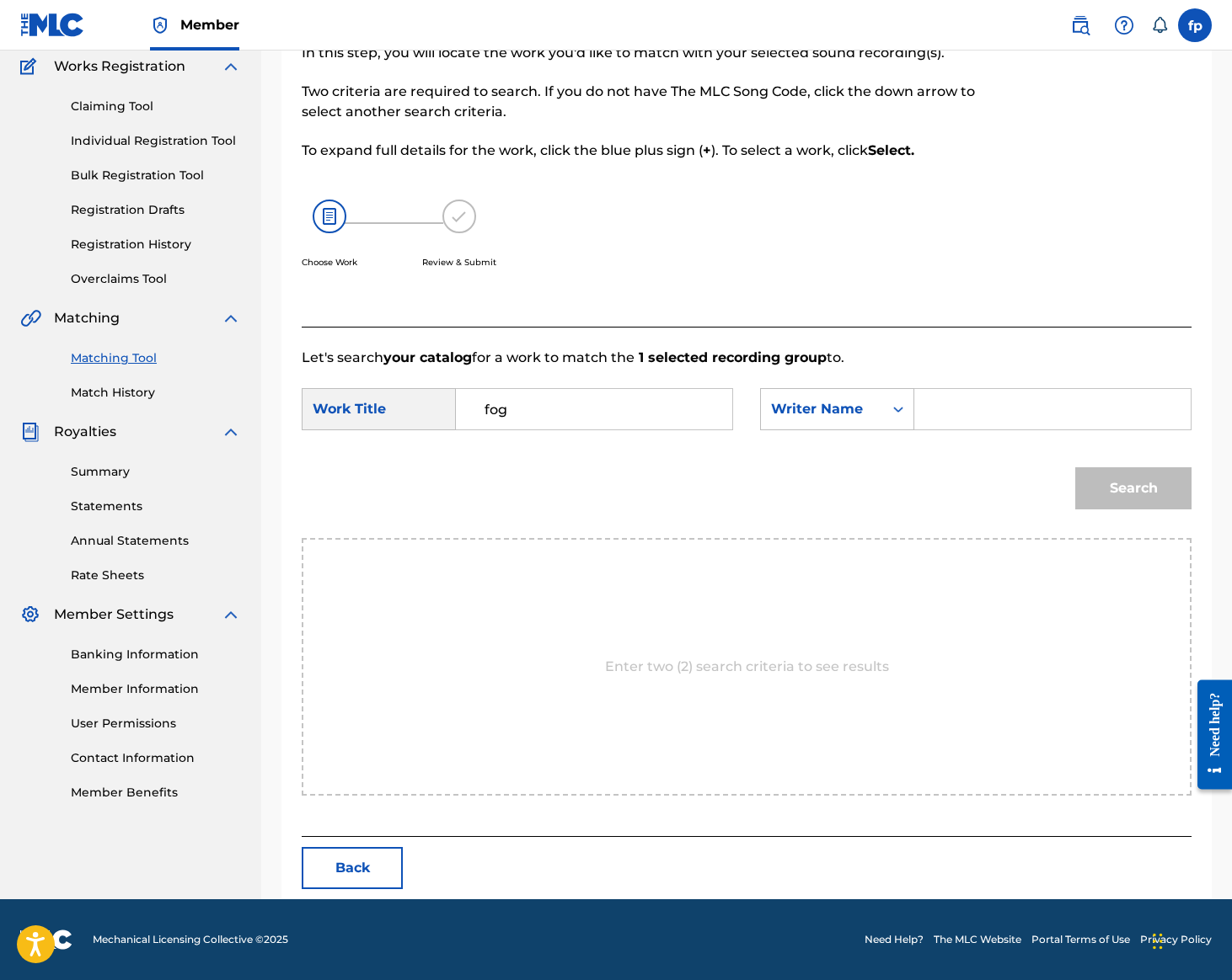
click at [1035, 389] on input "Search Form" at bounding box center [1052, 409] width 248 height 40
click at [1075, 480] on button "Search" at bounding box center [1133, 488] width 116 height 42
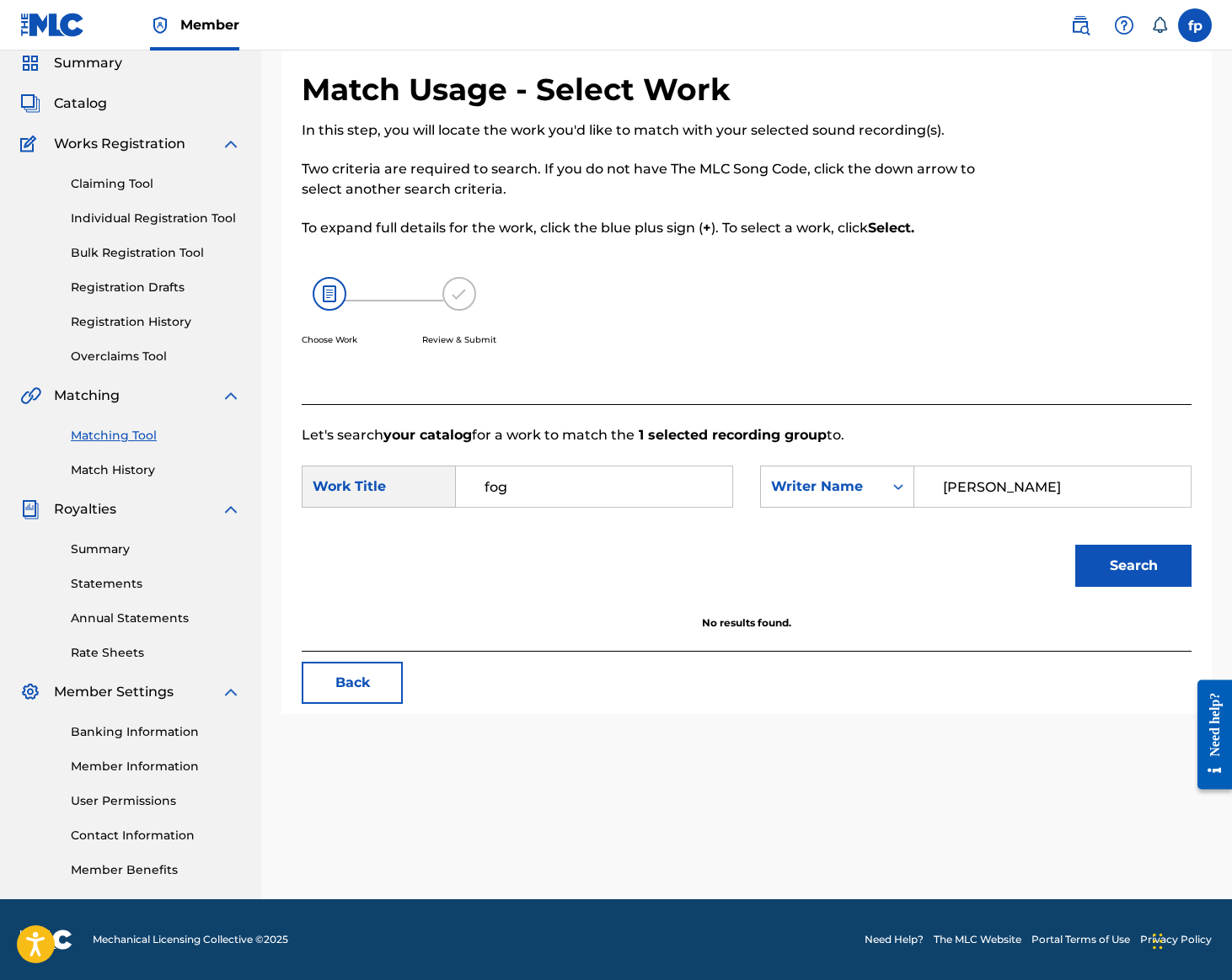
type input "[PERSON_NAME]"
click at [1075, 545] on button "Search" at bounding box center [1133, 566] width 116 height 42
click at [718, 482] on input "fog" at bounding box center [594, 486] width 248 height 40
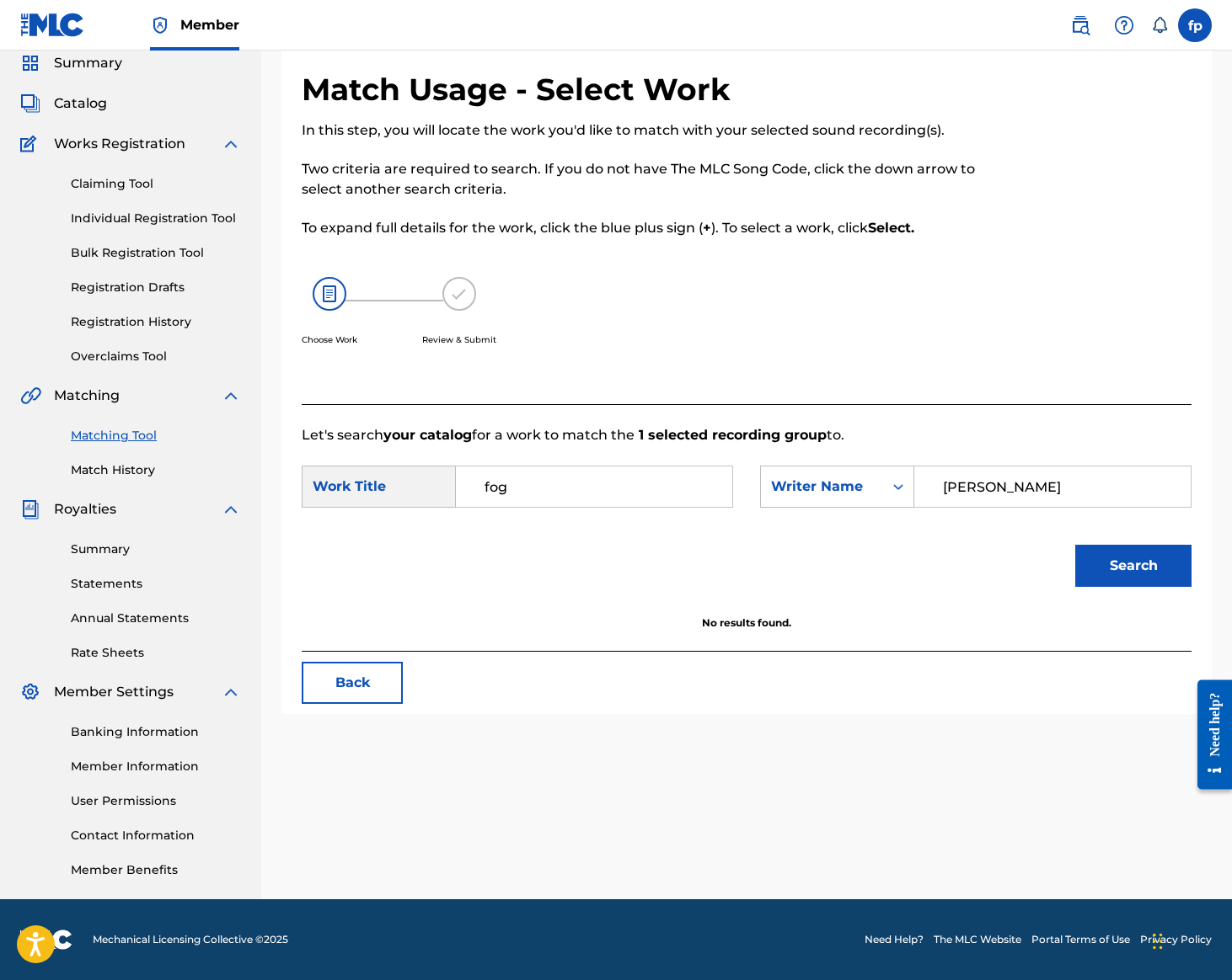
paste input "ON A MISSION AFTER CHESE"
type input "ON A MISSION AFTER CHESE"
click at [929, 507] on input "[PERSON_NAME]" at bounding box center [1052, 486] width 248 height 40
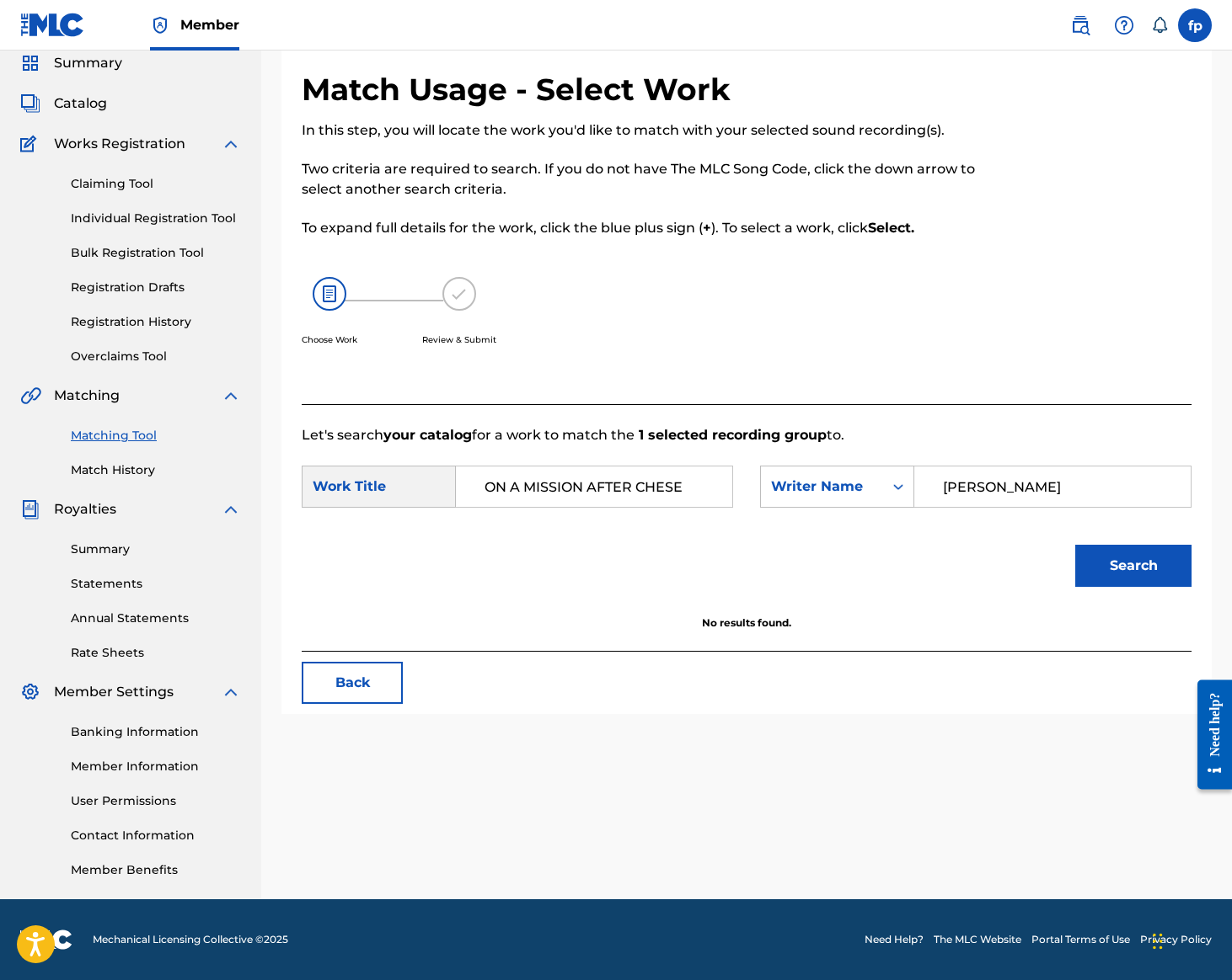
paste input "TIME BEATZ"
click at [1075, 587] on button "Search" at bounding box center [1133, 566] width 116 height 42
click at [964, 507] on input "TIME BEATZ" at bounding box center [1052, 486] width 248 height 40
drag, startPoint x: 964, startPoint y: 585, endPoint x: 78, endPoint y: 642, distance: 887.8
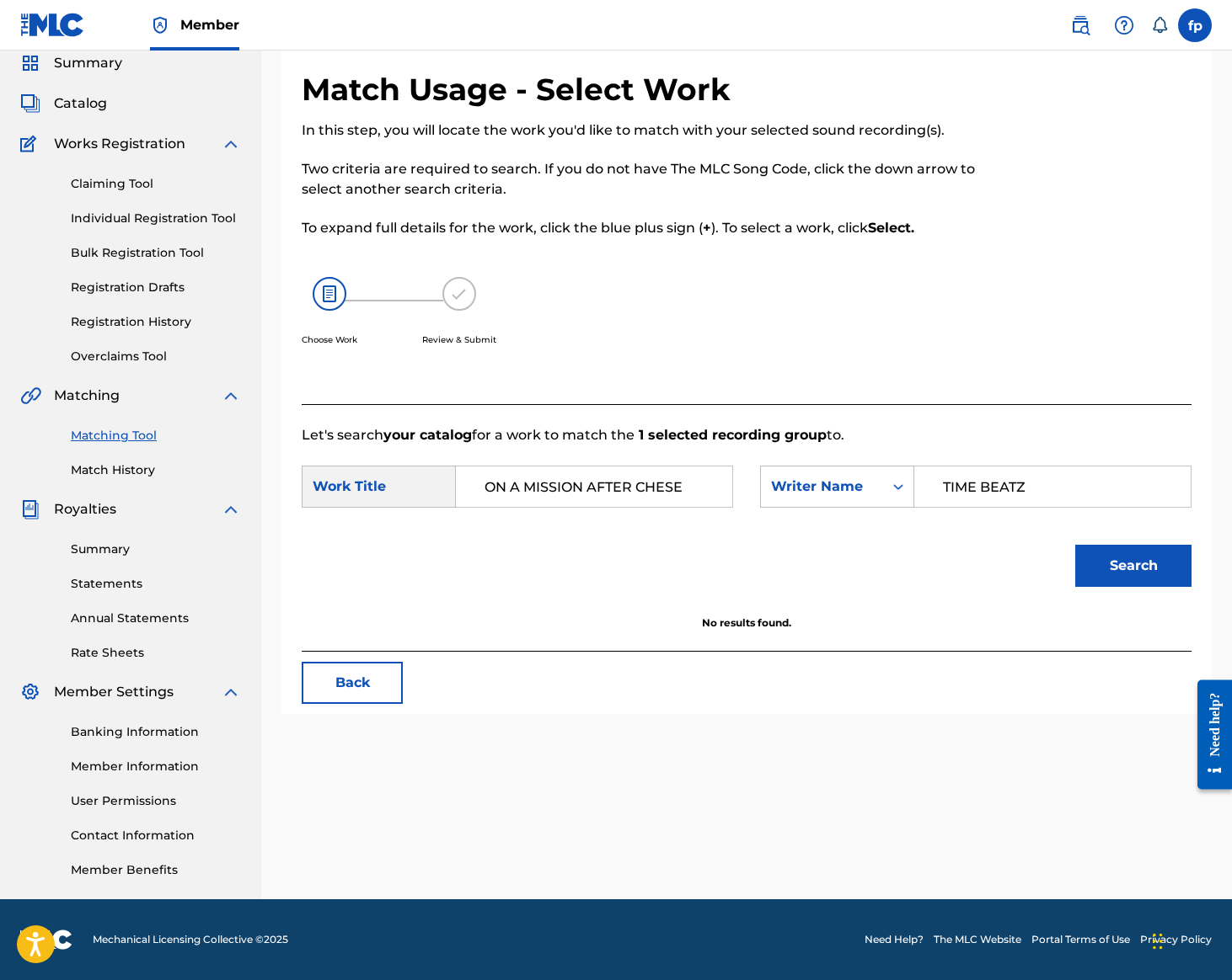
click at [961, 507] on input "TIME BEATZ" at bounding box center [1052, 486] width 248 height 40
click at [929, 507] on input "TIME BEATZ" at bounding box center [1052, 486] width 248 height 40
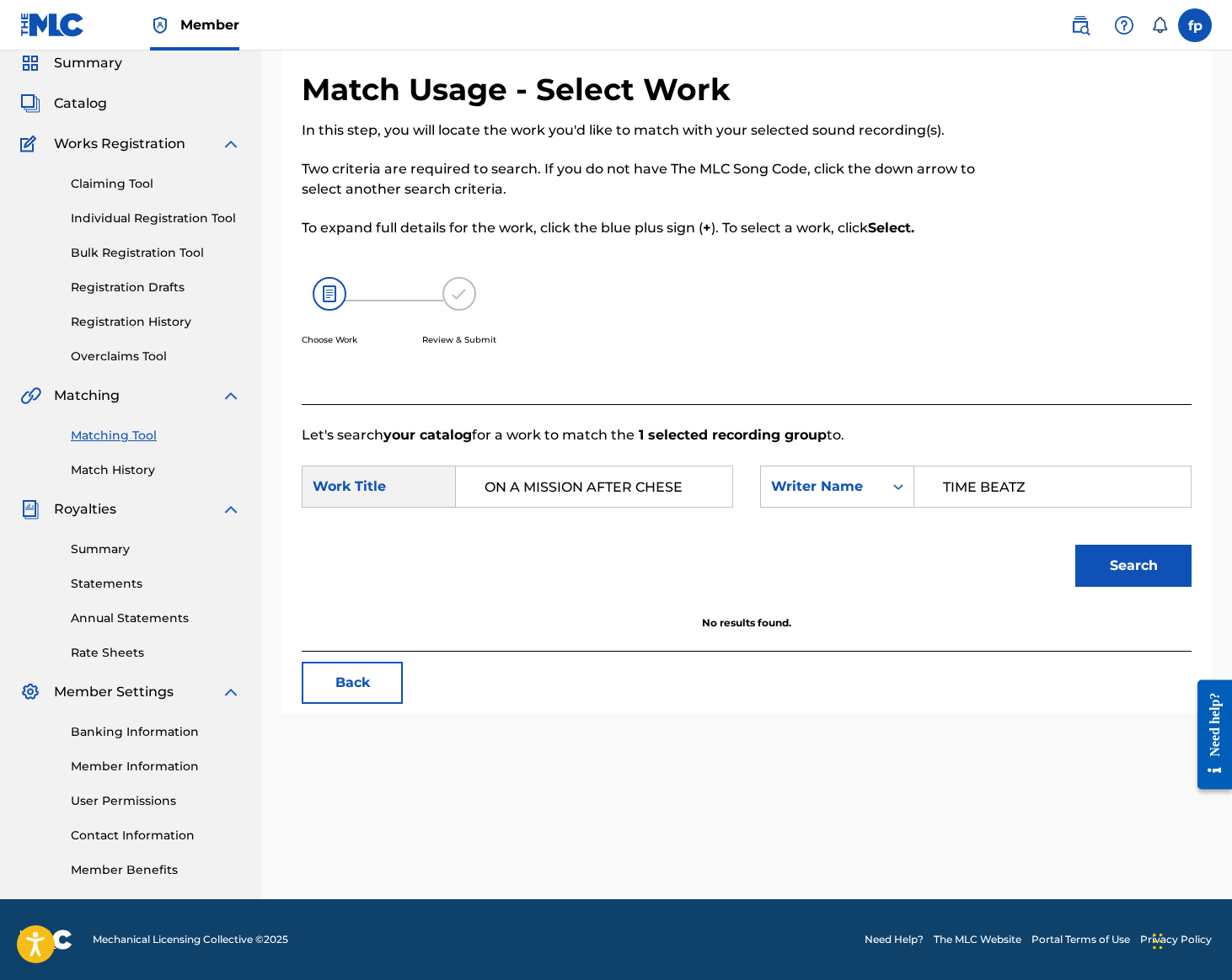
click at [929, 507] on input "TIME BEATZ" at bounding box center [1052, 486] width 248 height 40
click at [1075, 587] on button "Search" at bounding box center [1133, 566] width 116 height 42
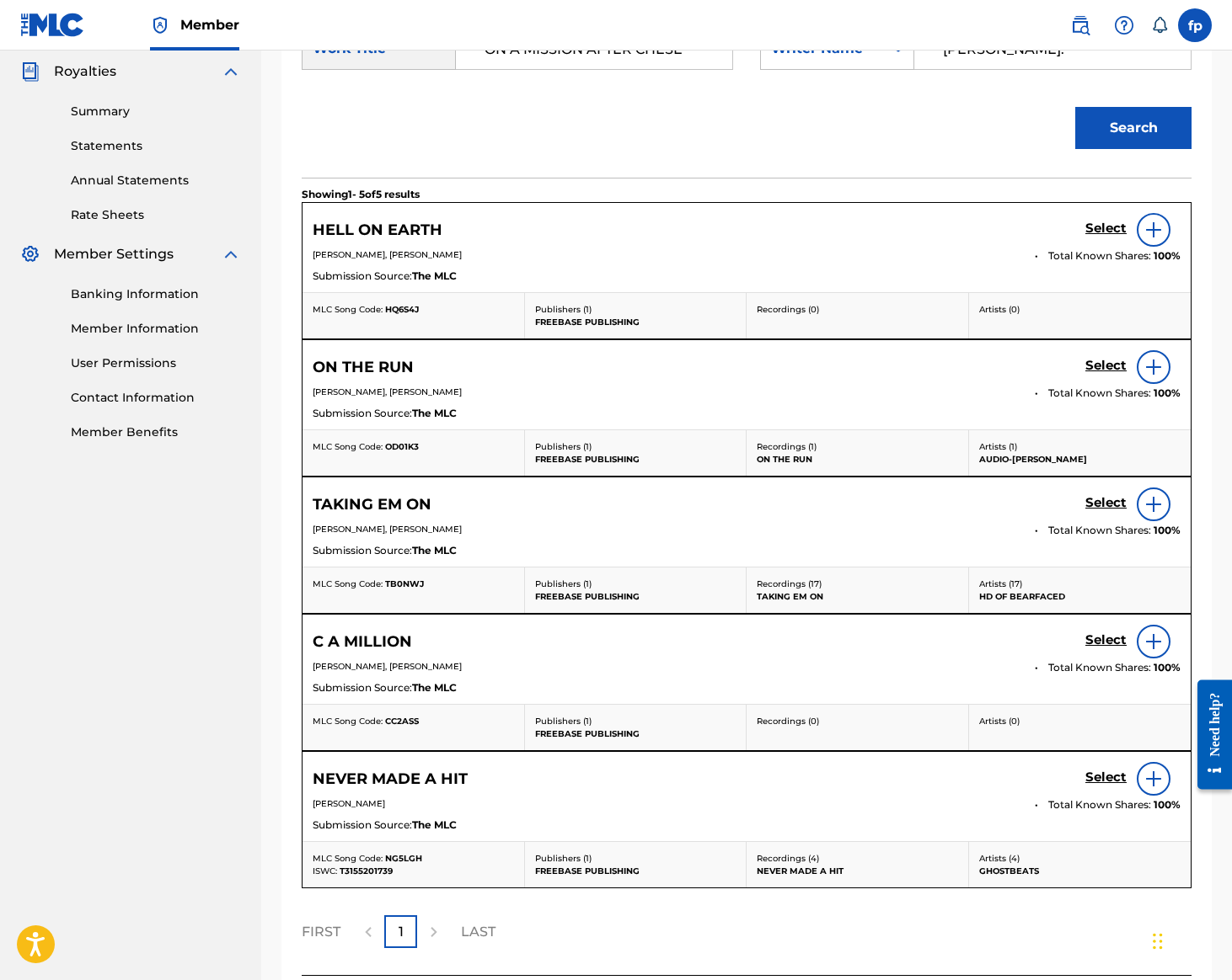
type input "perez."
click at [866, 177] on div "Search" at bounding box center [747, 133] width 890 height 88
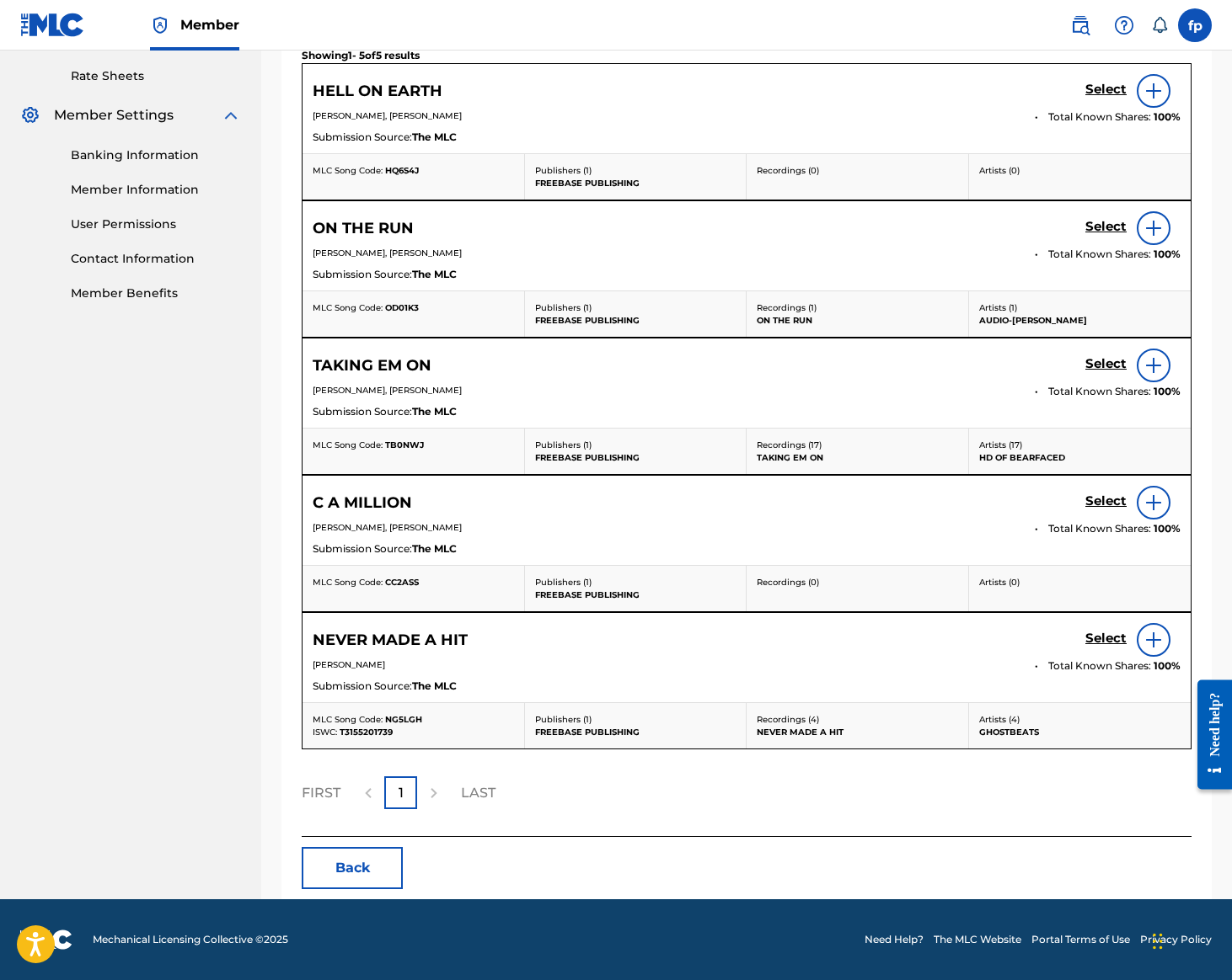
scroll to position [2010, 0]
click at [450, 777] on div at bounding box center [433, 793] width 33 height 33
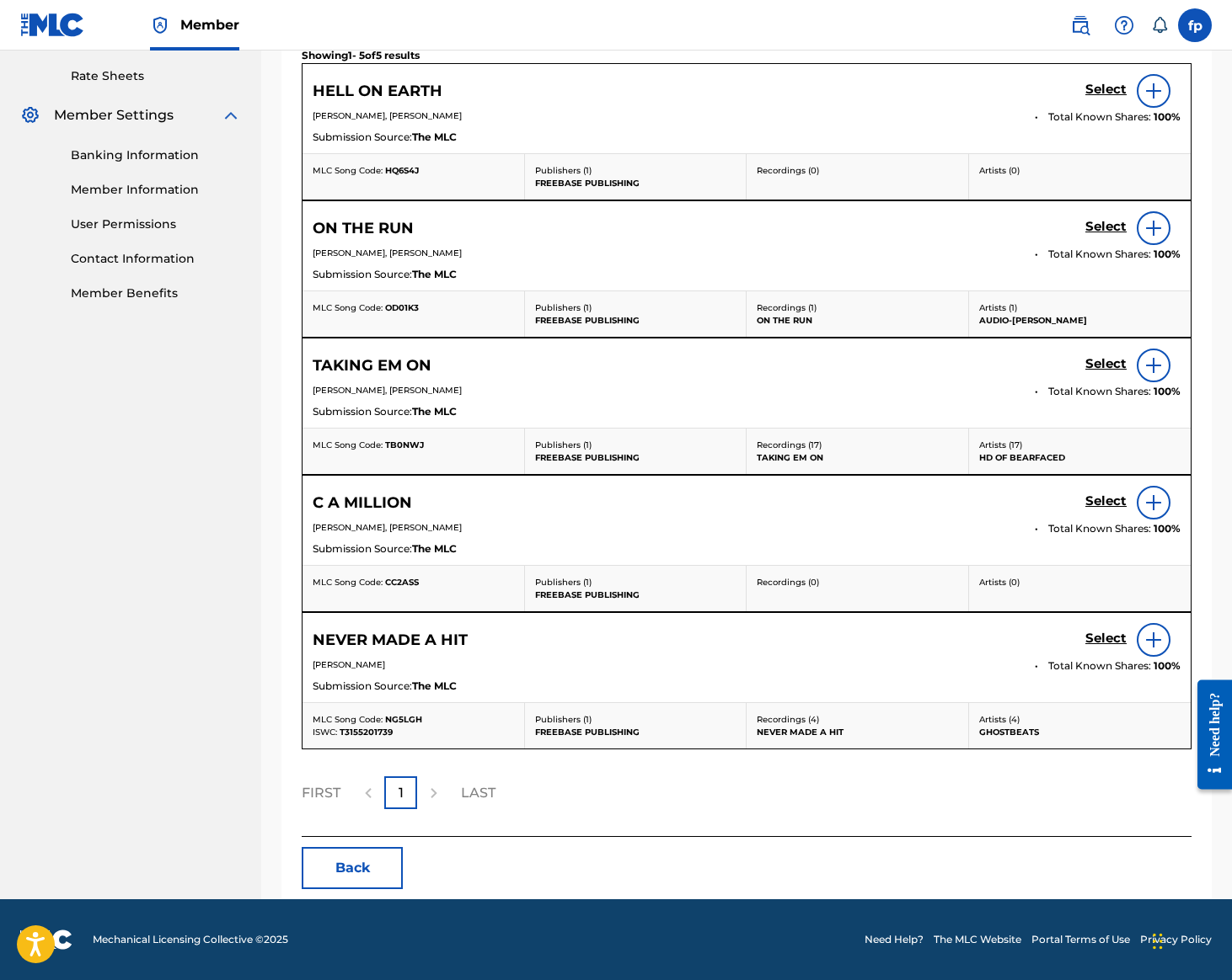
type input "nut"
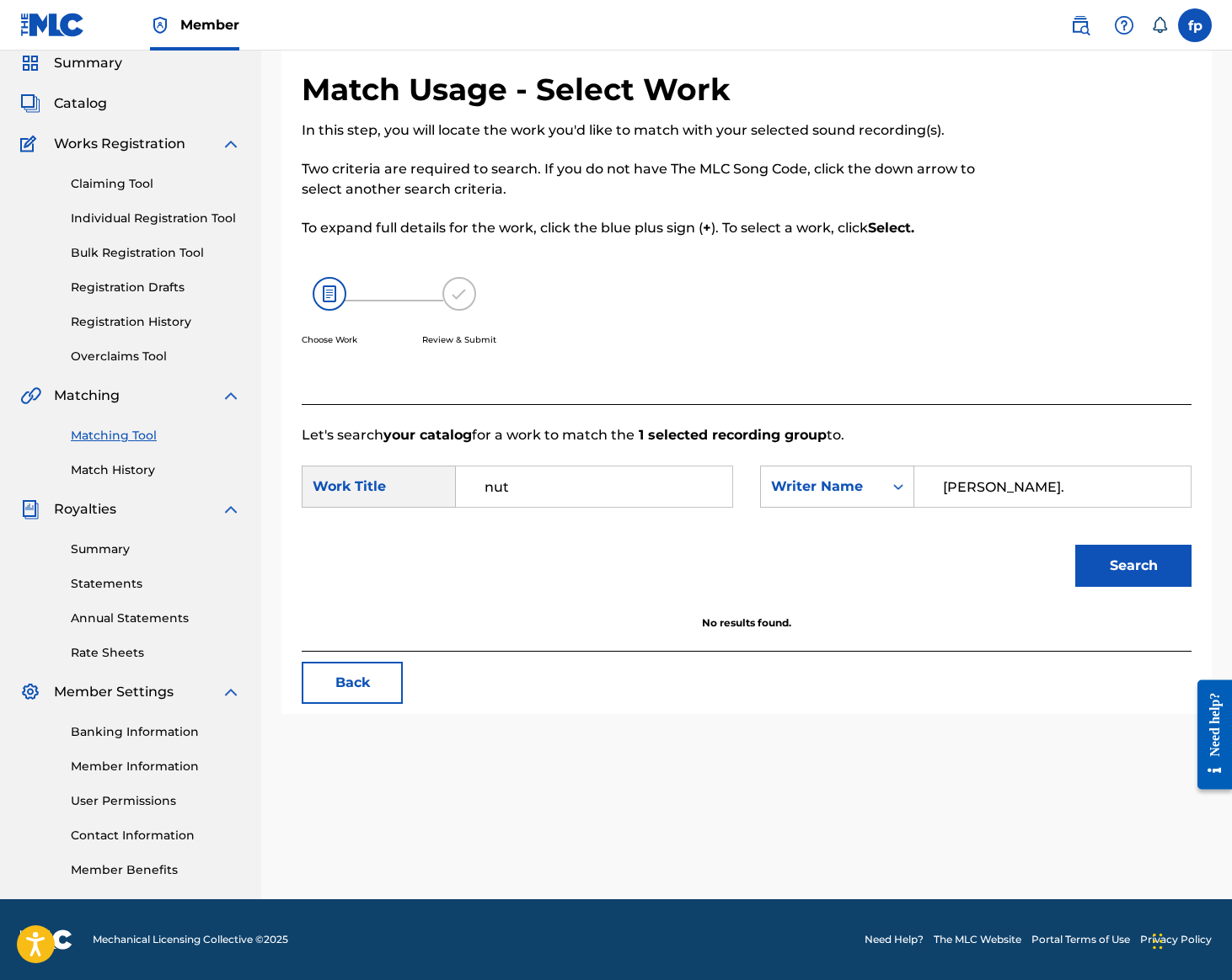
click at [961, 466] on input "perez." at bounding box center [1052, 486] width 248 height 40
click at [968, 466] on input "perez." at bounding box center [1052, 486] width 248 height 40
type input "[PERSON_NAME]"
click at [1075, 545] on button "Search" at bounding box center [1133, 566] width 116 height 42
click at [718, 466] on input "nut" at bounding box center [594, 486] width 248 height 40
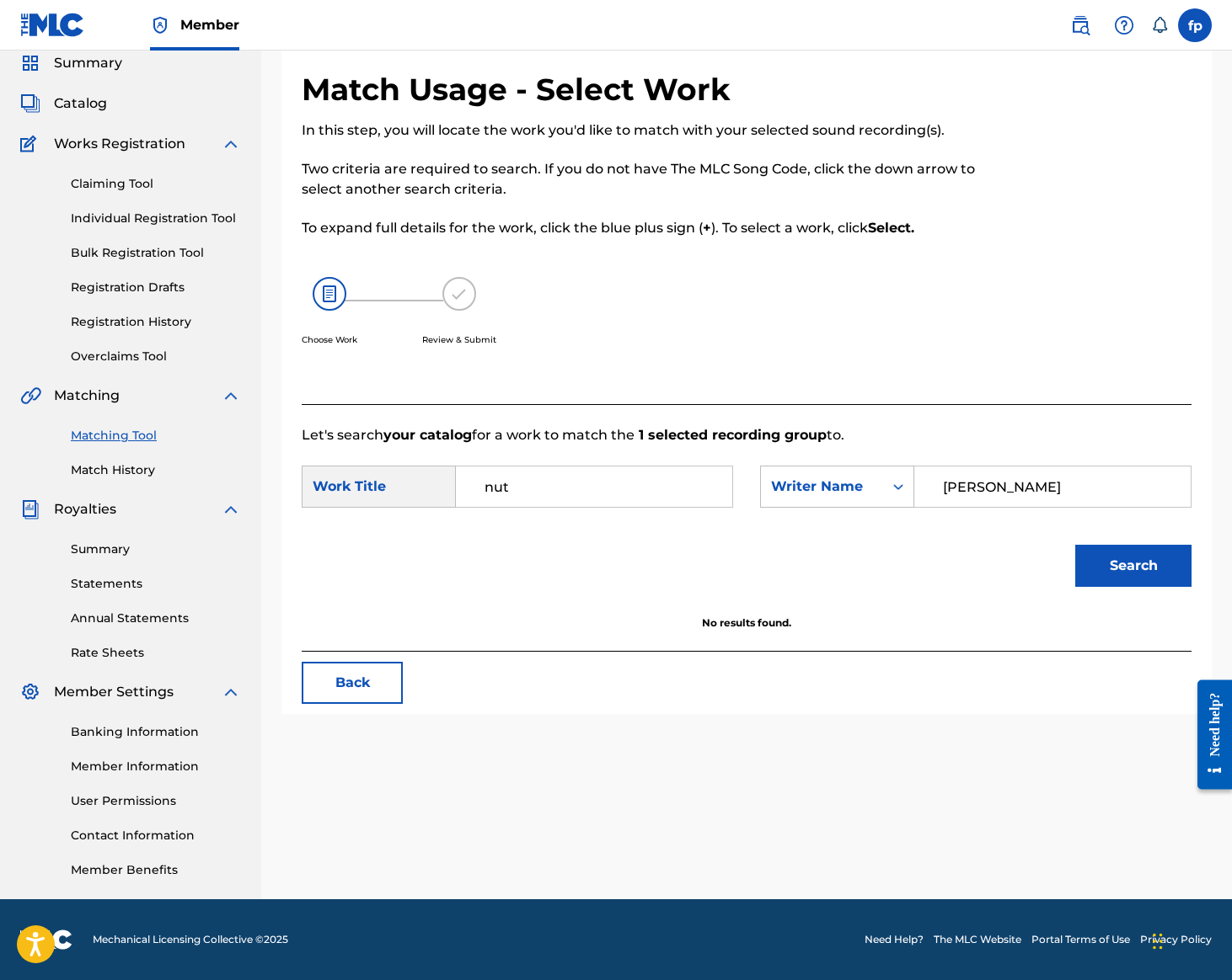
click at [718, 466] on input "nut" at bounding box center [594, 486] width 248 height 40
click at [195, 576] on link "Statements" at bounding box center [156, 585] width 171 height 18
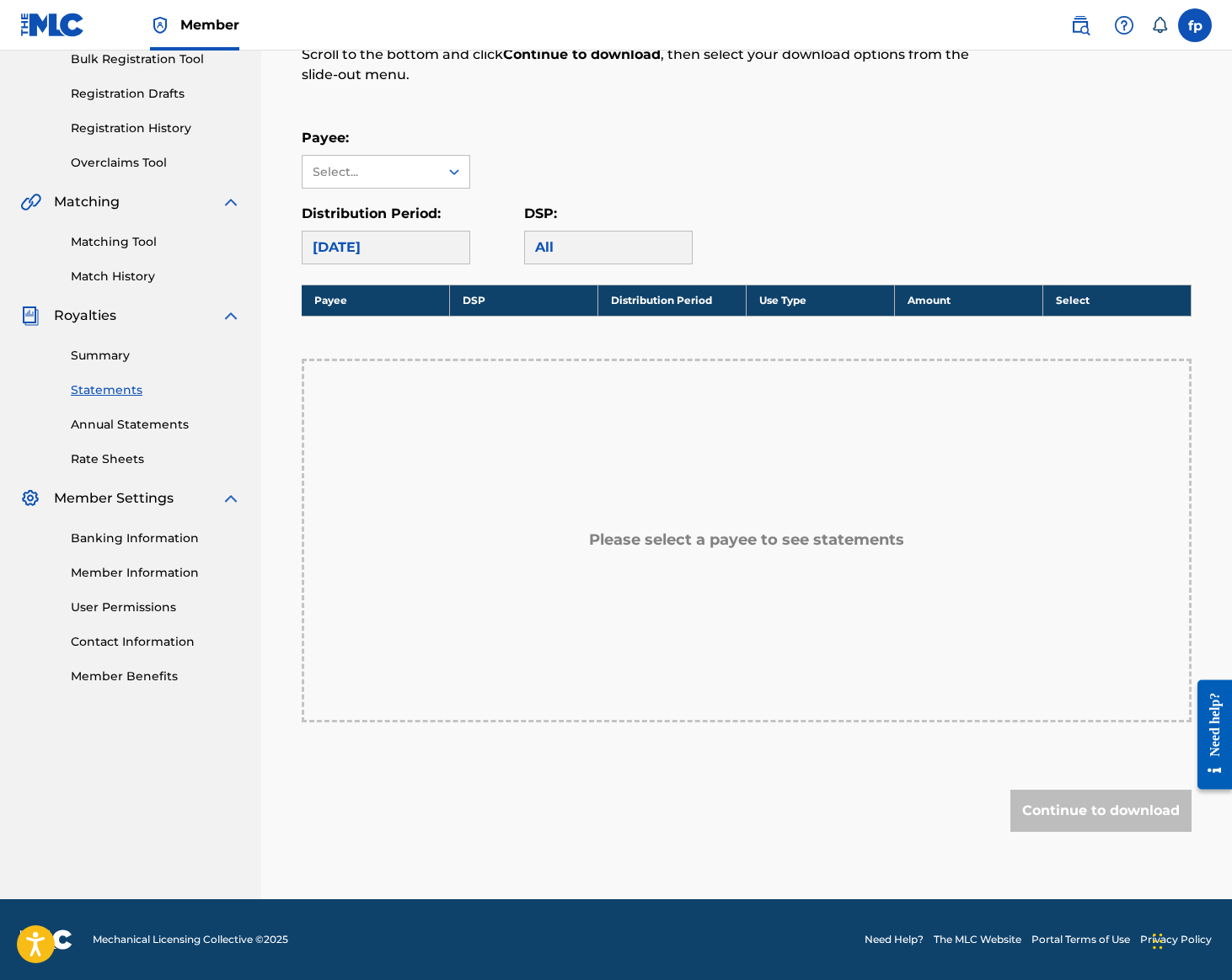
scroll to position [692, 0]
click at [171, 347] on link "Summary" at bounding box center [156, 356] width 171 height 18
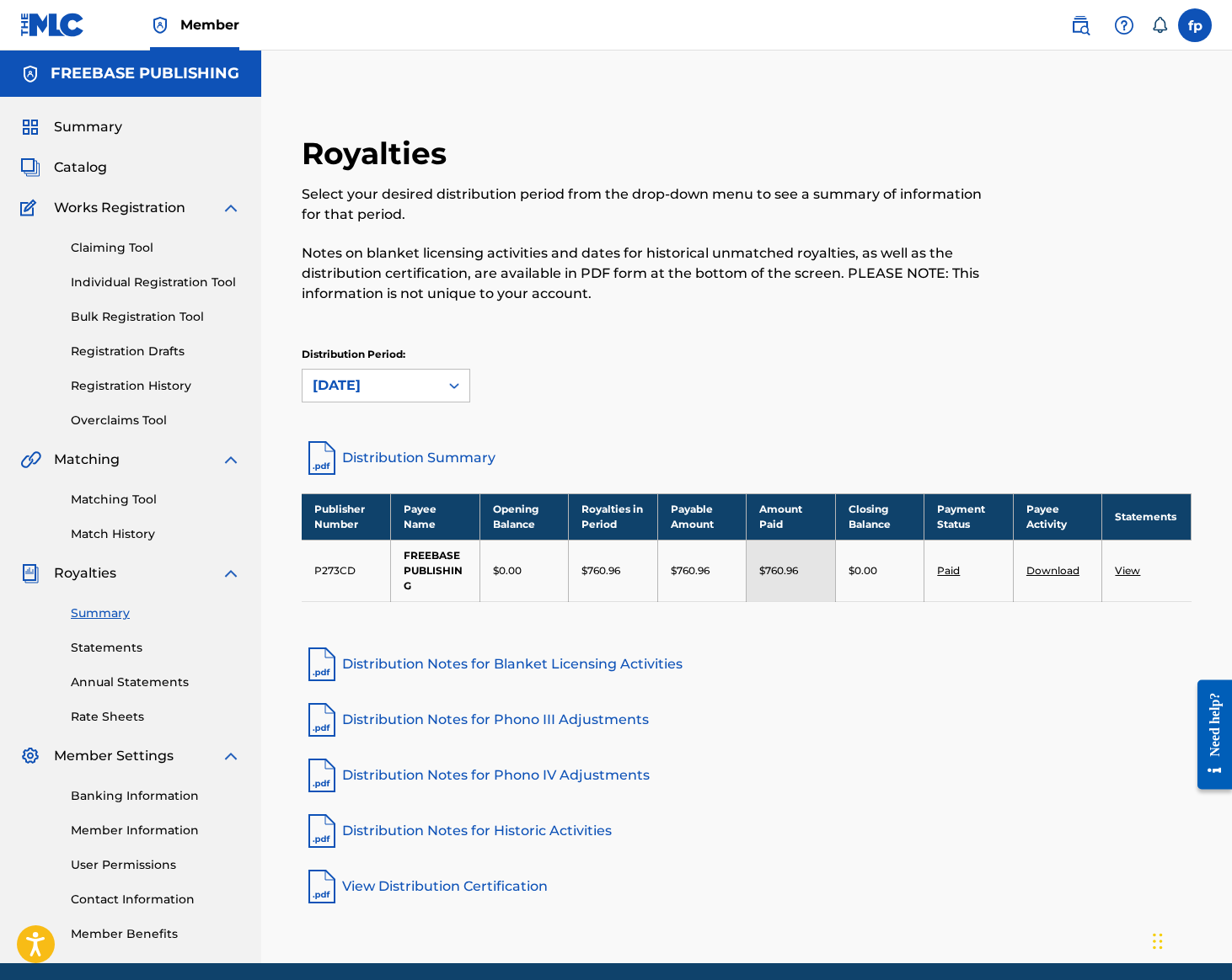
click at [205, 423] on div "Claiming Tool Individual Registration Tool Bulk Registration Tool Registration …" at bounding box center [131, 323] width 221 height 211
click at [205, 428] on div "Claiming Tool Individual Registration Tool Bulk Registration Tool Registration …" at bounding box center [131, 323] width 221 height 211
click at [205, 257] on link "Claiming Tool" at bounding box center [156, 248] width 171 height 18
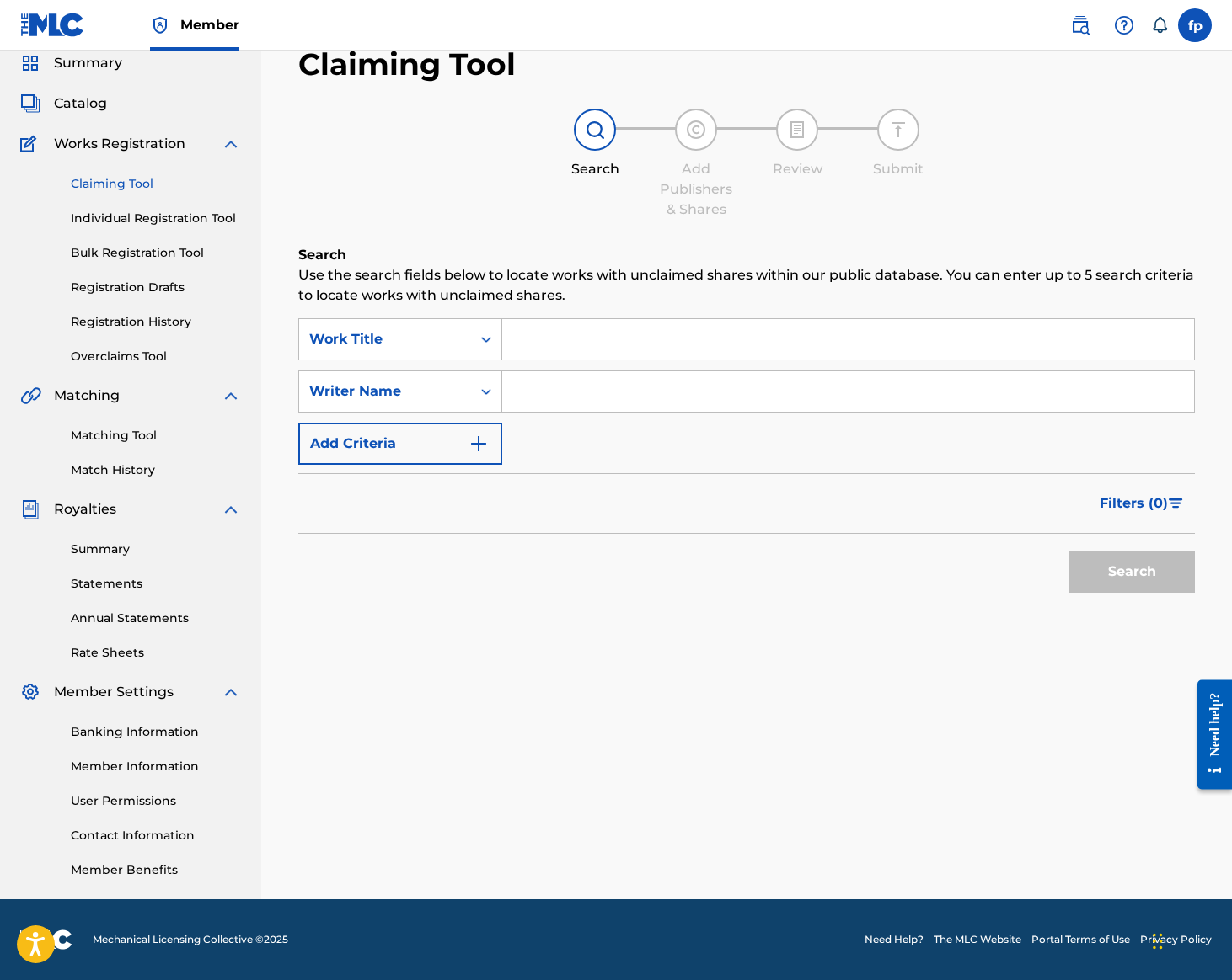
scroll to position [241, 0]
click at [217, 297] on link "Registration Drafts" at bounding box center [156, 288] width 171 height 18
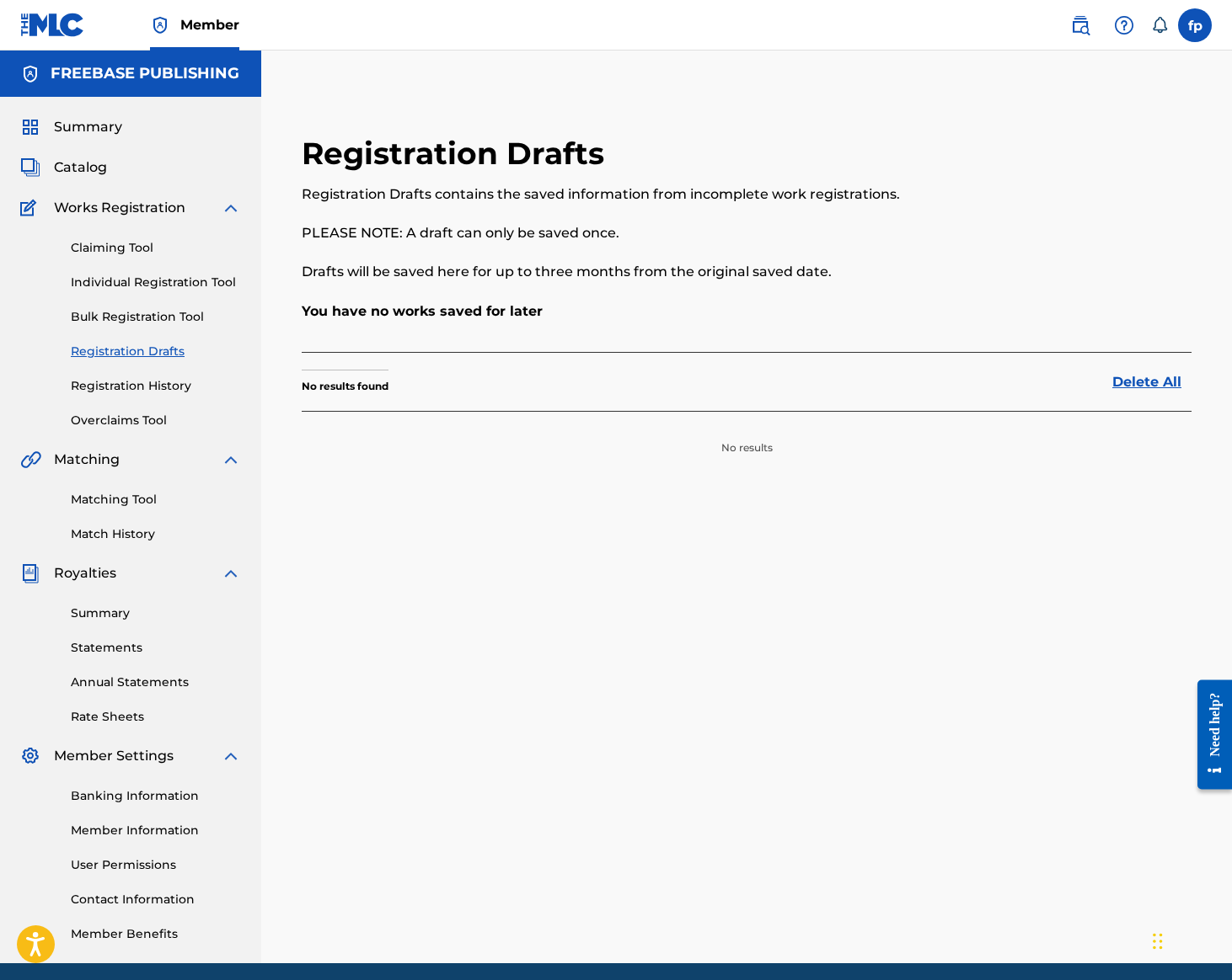
scroll to position [24, 0]
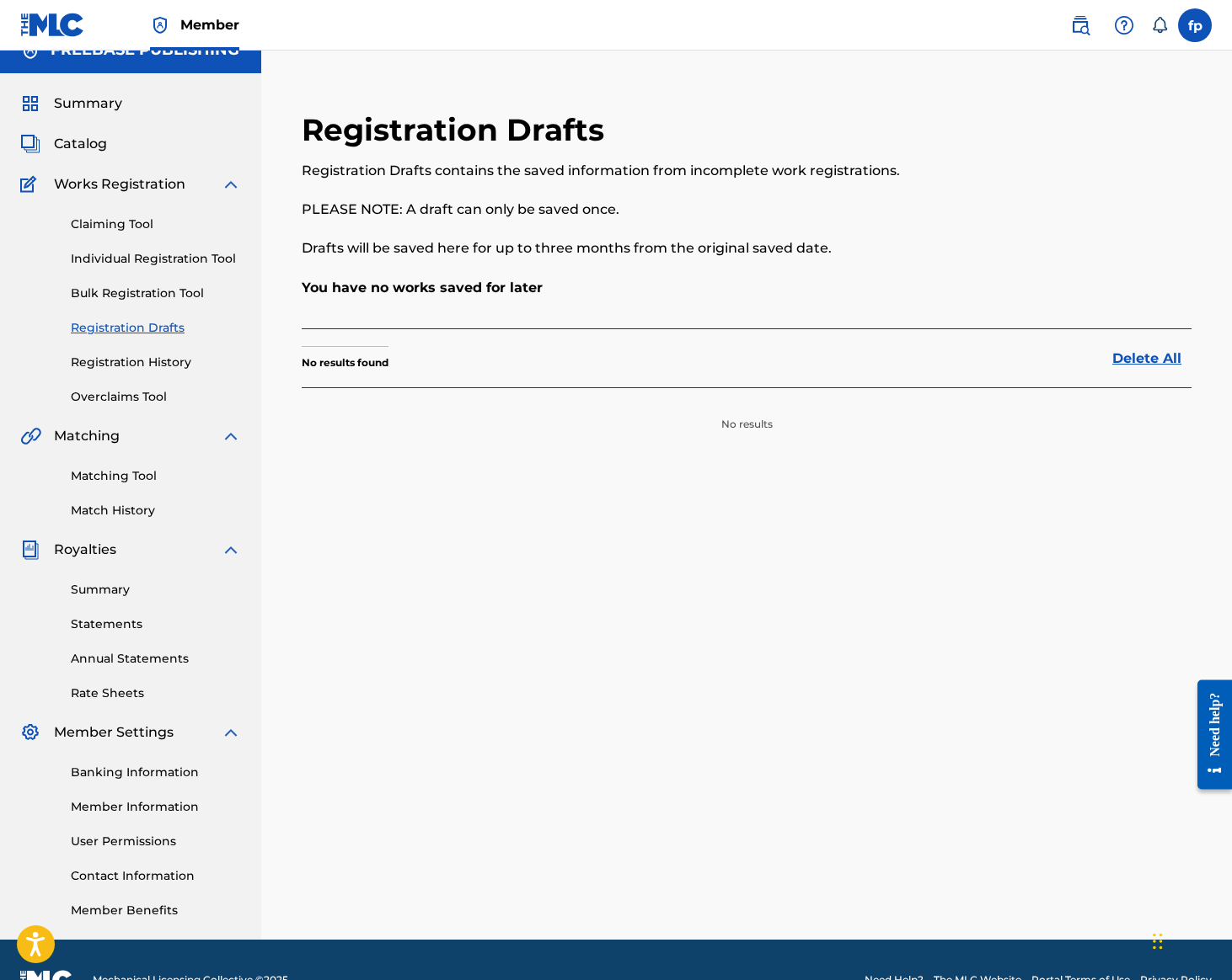
click at [235, 372] on link "Registration History" at bounding box center [156, 363] width 171 height 18
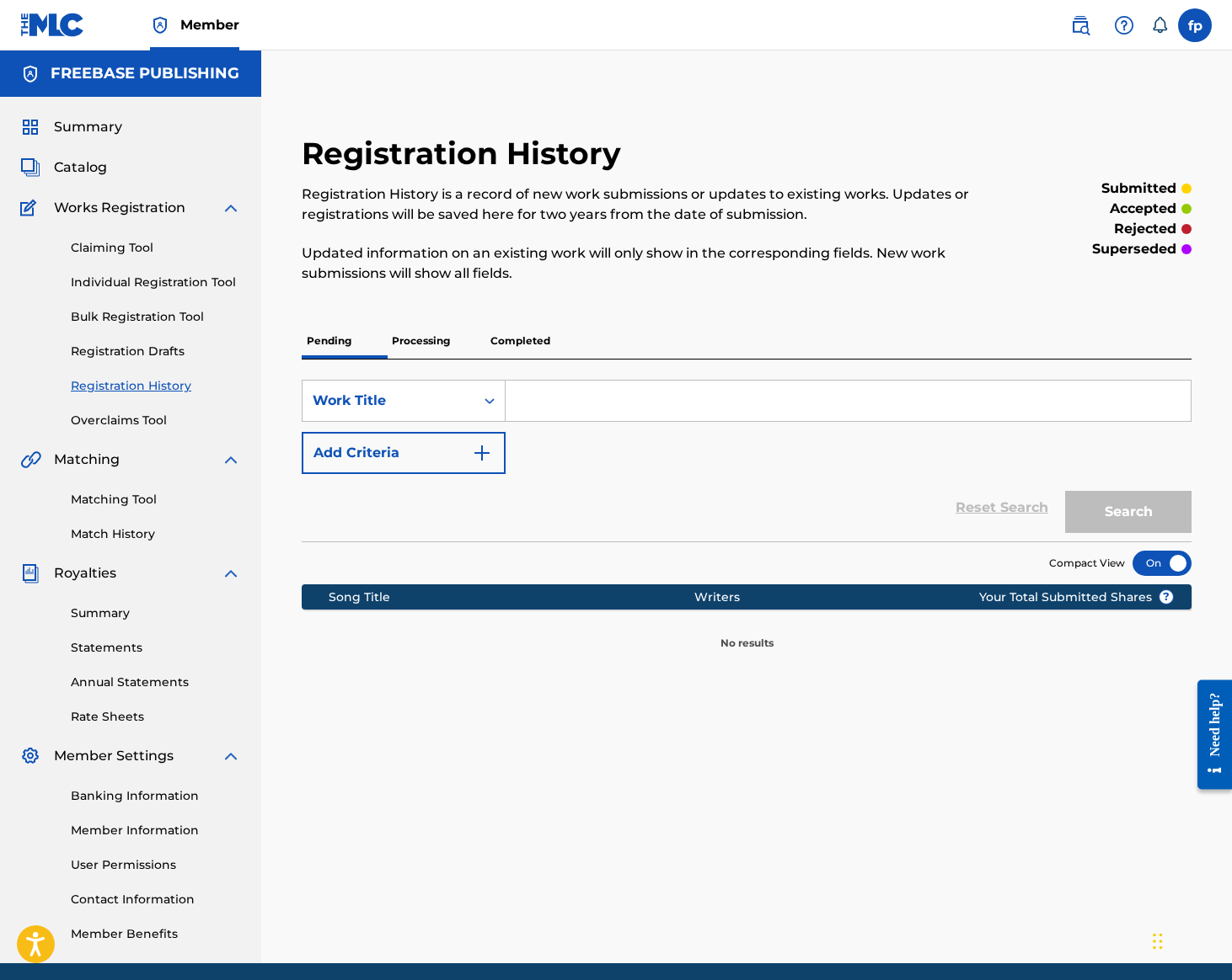
click at [555, 359] on p "Completed" at bounding box center [520, 341] width 70 height 35
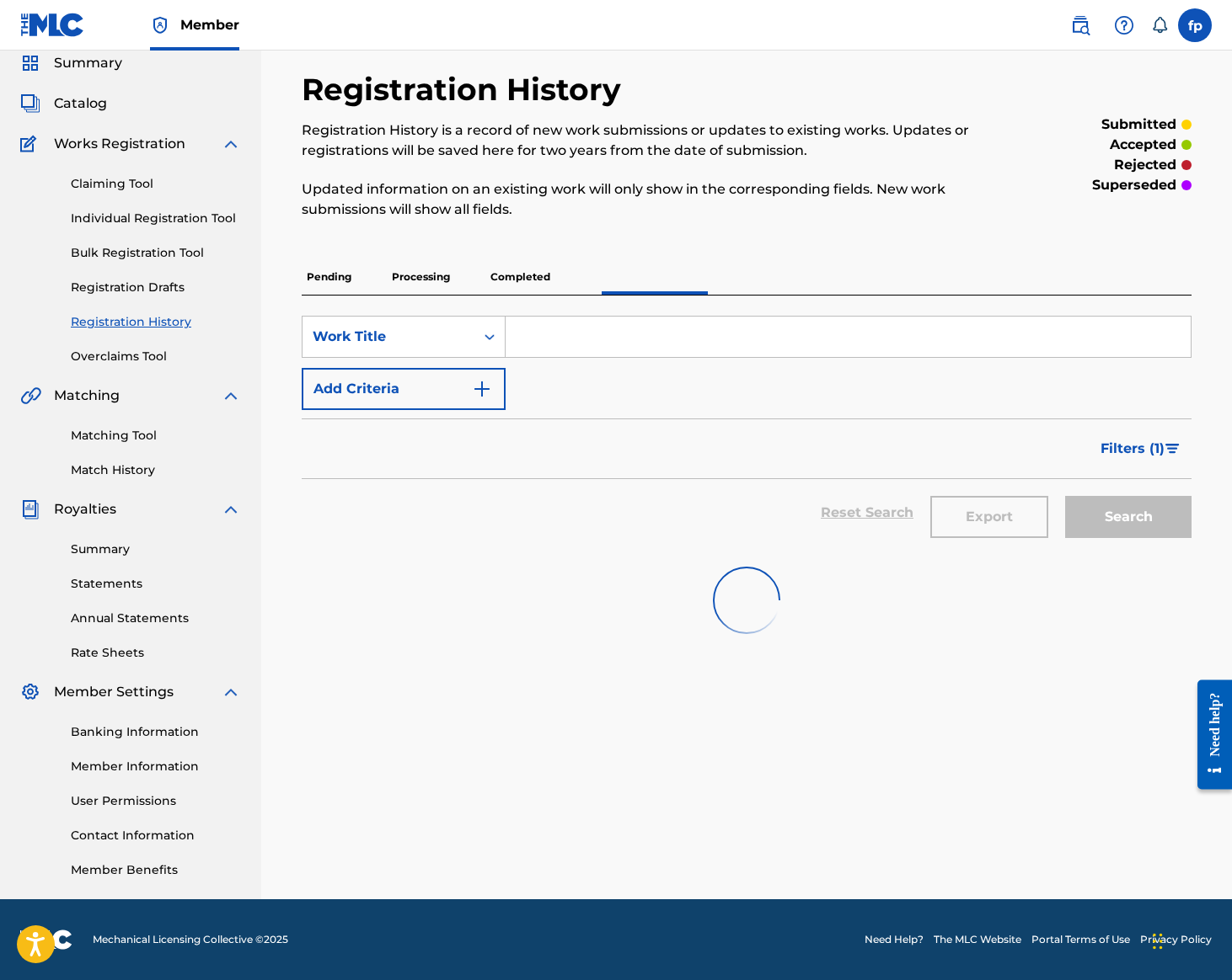
scroll to position [236, 0]
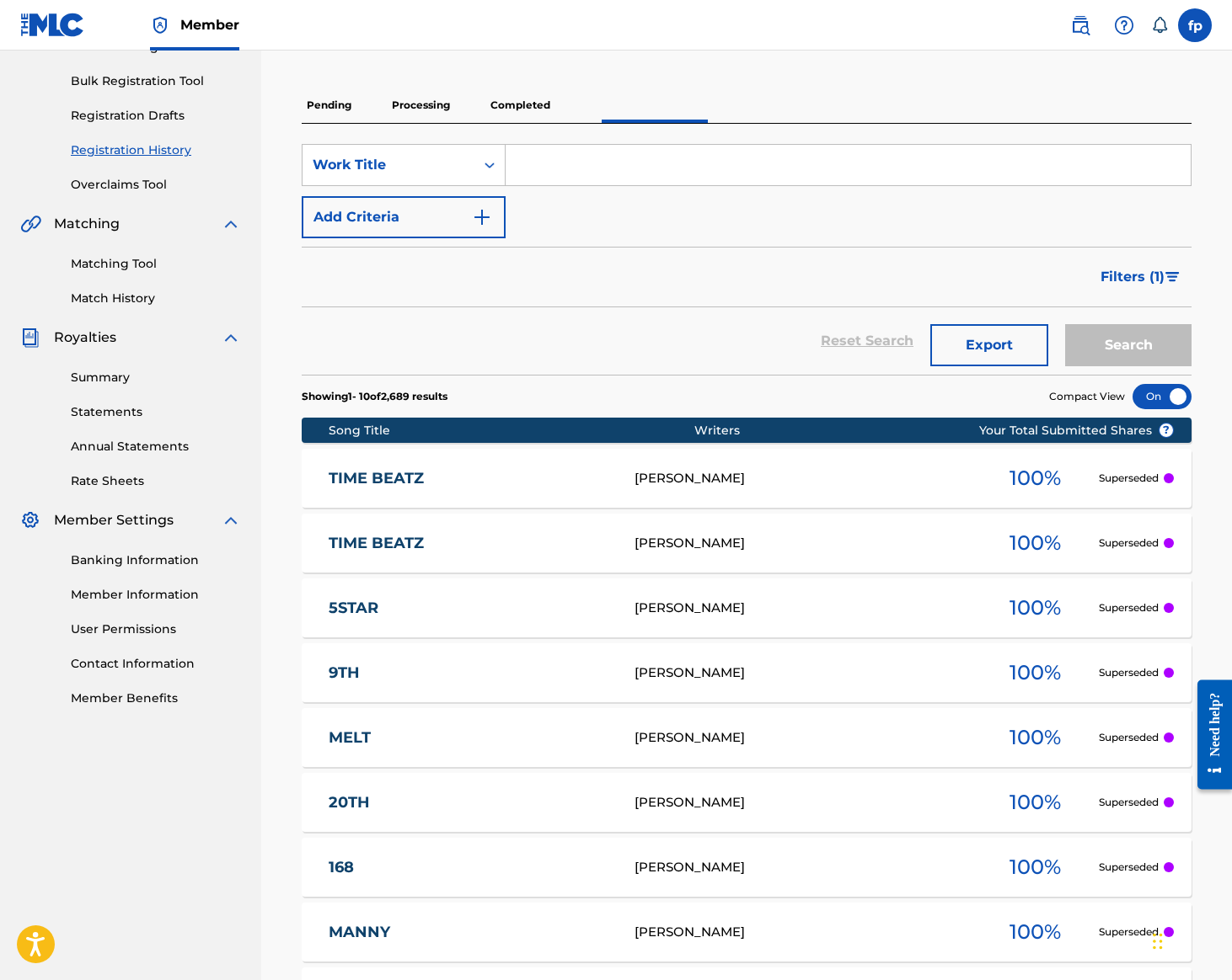
click at [942, 375] on div "SearchWithCriteria1b59f176-8372-433e-9a4e-cf933903b4a9 Work Title Add Criteria …" at bounding box center [747, 249] width 890 height 251
click at [947, 185] on input "Search Form" at bounding box center [848, 165] width 686 height 40
type input "NUT"
click at [1065, 367] on button "Search" at bounding box center [1128, 345] width 126 height 42
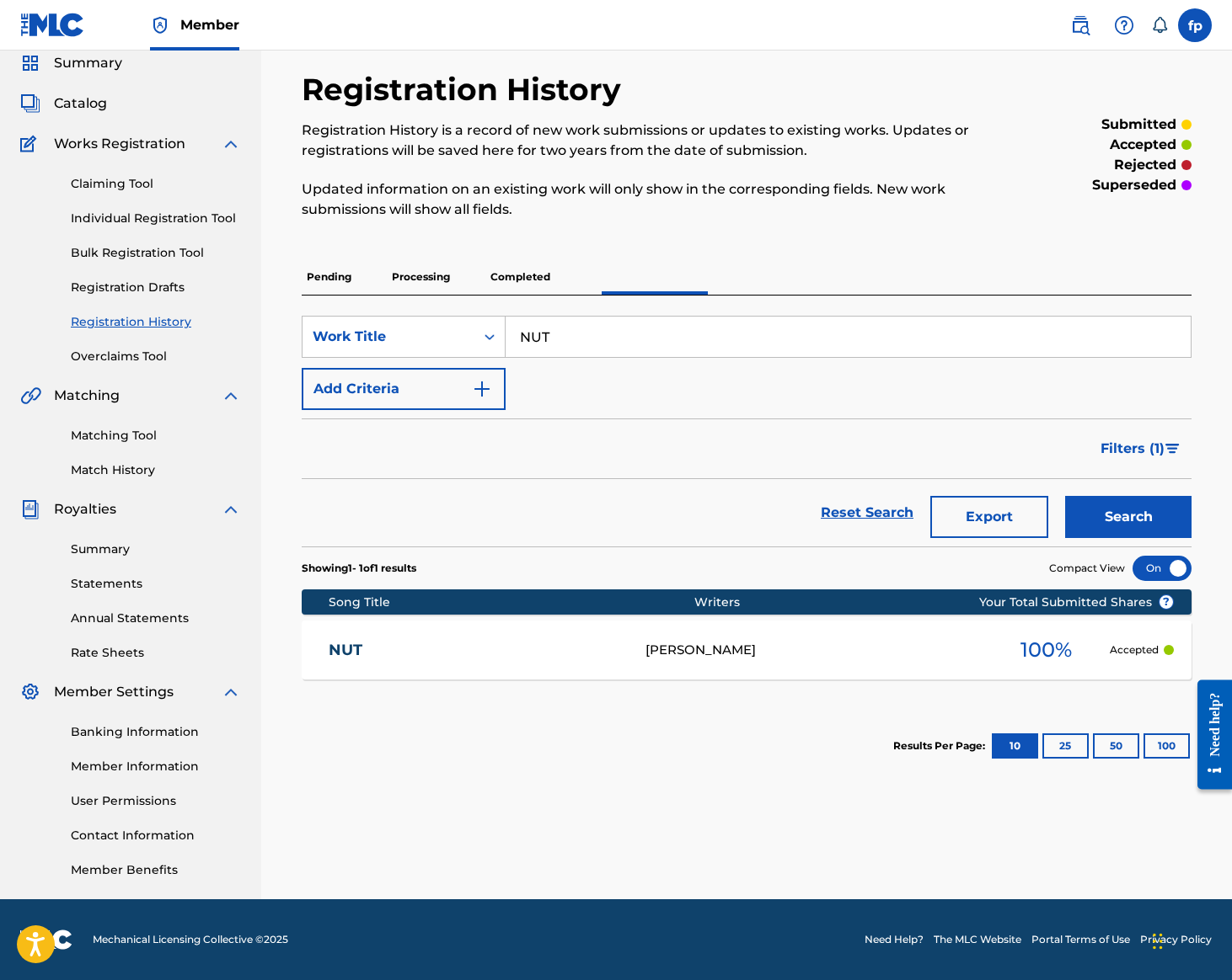
scroll to position [456, 0]
drag, startPoint x: 678, startPoint y: 706, endPoint x: 559, endPoint y: 697, distance: 119.3
click at [559, 679] on div "NUT PEREZ 100 % Accepted" at bounding box center [747, 651] width 890 height 59
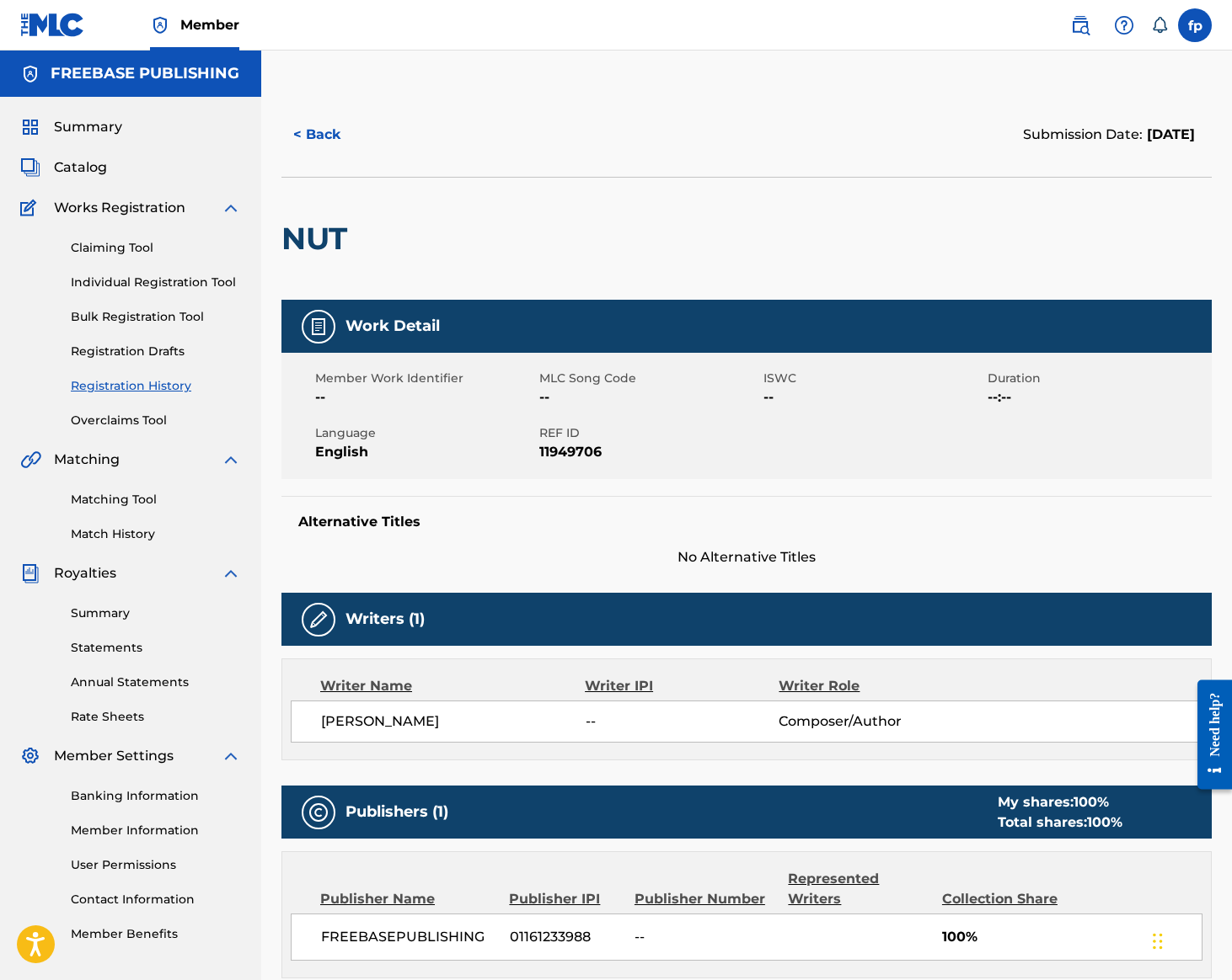
click at [383, 156] on button "< Back" at bounding box center [331, 134] width 102 height 42
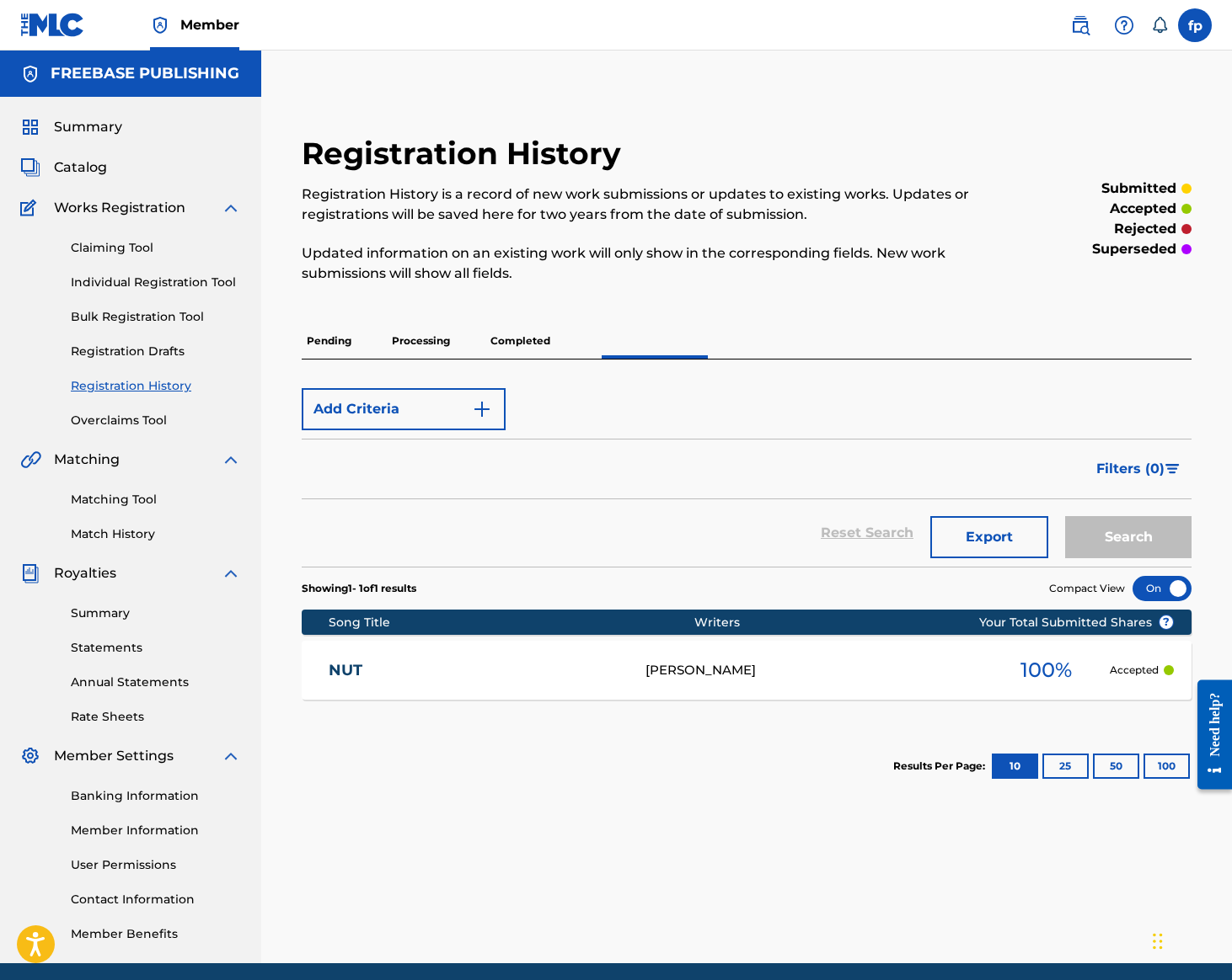
scroll to position [456, 0]
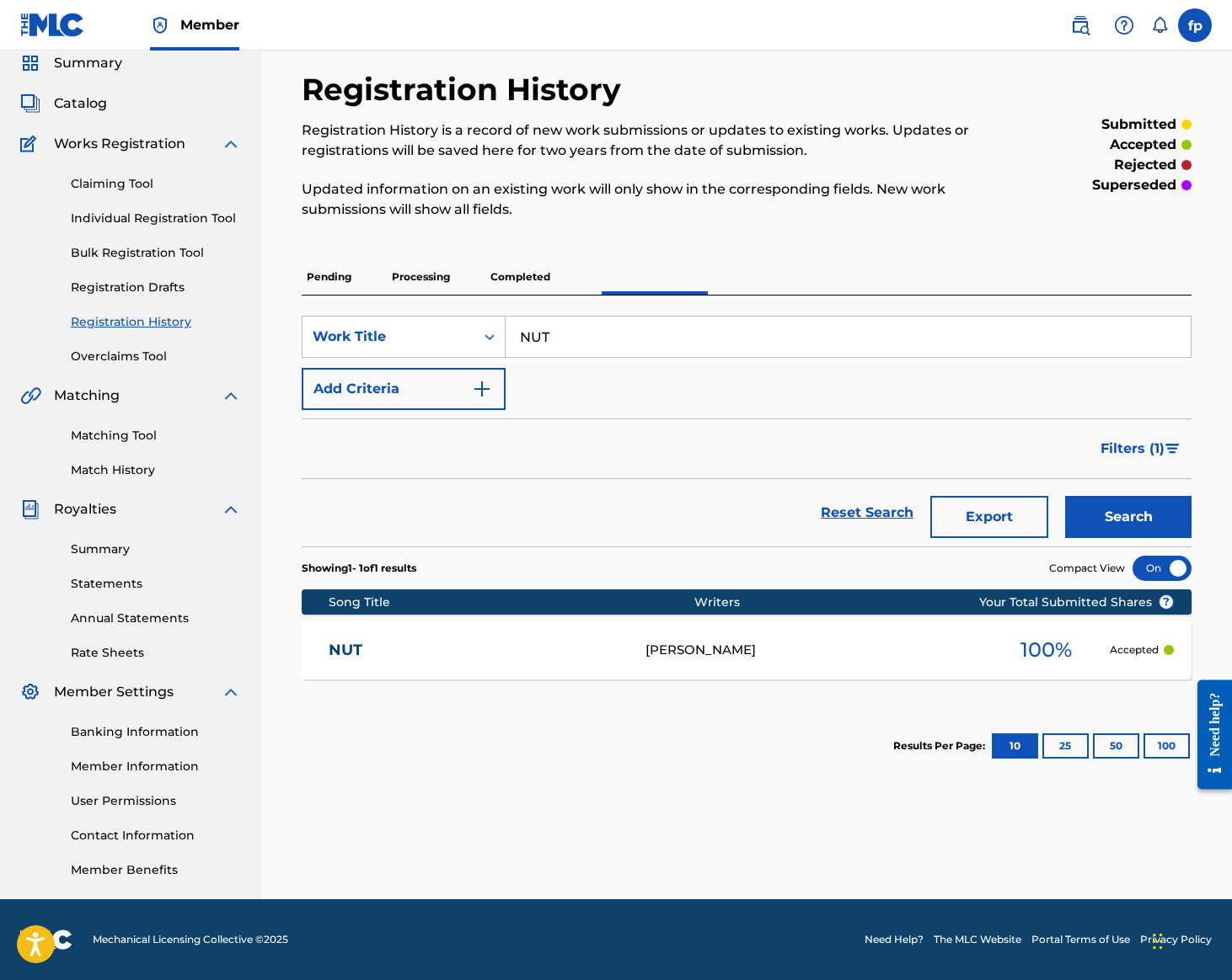
click at [195, 427] on link "Matching Tool" at bounding box center [156, 436] width 171 height 18
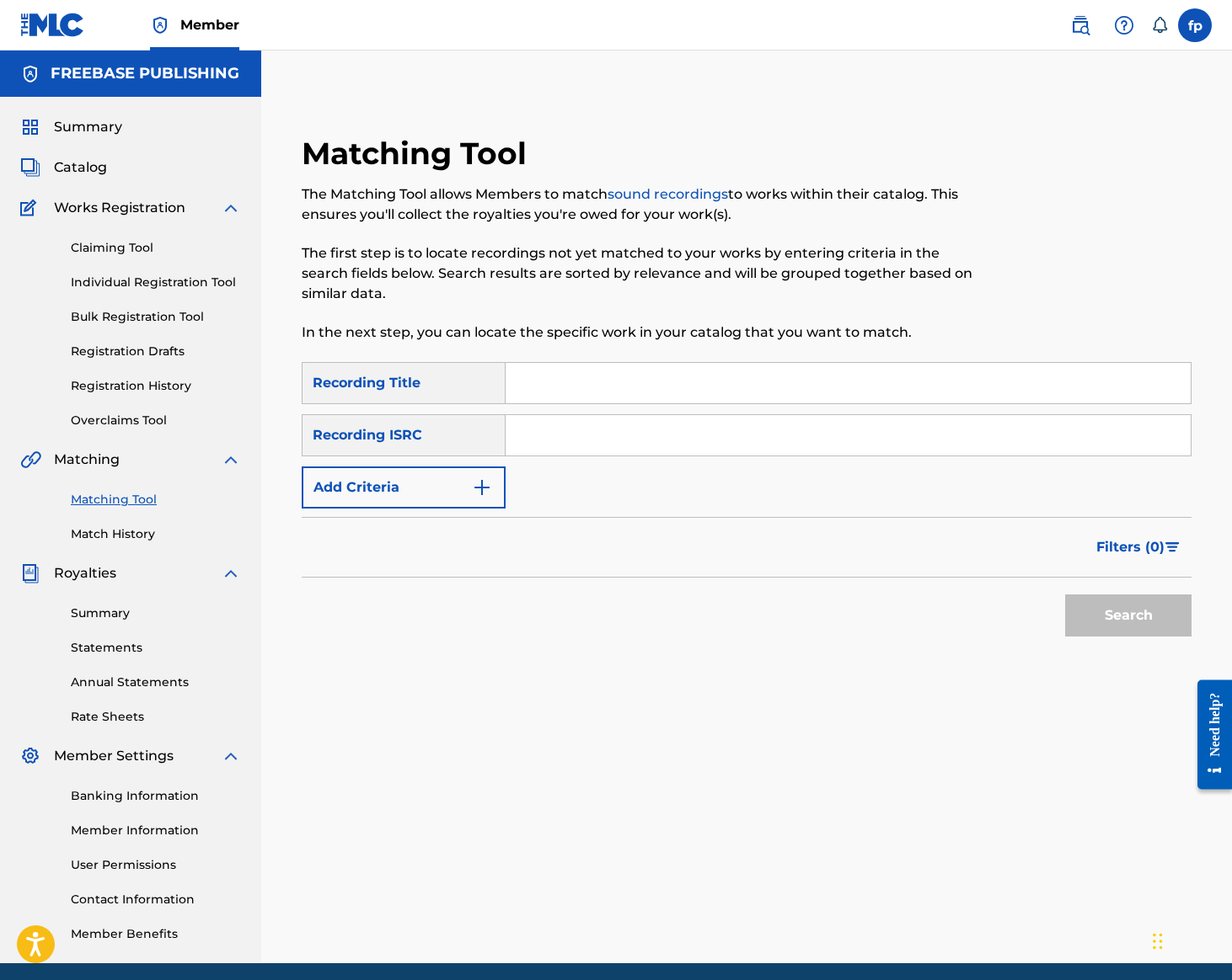
click at [976, 455] on input "Search Form" at bounding box center [848, 435] width 686 height 40
paste input "QZK6K2257856"
type input "QZK6K2257856"
click at [1229, 495] on div "Matching Tool The Matching Tool allows Members to match sound recordings to wor…" at bounding box center [747, 527] width 971 height 871
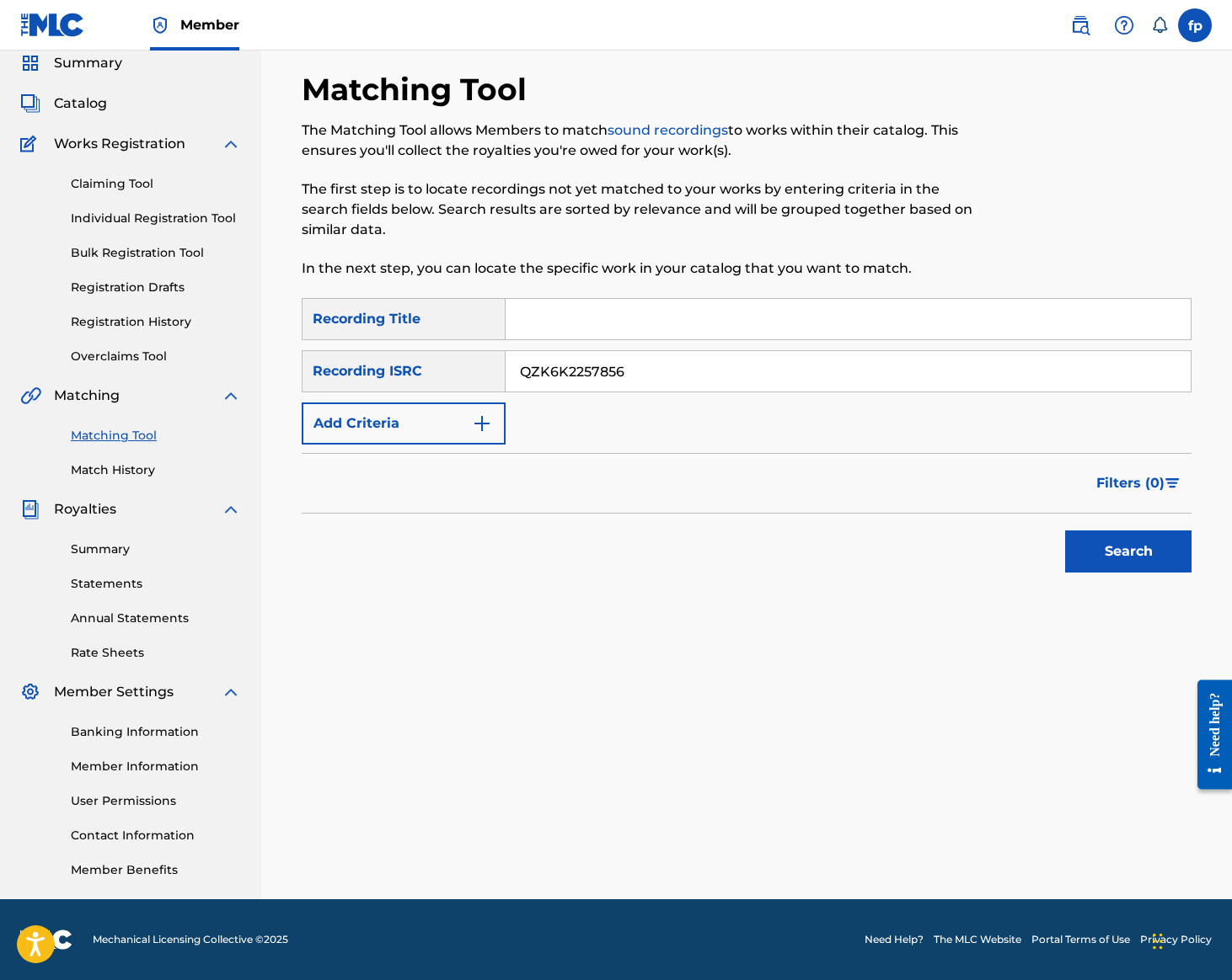
scroll to position [732, 0]
click at [1121, 530] on button "Search" at bounding box center [1128, 551] width 126 height 42
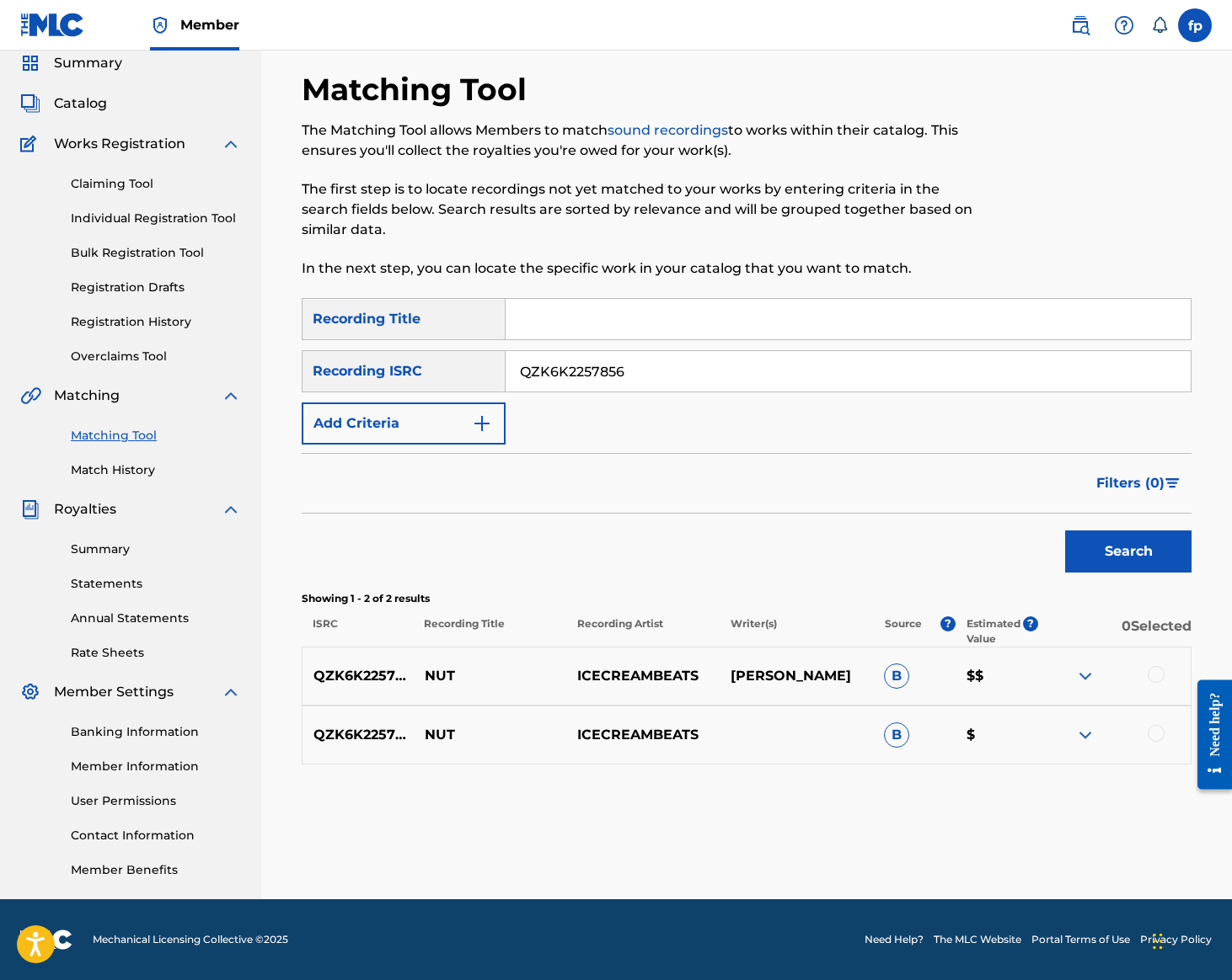
click at [1149, 666] on div at bounding box center [1156, 674] width 17 height 17
click at [1148, 726] on div at bounding box center [1156, 734] width 17 height 17
click at [1062, 822] on button "Match 2 Groups" at bounding box center [1119, 843] width 186 height 42
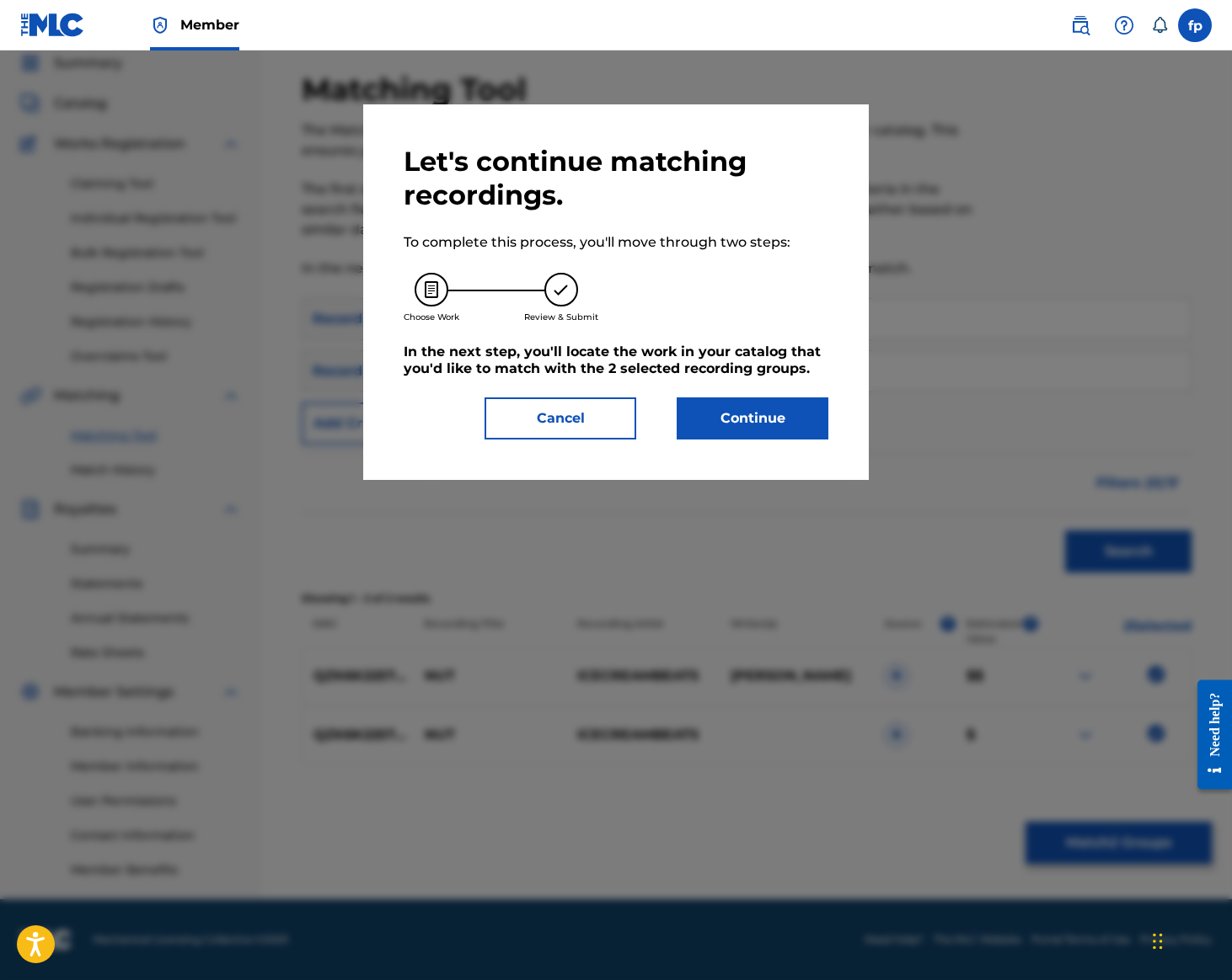
click at [780, 440] on button "Continue" at bounding box center [753, 418] width 152 height 42
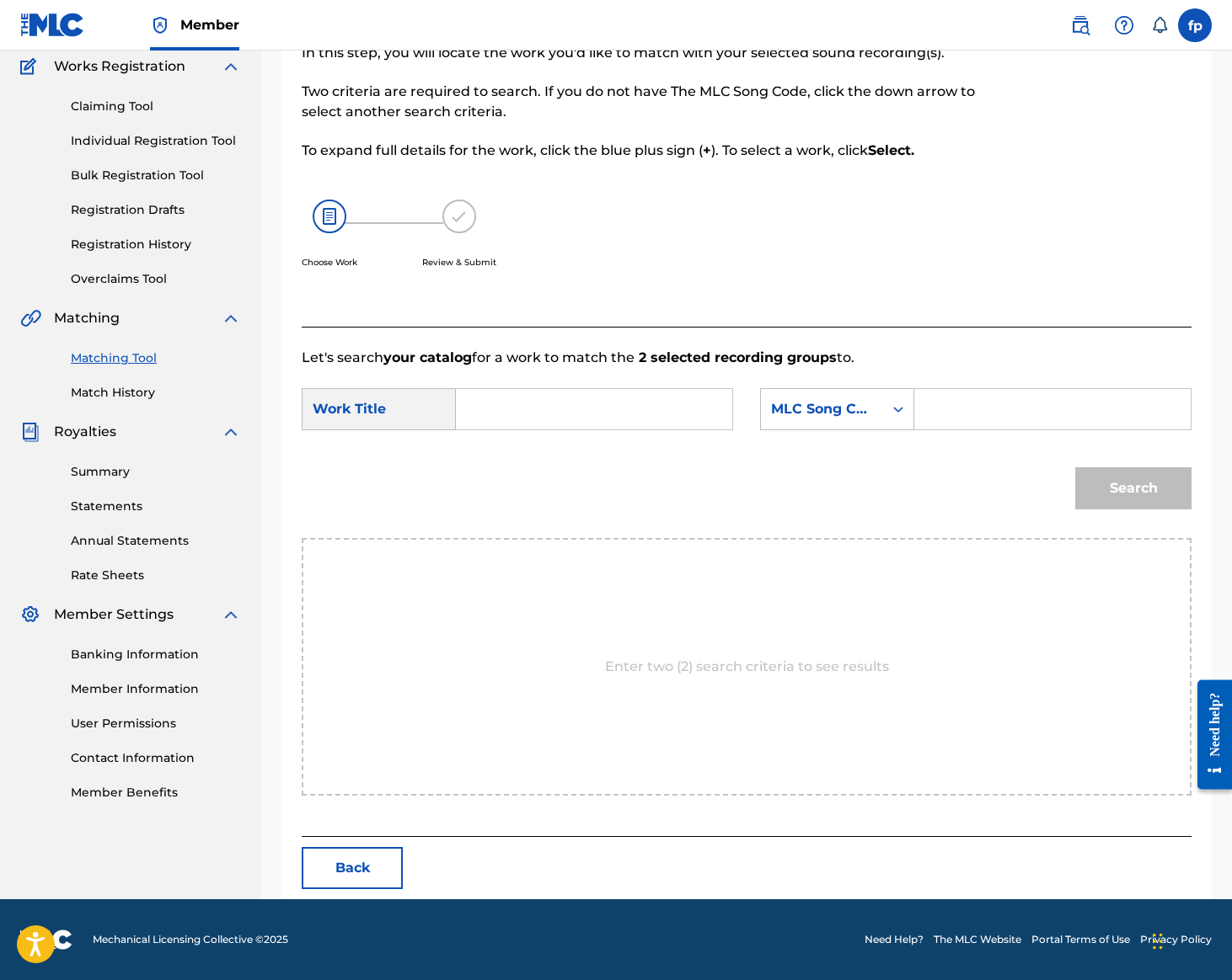
click at [718, 389] on input "Search Form" at bounding box center [594, 409] width 248 height 40
click at [456, 388] on div "Work Title" at bounding box center [379, 409] width 154 height 42
click at [718, 389] on input "Search Form" at bounding box center [594, 409] width 248 height 40
type input "NUT"
click at [761, 388] on div "MLC Song Code" at bounding box center [837, 409] width 154 height 42
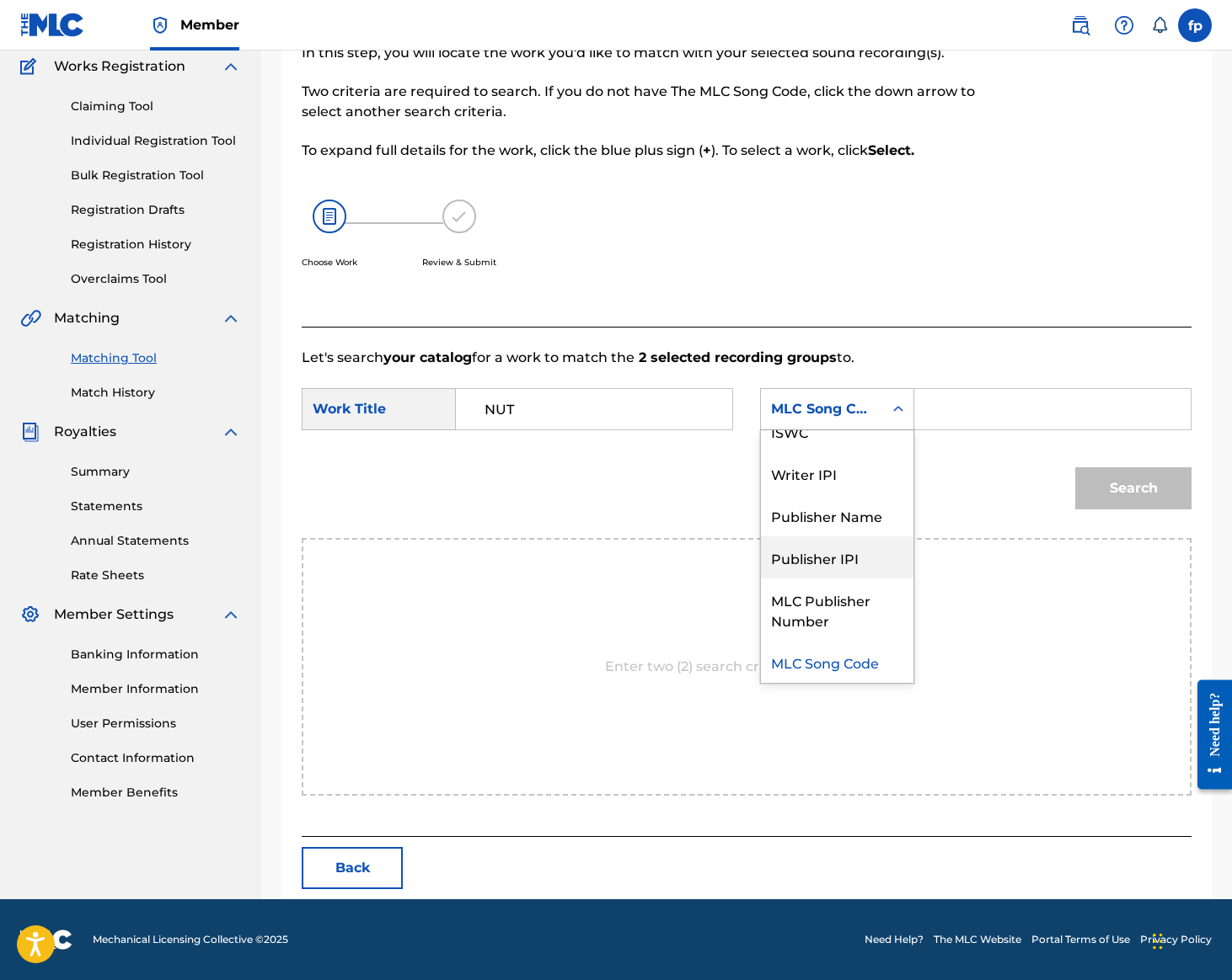
scroll to position [0, 0]
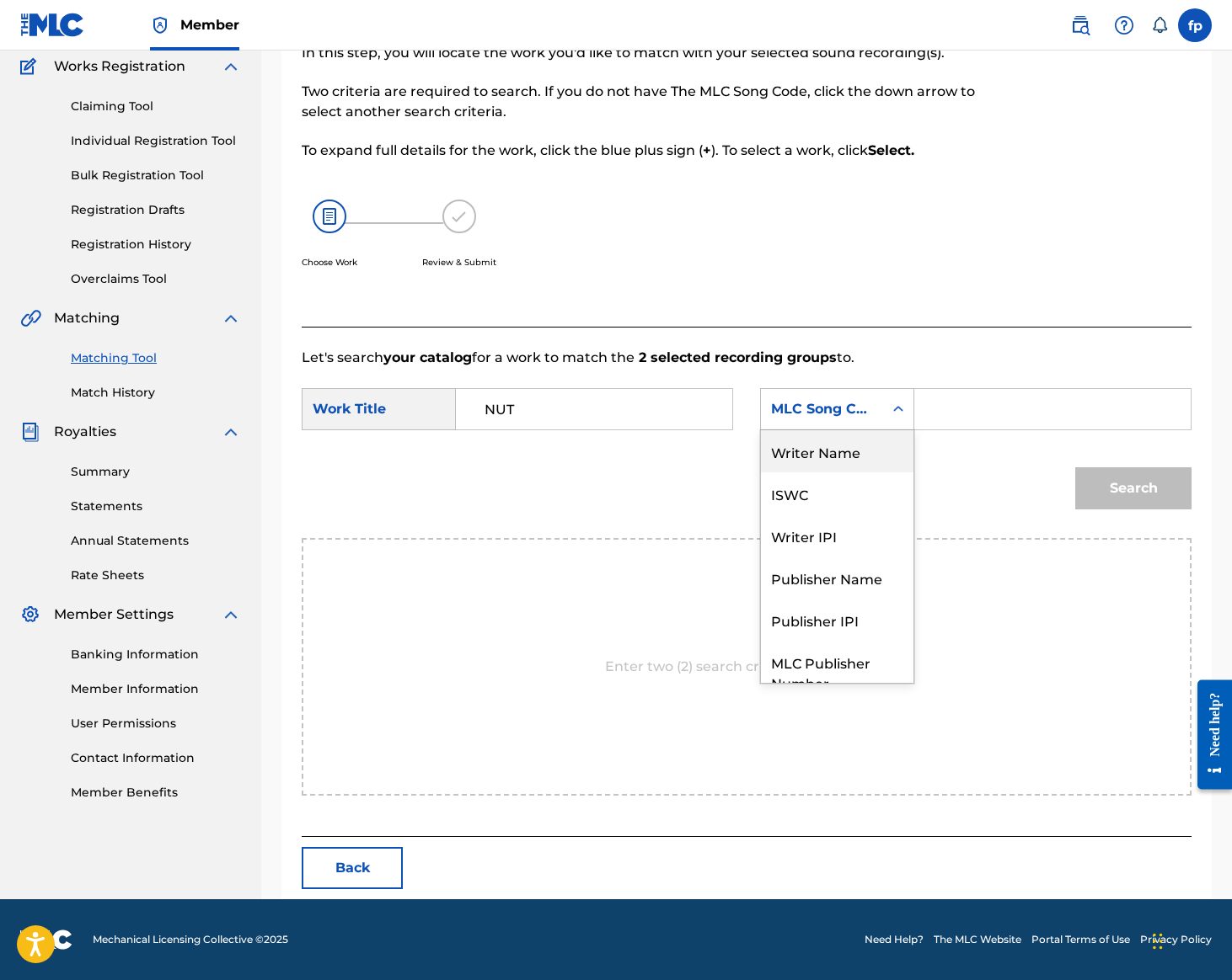
click at [761, 431] on div "Writer Name" at bounding box center [836, 452] width 153 height 42
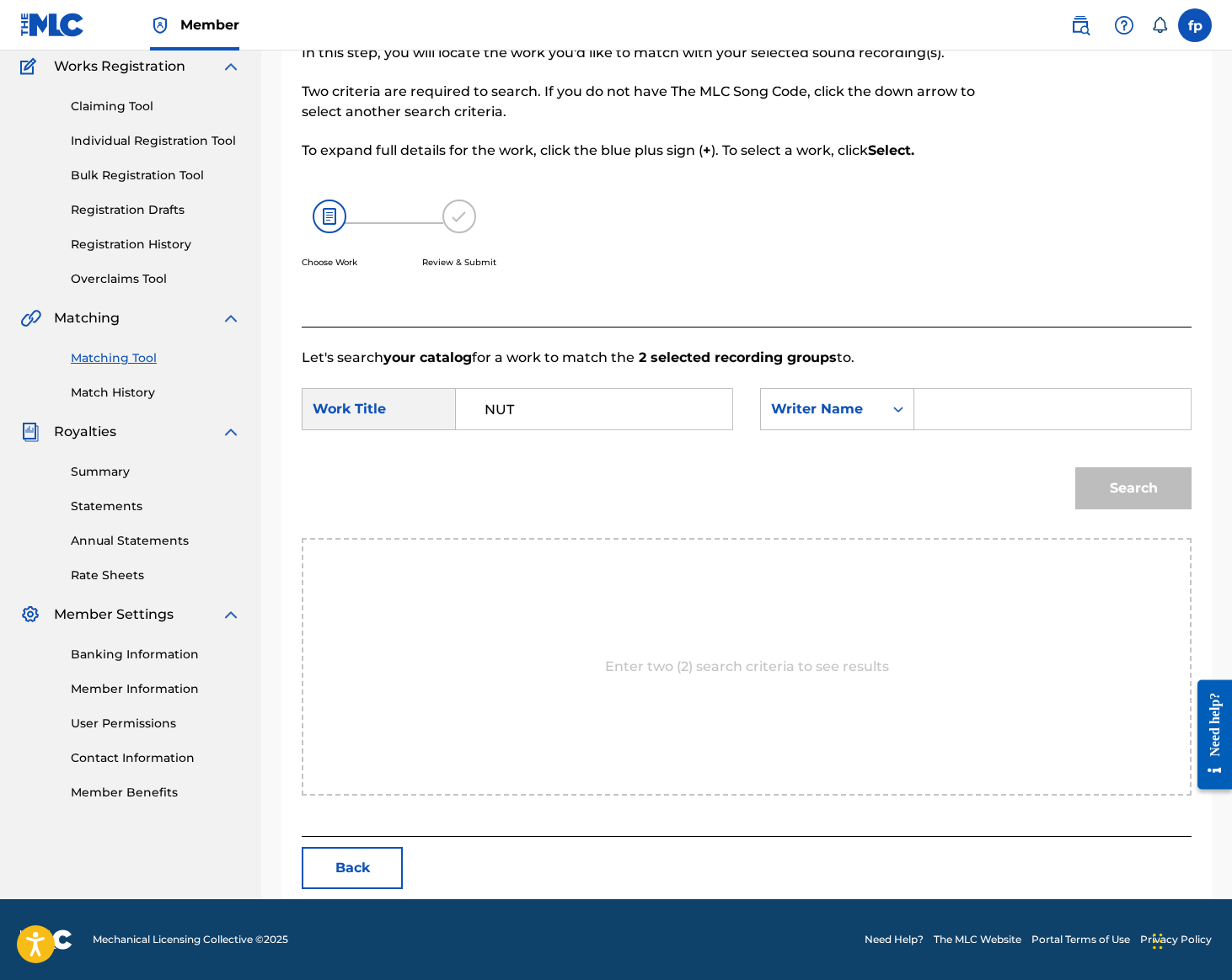
click at [982, 389] on input "Search Form" at bounding box center [1052, 409] width 248 height 40
type input "[PERSON_NAME]"
click at [1075, 480] on button "Search" at bounding box center [1133, 488] width 116 height 42
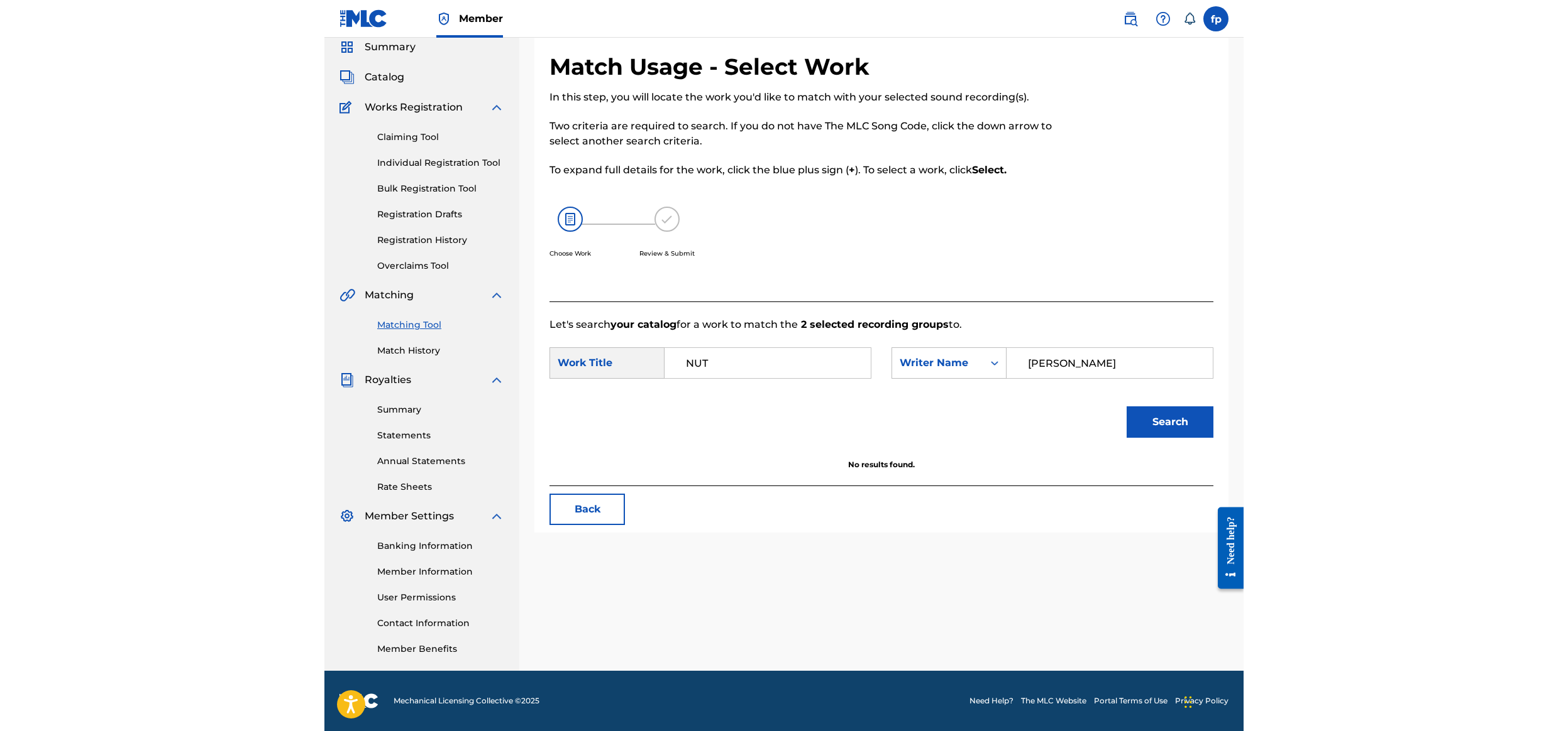
scroll to position [305, 0]
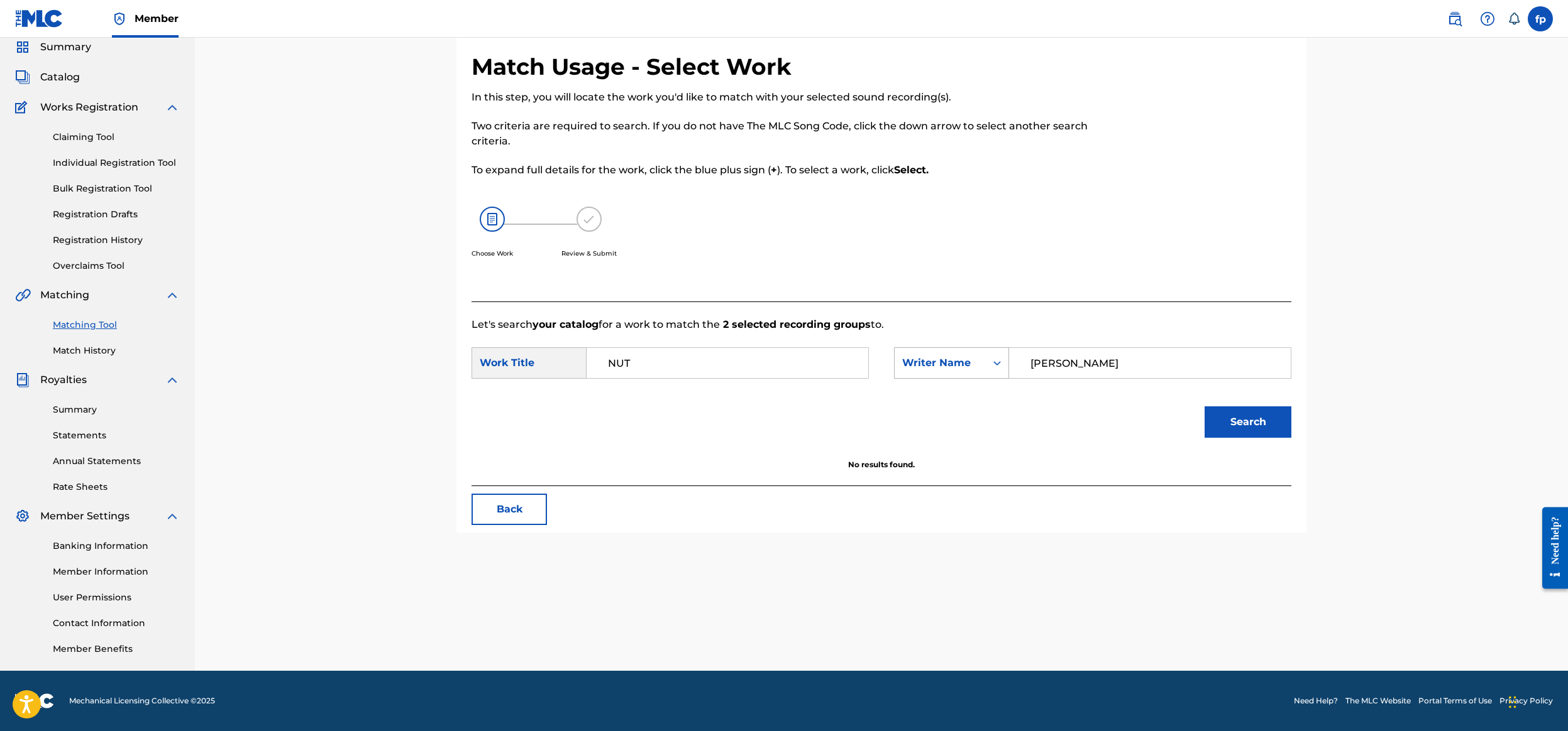
click at [986, 352] on div "Writer Name" at bounding box center [940, 363] width 91 height 24
click at [1008, 425] on div "ISWC MLC Song Code Writer IPI Publisher Name Publisher IPI MLC Publisher Number…" at bounding box center [951, 473] width 114 height 188
click at [1008, 427] on div "Publisher Name" at bounding box center [951, 442] width 114 height 32
click at [978, 356] on div "Publisher Name" at bounding box center [940, 363] width 76 height 15
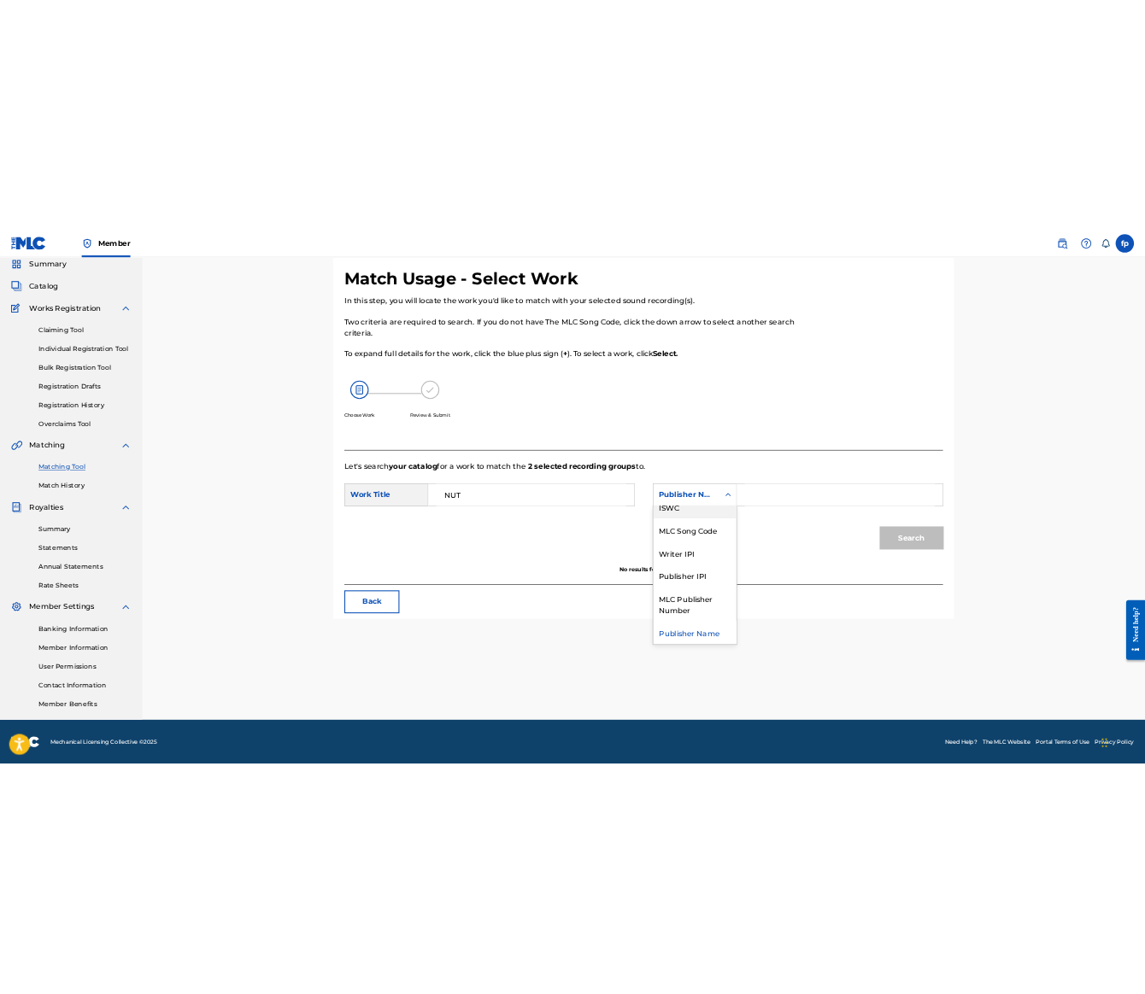
scroll to position [0, 0]
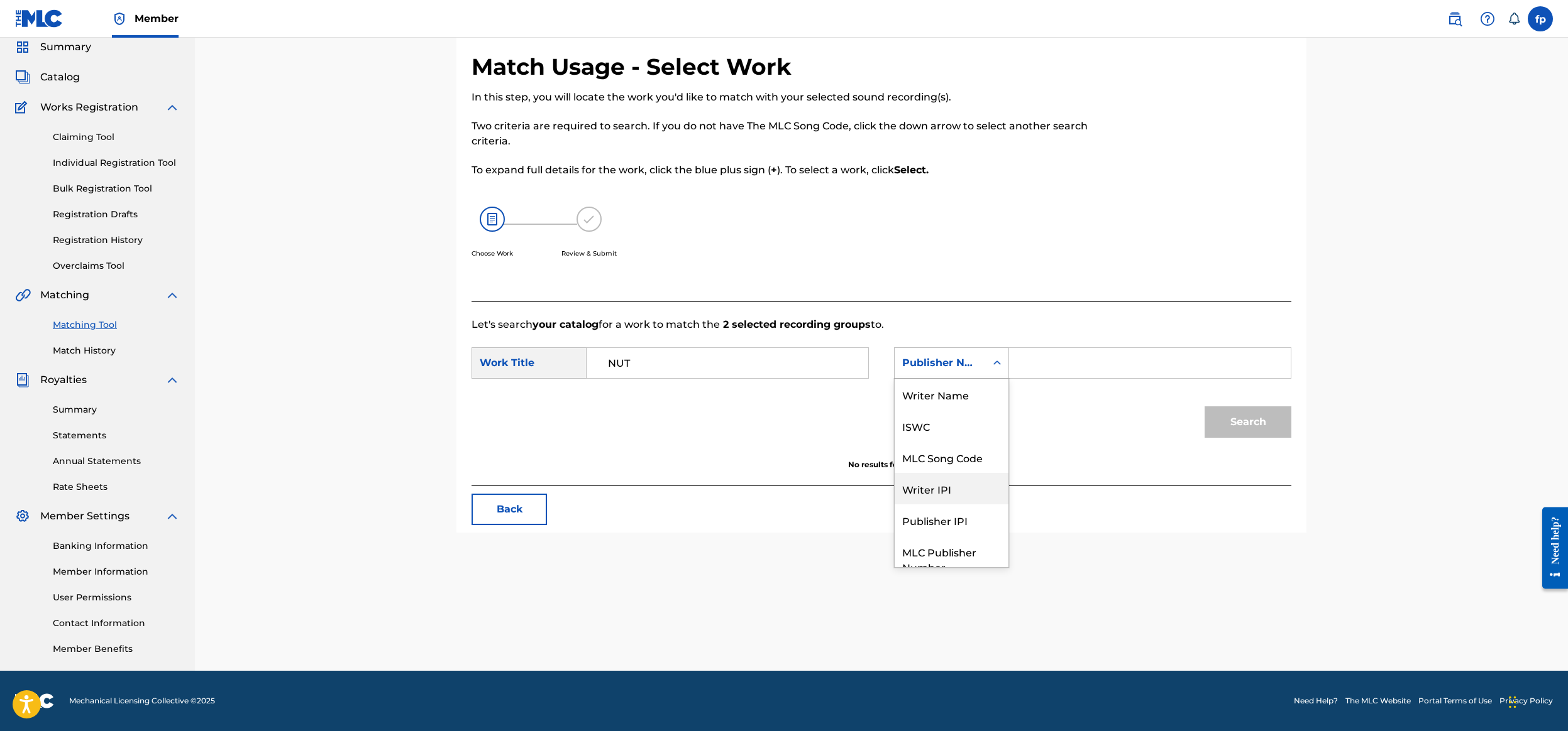
click at [1008, 504] on div "Writer IPI" at bounding box center [951, 488] width 114 height 32
click at [626, 347] on div "NUT" at bounding box center [728, 363] width 283 height 32
click at [660, 358] on input "NUT" at bounding box center [728, 363] width 260 height 30
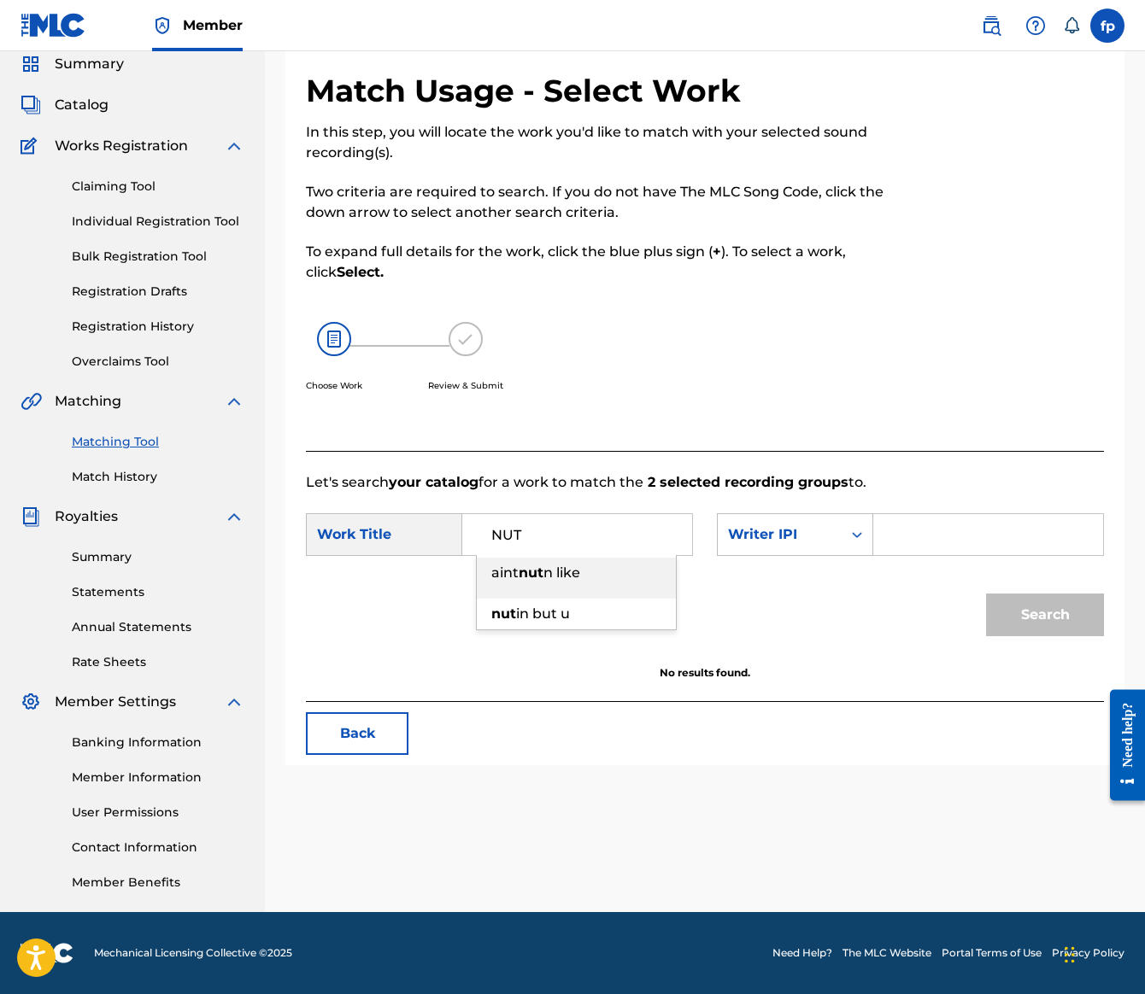
click at [678, 555] on input "NUT" at bounding box center [577, 534] width 201 height 41
paste input "ALL I NEED"
type input "ALL I NEED"
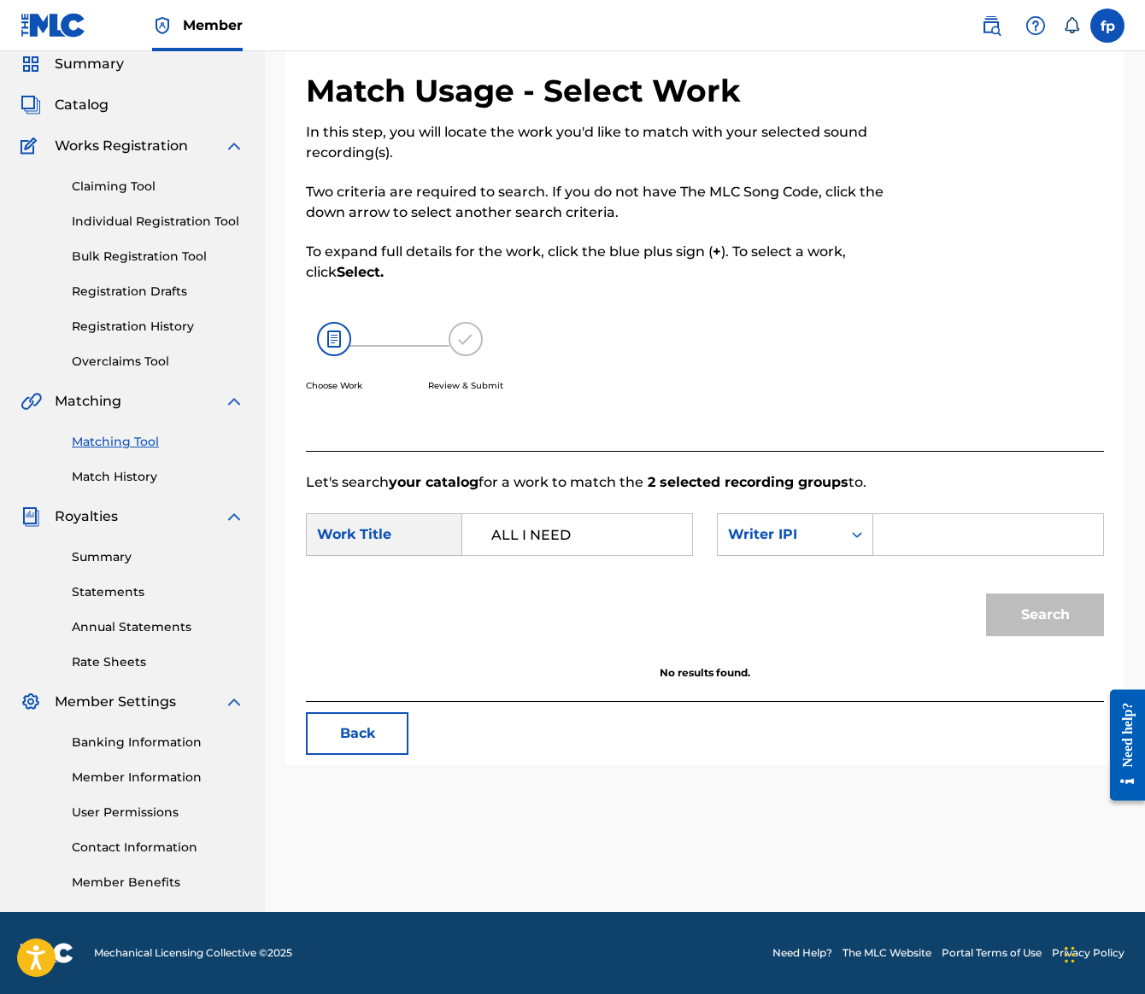
drag, startPoint x: 726, startPoint y: 721, endPoint x: 930, endPoint y: 711, distance: 203.6
click at [726, 551] on div "Writer IPI" at bounding box center [780, 535] width 124 height 32
click at [931, 555] on input "Search Form" at bounding box center [988, 534] width 201 height 41
click at [986, 637] on button "Search" at bounding box center [1045, 615] width 118 height 43
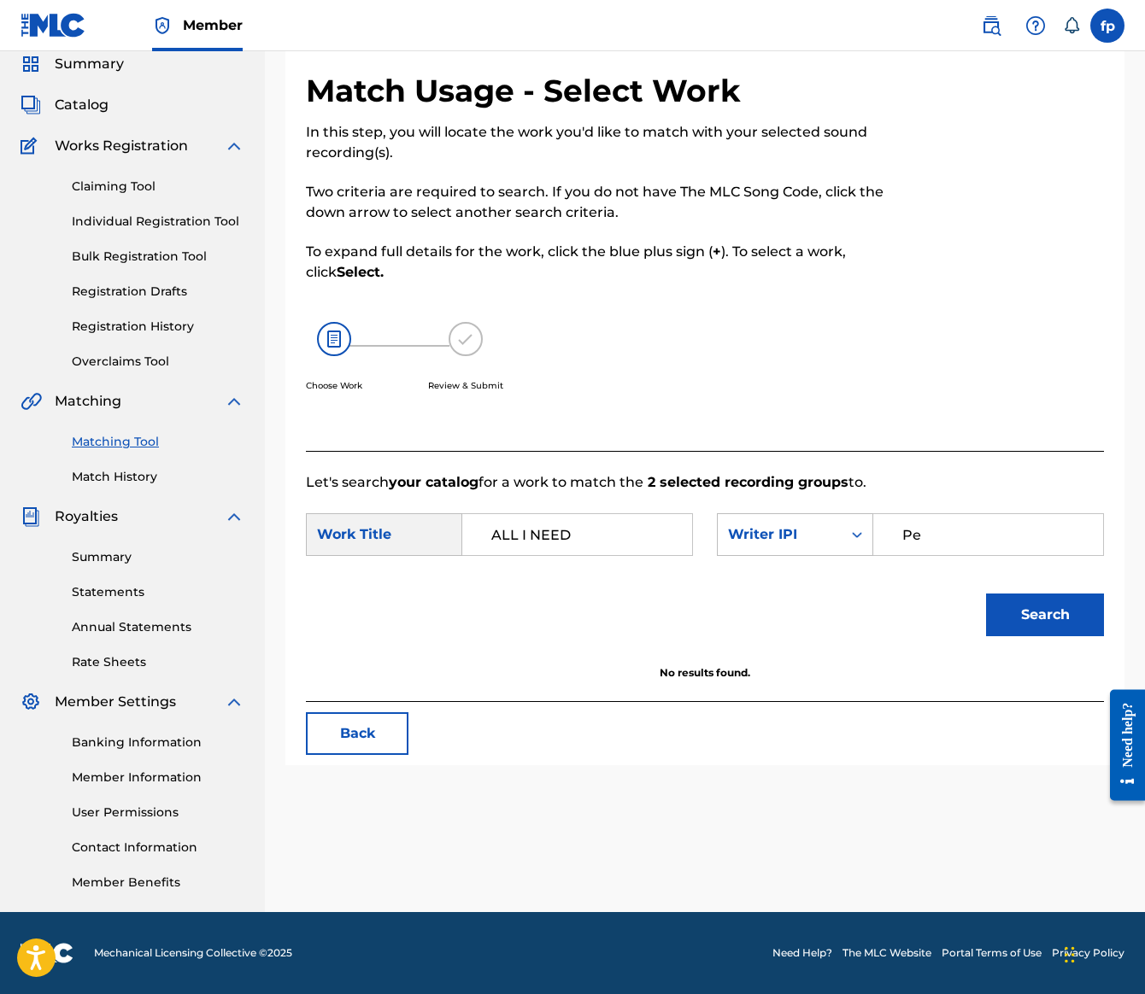
type input "P"
type input "dsfgt"
click at [1003, 666] on div "Search" at bounding box center [705, 621] width 798 height 89
click at [986, 637] on button "Search" at bounding box center [1045, 615] width 118 height 43
click at [717, 556] on div "Writer IPI" at bounding box center [795, 534] width 156 height 43
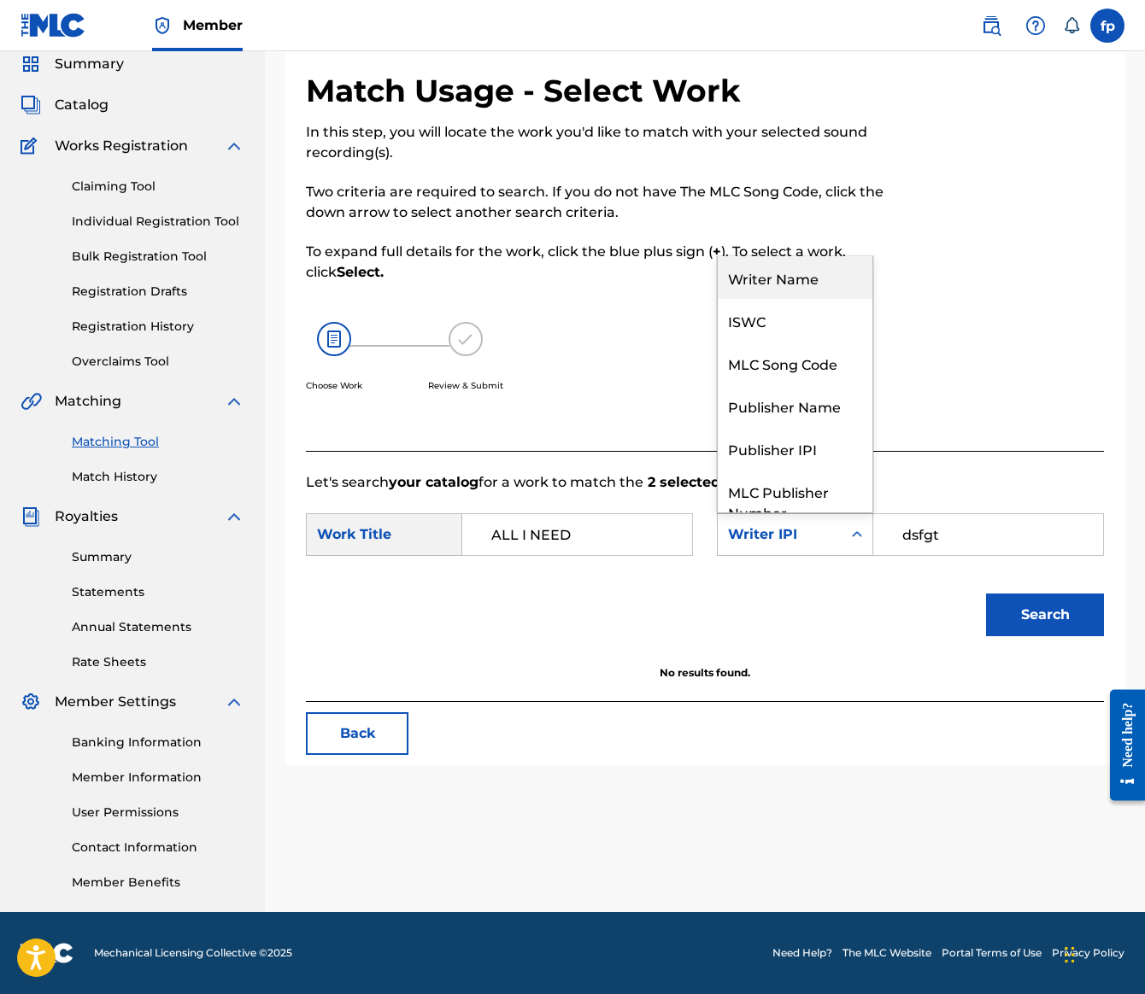
click at [718, 299] on div "Writer Name" at bounding box center [795, 277] width 155 height 43
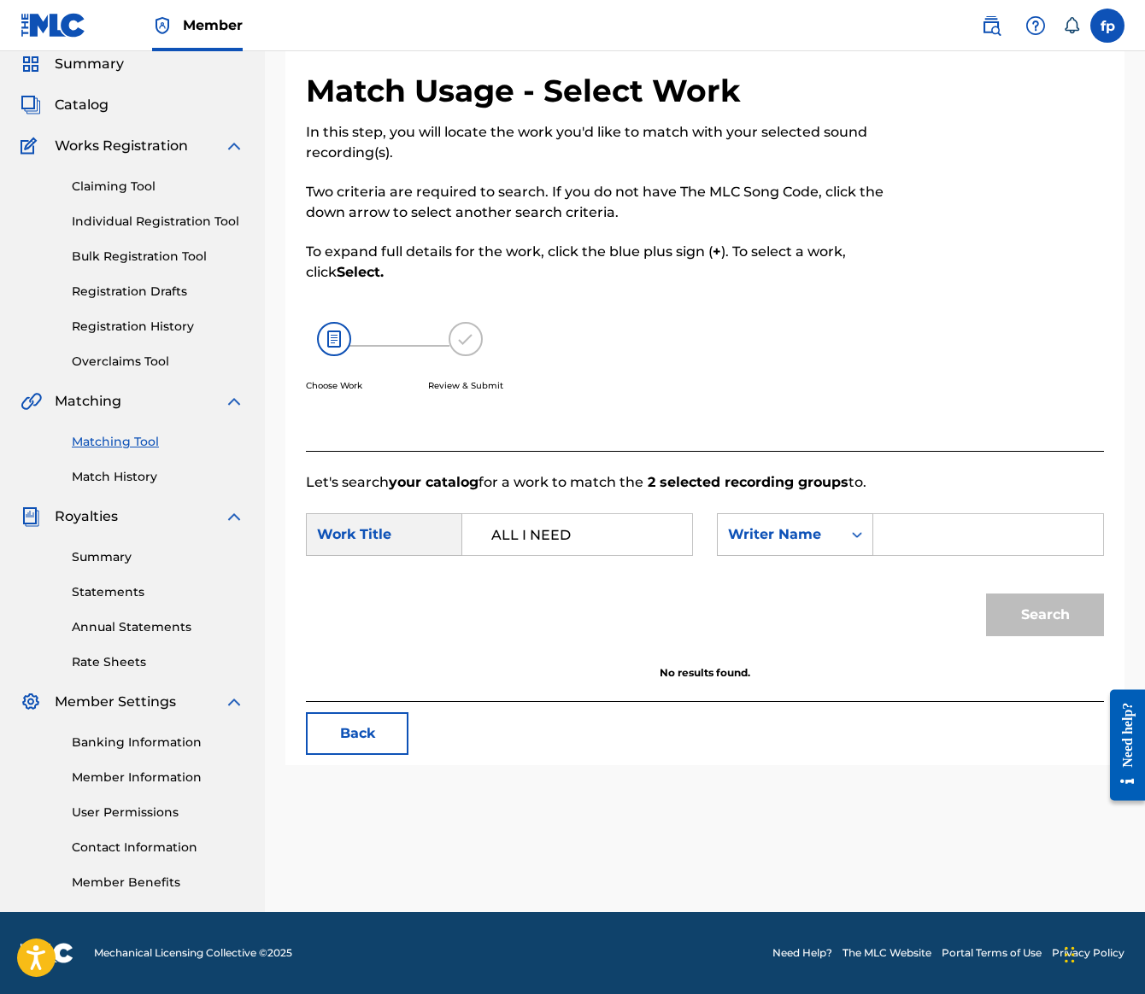
click at [940, 555] on input "Search Form" at bounding box center [988, 534] width 201 height 41
type input "asdf"
click at [986, 637] on button "Search" at bounding box center [1045, 615] width 118 height 43
drag, startPoint x: 1006, startPoint y: 683, endPoint x: 601, endPoint y: 697, distance: 405.2
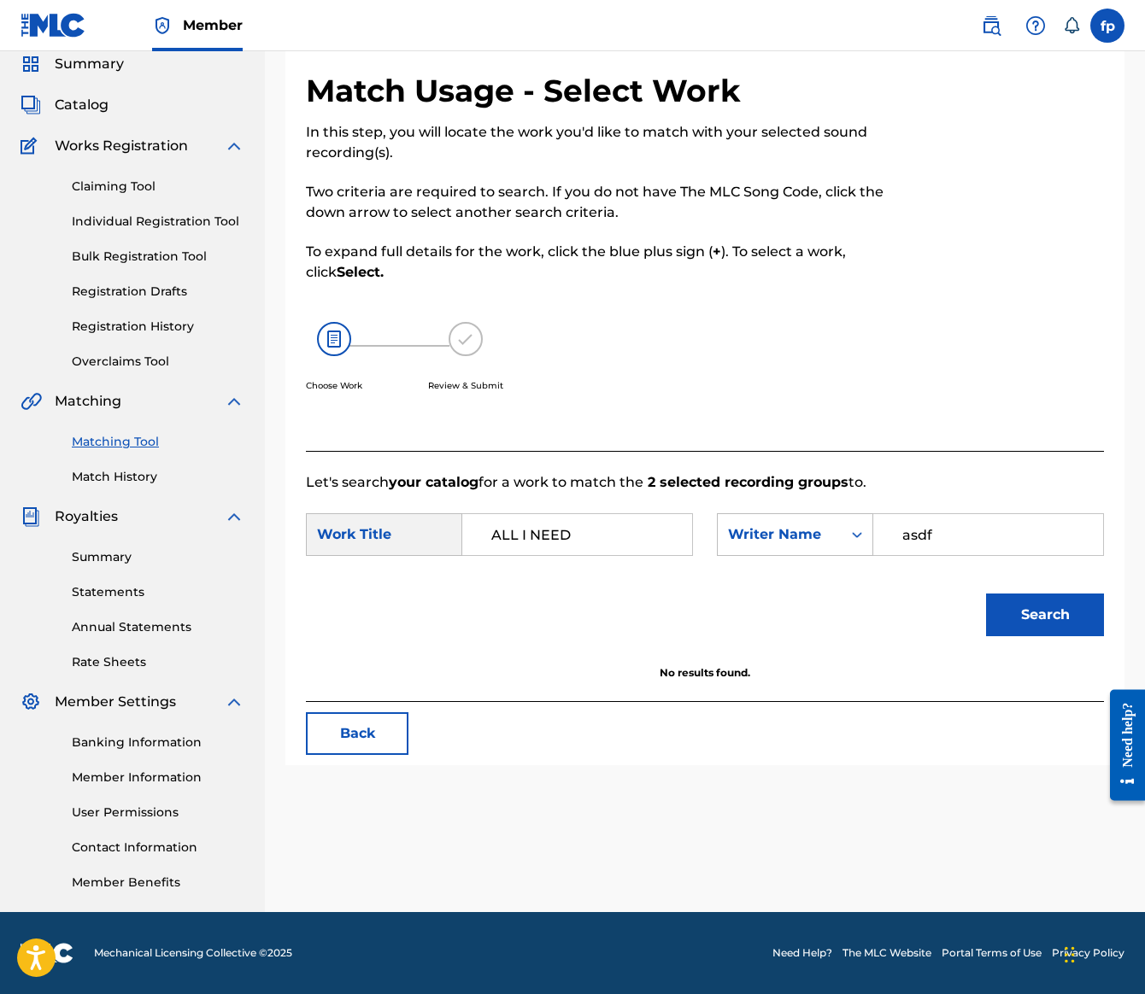
click at [690, 556] on div "SearchWithCriteria073fc2fa-93c3-432f-84fe-b6012522ee8e Work Title ALL I NEED" at bounding box center [499, 534] width 387 height 43
click at [226, 224] on link "Individual Registration Tool" at bounding box center [158, 222] width 173 height 18
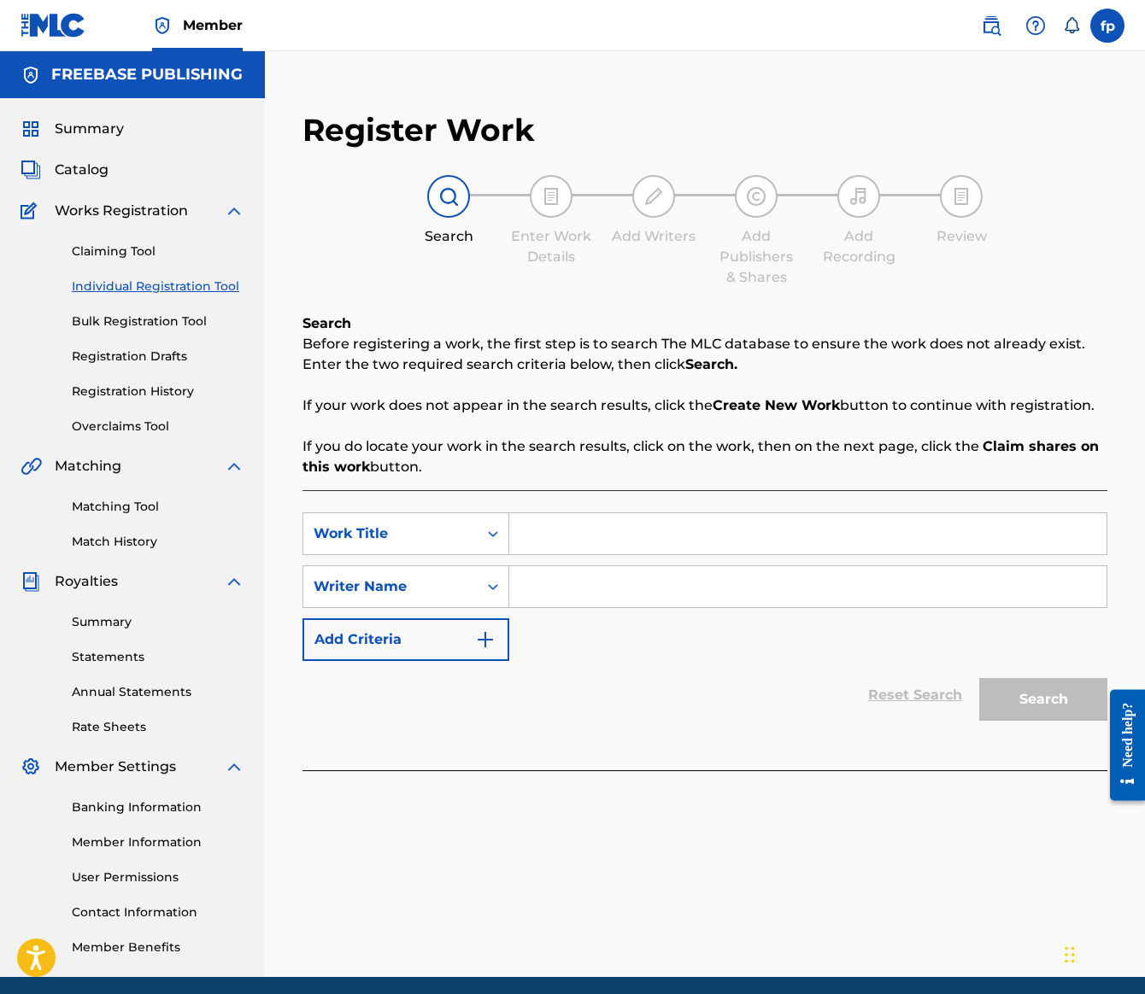
click at [205, 331] on link "Bulk Registration Tool" at bounding box center [158, 322] width 173 height 18
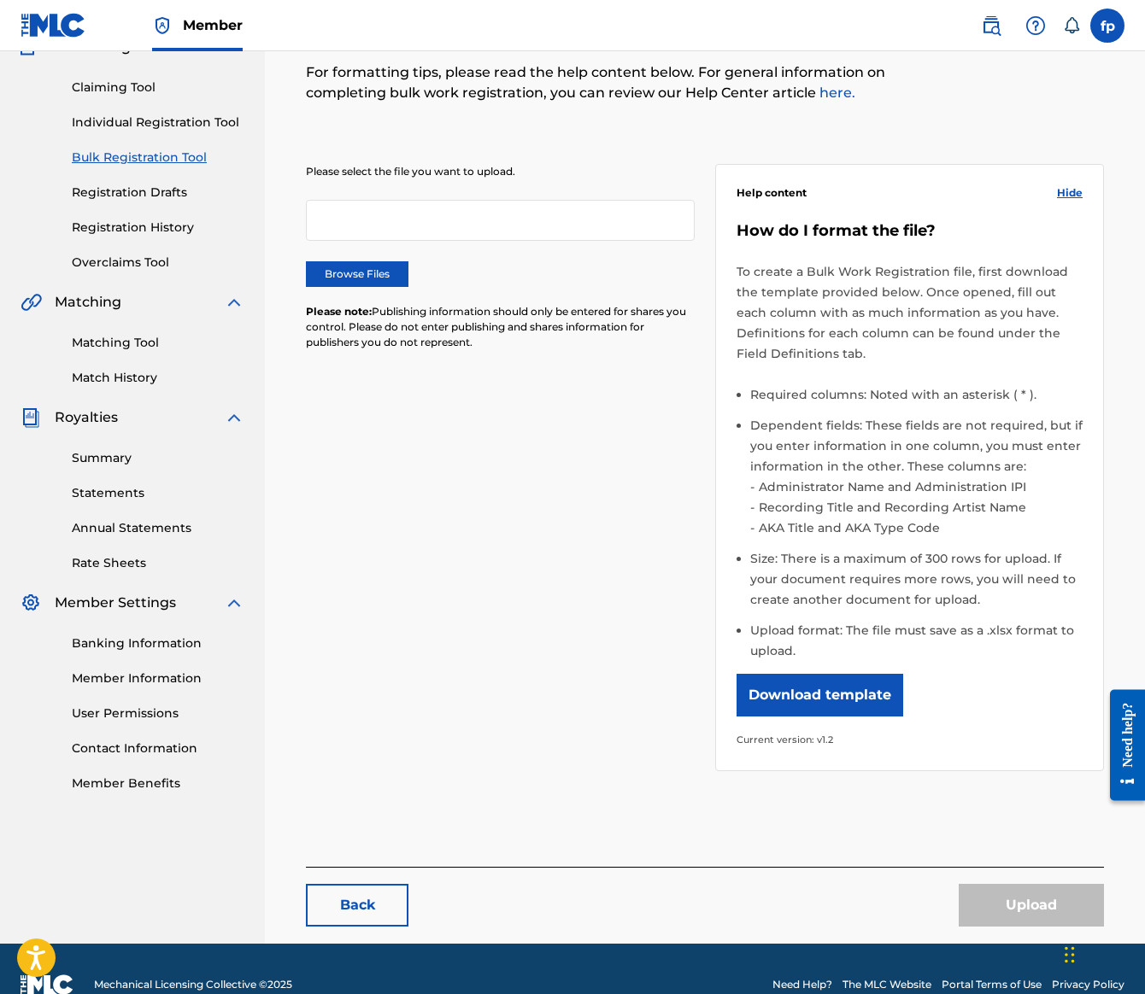
scroll to position [197, 0]
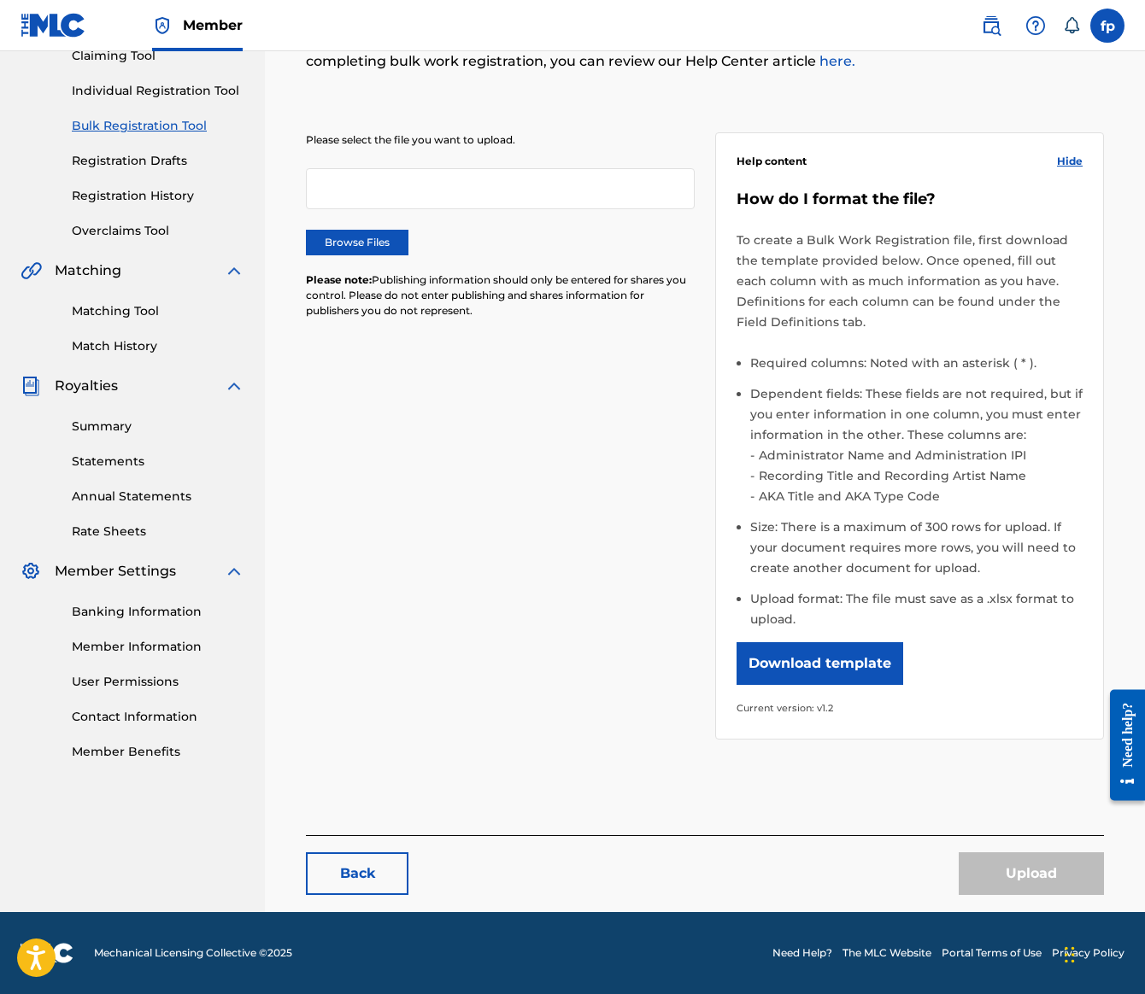
click at [244, 320] on link "Matching Tool" at bounding box center [158, 311] width 173 height 18
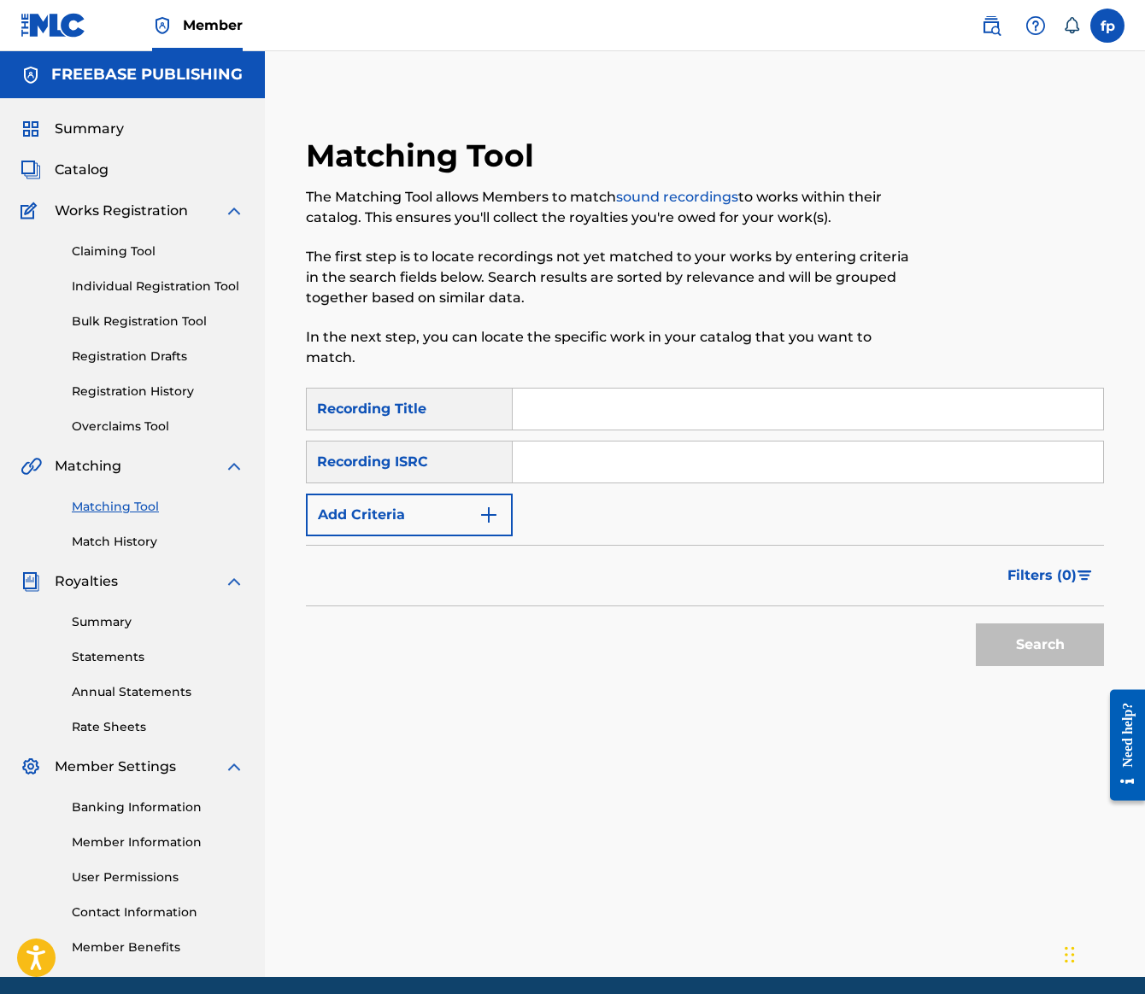
click at [183, 551] on div "Matching Tool Match History" at bounding box center [133, 514] width 224 height 74
click at [178, 551] on link "Match History" at bounding box center [158, 542] width 173 height 18
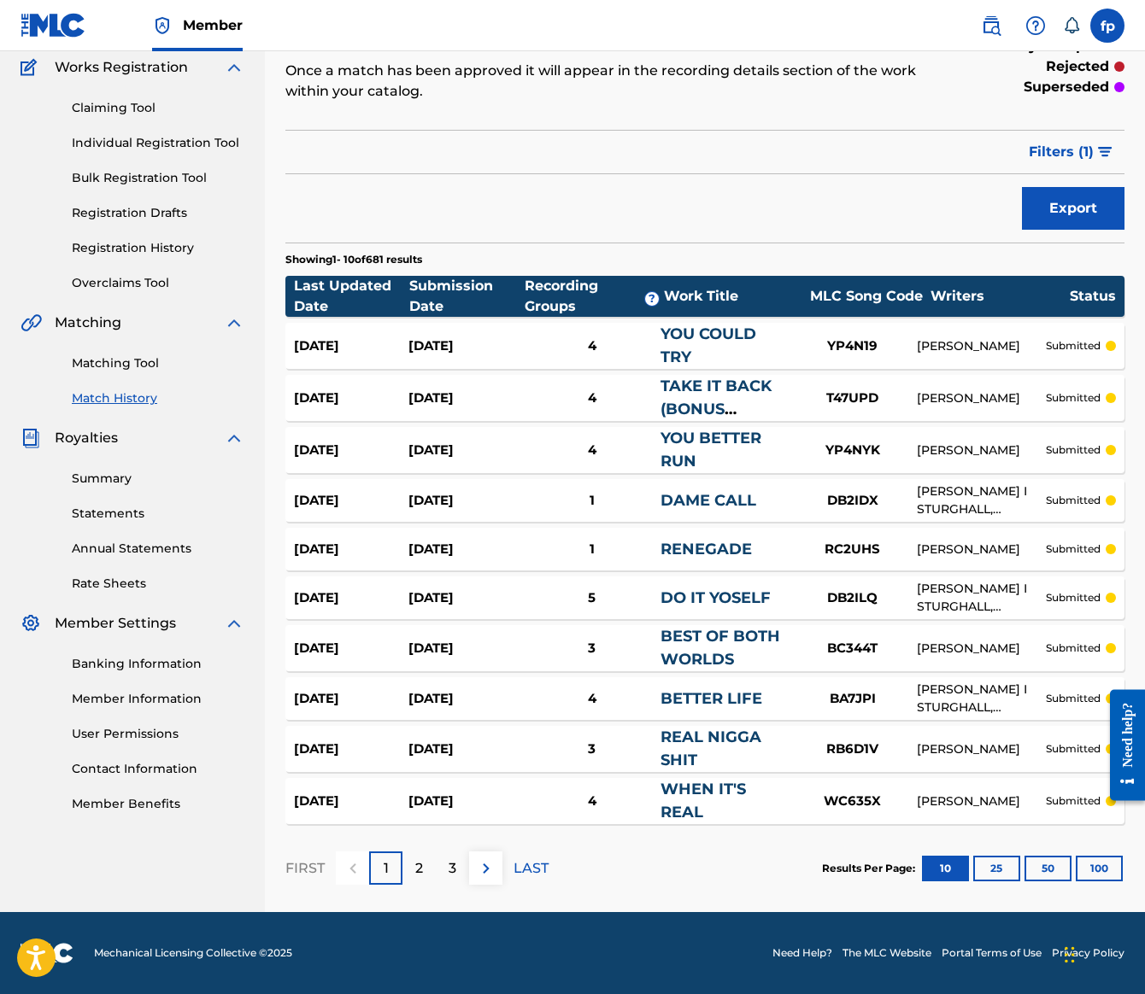
scroll to position [227, 0]
click at [215, 373] on link "Matching Tool" at bounding box center [158, 364] width 173 height 18
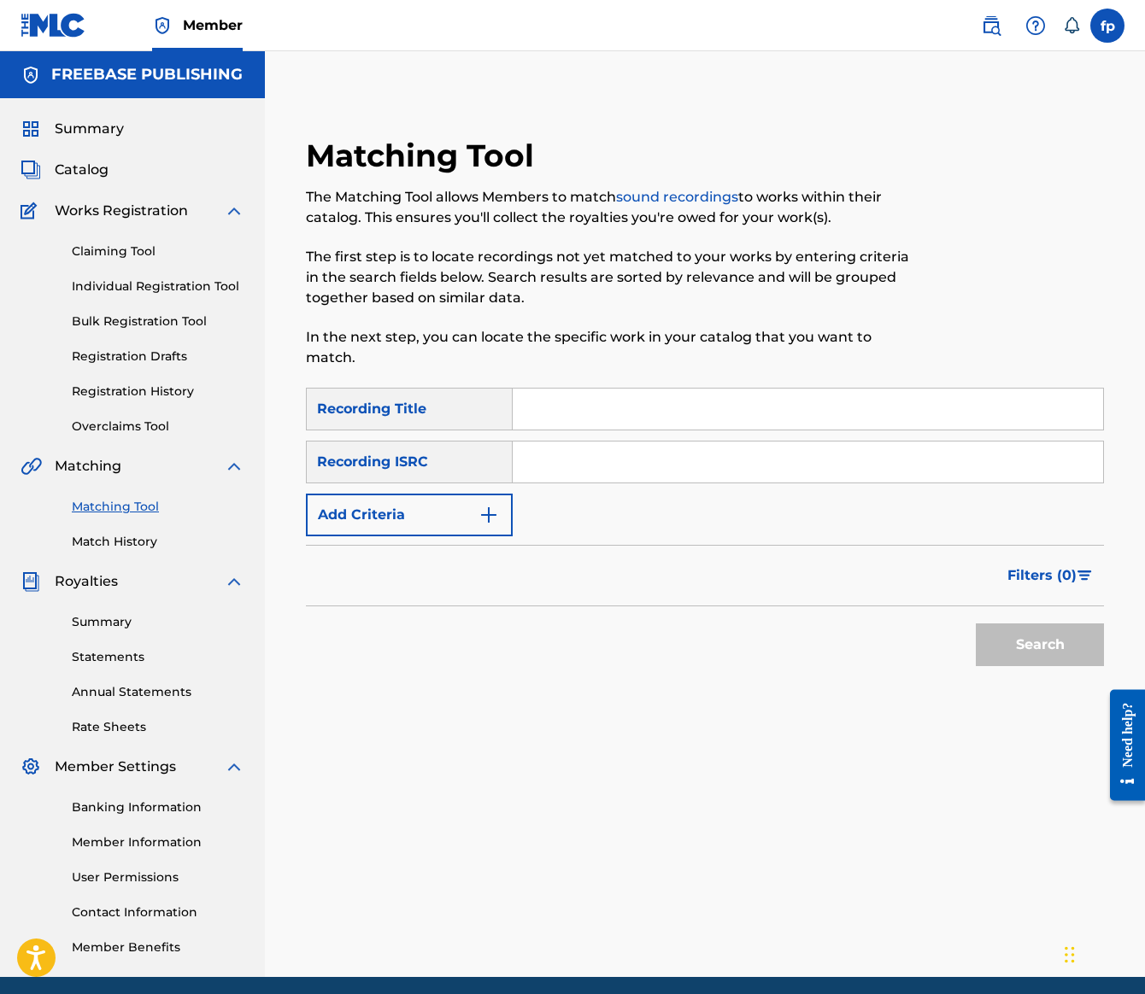
click at [109, 180] on span "Catalog" at bounding box center [82, 170] width 54 height 21
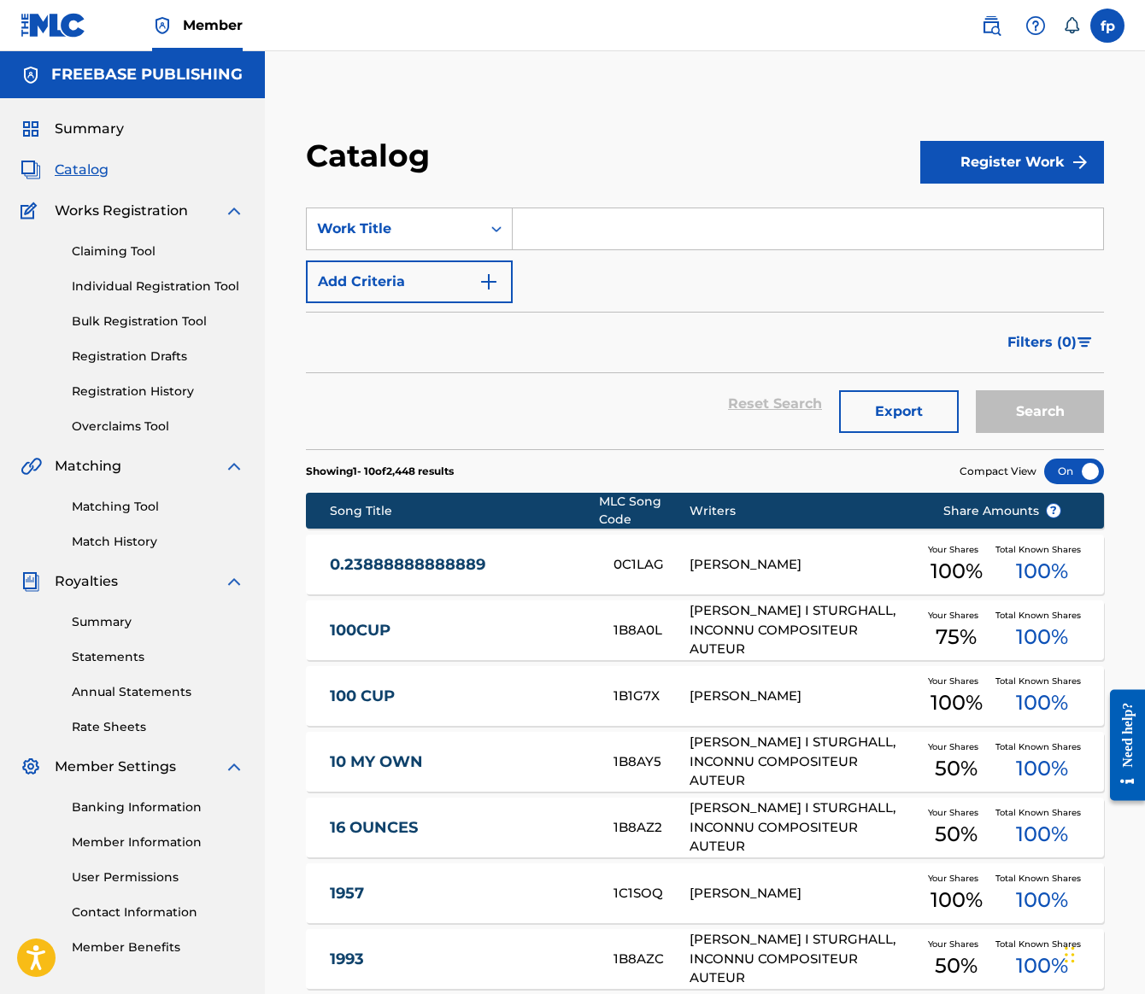
drag, startPoint x: 1140, startPoint y: 364, endPoint x: 1140, endPoint y: 381, distance: 17.1
click at [1140, 381] on html "Accessibility Screen-Reader Guide, Feedback, and Issue Reporting | New window M…" at bounding box center [572, 497] width 1145 height 994
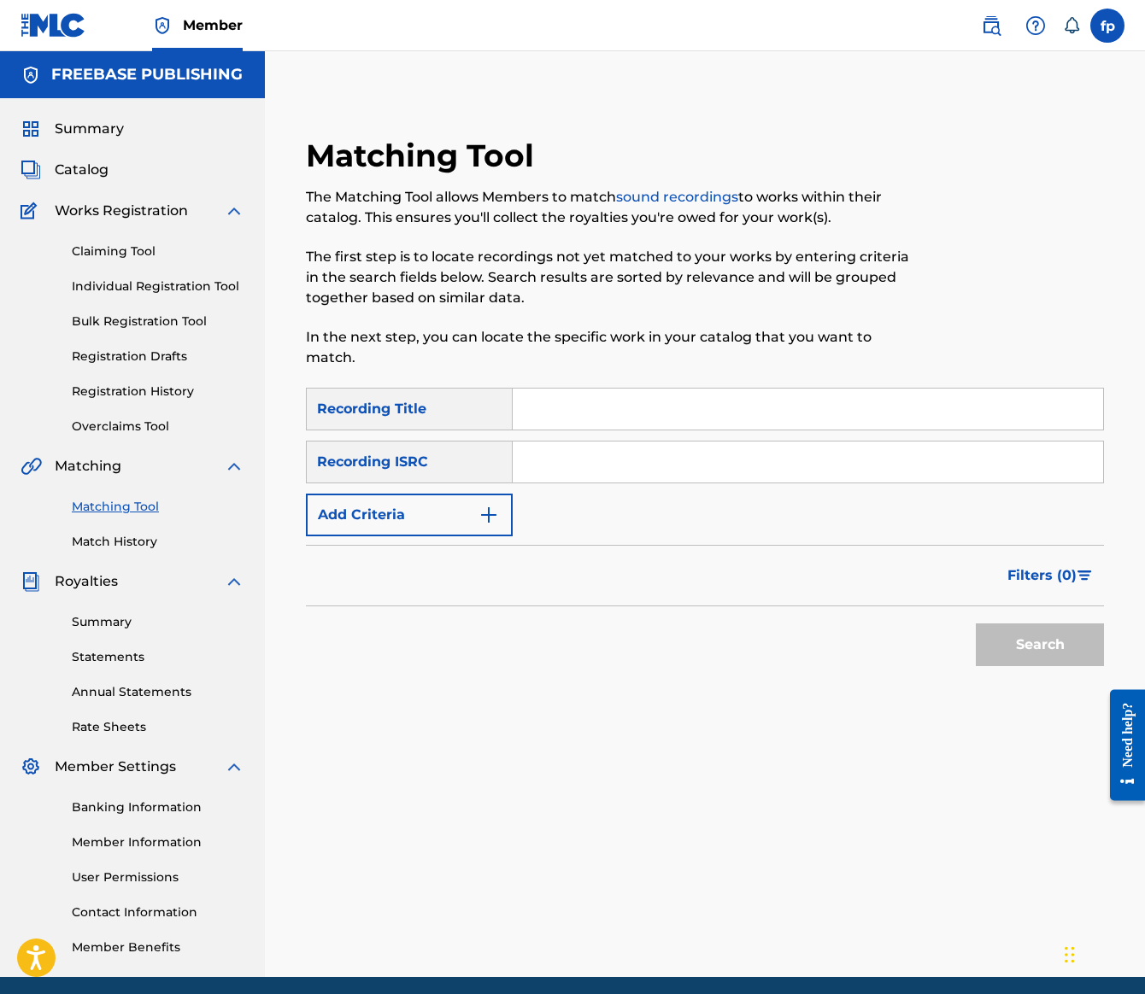
click at [197, 551] on link "Match History" at bounding box center [158, 542] width 173 height 18
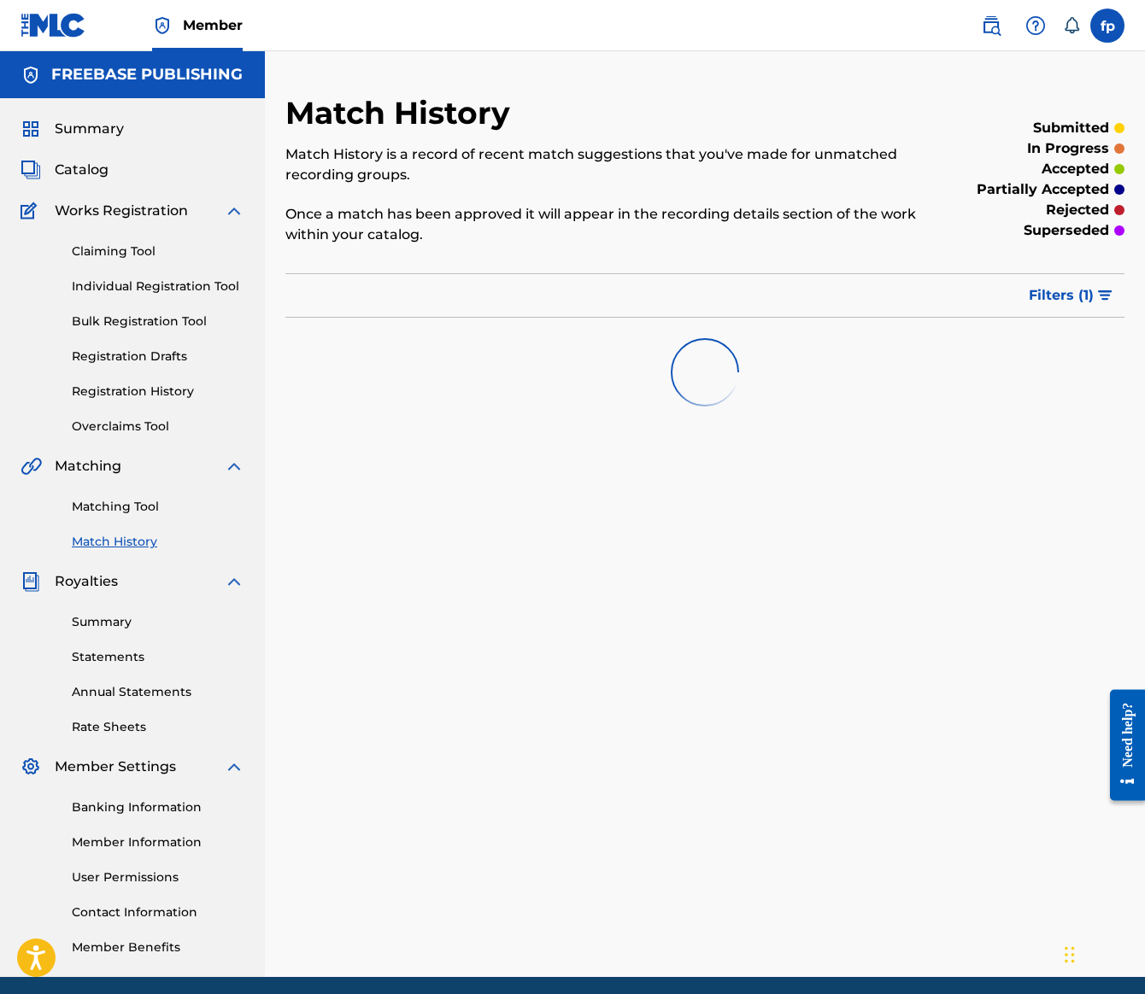
click at [203, 516] on link "Matching Tool" at bounding box center [158, 507] width 173 height 18
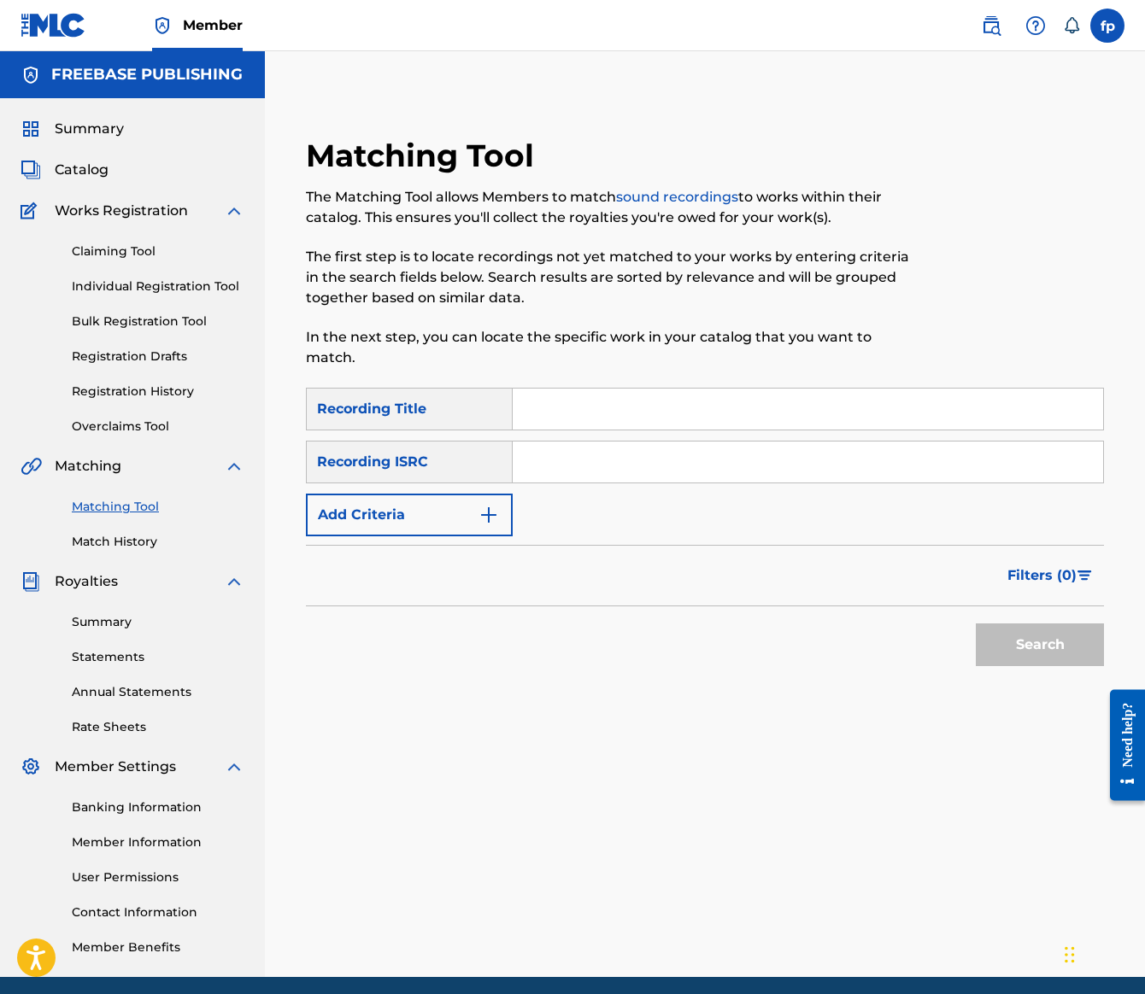
click at [513, 537] on button "Add Criteria" at bounding box center [409, 515] width 207 height 43
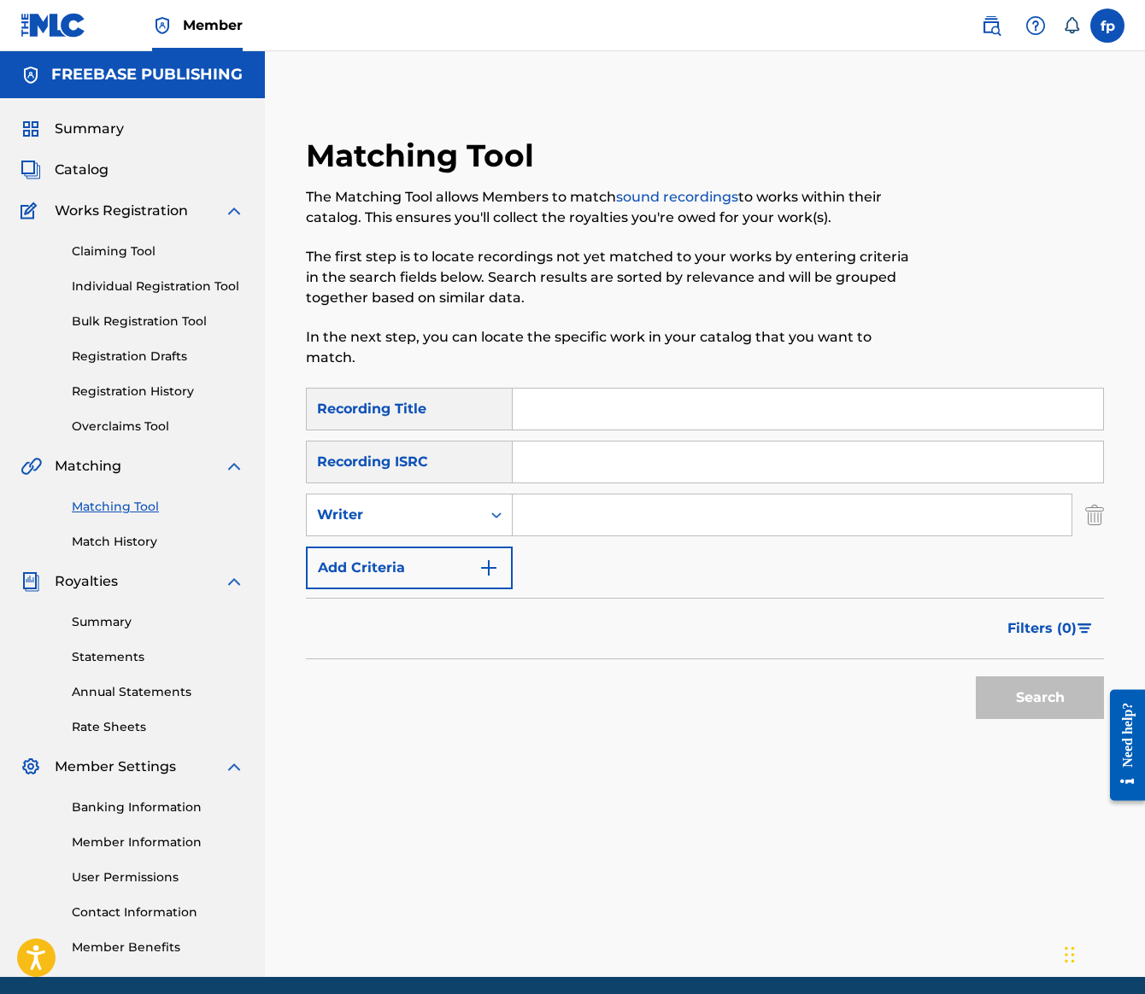
click at [1032, 484] on div "Search Form" at bounding box center [808, 462] width 591 height 43
click at [1005, 536] on input "Search Form" at bounding box center [792, 515] width 559 height 41
type input "fabian p"
click at [976, 719] on button "Search" at bounding box center [1040, 698] width 128 height 43
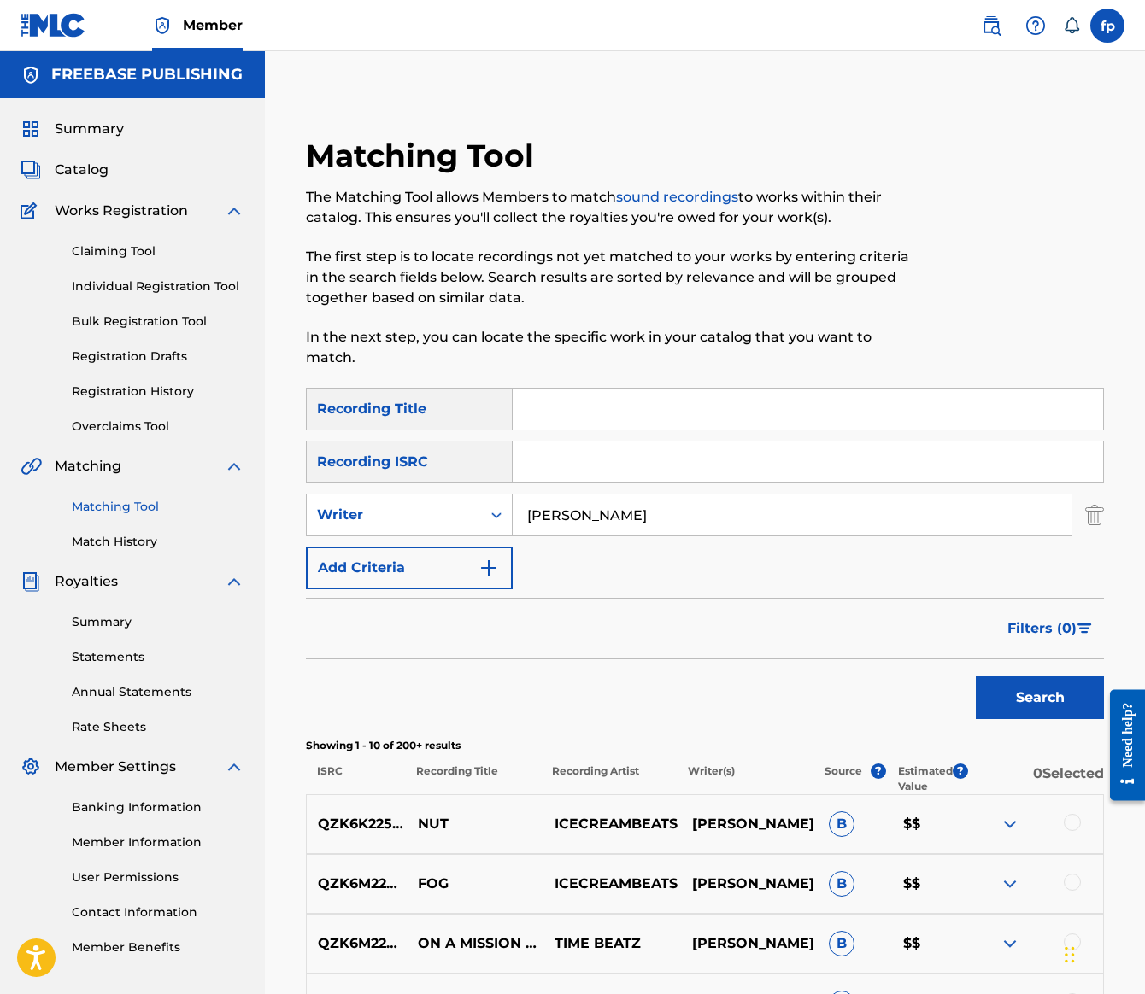
click at [1058, 376] on div at bounding box center [1012, 262] width 184 height 251
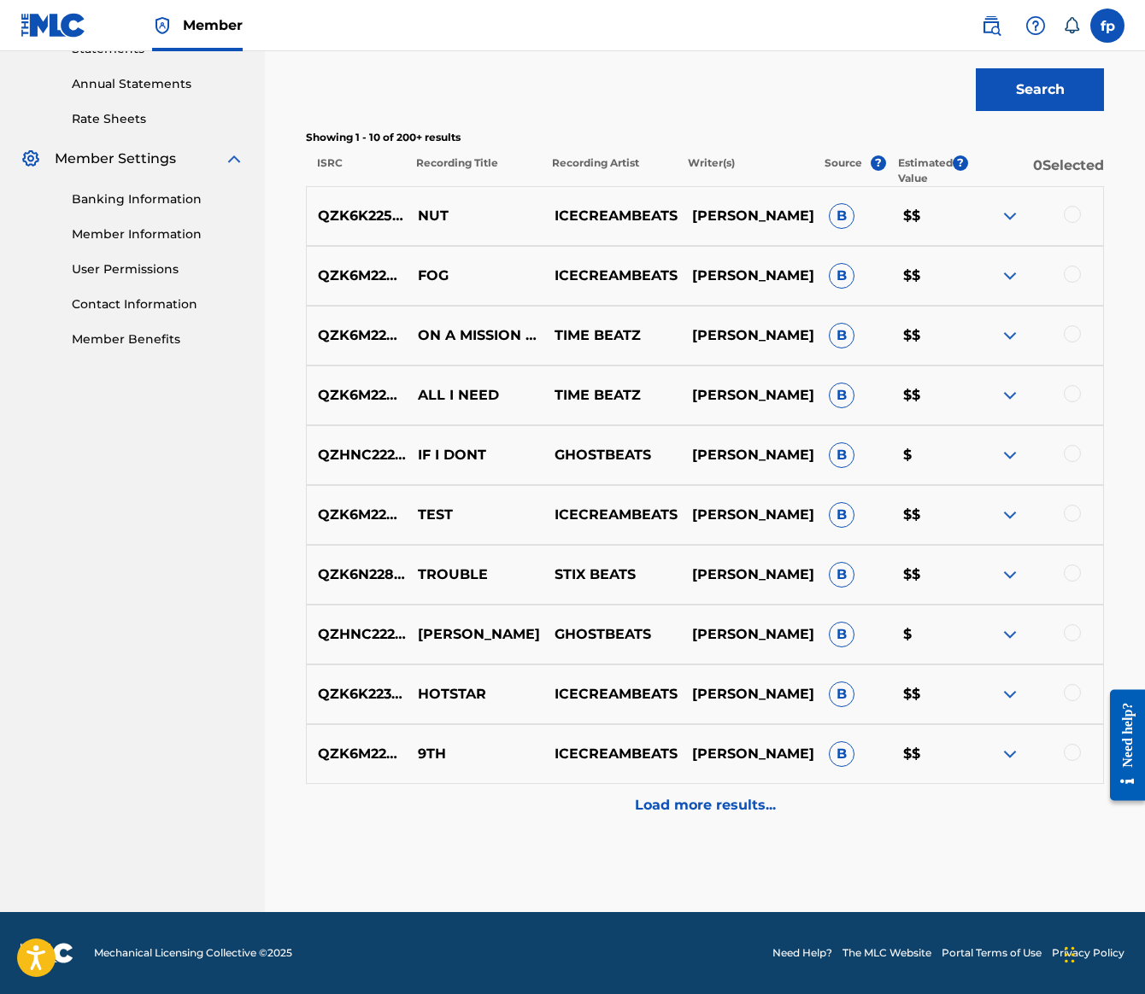
scroll to position [1673, 0]
click at [1104, 617] on div "Matching Tool The Matching Tool allows Members to match sound recordings to wor…" at bounding box center [704, 220] width 839 height 1384
click at [406, 226] on p "QZK6K2257856" at bounding box center [356, 216] width 99 height 21
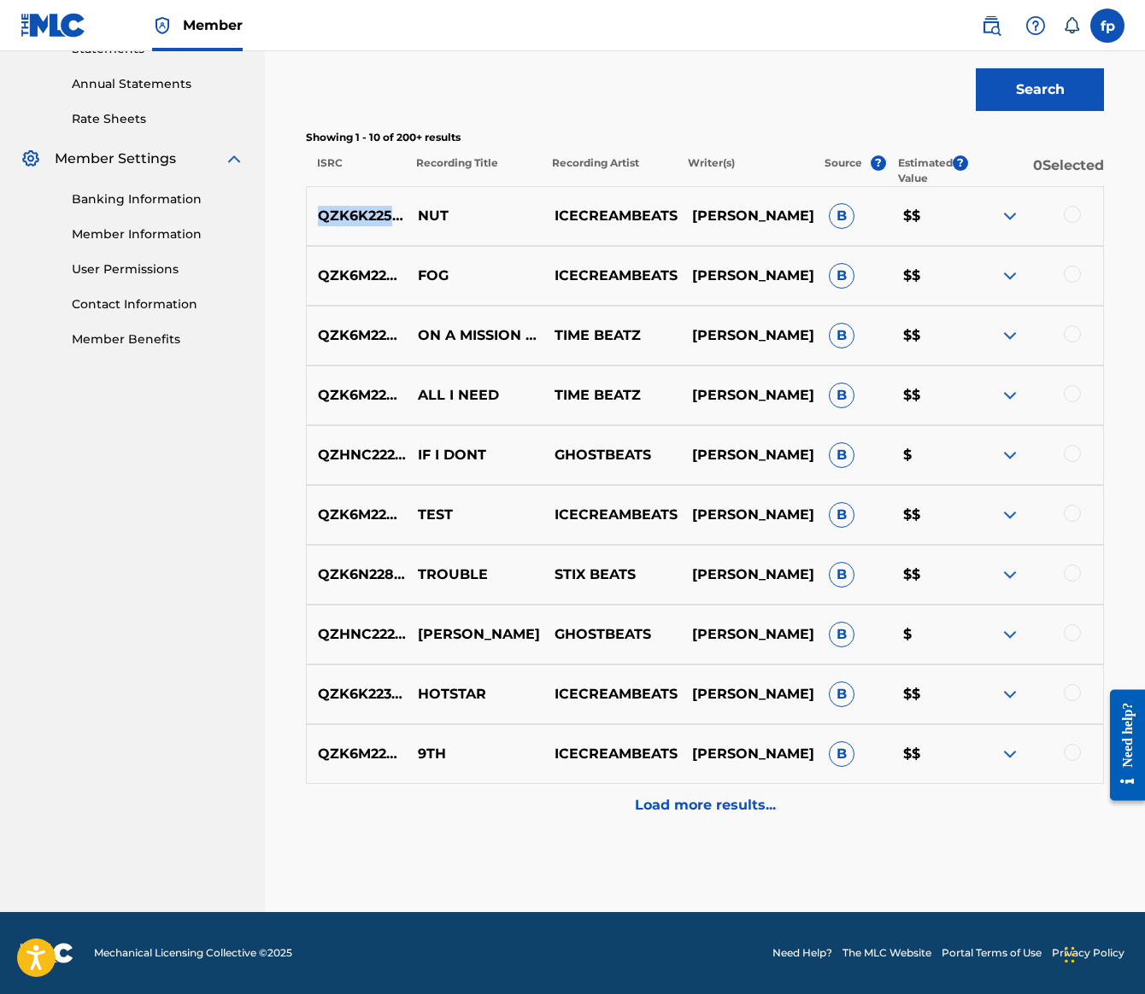
click at [406, 226] on p "QZK6K2257856" at bounding box center [356, 216] width 99 height 21
copy p "QZK6K2257856"
click at [680, 226] on p "ICECREAMBEATS" at bounding box center [611, 216] width 137 height 21
copy p "ICECREAMBEATS"
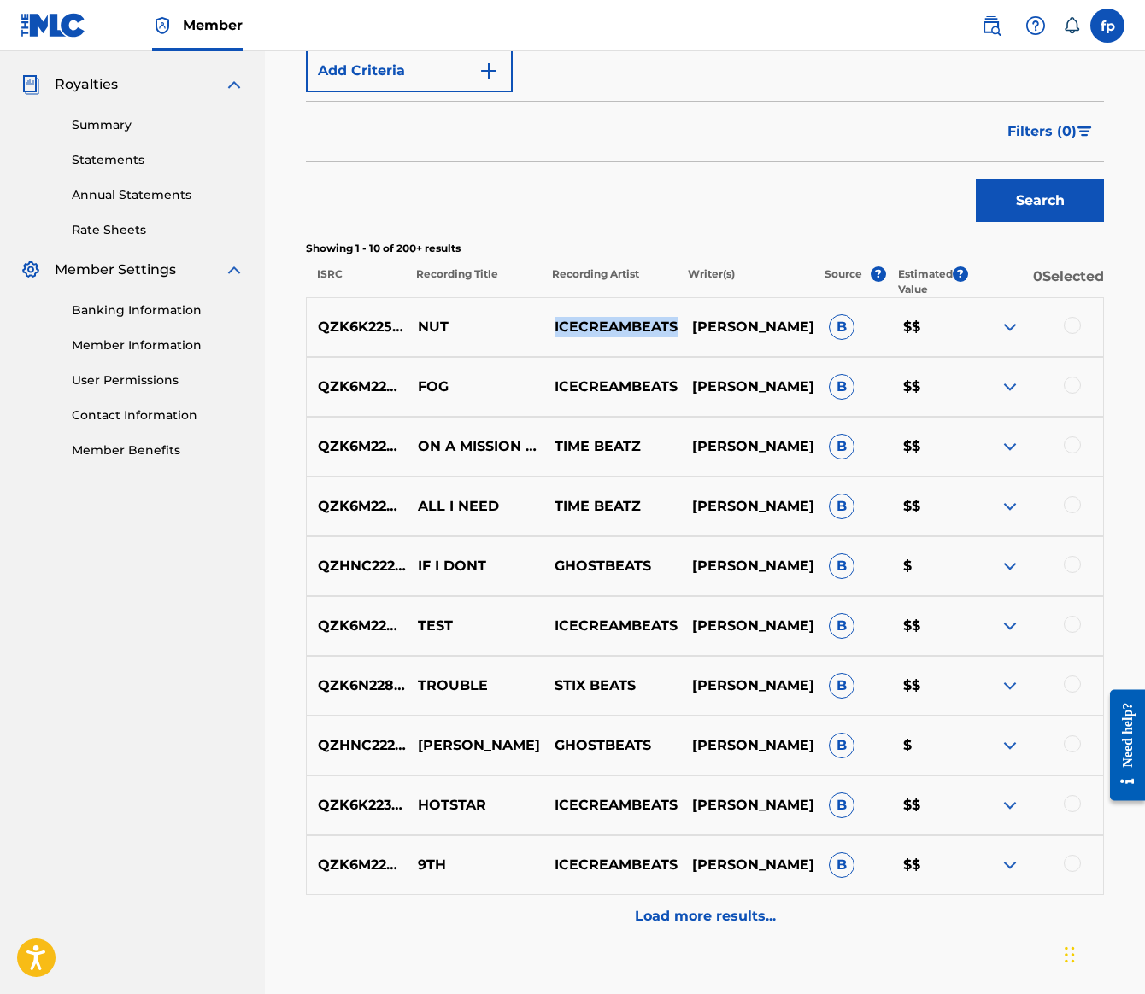
scroll to position [359, 0]
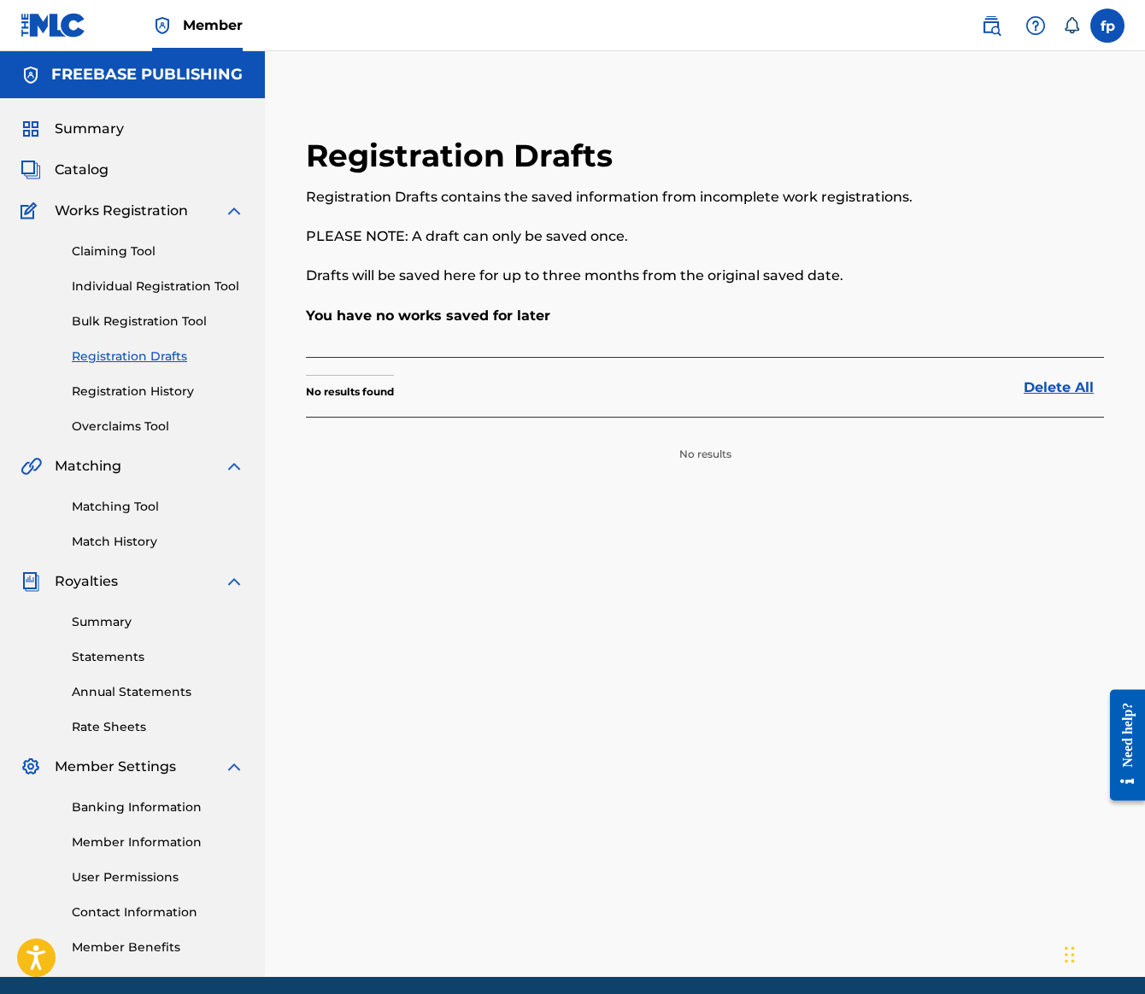
click at [210, 436] on div "Claiming Tool Individual Registration Tool Bulk Registration Tool Registration …" at bounding box center [133, 328] width 224 height 214
click at [217, 436] on div "Claiming Tool Individual Registration Tool Bulk Registration Tool Registration …" at bounding box center [133, 328] width 224 height 214
click at [238, 401] on link "Registration History" at bounding box center [158, 392] width 173 height 18
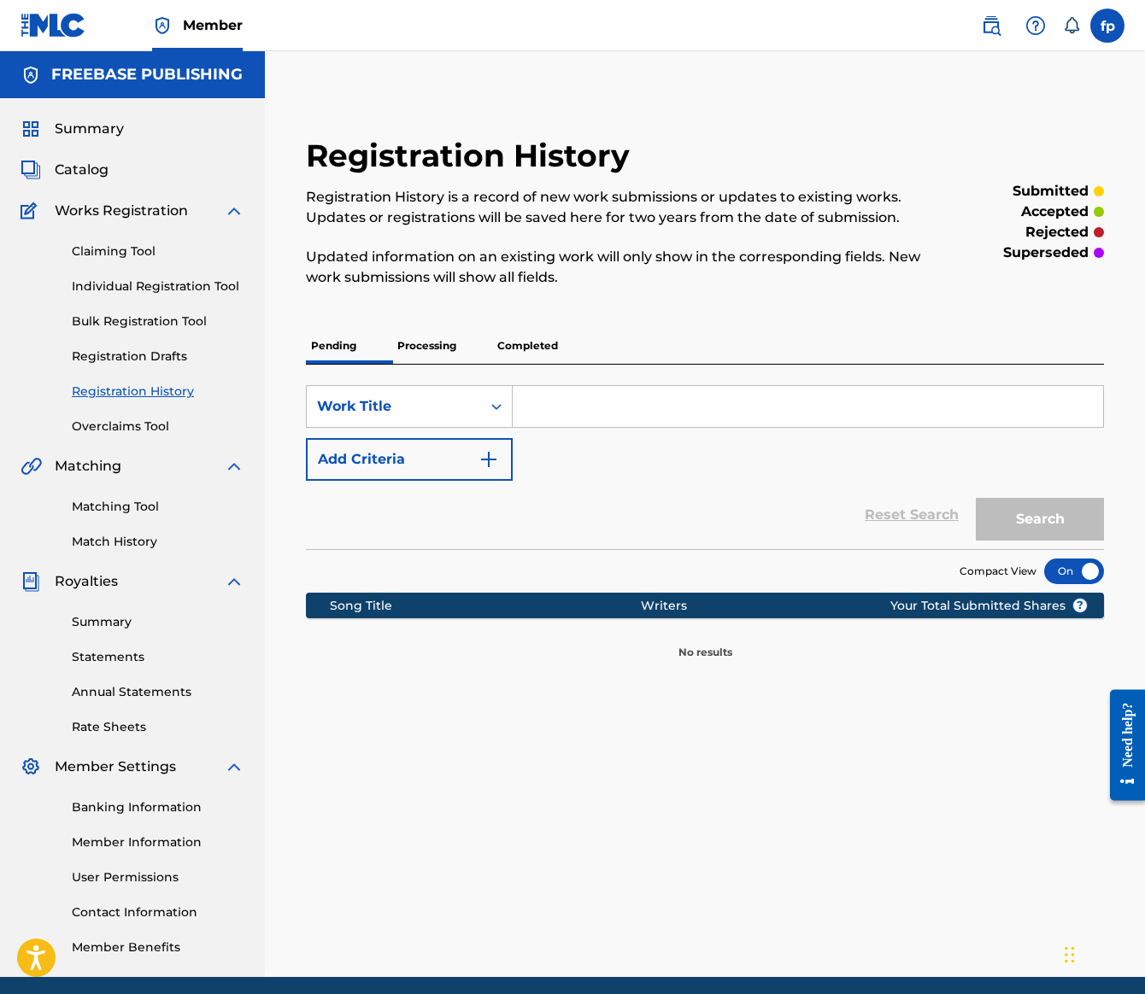
click at [461, 364] on p "Processing" at bounding box center [426, 346] width 69 height 36
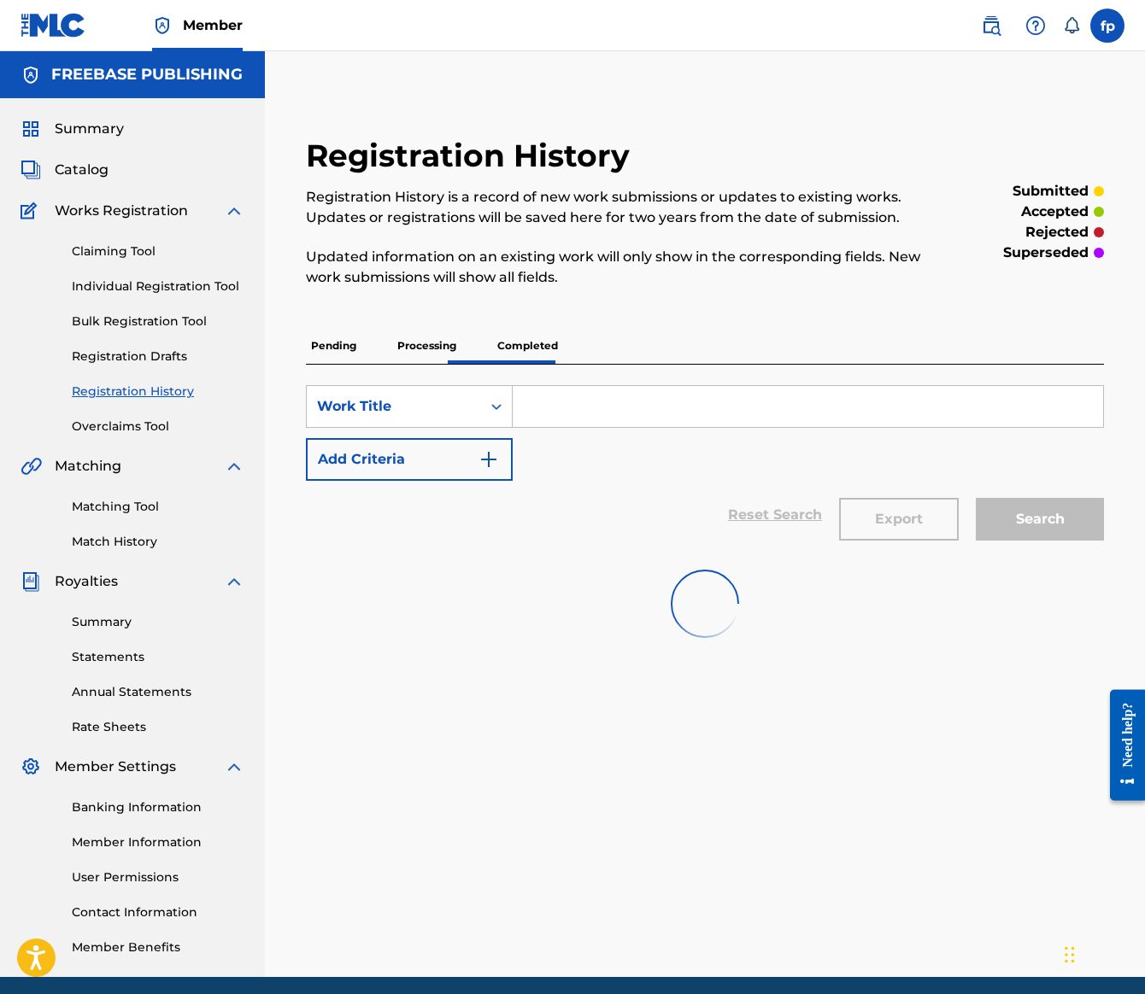
click at [563, 364] on p "Completed" at bounding box center [527, 346] width 71 height 36
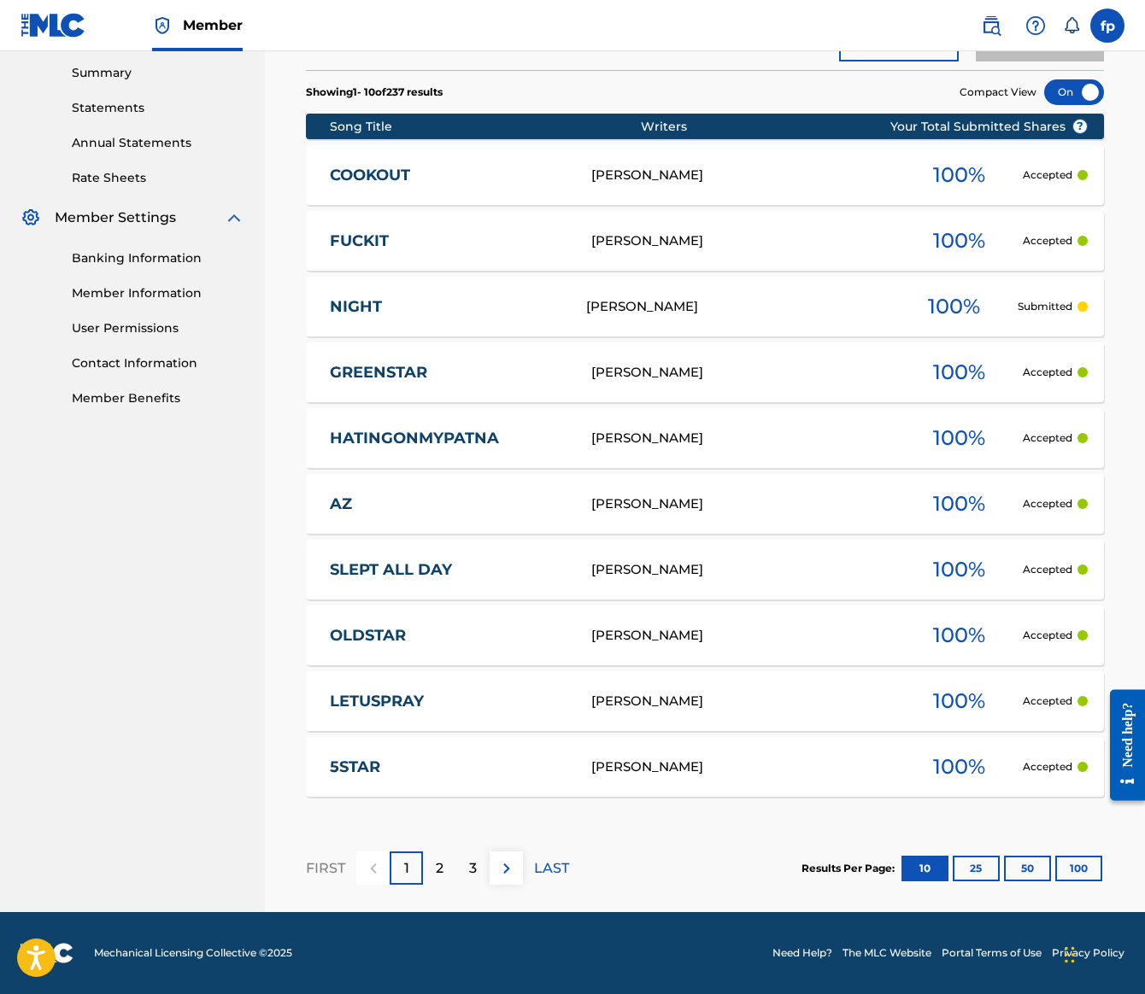
scroll to position [523, 0]
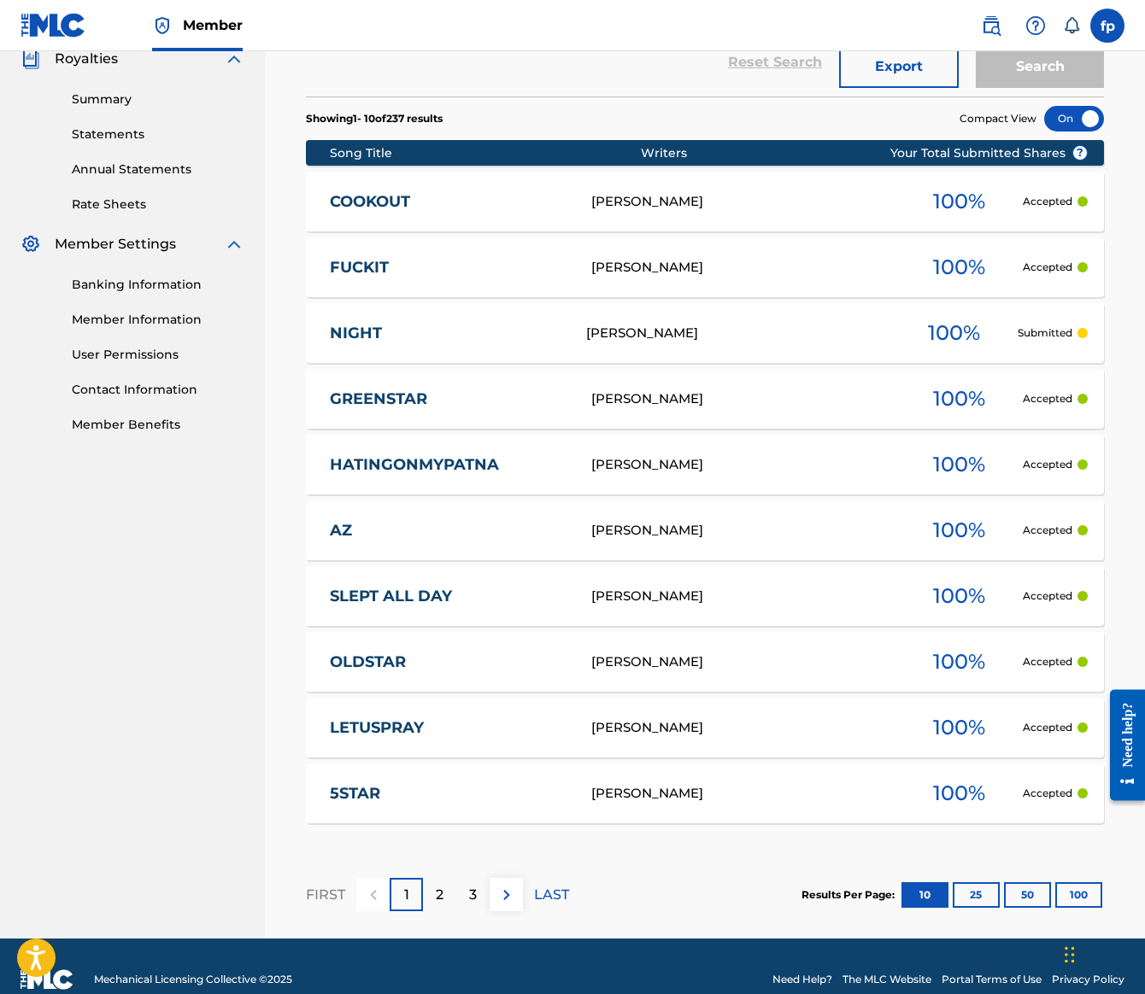
type input "nut"
click at [1030, 88] on button "Search" at bounding box center [1040, 66] width 128 height 43
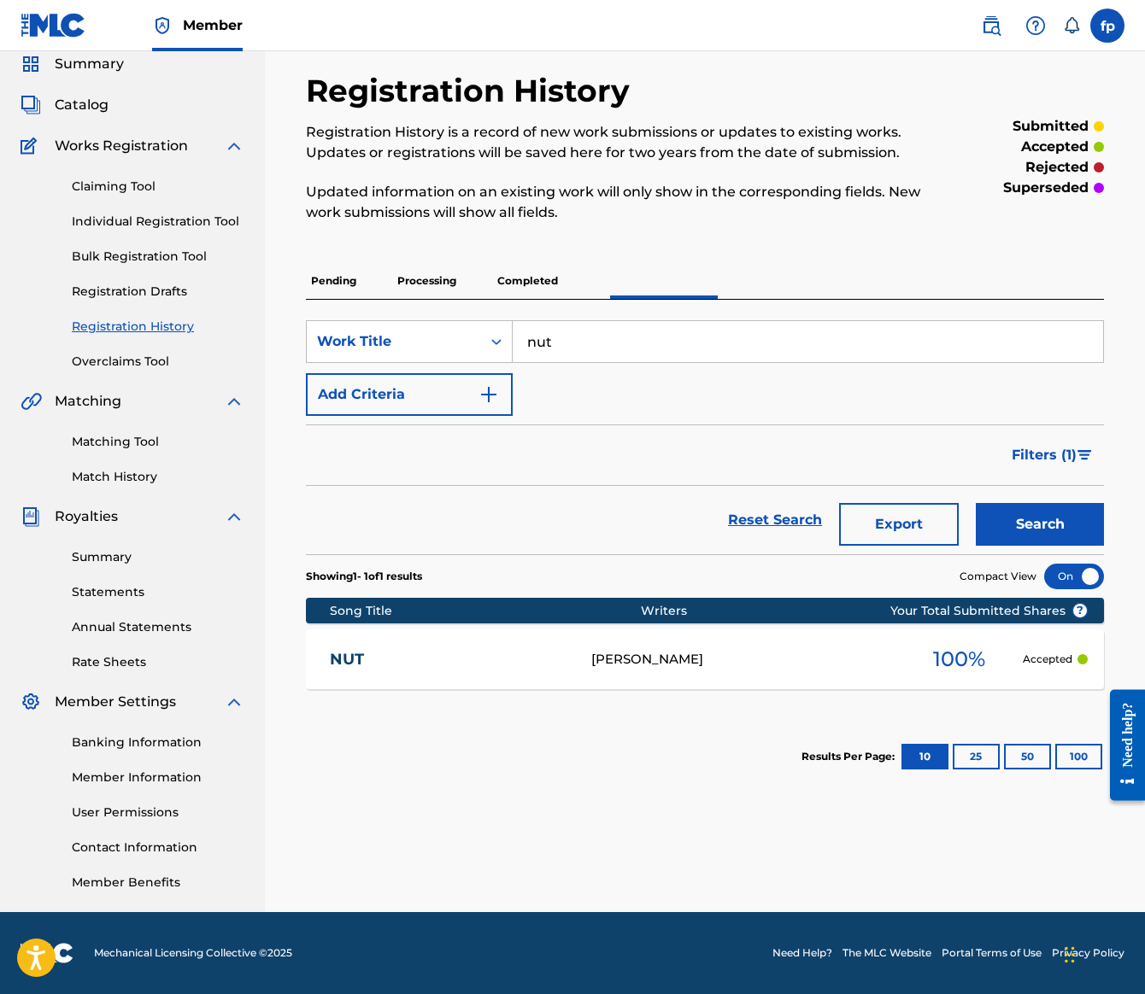
click at [933, 675] on span "100 %" at bounding box center [959, 659] width 52 height 31
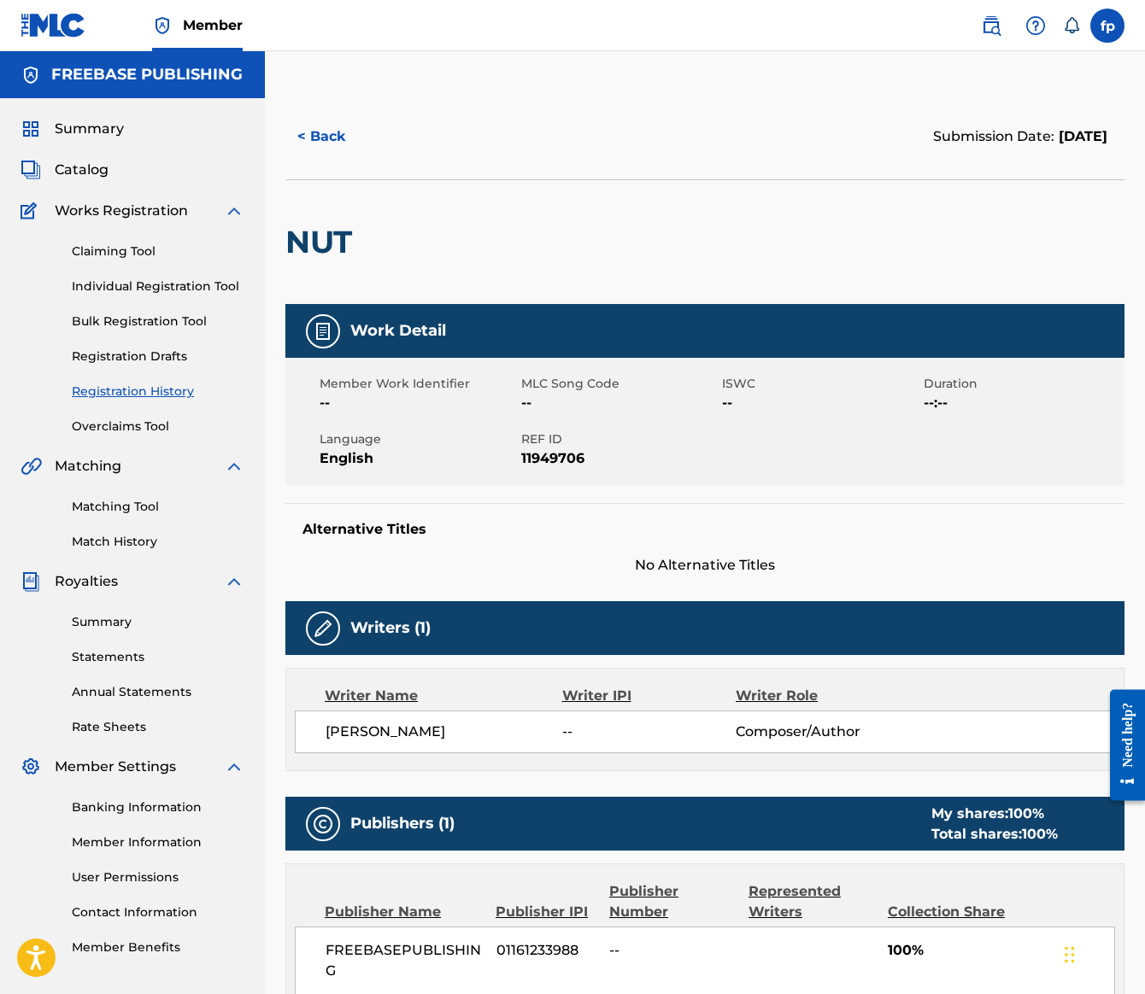
scroll to position [0, 3]
drag, startPoint x: 1138, startPoint y: 364, endPoint x: 1138, endPoint y: 381, distance: 17.1
click at [1138, 383] on div "< Back Submission Date: August 16, 2025 NUT Work Detail Member Work Identifier …" at bounding box center [705, 683] width 880 height 1178
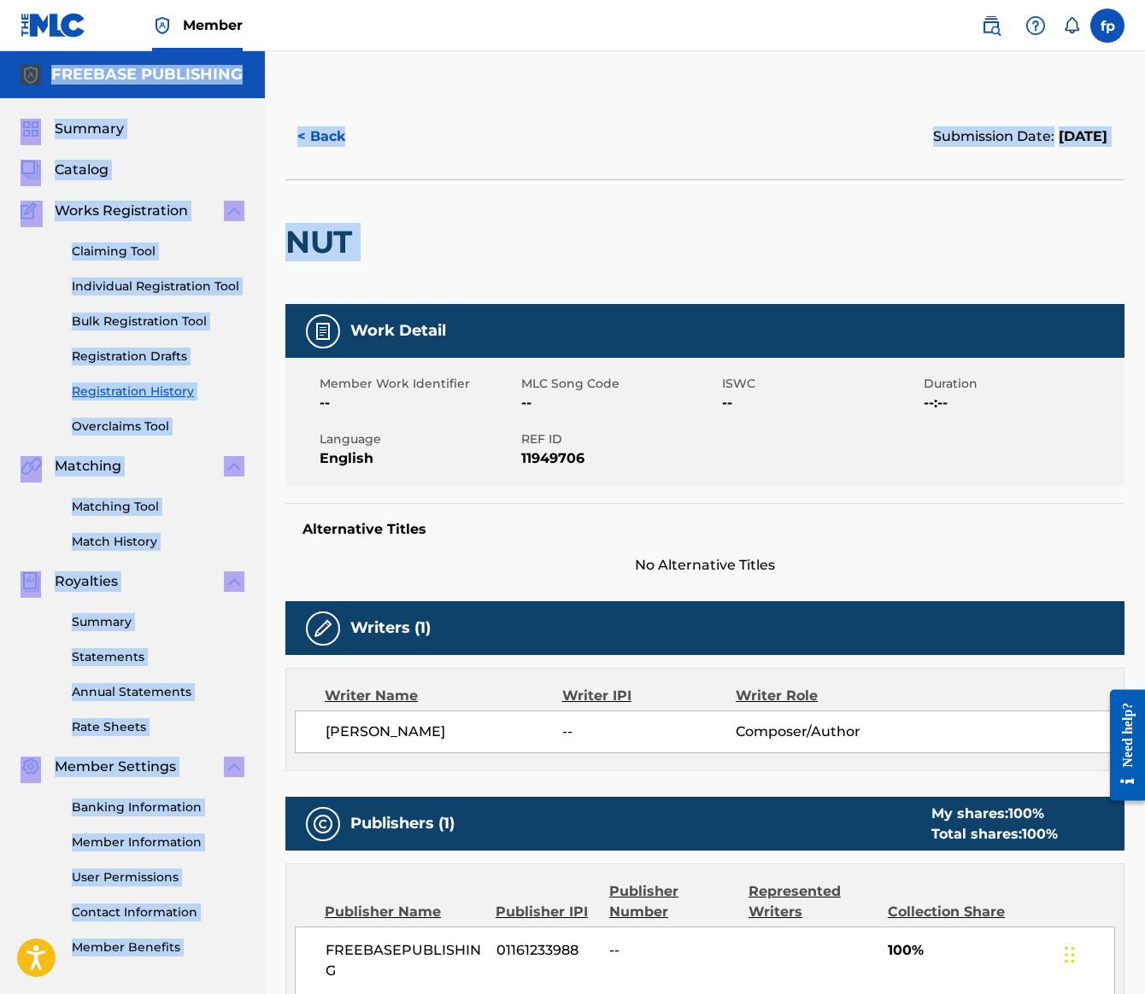
drag, startPoint x: 1140, startPoint y: 384, endPoint x: 1143, endPoint y: 408, distance: 24.2
click at [1143, 408] on html "Accessibility Screen-Reader Guide, Feedback, and Issue Reporting | New window M…" at bounding box center [572, 497] width 1145 height 994
click at [1059, 304] on div "NUT" at bounding box center [704, 241] width 839 height 125
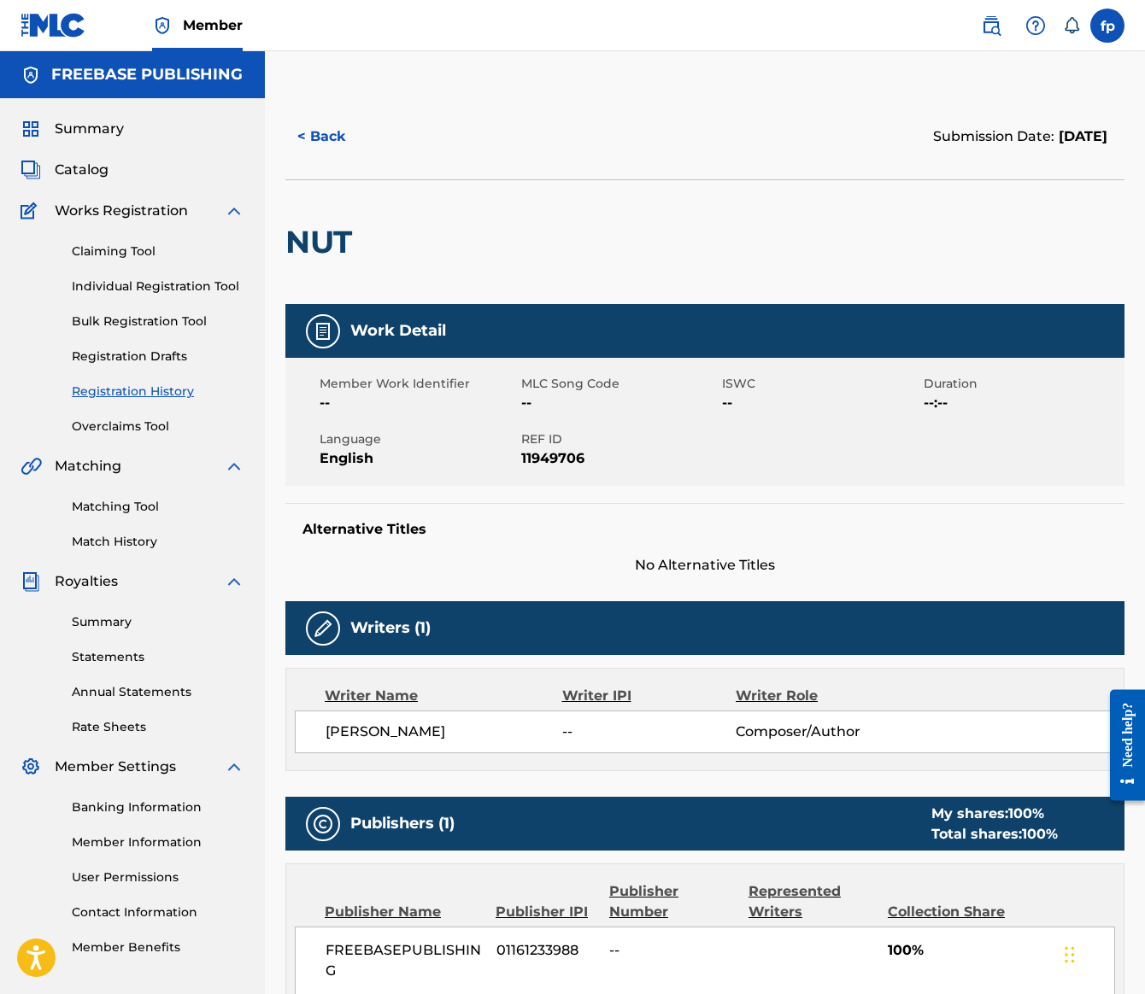
click at [1106, 408] on div "< Back Submission Date: August 16, 2025 NUT Work Detail Member Work Identifier …" at bounding box center [705, 683] width 880 height 1178
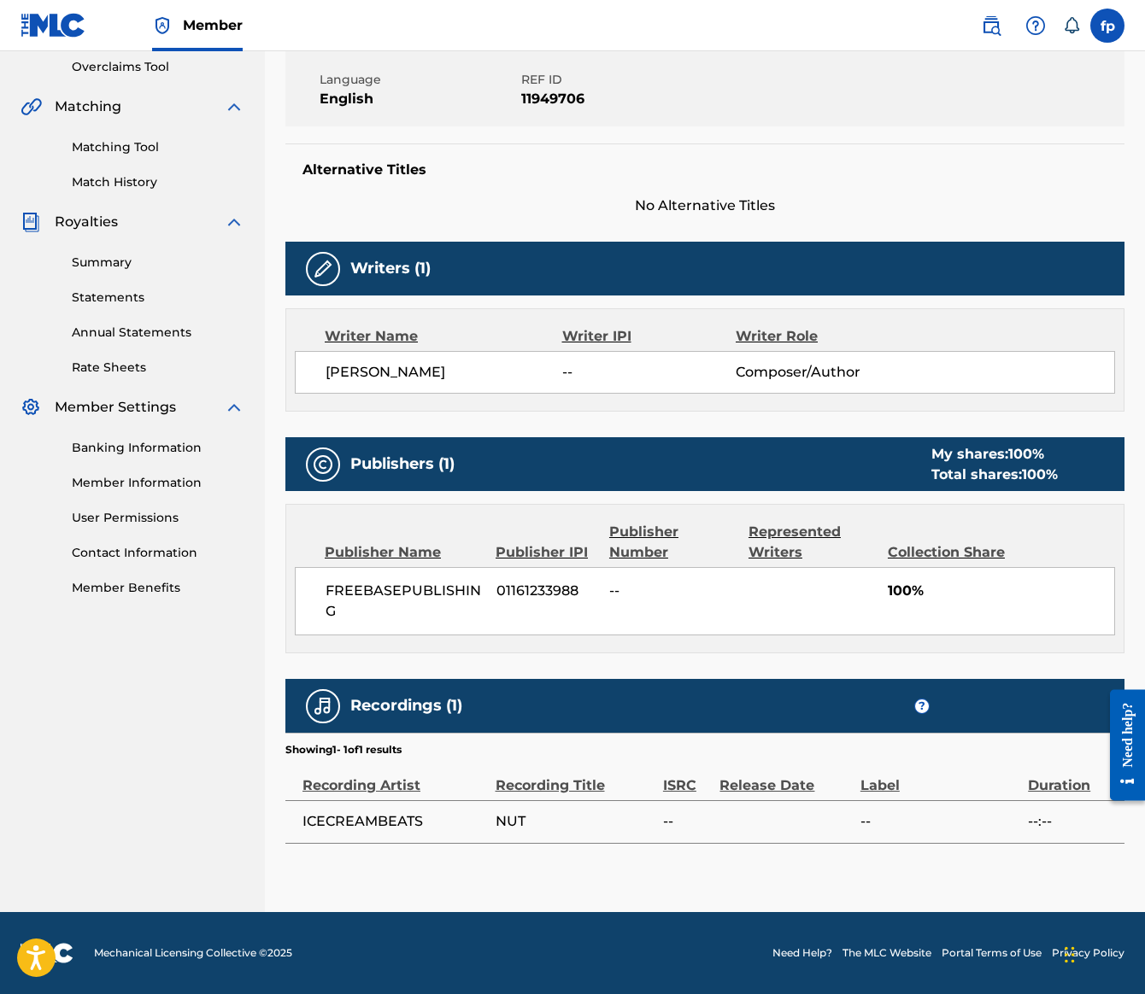
scroll to position [1092, 3]
drag, startPoint x: 733, startPoint y: 866, endPoint x: 642, endPoint y: 870, distance: 90.6
click at [642, 843] on tr "ICECREAMBEATS NUT -- -- --:--" at bounding box center [704, 822] width 839 height 43
click at [487, 832] on span "ICECREAMBEATS" at bounding box center [394, 822] width 185 height 21
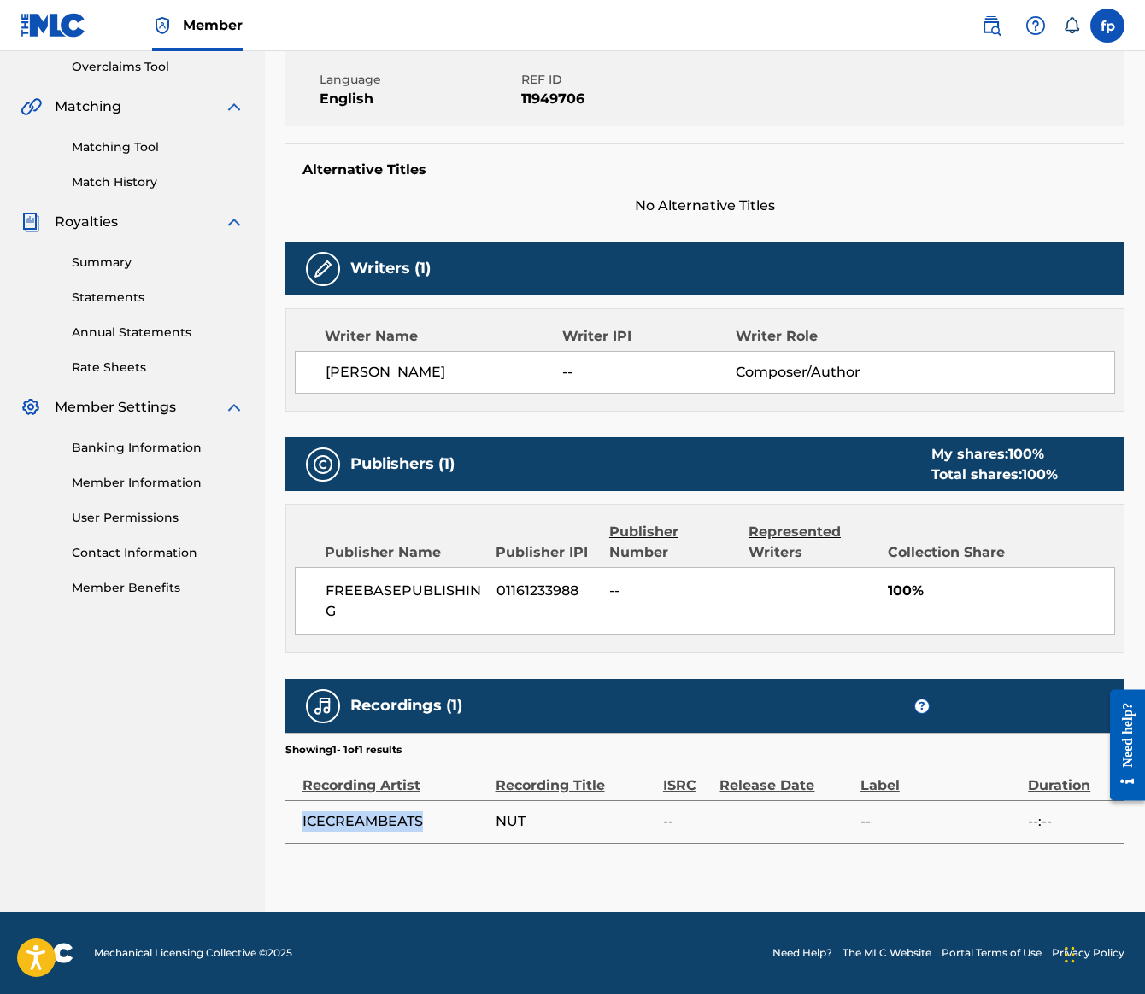
drag, startPoint x: 537, startPoint y: 848, endPoint x: 579, endPoint y: 870, distance: 48.1
click at [496, 843] on td "ICECREAMBEATS" at bounding box center [390, 822] width 210 height 43
drag, startPoint x: 713, startPoint y: 480, endPoint x: 718, endPoint y: 519, distance: 39.6
click at [716, 567] on div "FREEBASEPUBLISHING 01161233988 -- 100%" at bounding box center [705, 601] width 820 height 68
click at [731, 567] on div "FREEBASEPUBLISHING 01161233988 -- 100%" at bounding box center [705, 601] width 820 height 68
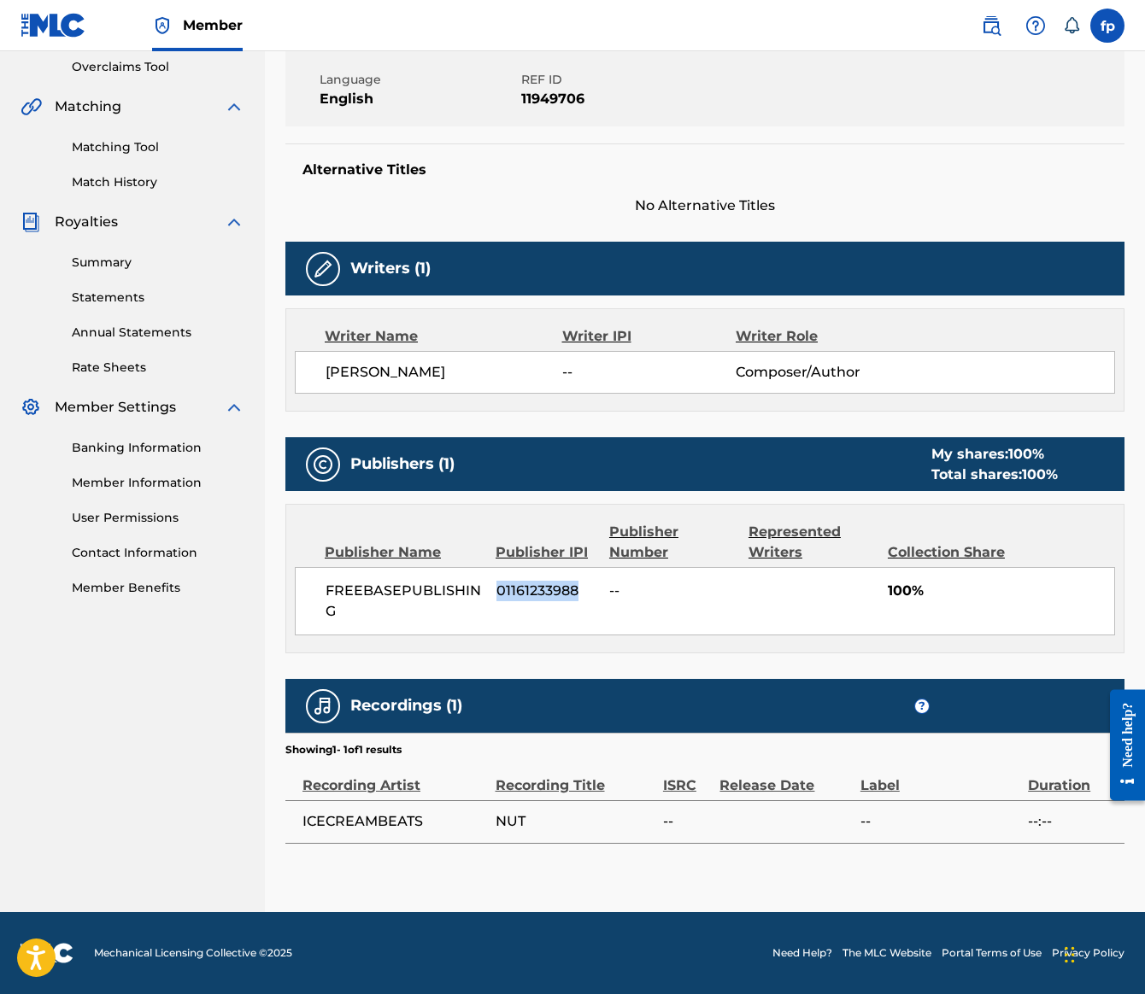
drag, startPoint x: 736, startPoint y: 499, endPoint x: 697, endPoint y: 475, distance: 46.0
click at [697, 567] on div "FREEBASEPUBLISHING 01161233988 -- 100%" at bounding box center [705, 601] width 820 height 68
click at [683, 567] on div "FREEBASEPUBLISHING 01161233988 -- 100%" at bounding box center [705, 601] width 820 height 68
click at [562, 383] on span "[PERSON_NAME]" at bounding box center [444, 372] width 237 height 21
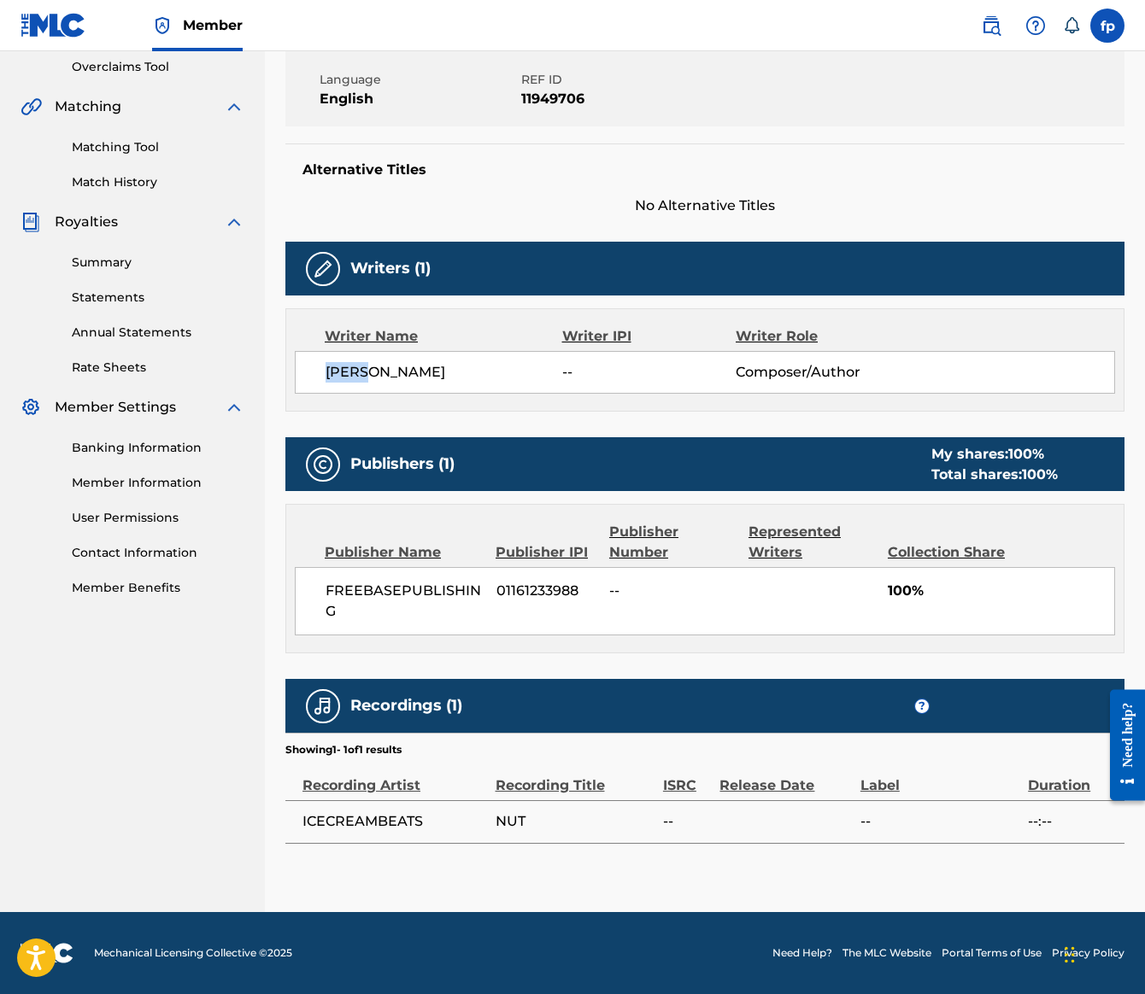
click at [562, 383] on span "[PERSON_NAME]" at bounding box center [444, 372] width 237 height 21
copy span "[PERSON_NAME]"
click at [484, 581] on span "FREEBASEPUBLISHING" at bounding box center [405, 601] width 158 height 41
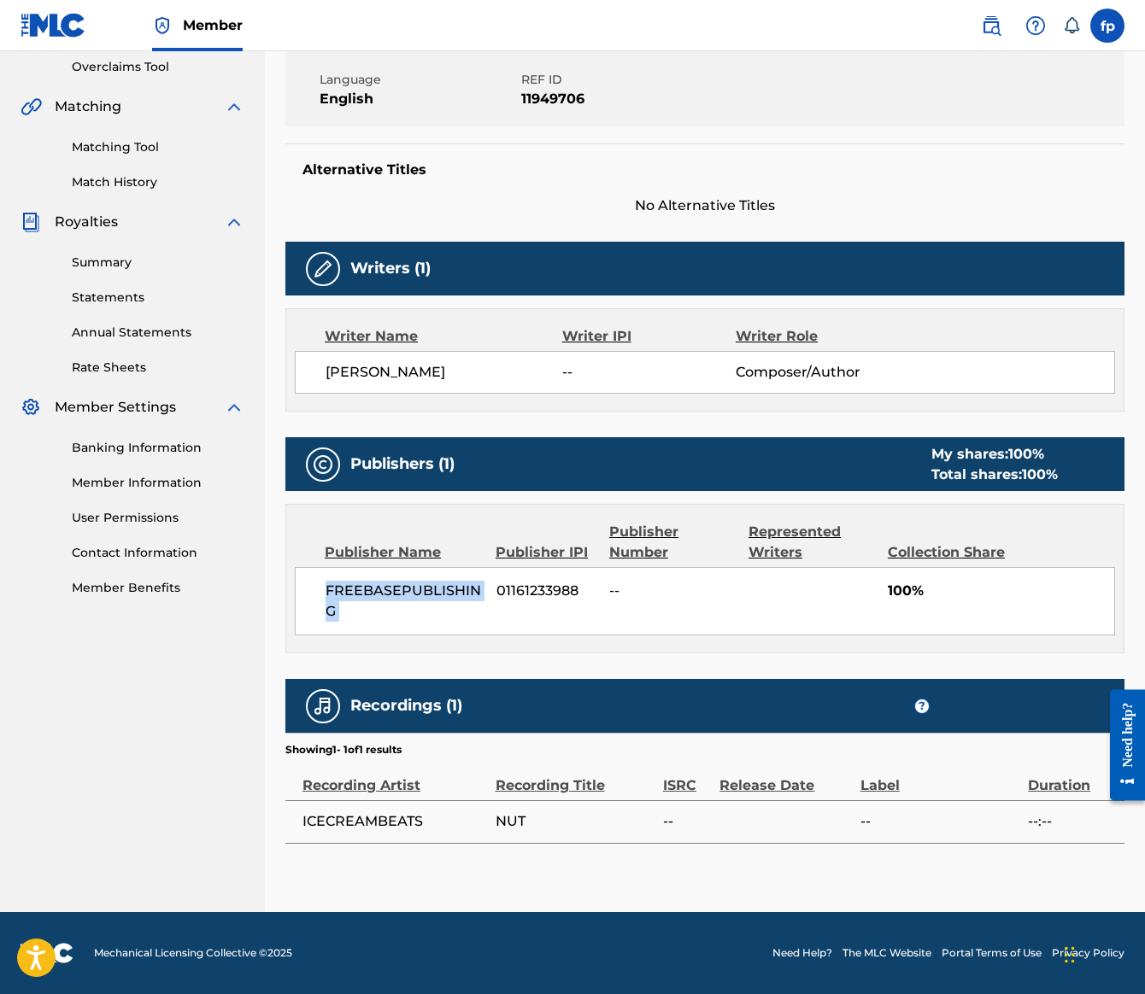
click at [484, 581] on span "FREEBASEPUBLISHING" at bounding box center [405, 601] width 158 height 41
copy div "FREEBASEPUBLISHING"
